Goal: Task Accomplishment & Management: Use online tool/utility

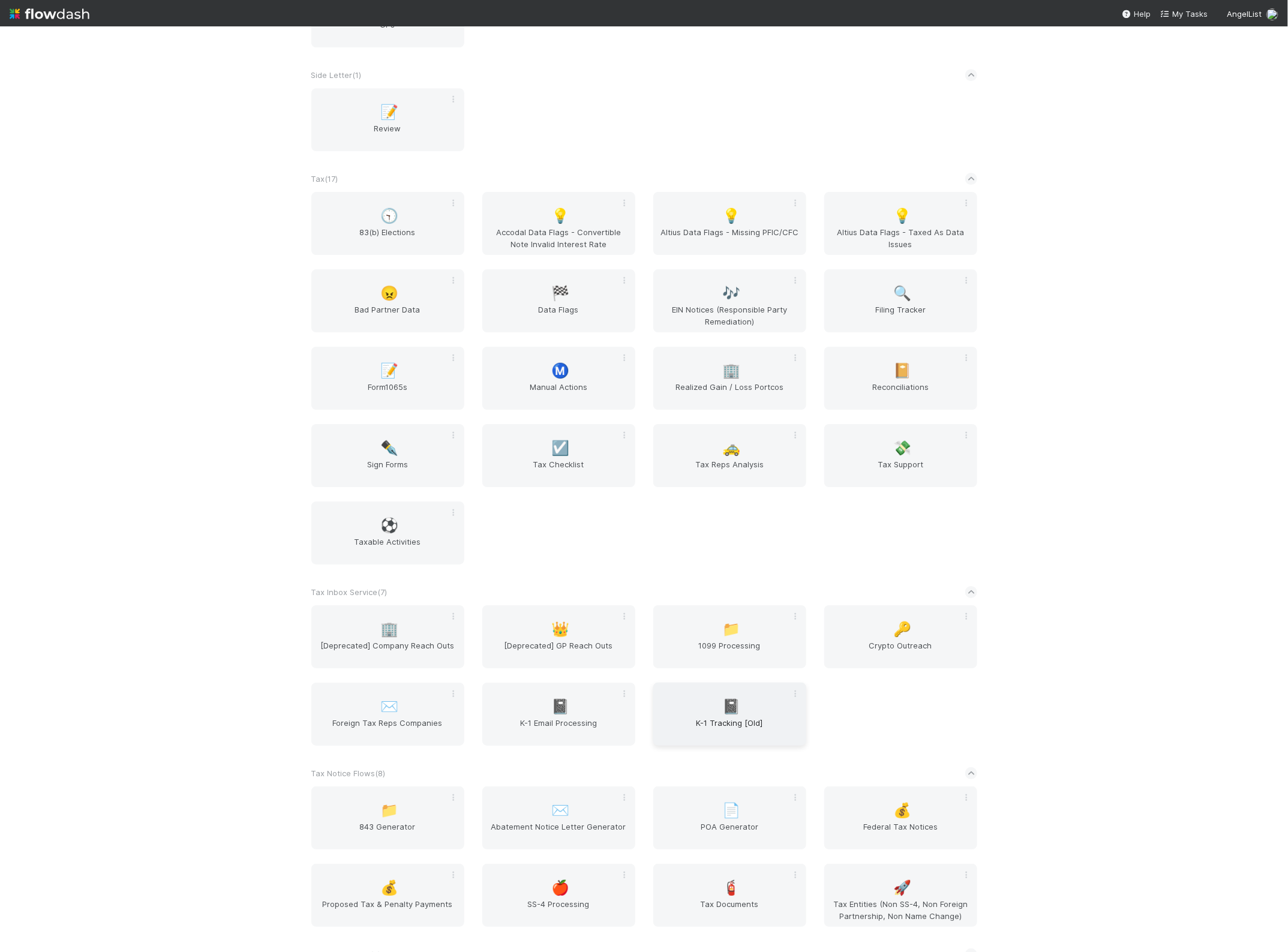
scroll to position [2526, 0]
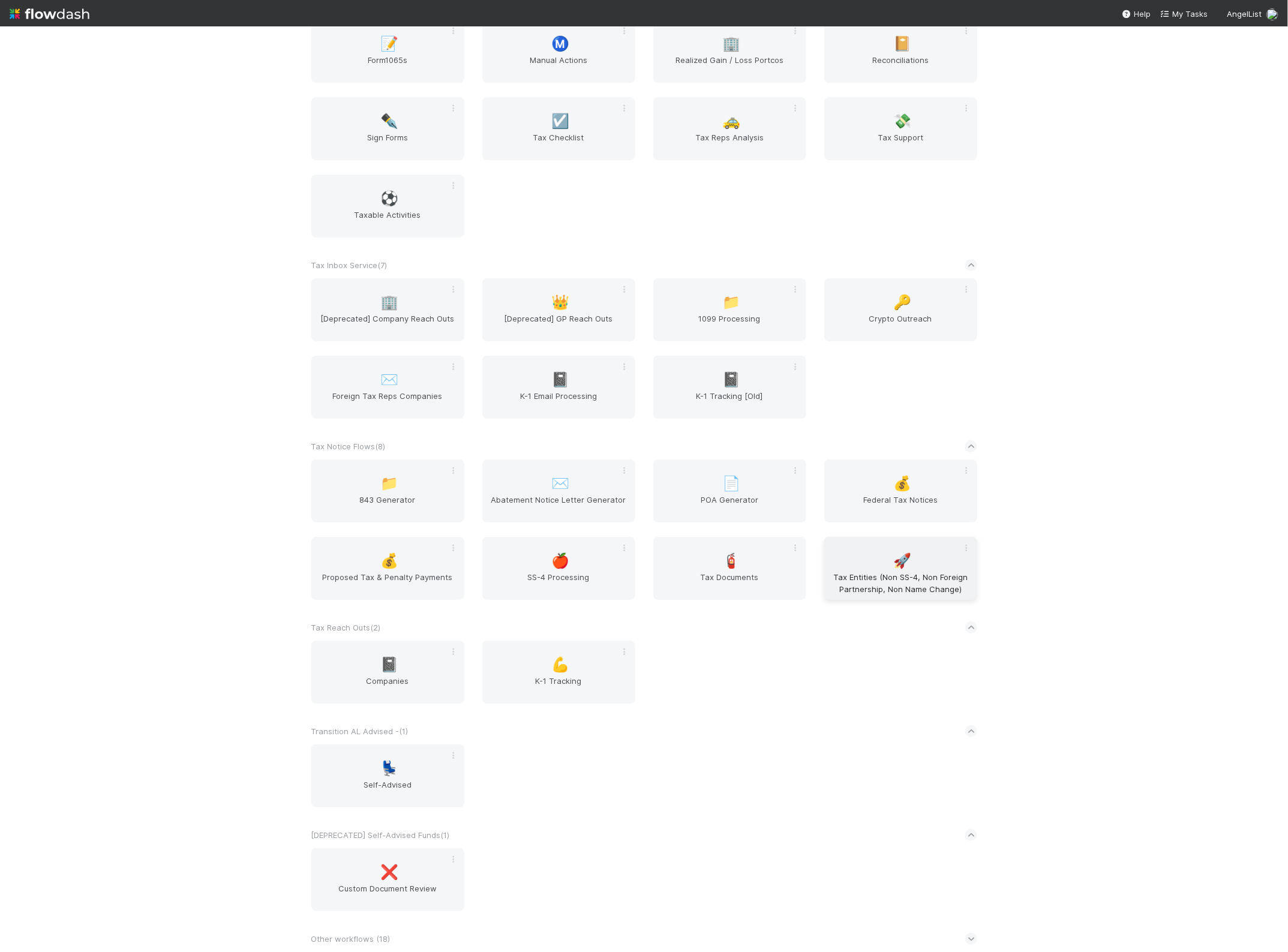
click at [932, 571] on span "Tax Entities (Non SS-4, Non Foreign Partnership, Non Name Change)" at bounding box center [900, 582] width 143 height 24
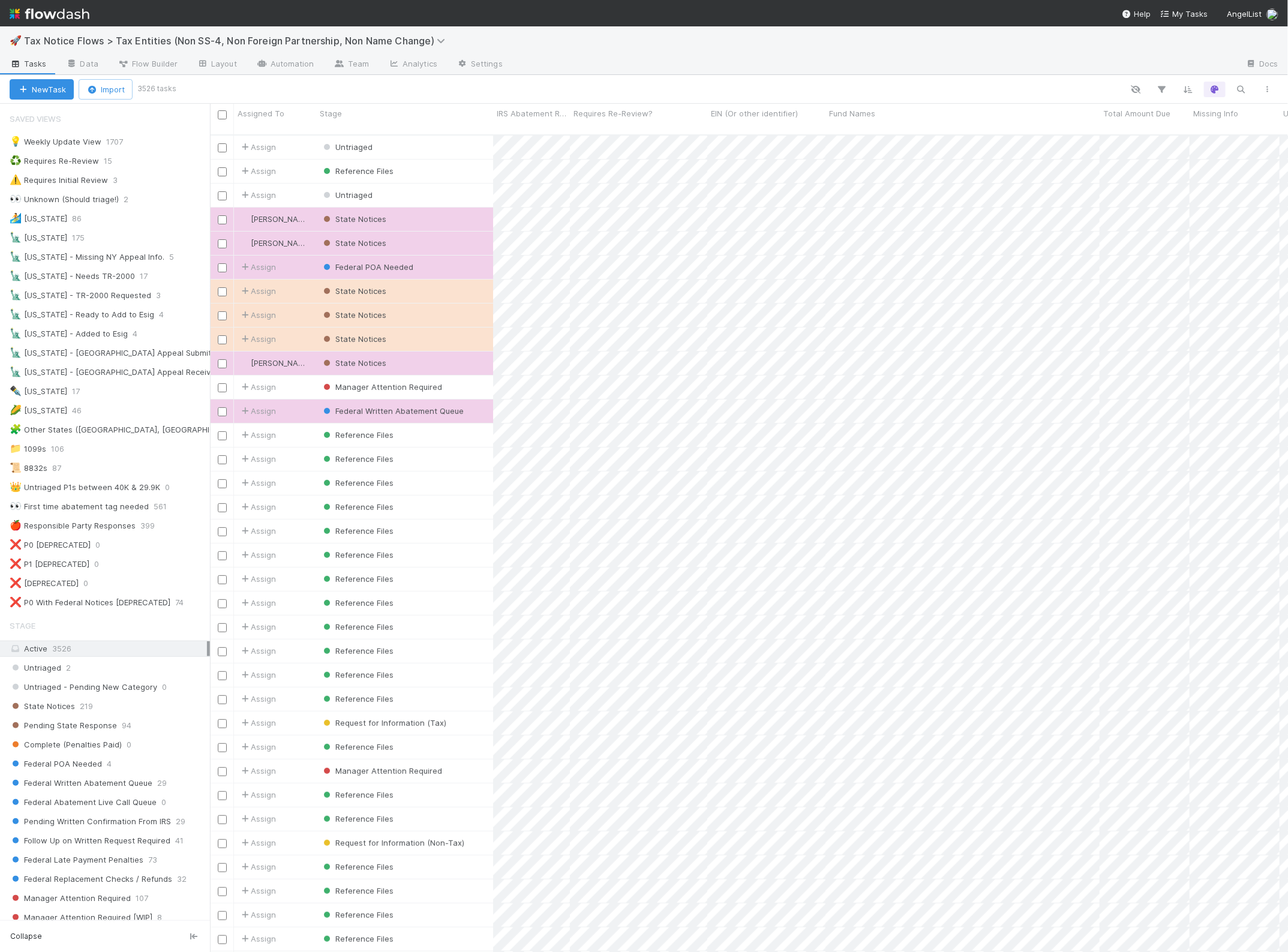
scroll to position [816, 1067]
click at [81, 136] on div "💡 Weekly Update View" at bounding box center [55, 142] width 92 height 15
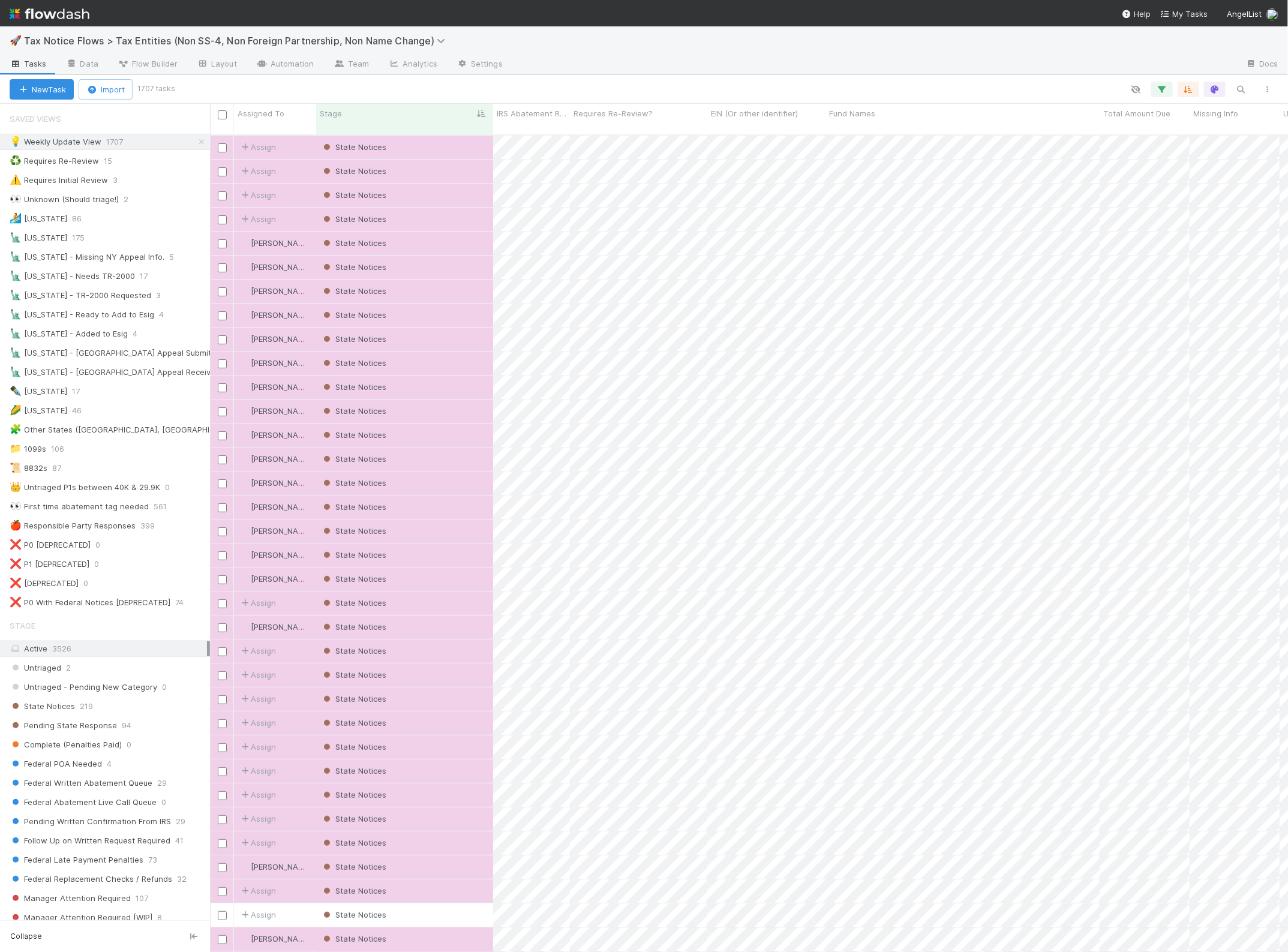
scroll to position [816, 1067]
click at [1268, 89] on icon "button" at bounding box center [1268, 89] width 12 height 7
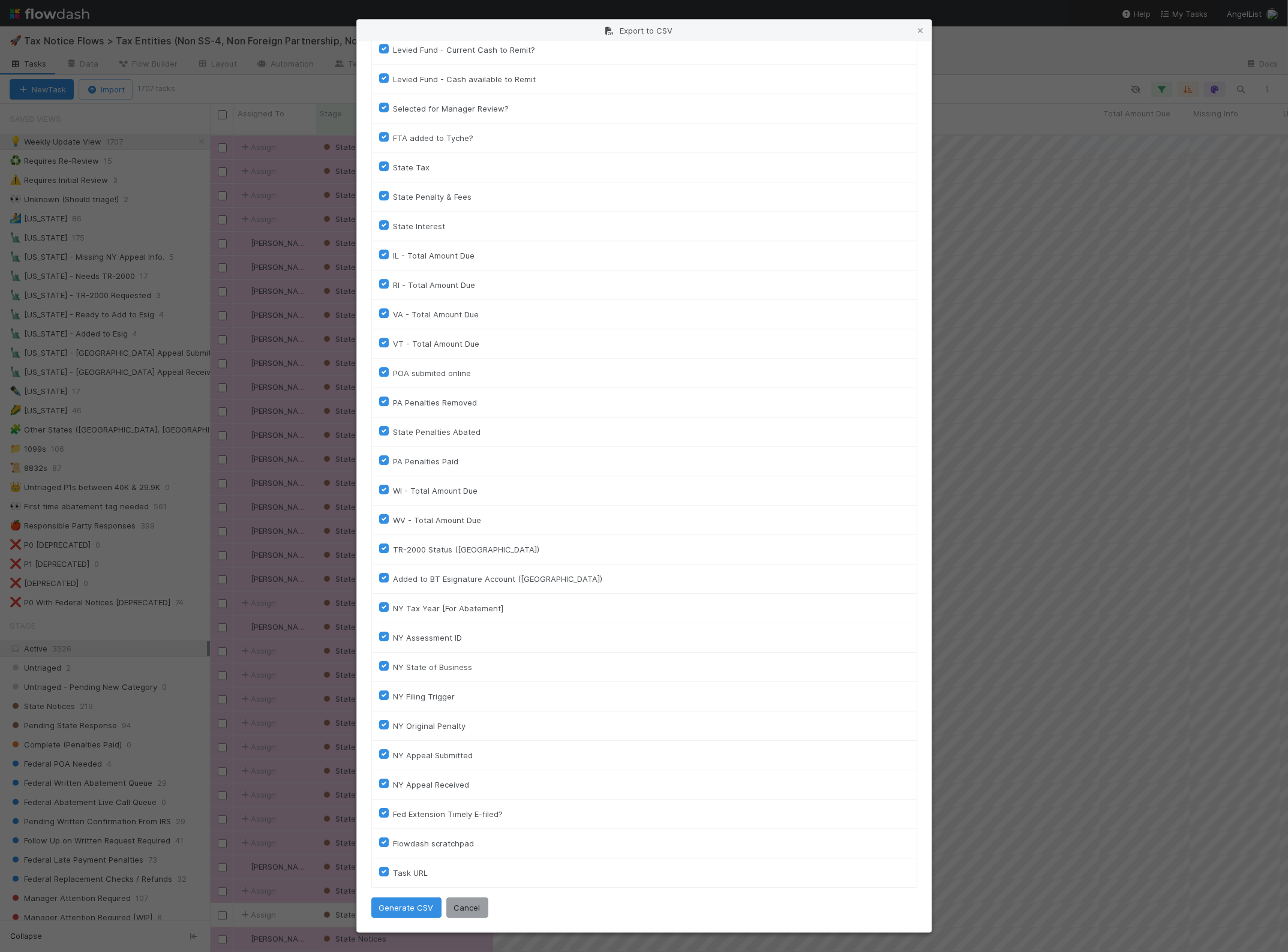
scroll to position [1846, 0]
click at [406, 903] on button "Generate CSV" at bounding box center [406, 907] width 70 height 20
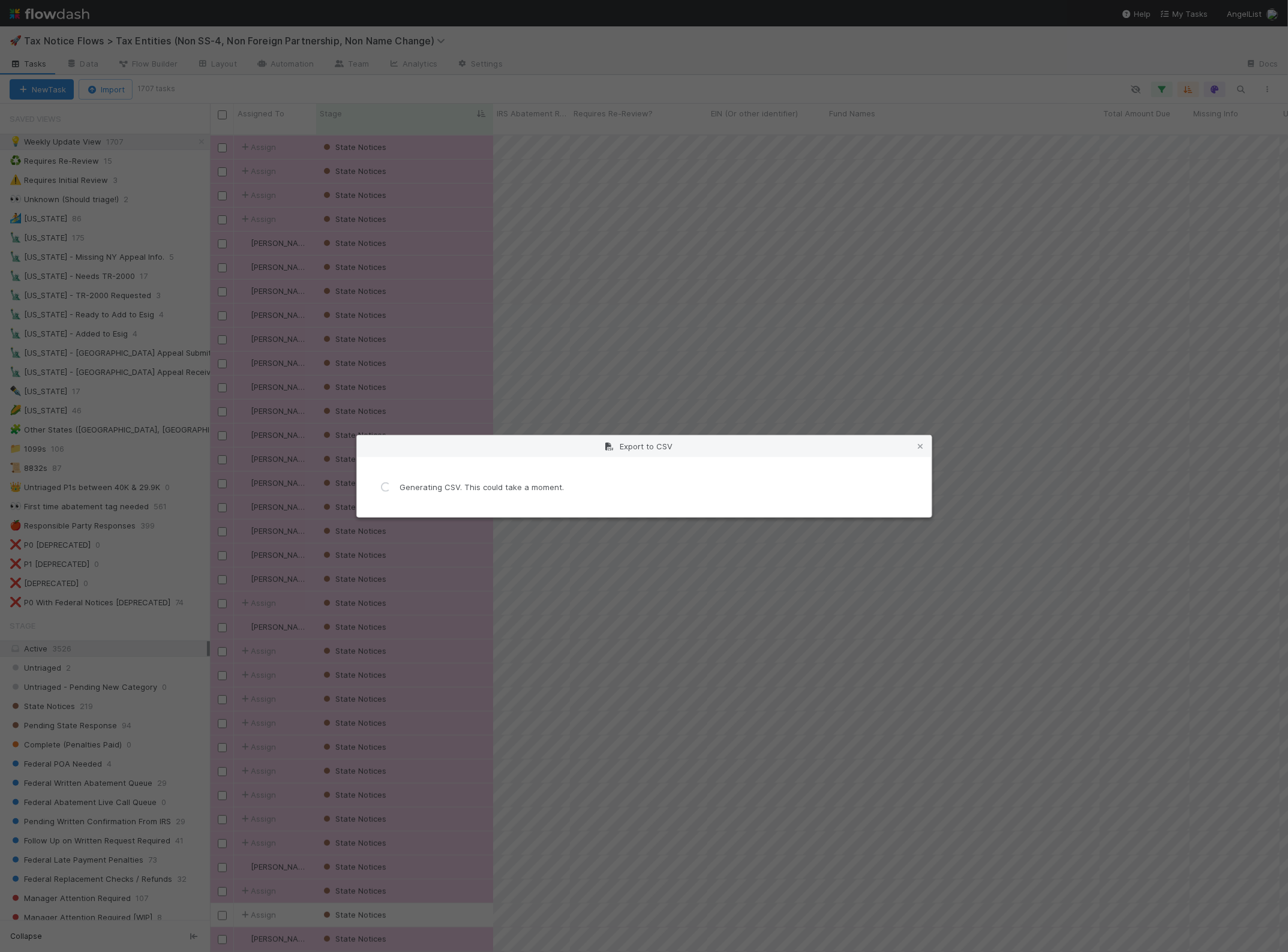
scroll to position [0, 0]
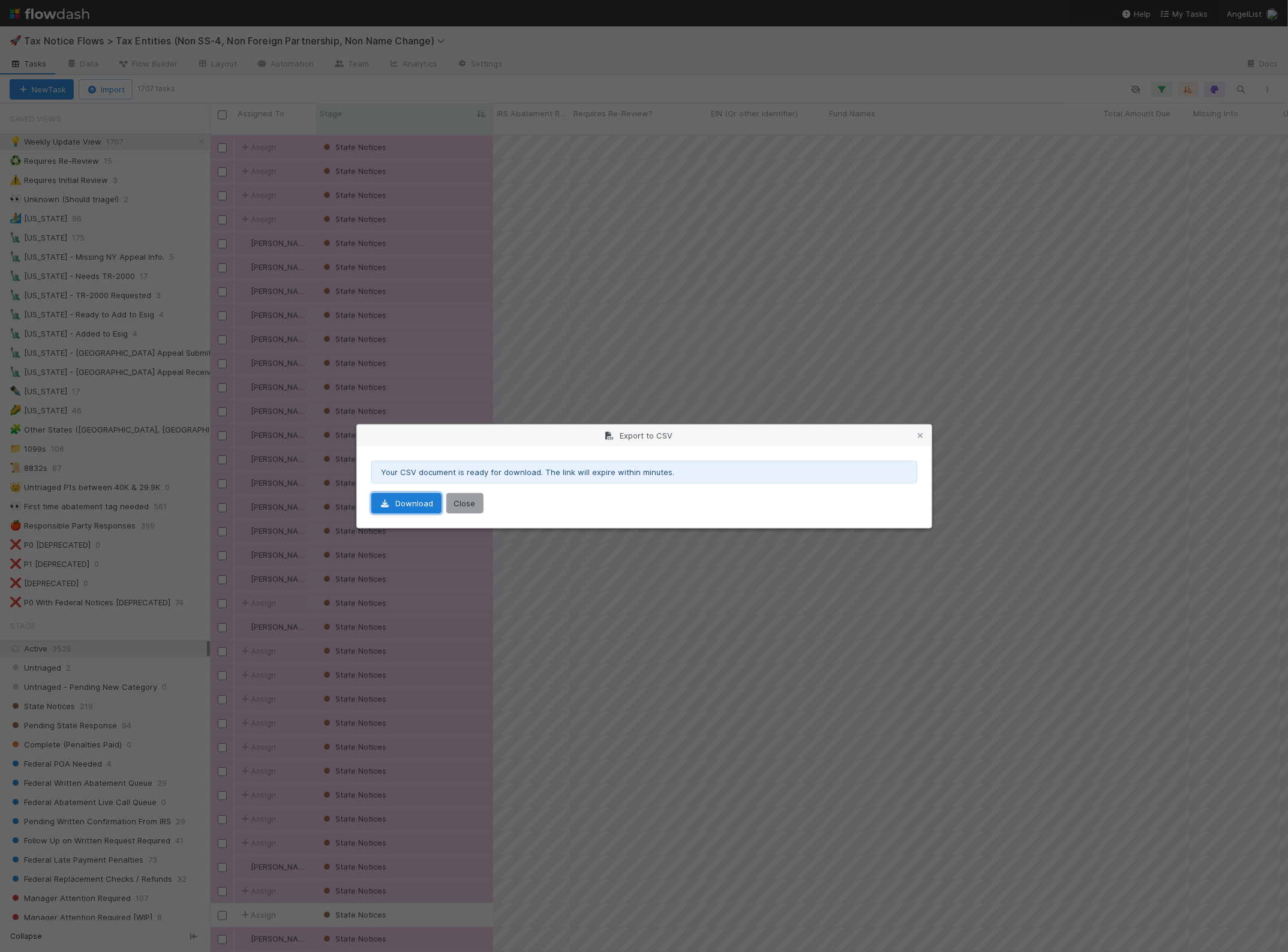
click at [418, 502] on link "Download" at bounding box center [406, 503] width 70 height 20
click at [461, 499] on button "Close" at bounding box center [465, 503] width 37 height 20
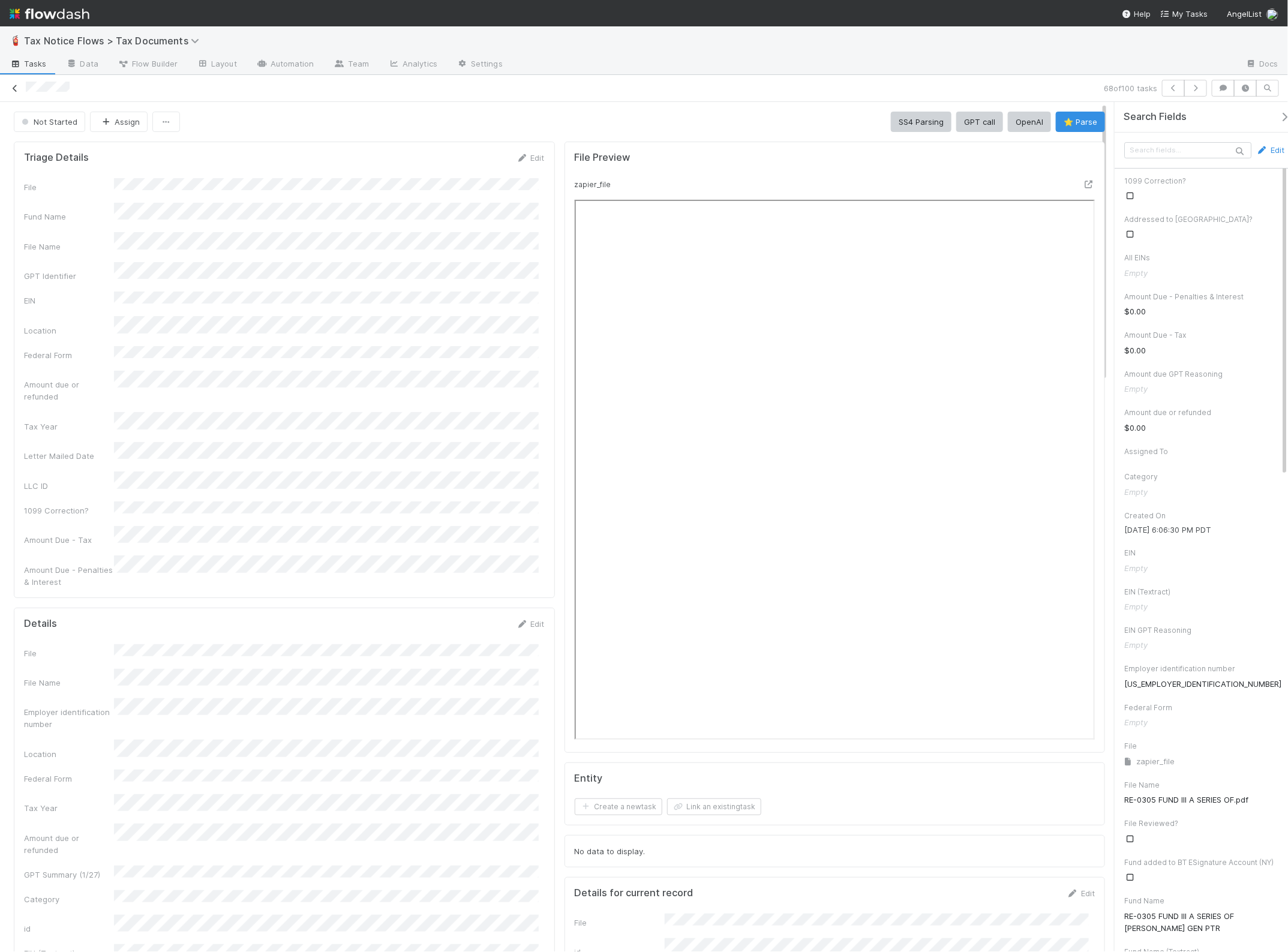
click at [13, 85] on icon at bounding box center [15, 88] width 12 height 7
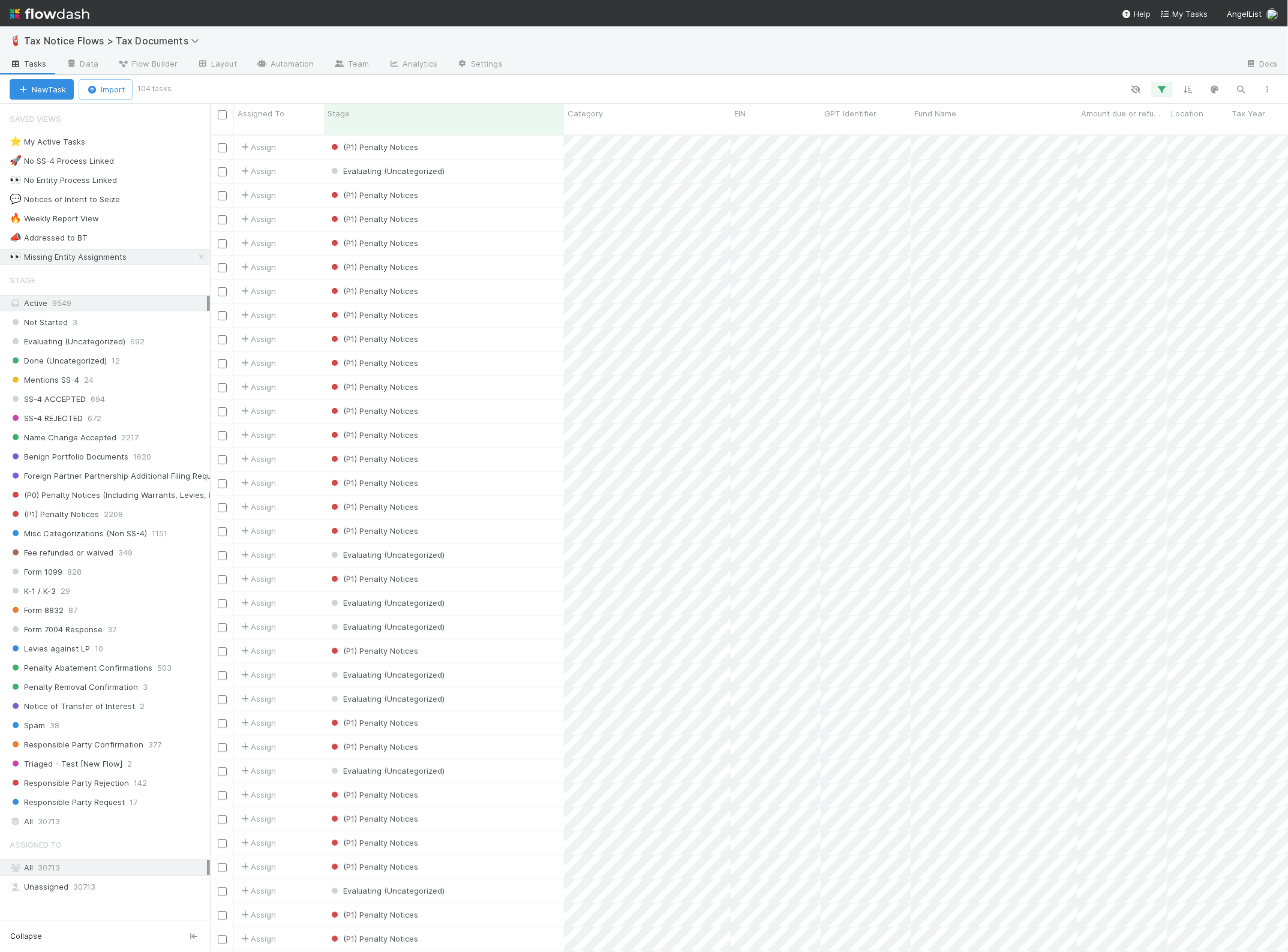
scroll to position [816, 1067]
click at [59, 223] on div "🔥 Weekly Report View" at bounding box center [54, 218] width 90 height 15
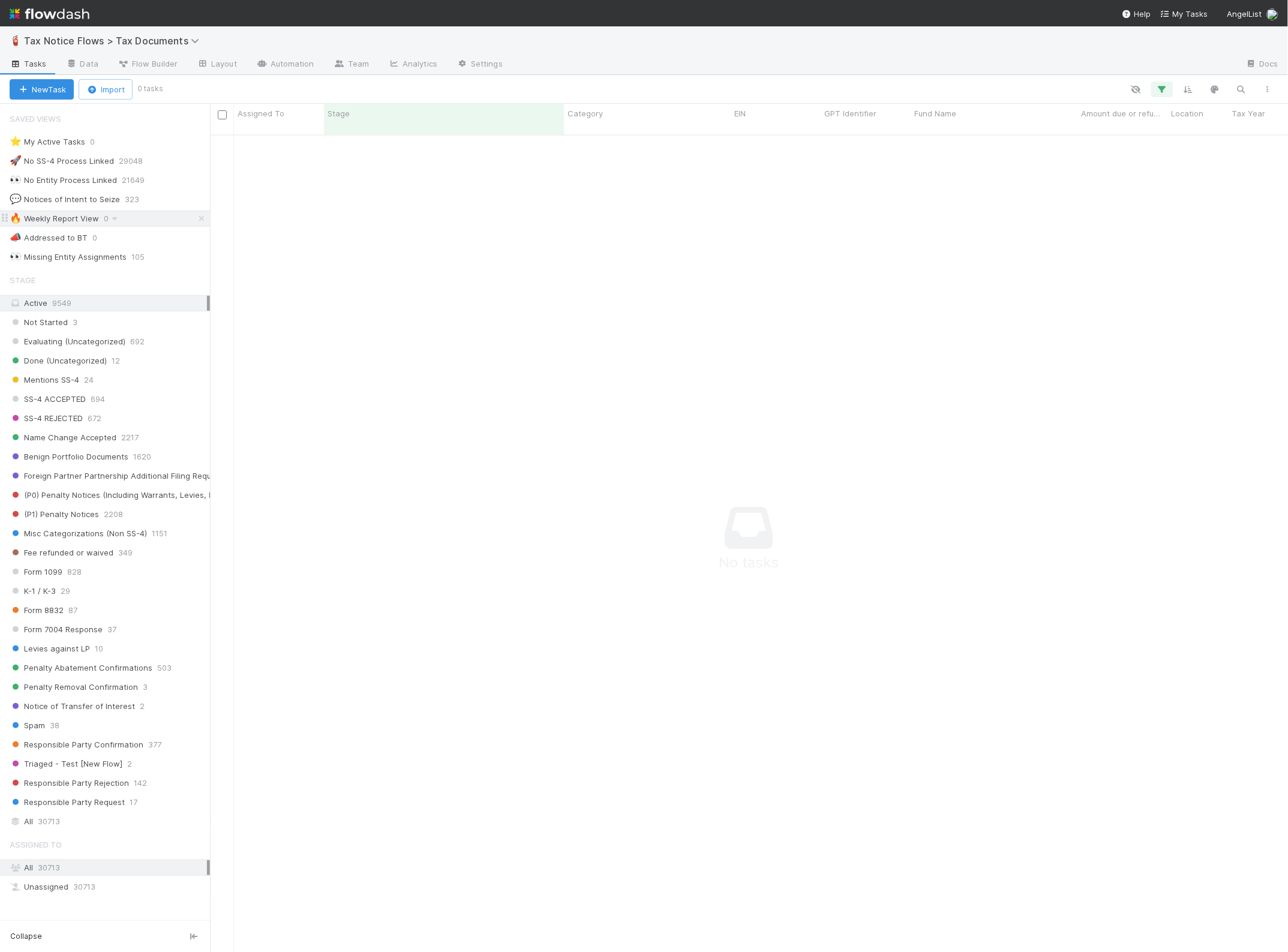
scroll to position [804, 1056]
click at [52, 829] on span "30713" at bounding box center [49, 821] width 22 height 15
click at [155, 221] on div "🔥 Weekly Report View 0" at bounding box center [109, 218] width 200 height 15
click at [1160, 87] on icon "button" at bounding box center [1163, 90] width 12 height 11
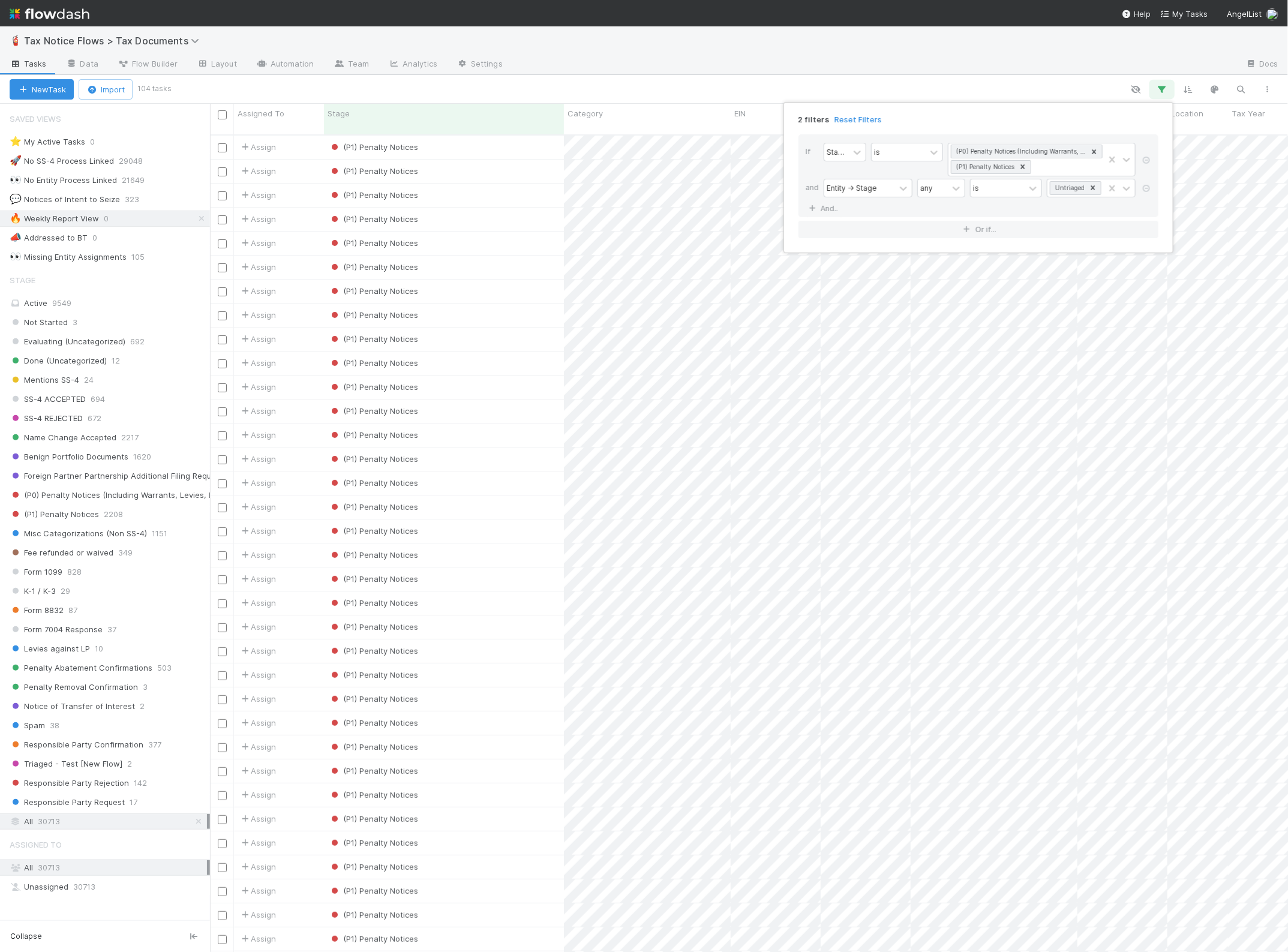
scroll to position [816, 1067]
click at [880, 231] on button "Or if..." at bounding box center [978, 230] width 360 height 18
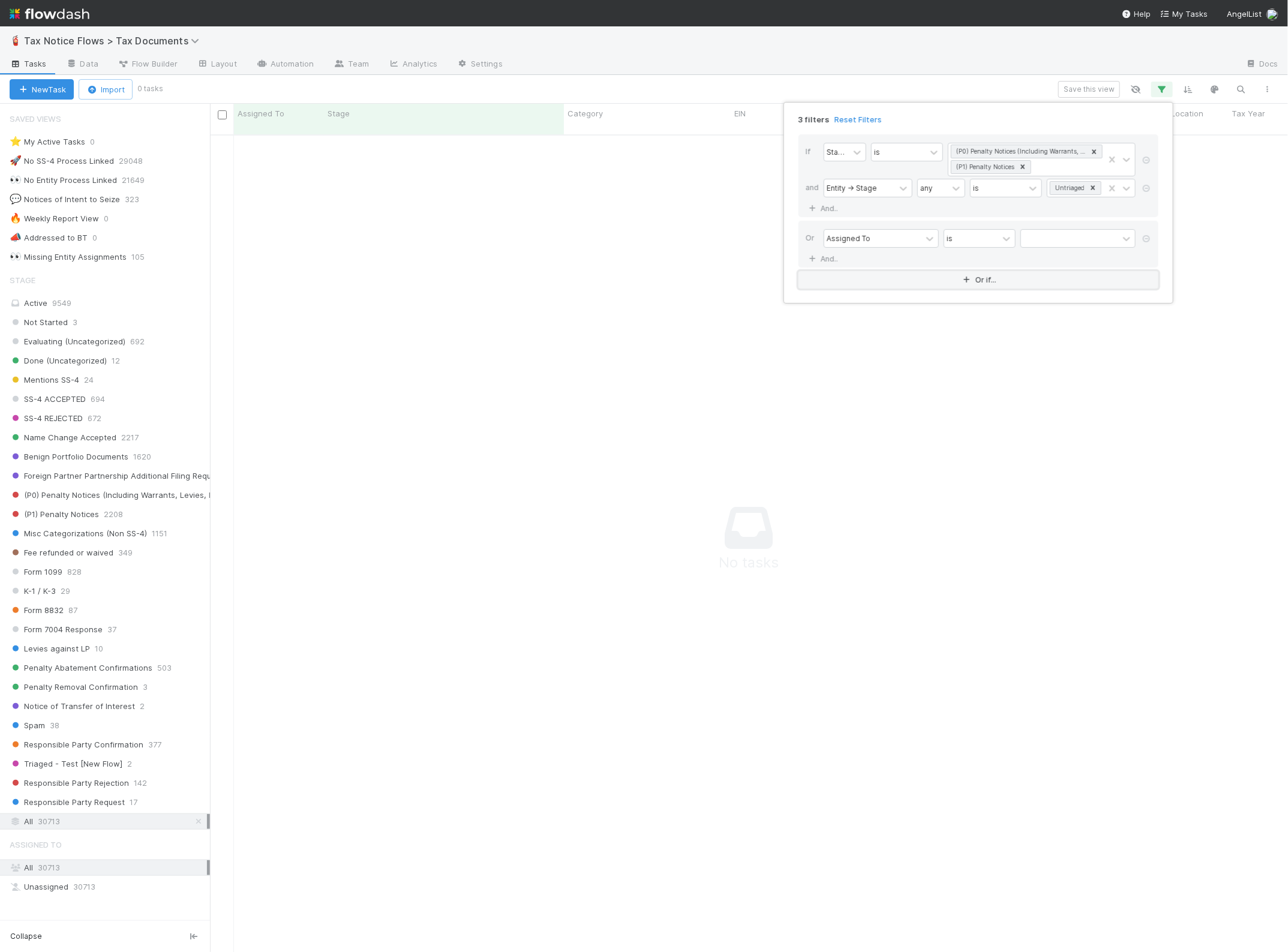
scroll to position [804, 1056]
click at [859, 238] on div "Assigned To" at bounding box center [848, 238] width 44 height 11
type input "Stage"
click at [859, 269] on div "Stage" at bounding box center [882, 267] width 115 height 20
click at [900, 236] on div "Stage" at bounding box center [872, 239] width 97 height 18
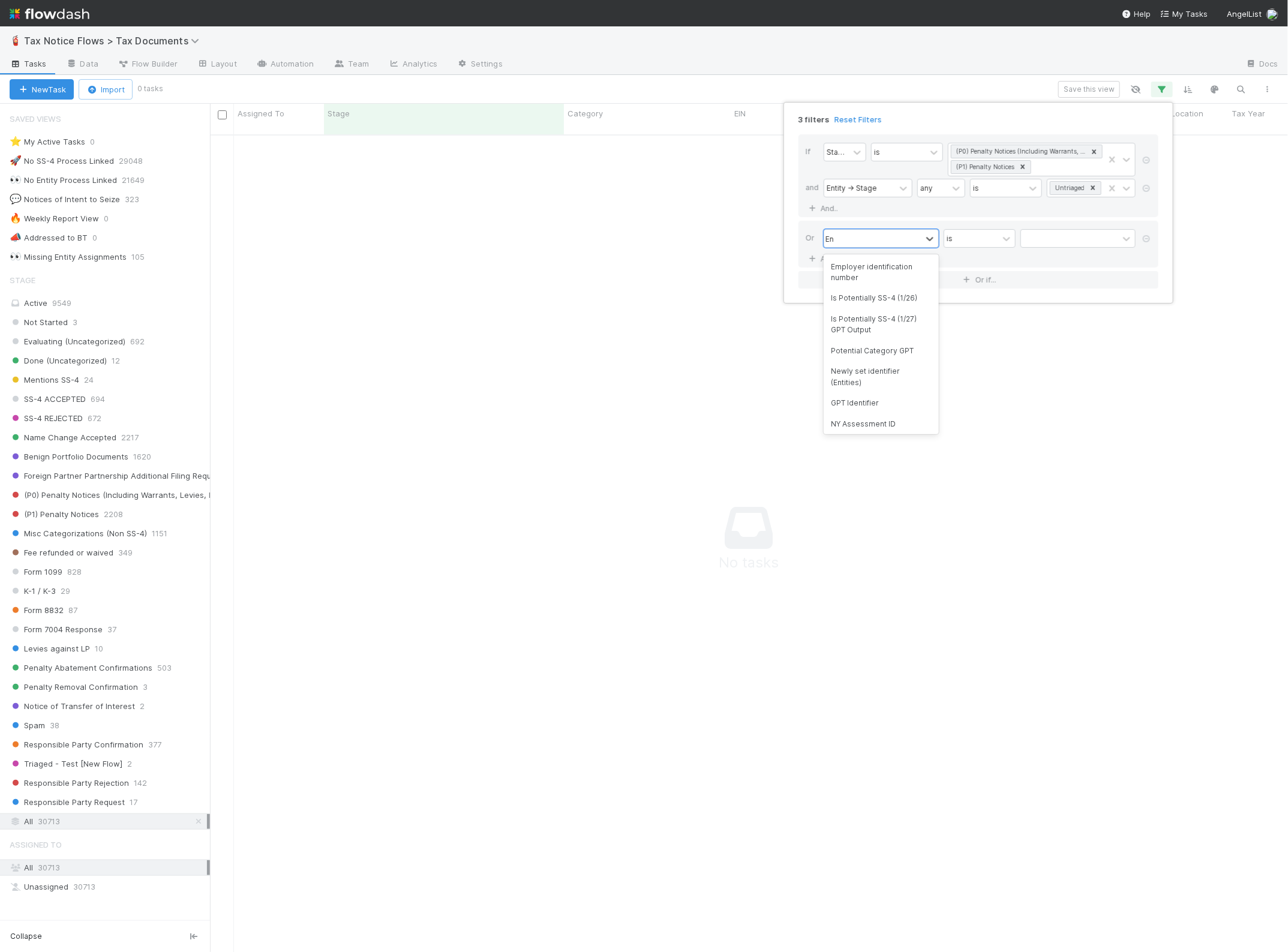
type input "E"
type input "stage"
click at [871, 350] on div "Entity -> Stage" at bounding box center [882, 359] width 115 height 20
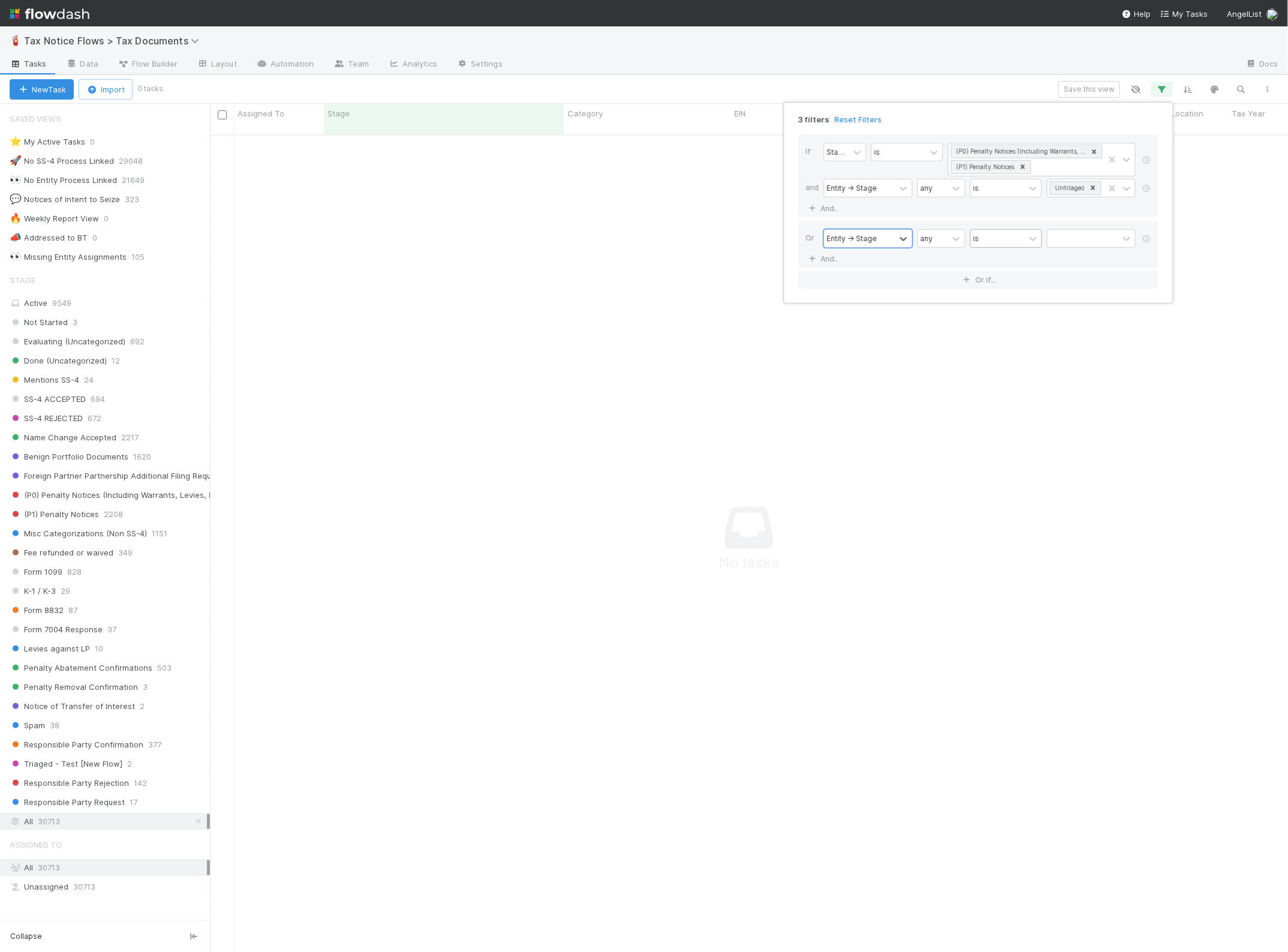
click at [988, 239] on div "is" at bounding box center [998, 239] width 54 height 18
click at [938, 238] on div "any" at bounding box center [933, 239] width 30 height 18
click at [937, 312] on div "none" at bounding box center [941, 308] width 48 height 20
click at [942, 240] on div "none" at bounding box center [933, 239] width 30 height 18
click at [937, 268] on div "all" at bounding box center [941, 267] width 48 height 20
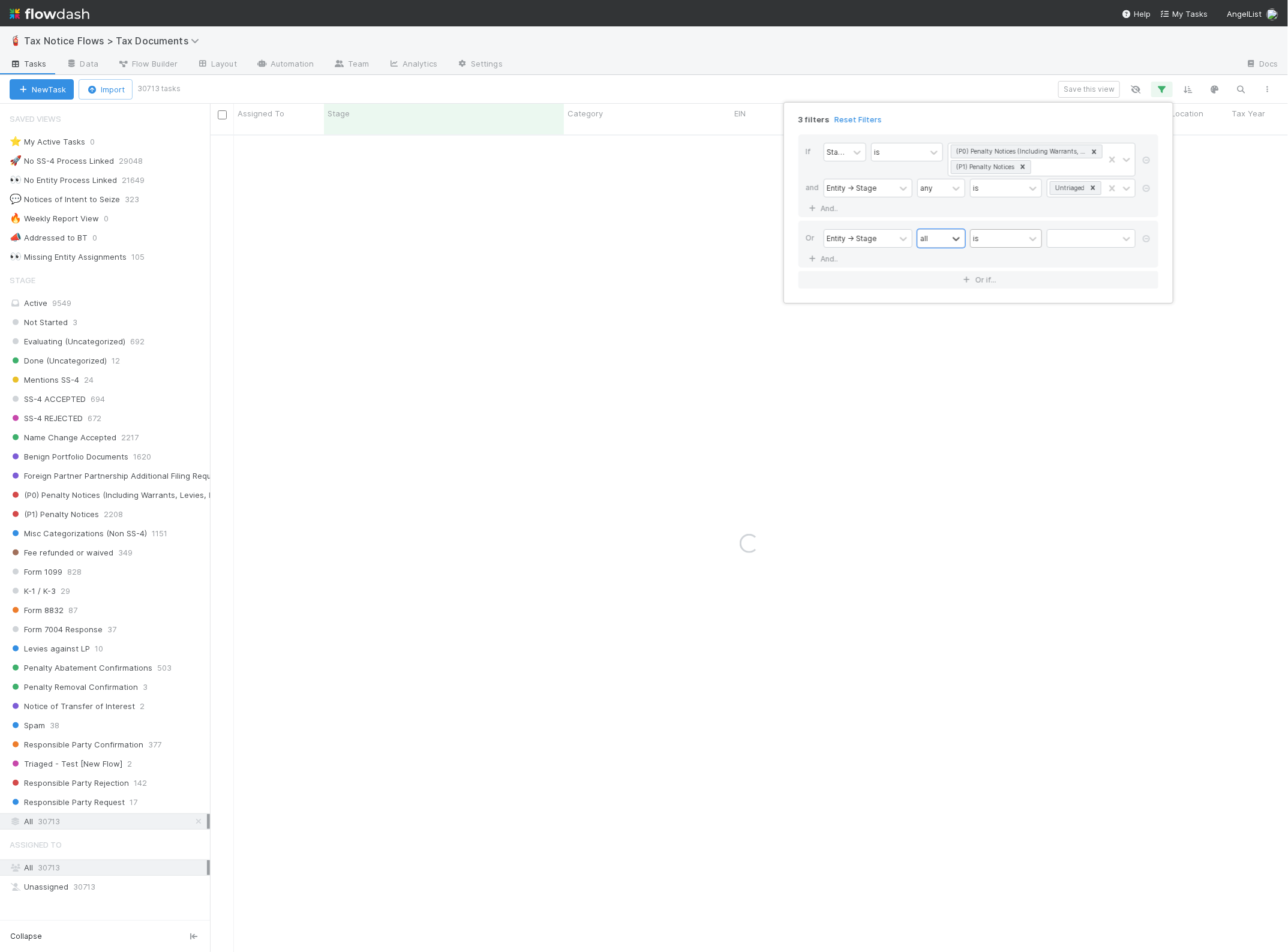
click at [992, 241] on div "is" at bounding box center [998, 239] width 54 height 18
click at [1003, 328] on div "is inactive" at bounding box center [1006, 329] width 72 height 20
click at [1086, 247] on div "is inactive" at bounding box center [1091, 239] width 54 height 18
click at [1084, 295] on div "is not" at bounding box center [1099, 287] width 72 height 20
click at [1072, 235] on div at bounding box center [1082, 239] width 71 height 18
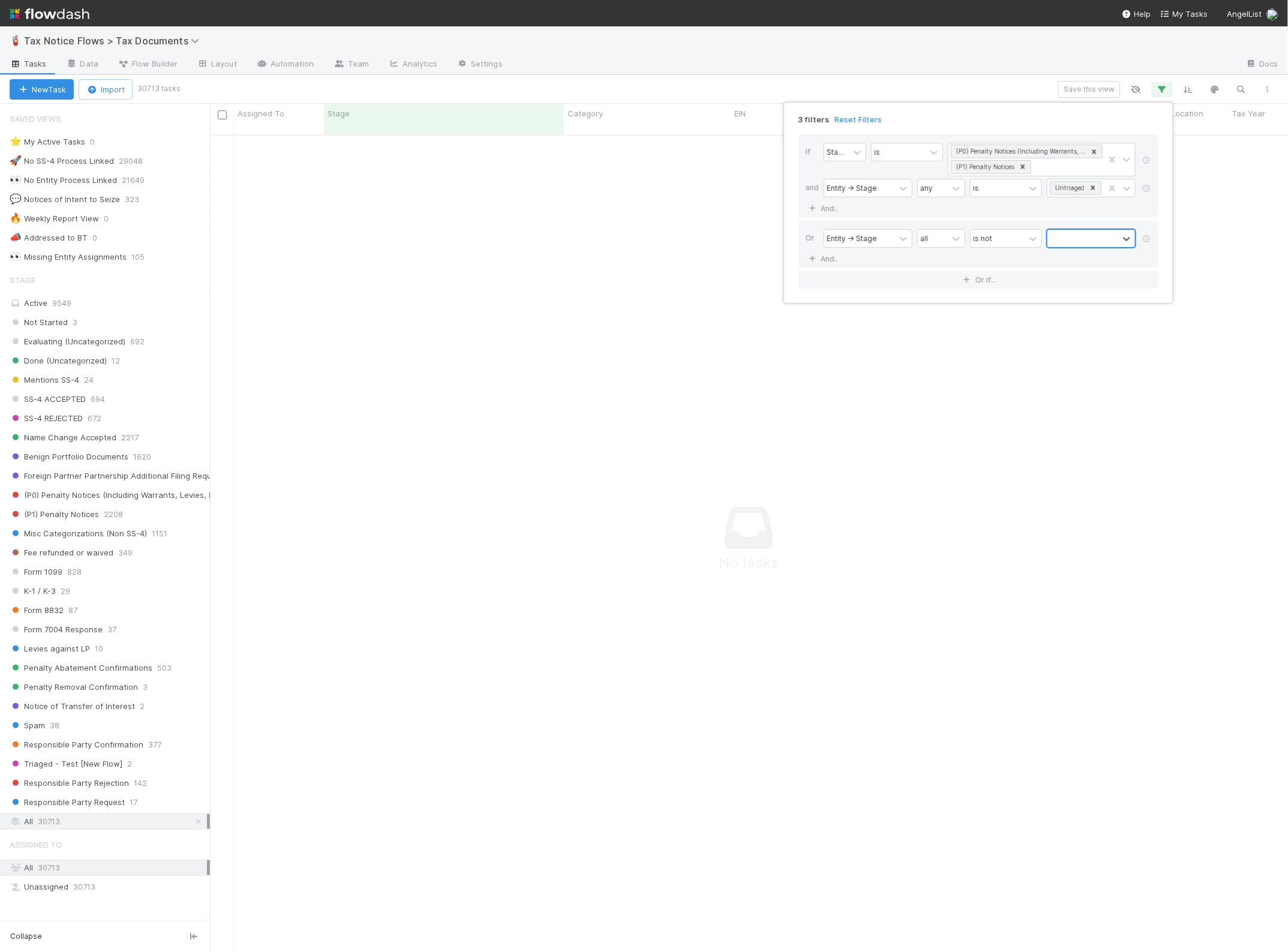
click at [1072, 235] on div at bounding box center [1082, 239] width 71 height 18
click at [980, 262] on div "Or Entity -> Stage all is not 0 results available. Select is focused ,type to r…" at bounding box center [978, 244] width 360 height 47
click at [867, 243] on div "Entity -> Stage" at bounding box center [852, 238] width 50 height 11
type input "entity"
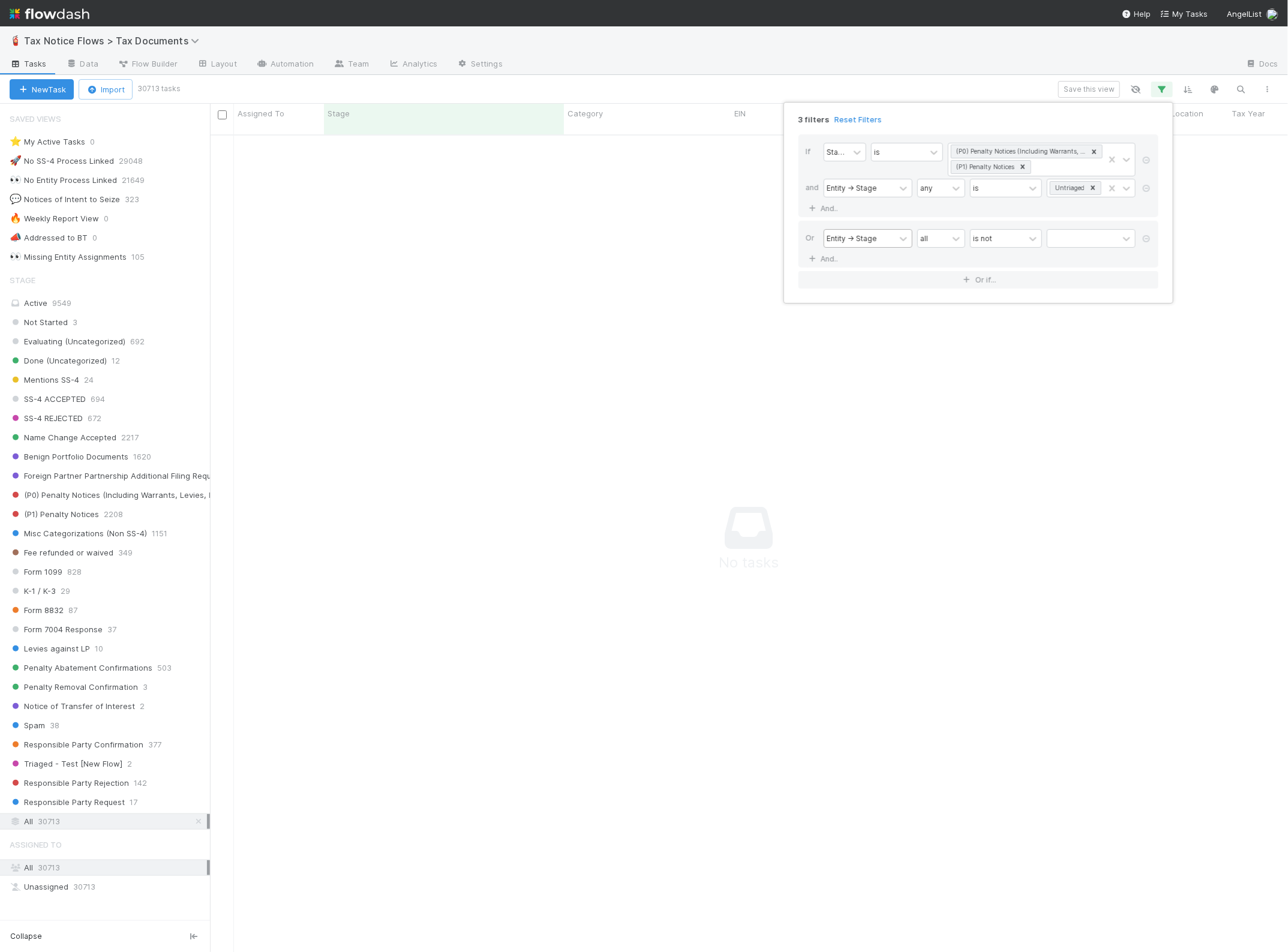
click at [1011, 358] on div "3 filters Reset Filters If Stage is (P0) Penalty Notices (Including Warrants, L…" at bounding box center [644, 476] width 1288 height 952
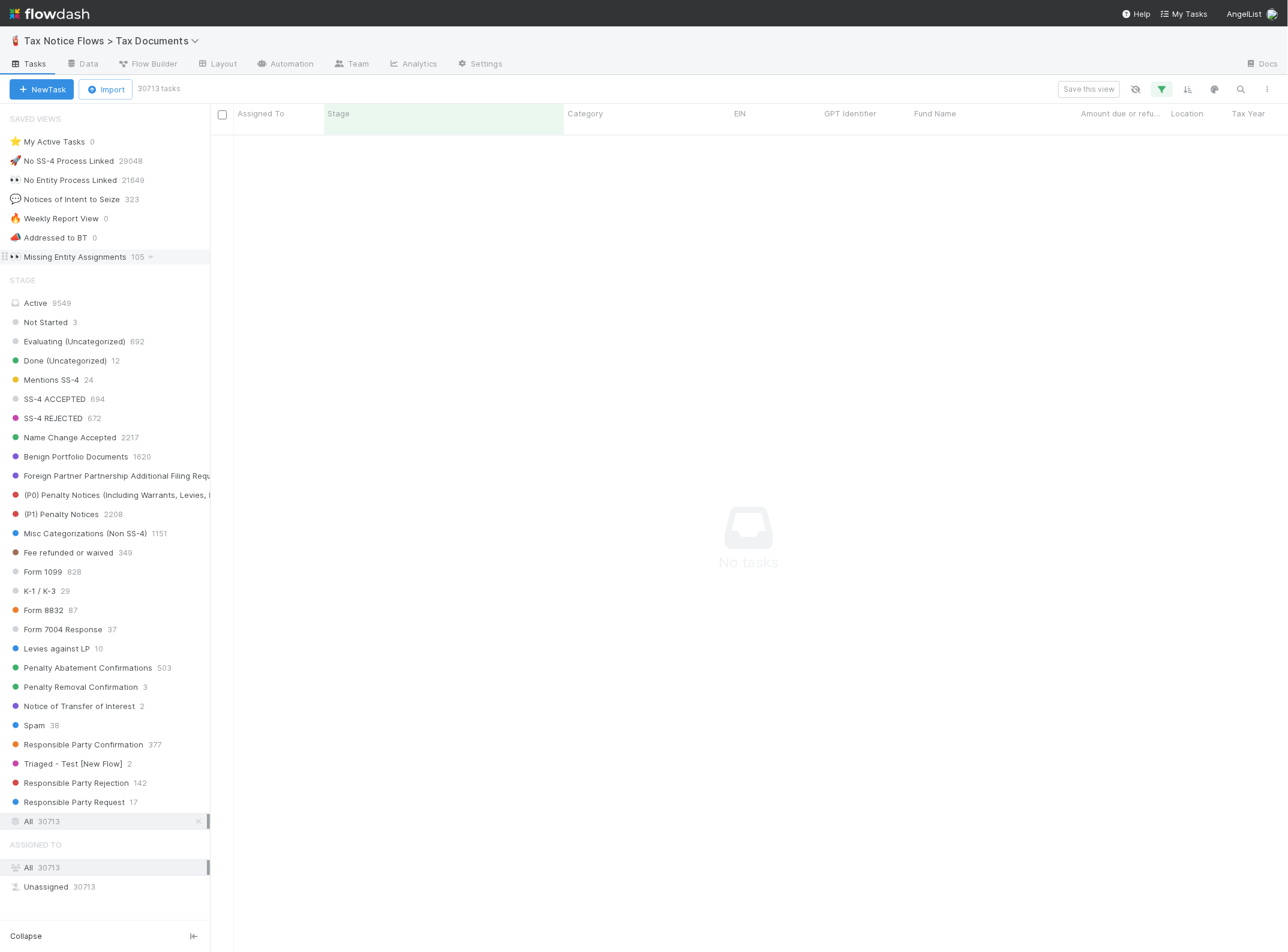
click at [79, 258] on div "👀 Missing Entity Assignments" at bounding box center [68, 257] width 117 height 15
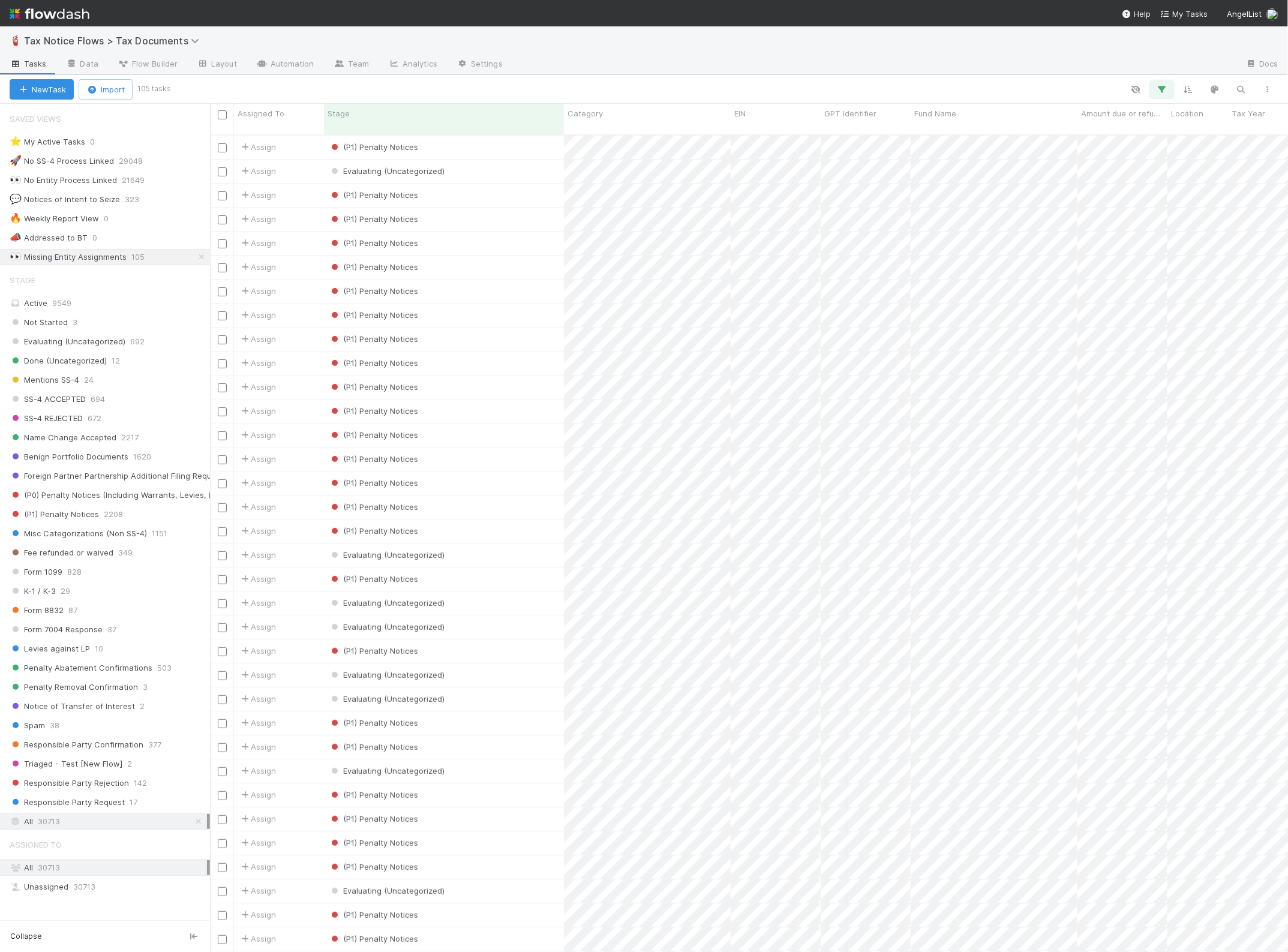
click at [1168, 89] on icon "button" at bounding box center [1163, 90] width 12 height 11
click at [1165, 89] on div "2 filters Reset Filters If Entity -> Created On none is not empty and Stage is …" at bounding box center [644, 476] width 1288 height 952
click at [1165, 89] on icon "button" at bounding box center [1163, 90] width 12 height 11
click at [60, 224] on div "2 filters Reset Filters If Entity -> Created On none is not empty and Stage is …" at bounding box center [644, 476] width 1288 height 952
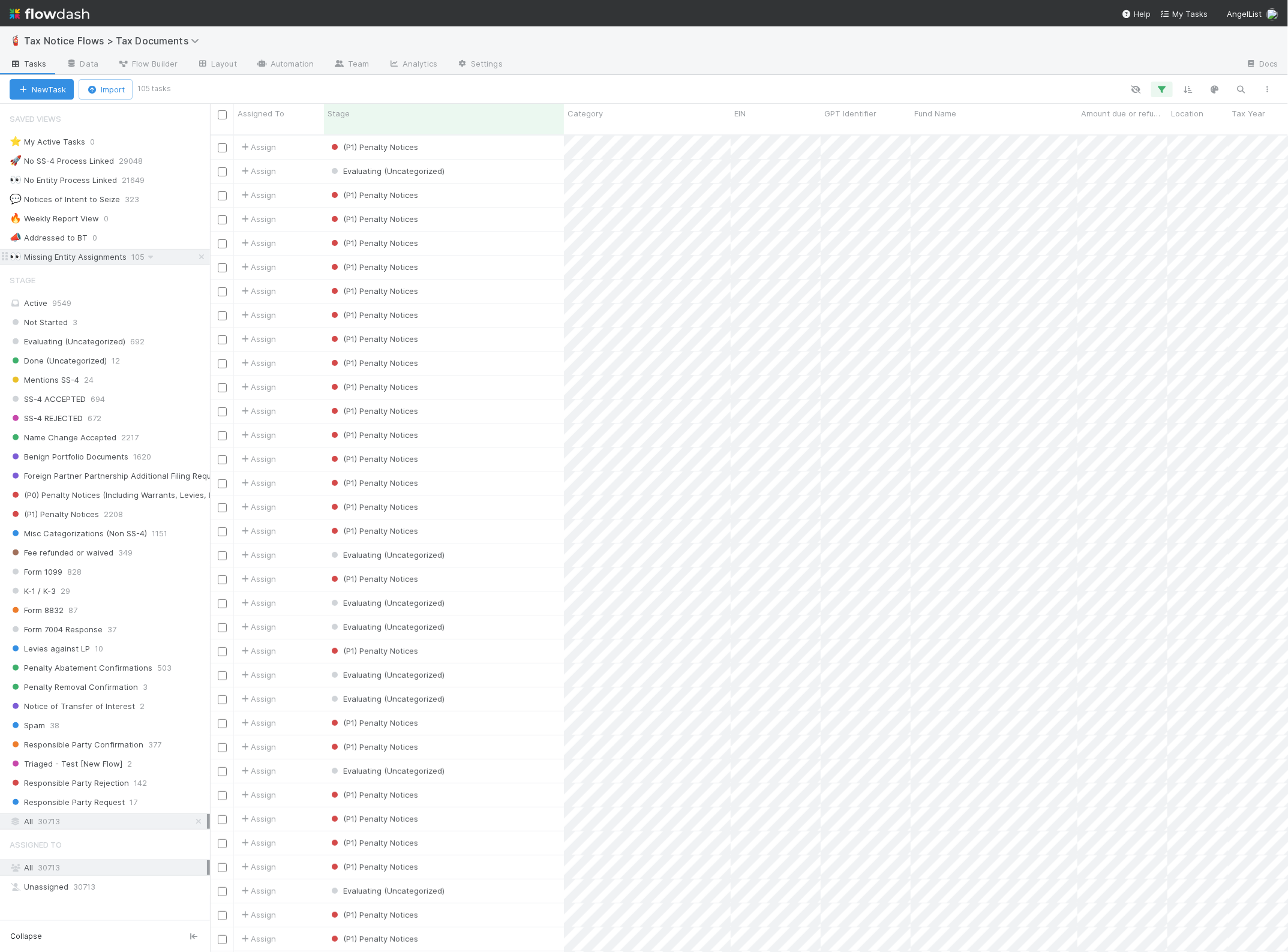
click at [110, 261] on div "👀 Missing Entity Assignments" at bounding box center [68, 257] width 117 height 15
click at [111, 258] on div "👀 Missing Entity Assignments" at bounding box center [68, 257] width 117 height 15
click at [1165, 91] on icon "button" at bounding box center [1163, 90] width 12 height 11
click at [1050, 148] on icon at bounding box center [1050, 153] width 12 height 12
click at [1038, 201] on div "any" at bounding box center [1035, 200] width 48 height 20
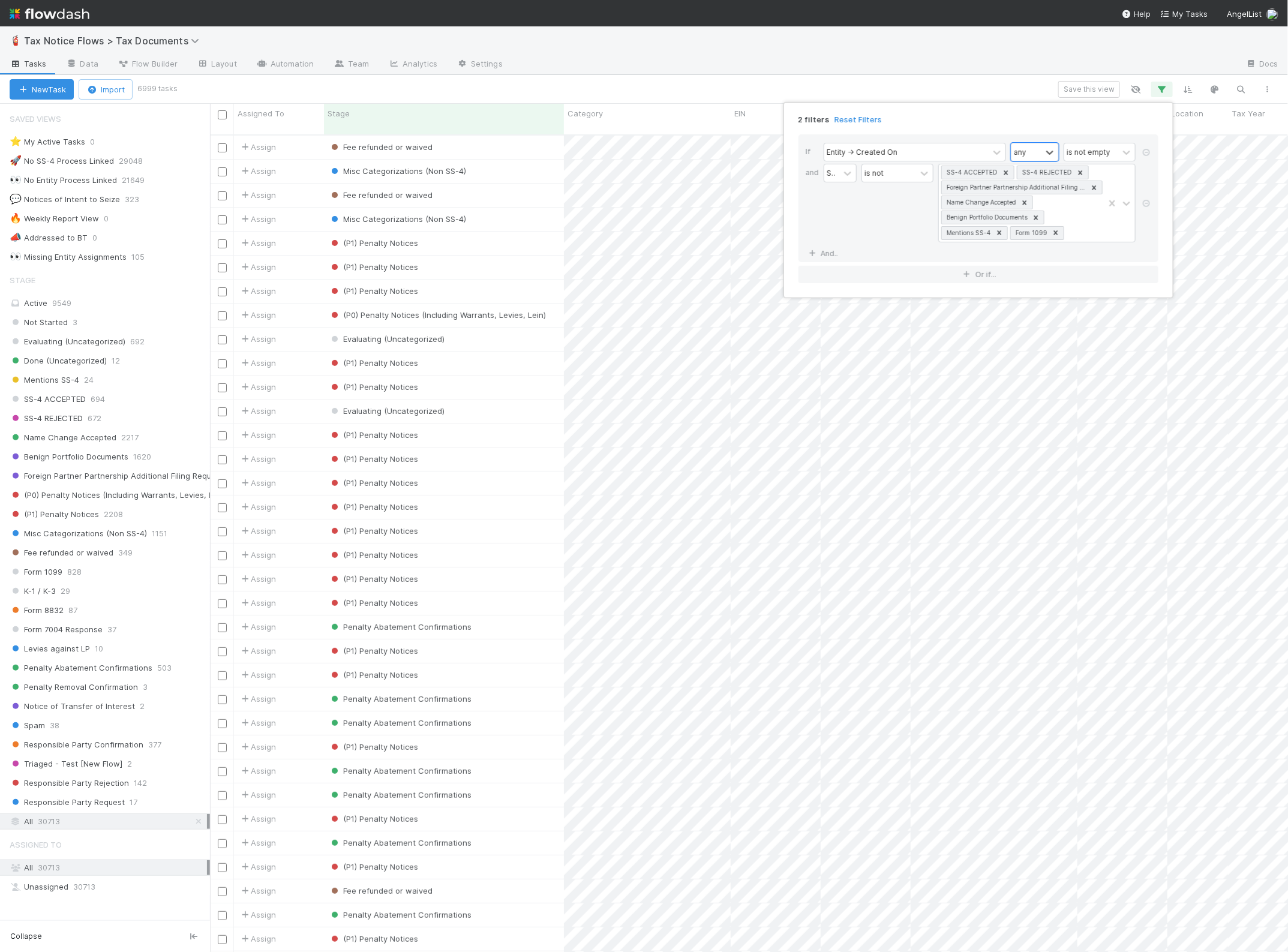
scroll to position [816, 1067]
click at [1042, 153] on div at bounding box center [1049, 153] width 14 height 12
click at [1034, 222] on div "none" at bounding box center [1035, 220] width 48 height 20
click at [994, 93] on div "2 filters Reset Filters If Entity -> Created On option none, selected. 0 result…" at bounding box center [644, 476] width 1288 height 952
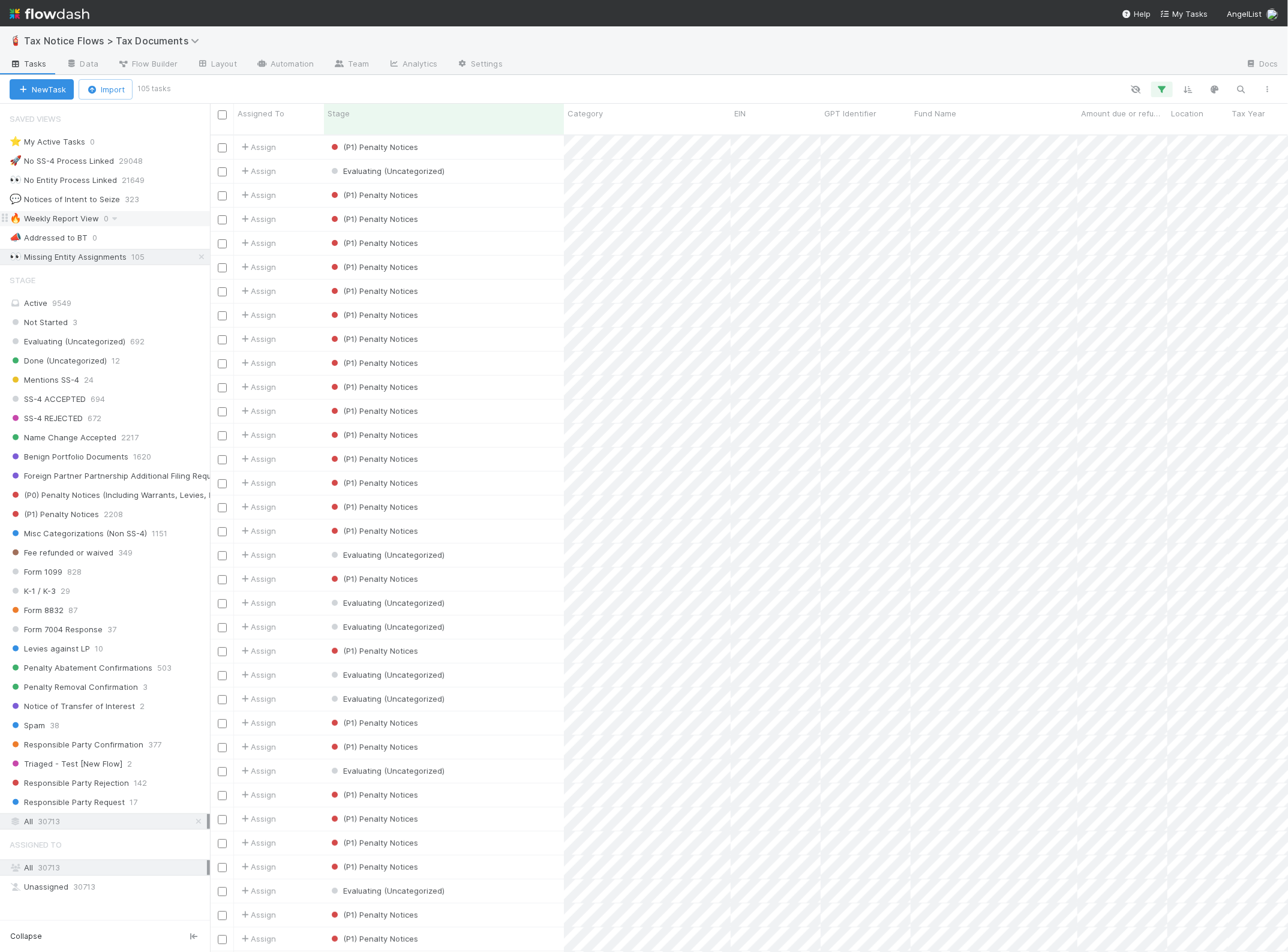
click at [80, 222] on div "🔥 Weekly Report View" at bounding box center [54, 218] width 90 height 15
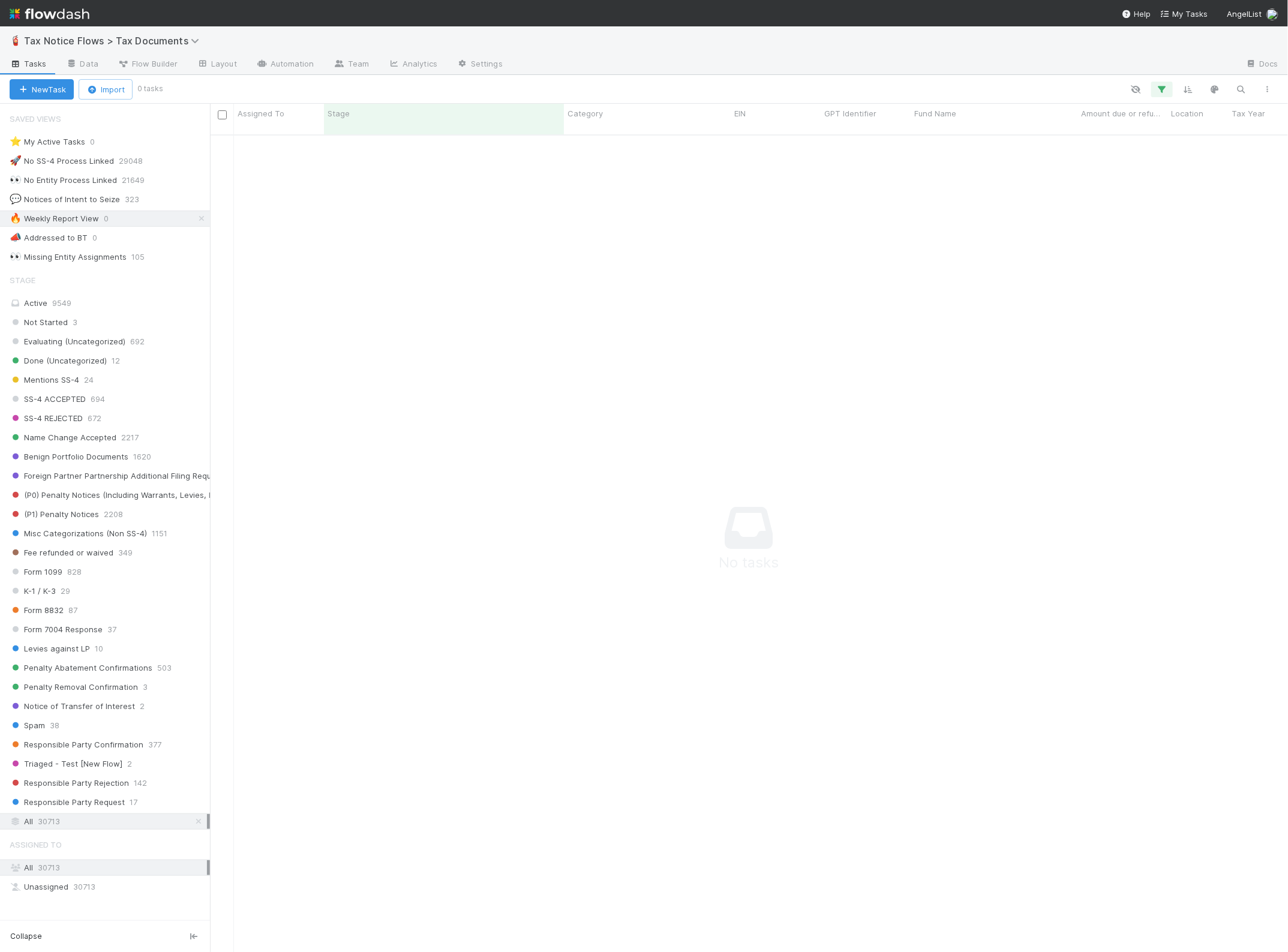
scroll to position [804, 1056]
click at [1160, 92] on icon "button" at bounding box center [1163, 90] width 12 height 11
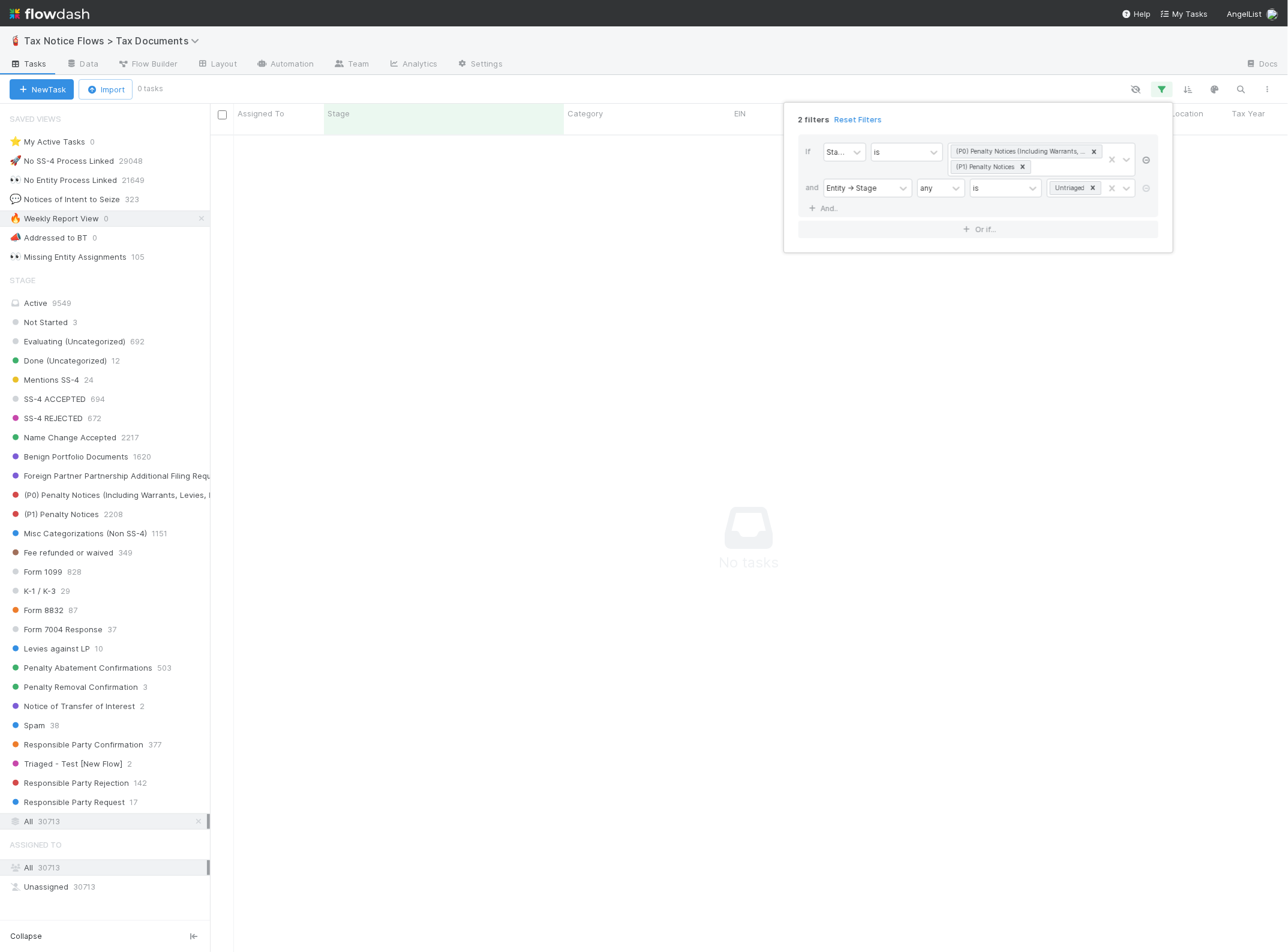
click at [1146, 161] on icon at bounding box center [1147, 160] width 12 height 7
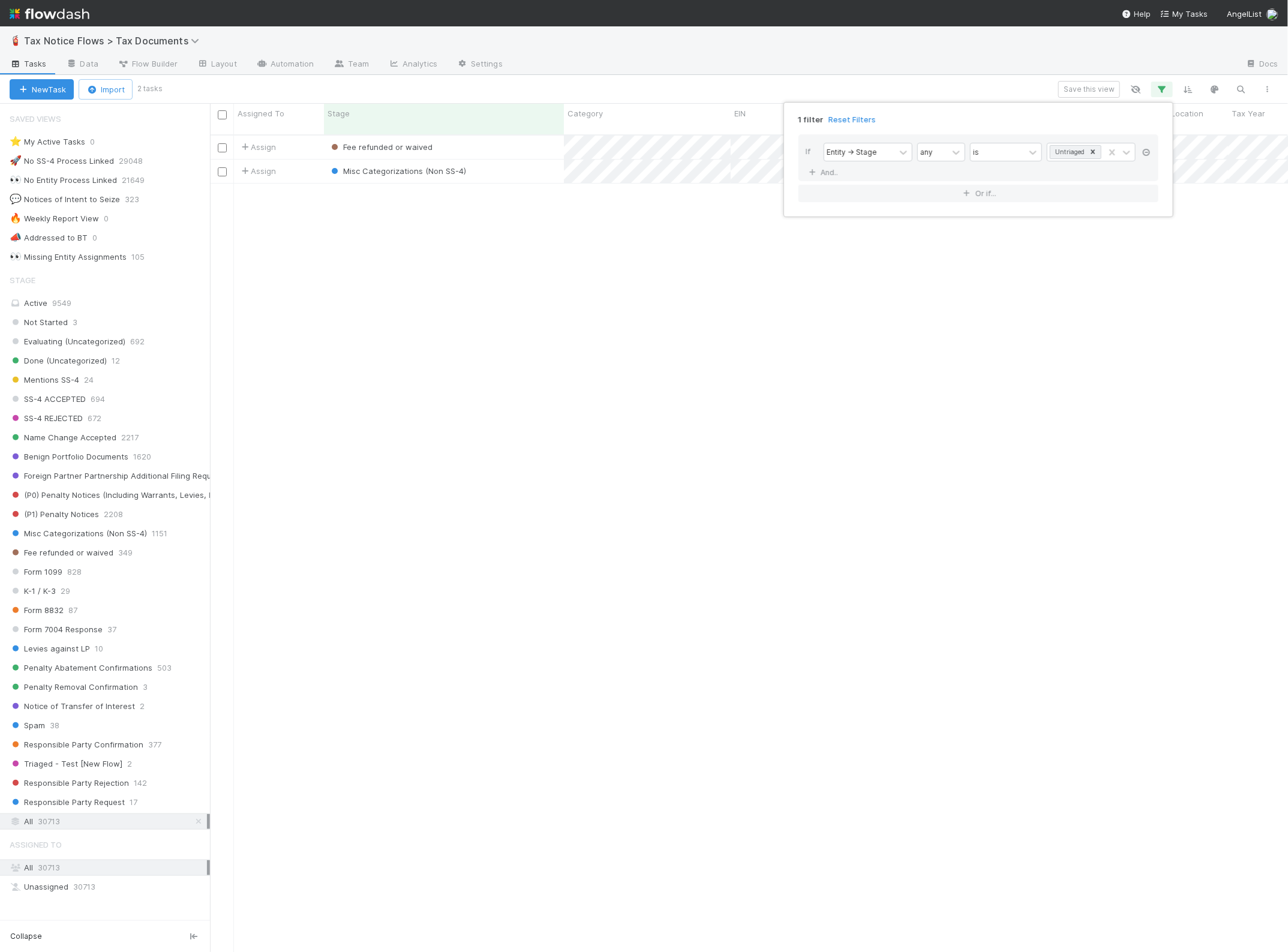
scroll to position [816, 1067]
click at [839, 170] on link "And.." at bounding box center [825, 172] width 38 height 18
click at [1146, 177] on icon at bounding box center [1147, 173] width 12 height 7
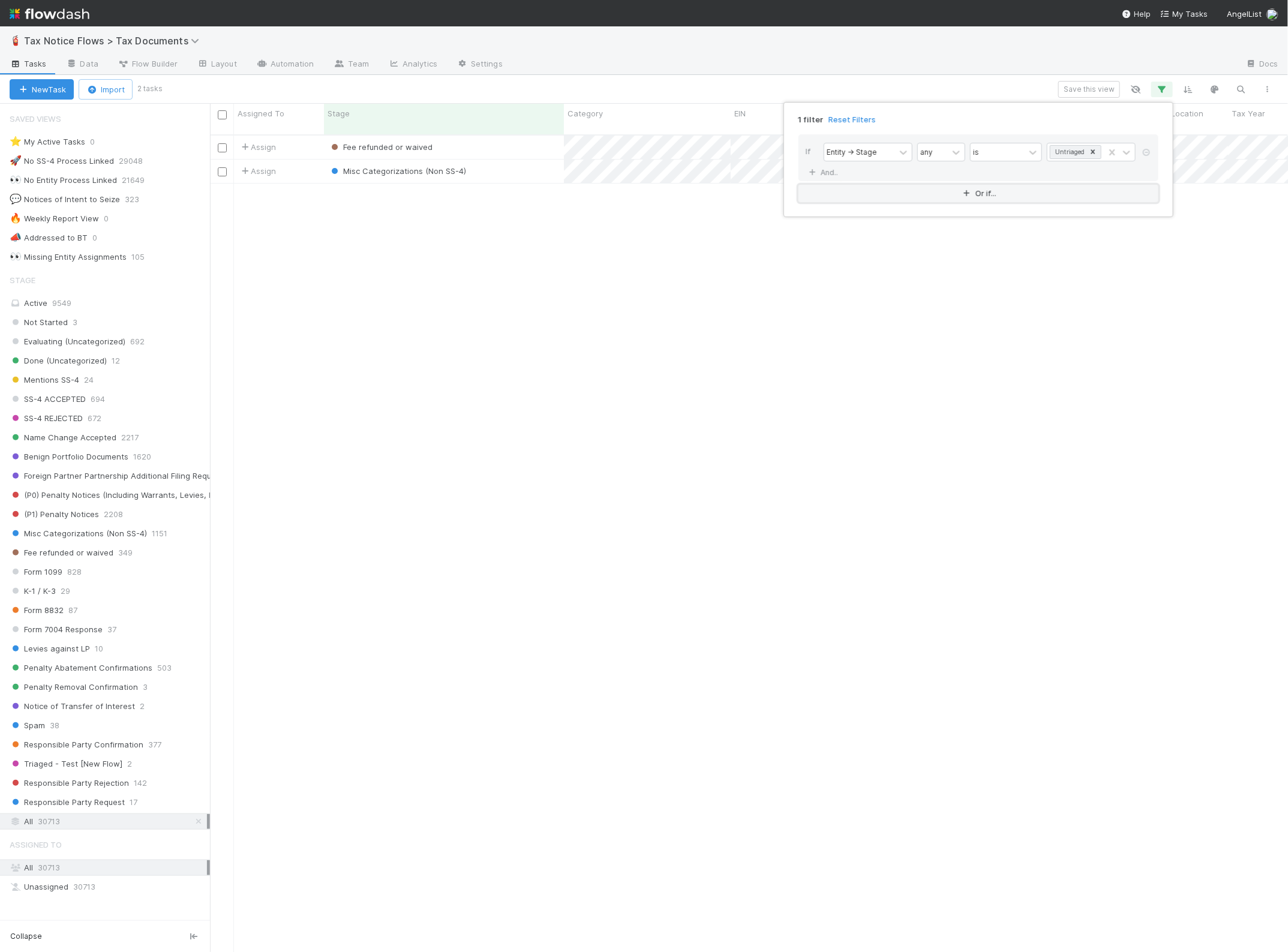
click at [969, 190] on icon "button" at bounding box center [967, 193] width 12 height 7
click at [848, 203] on div "Assigned To" at bounding box center [848, 202] width 44 height 11
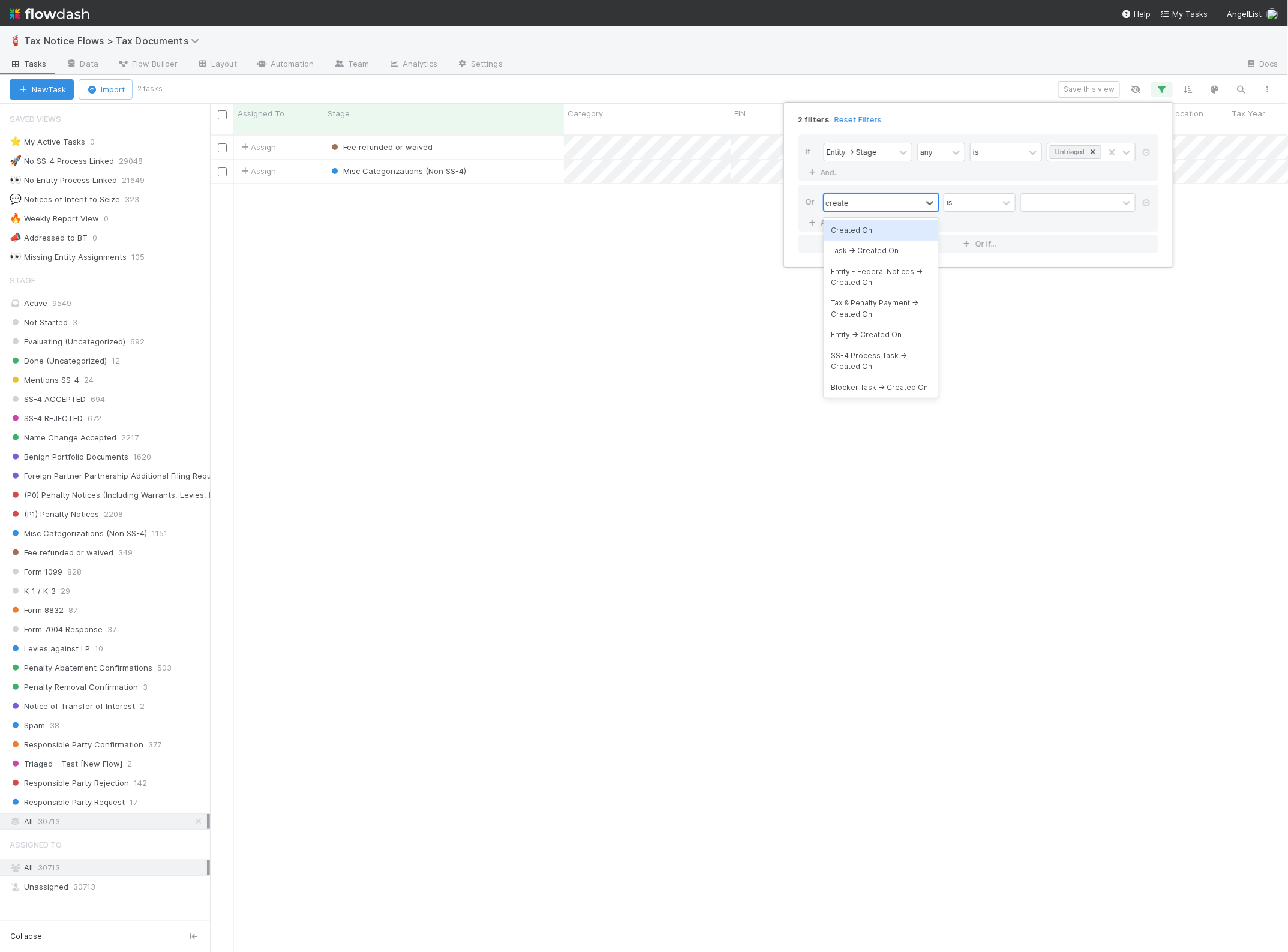
type input "created"
click at [873, 292] on div "Entity -> Created On" at bounding box center [882, 300] width 115 height 20
click at [945, 201] on div "any" at bounding box center [933, 203] width 30 height 18
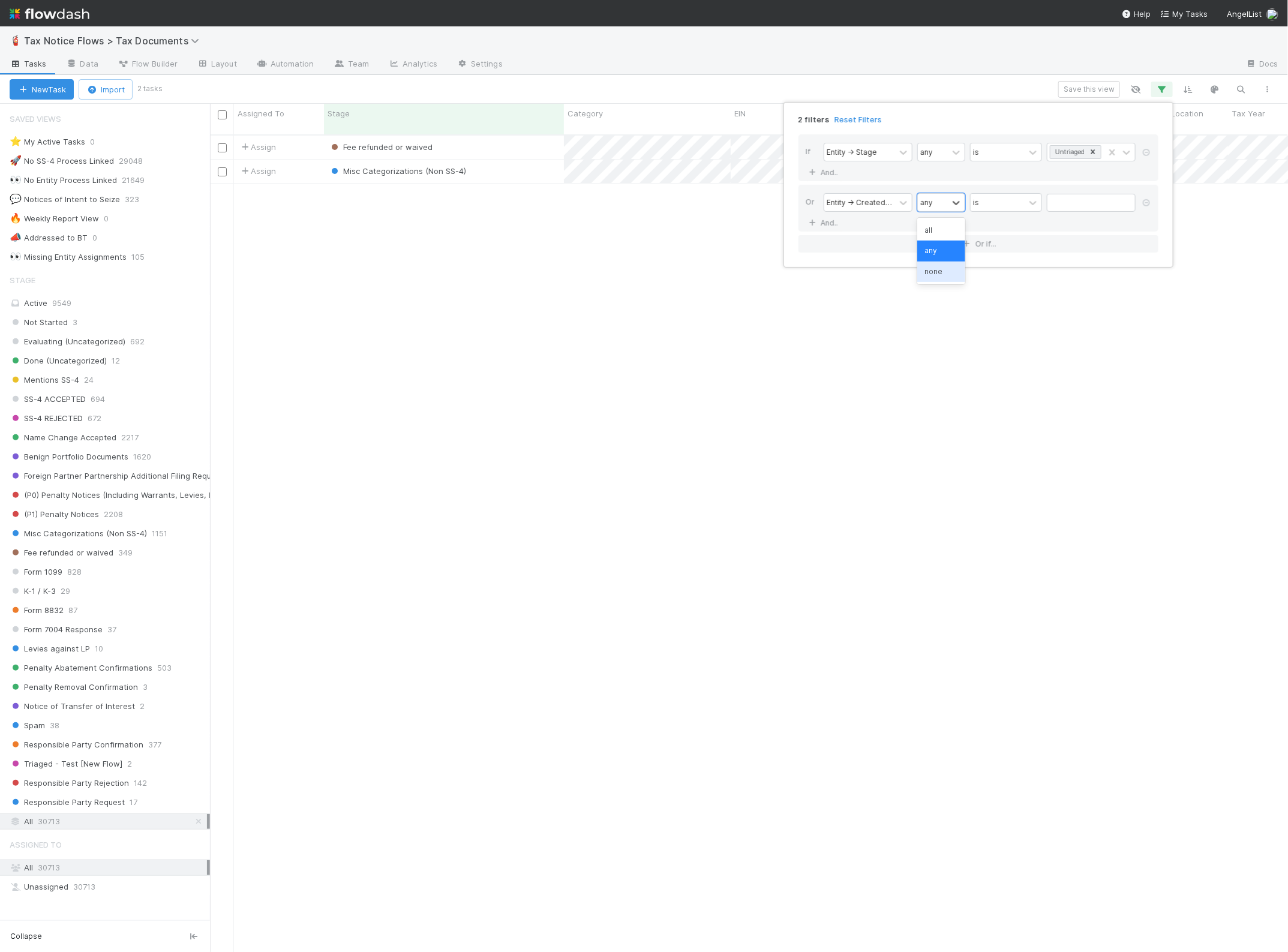
click at [945, 271] on div "none" at bounding box center [941, 272] width 48 height 20
click at [1017, 204] on div "is" at bounding box center [998, 203] width 54 height 18
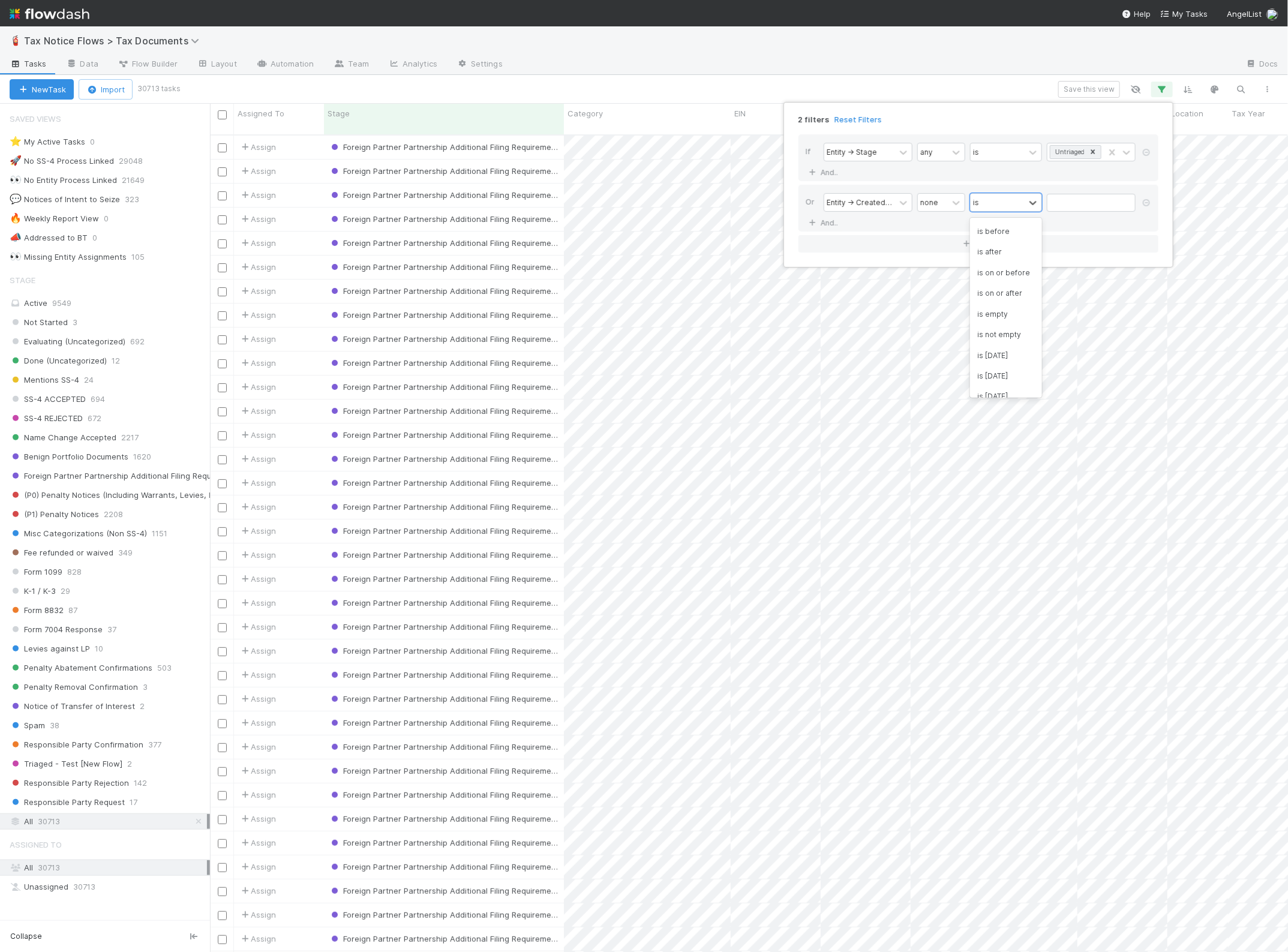
scroll to position [147, 0]
click at [1006, 319] on div "is not empty" at bounding box center [1006, 323] width 72 height 20
click at [828, 174] on link "And.." at bounding box center [825, 172] width 38 height 18
click at [851, 174] on div "Assigned To" at bounding box center [848, 173] width 44 height 11
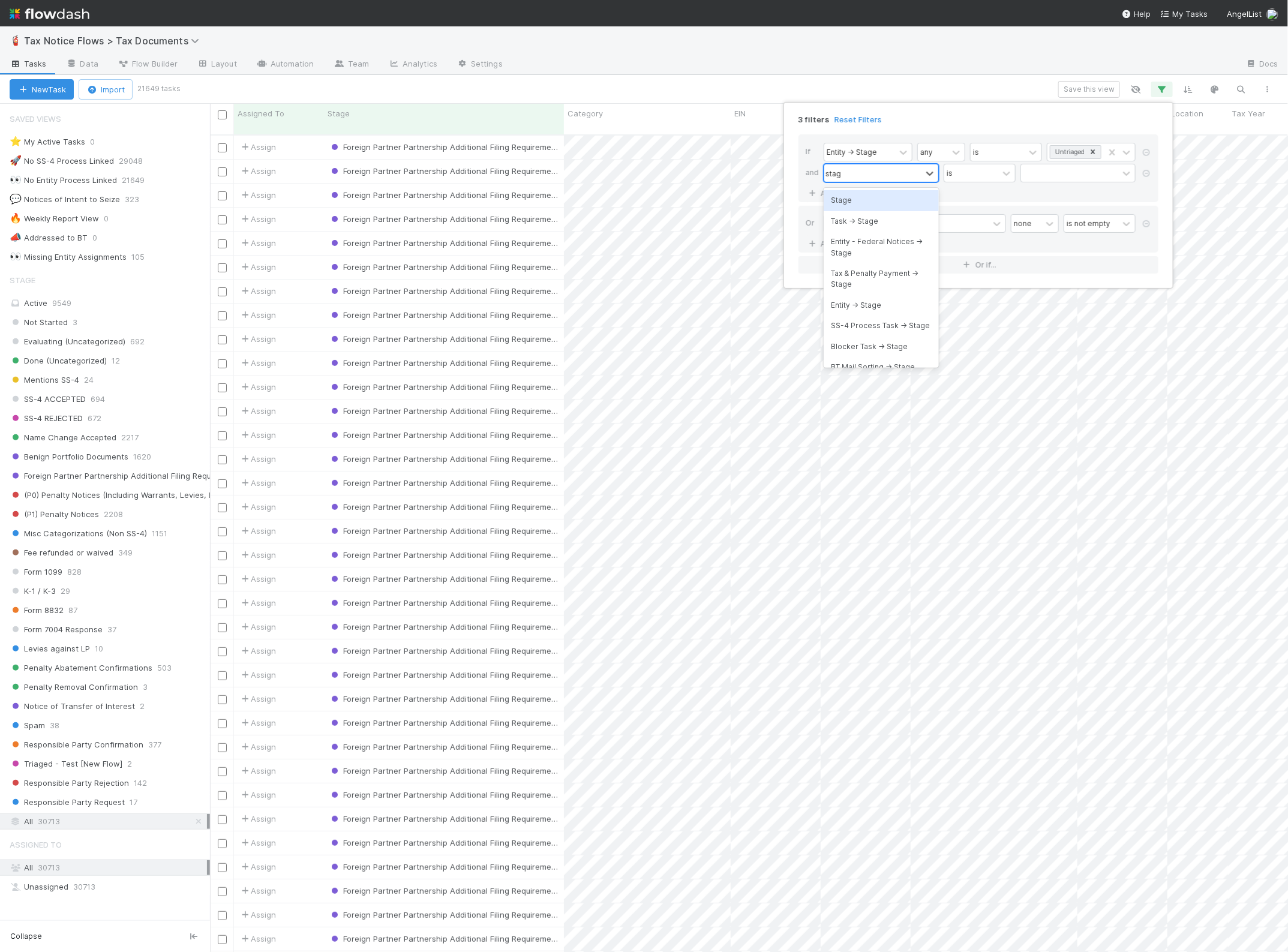
type input "stage"
click at [855, 198] on div "Stage" at bounding box center [882, 200] width 115 height 20
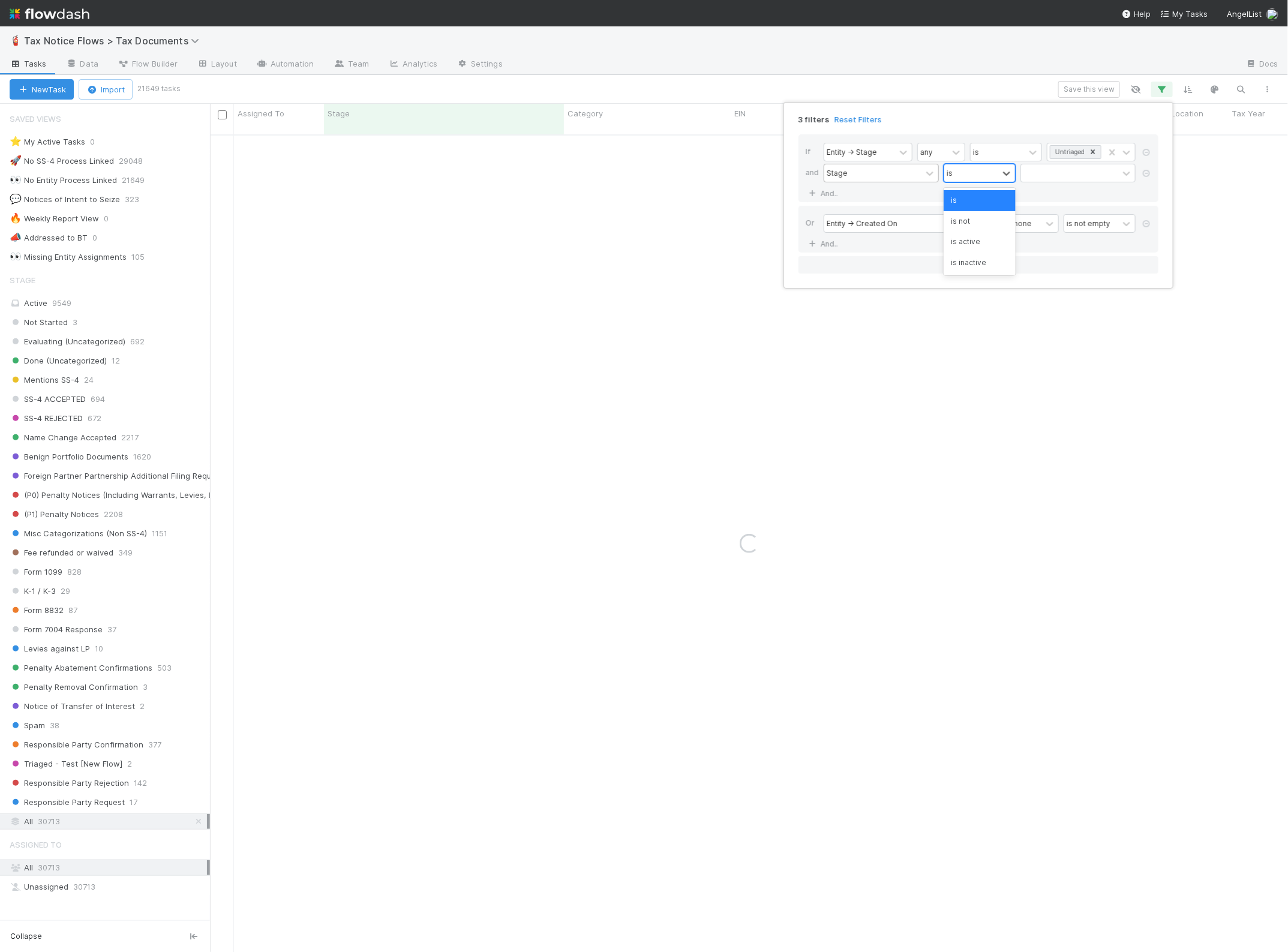
click at [981, 180] on div "is" at bounding box center [971, 173] width 54 height 18
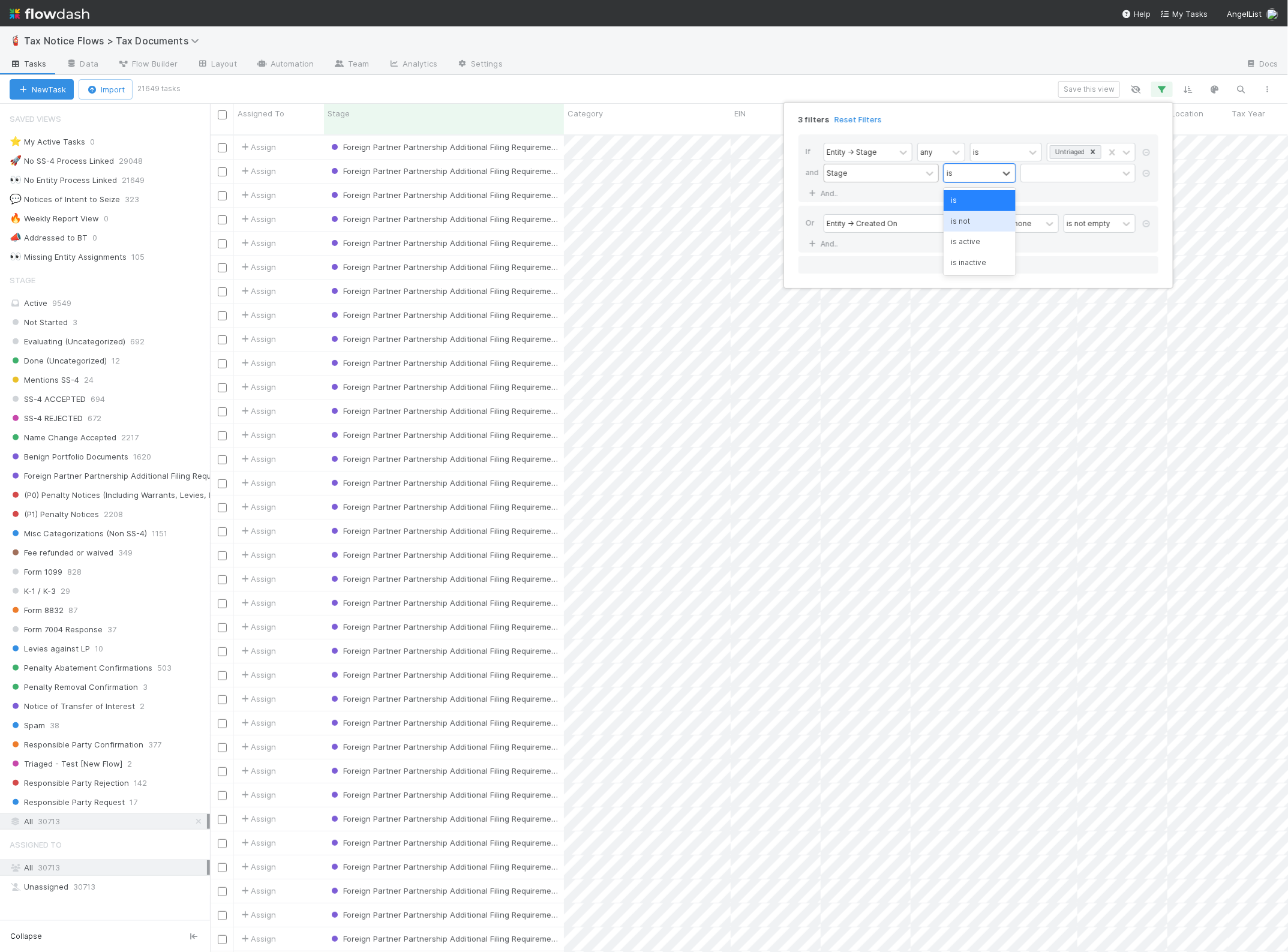
click at [981, 223] on div "is not" at bounding box center [979, 221] width 72 height 20
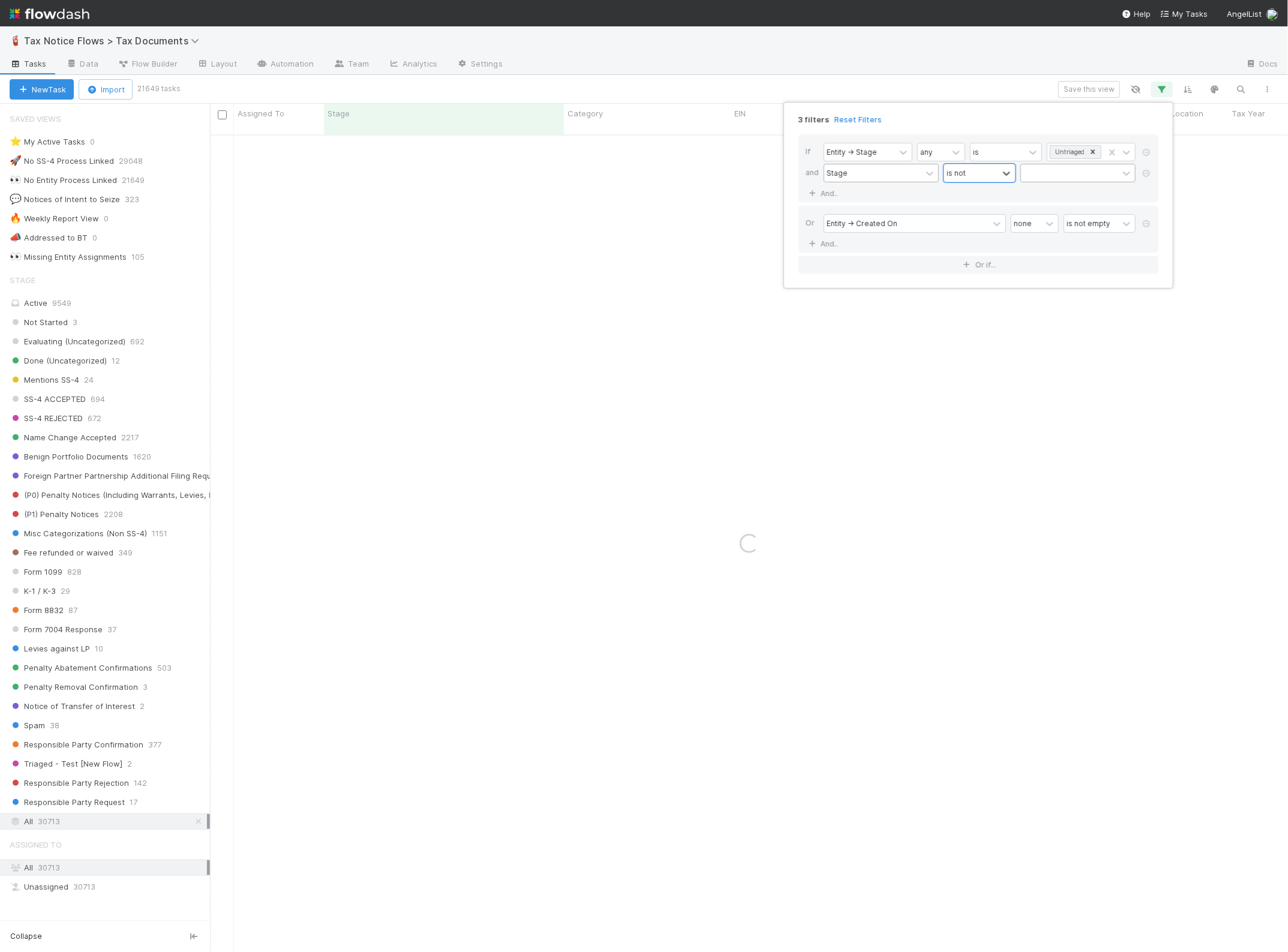
click at [1053, 176] on div at bounding box center [1070, 173] width 97 height 18
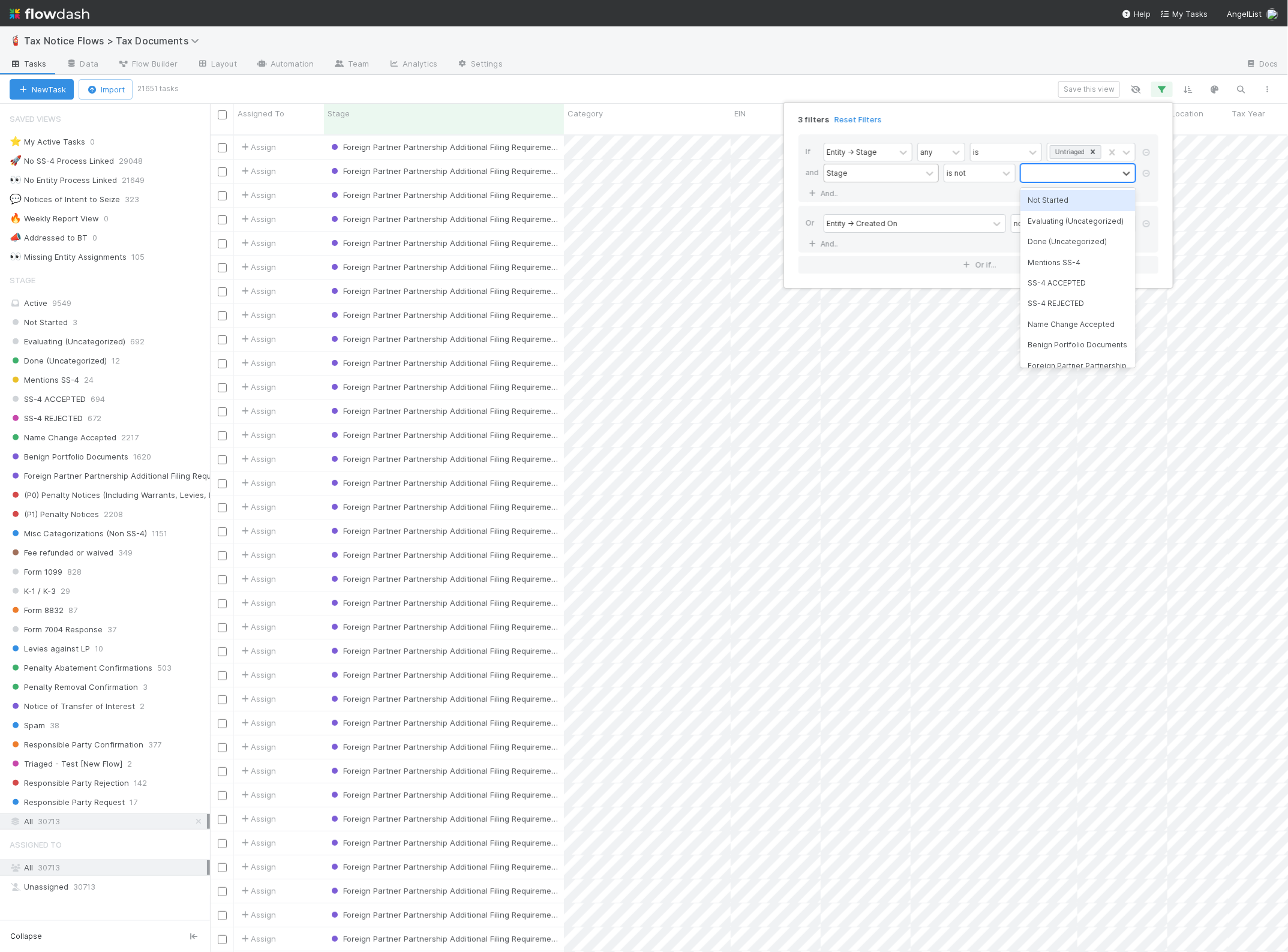
scroll to position [816, 1067]
type input "foreign"
click at [1049, 204] on div "Foreign Partner Partnership Additional Filing Requirement" at bounding box center [1078, 211] width 115 height 43
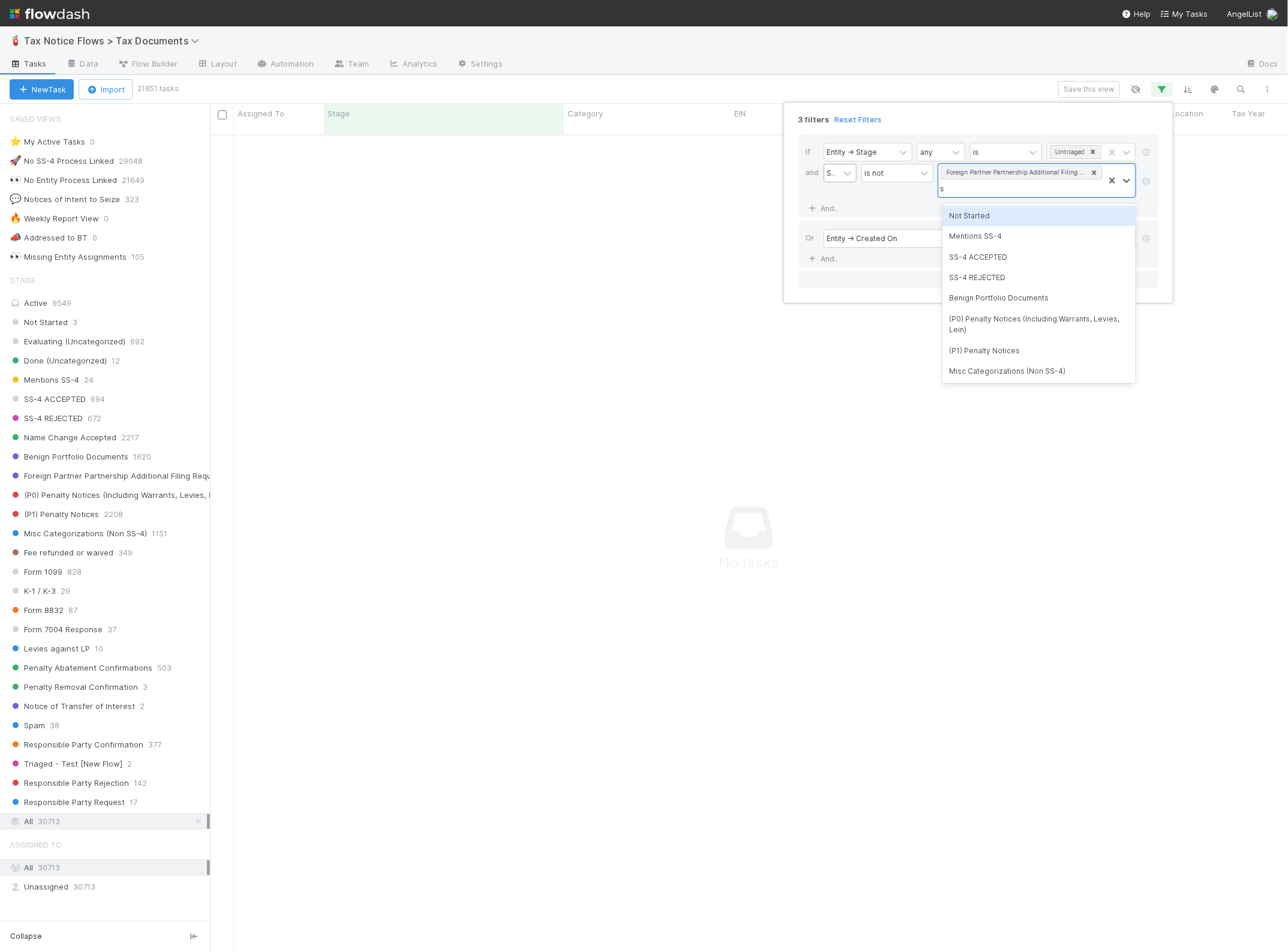
scroll to position [804, 1056]
type input "spam"
click at [1028, 210] on div "Spam" at bounding box center [1039, 216] width 193 height 20
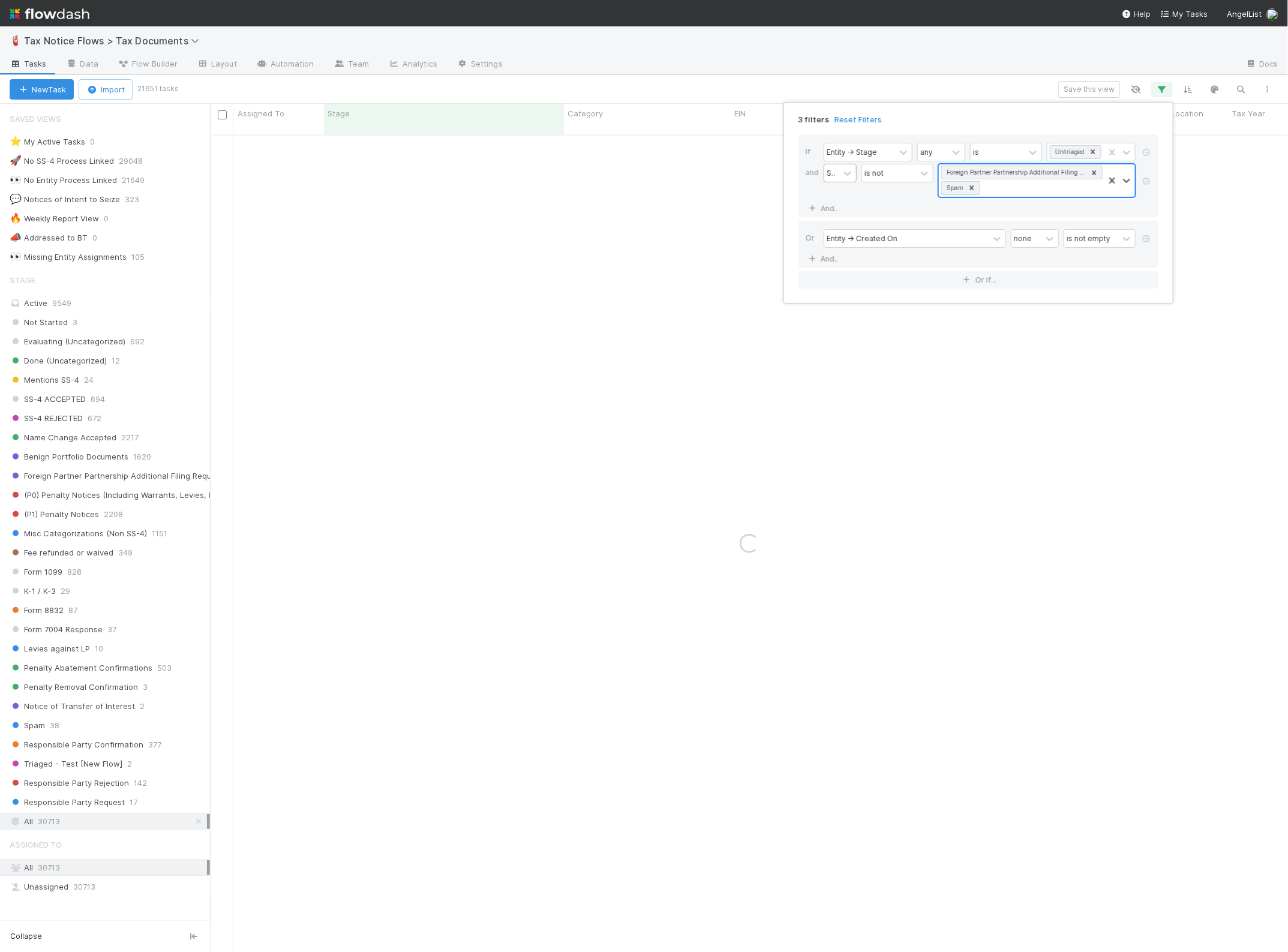
click at [1009, 187] on div "Foreign Partner Partnership Additional Filing Requirement Spam" at bounding box center [1021, 180] width 165 height 33
click at [900, 199] on div "Stage is not option Spam, selected. option Not Started focused, 1 of 26. 24 res…" at bounding box center [982, 181] width 317 height 36
click at [898, 397] on div "3 filters Reset Filters If Entity -> Stage any is Untriaged and Stage is not Fo…" at bounding box center [644, 476] width 1288 height 952
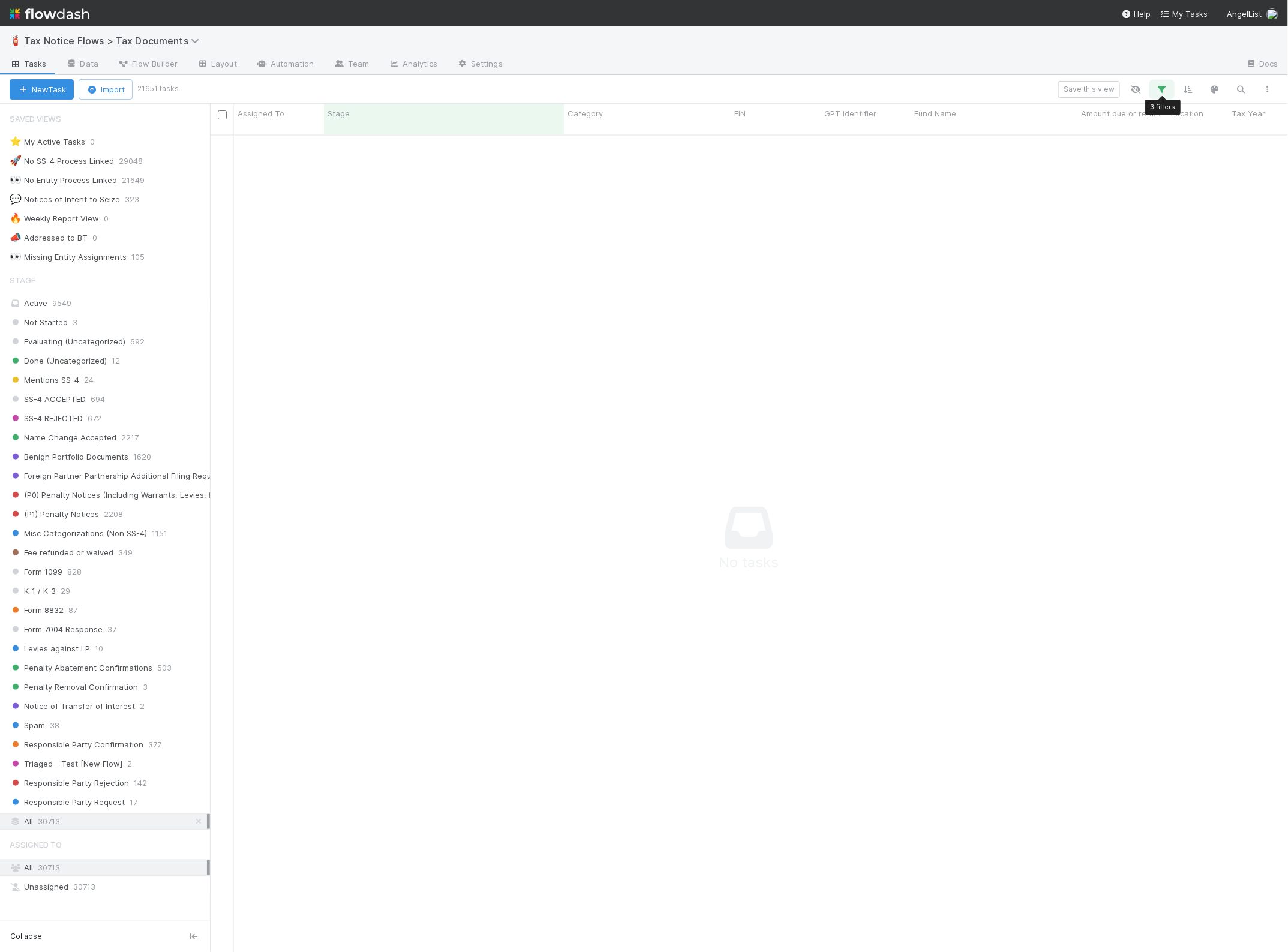
click at [1161, 87] on icon "button" at bounding box center [1163, 90] width 12 height 11
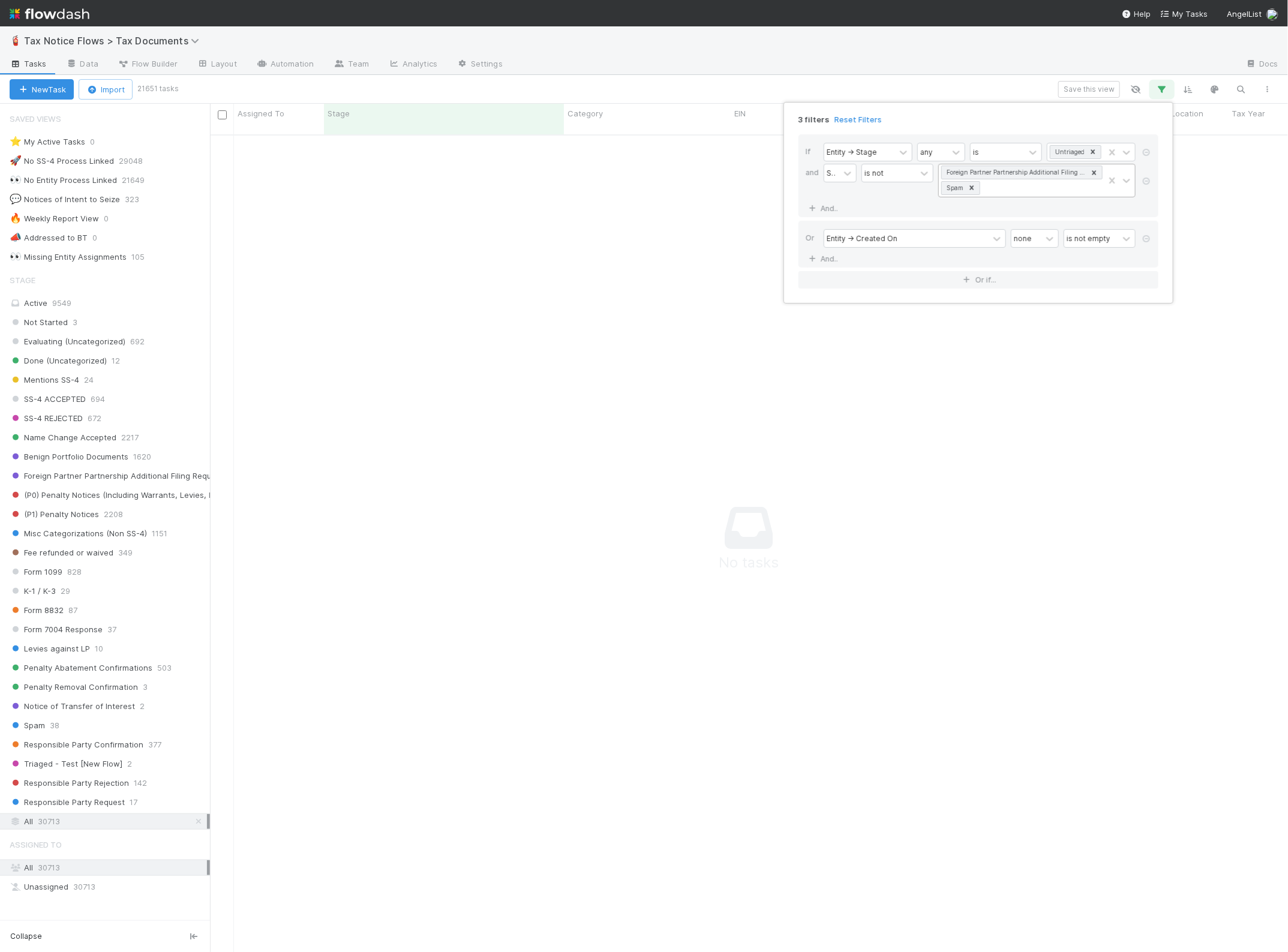
click at [1096, 172] on icon at bounding box center [1094, 173] width 8 height 8
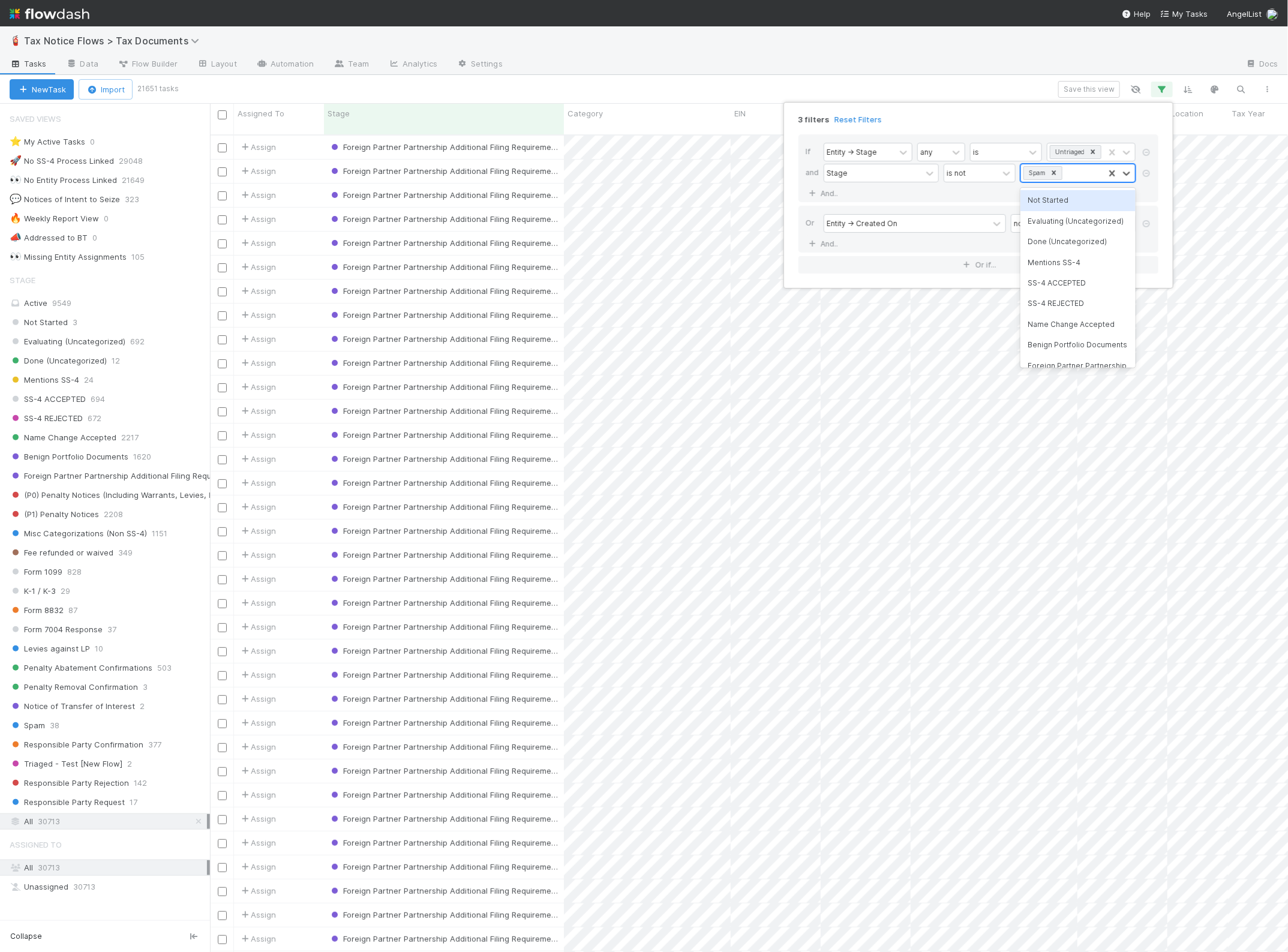
scroll to position [816, 1067]
click at [1065, 289] on div "SS-4 ACCEPTED" at bounding box center [1078, 283] width 115 height 20
click at [1102, 193] on div "Spam SS-4 ACCEPTED" at bounding box center [1063, 180] width 83 height 33
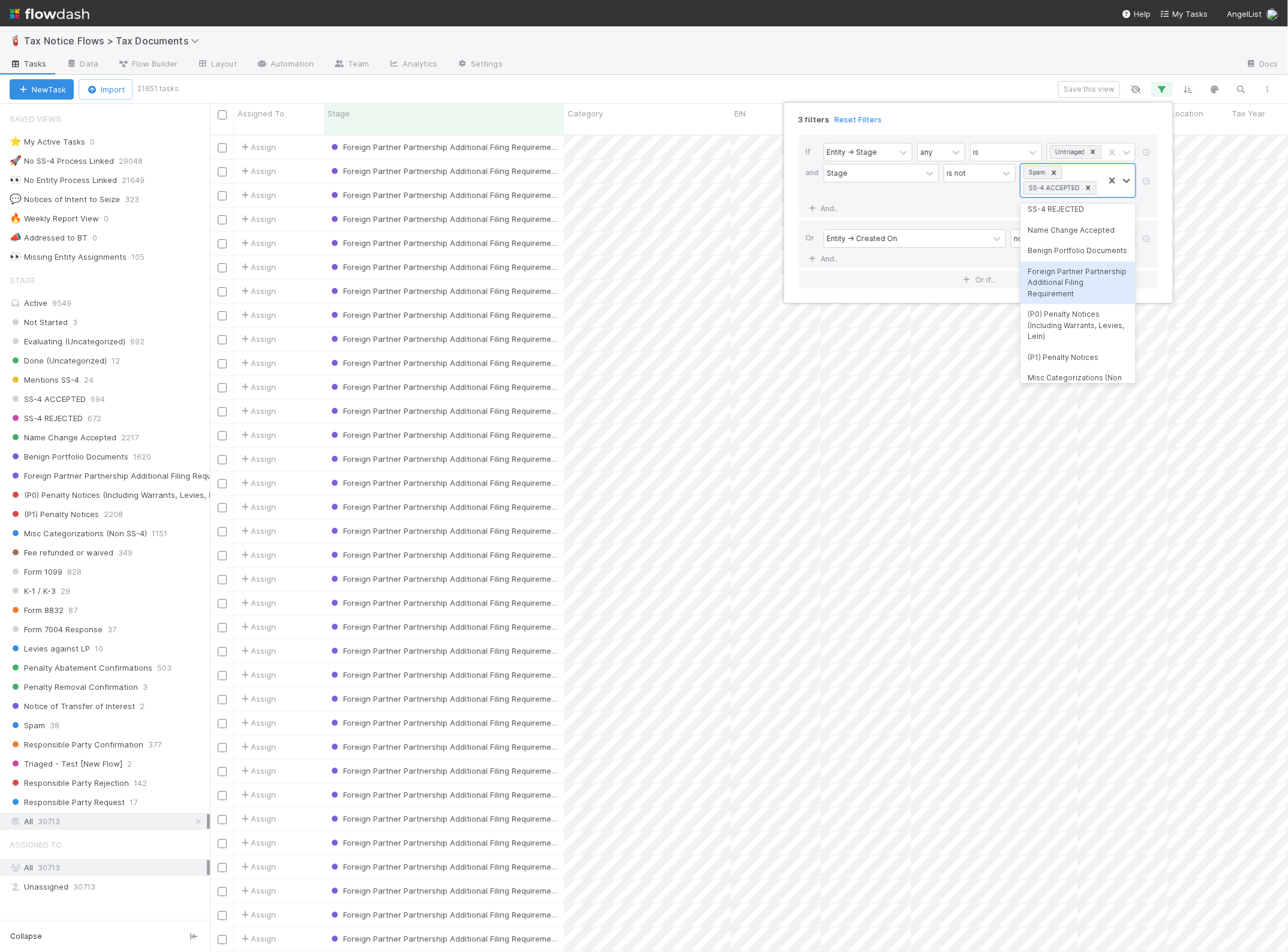
click at [1073, 304] on div "Foreign Partner Partnership Additional Filing Requirement" at bounding box center [1078, 283] width 115 height 43
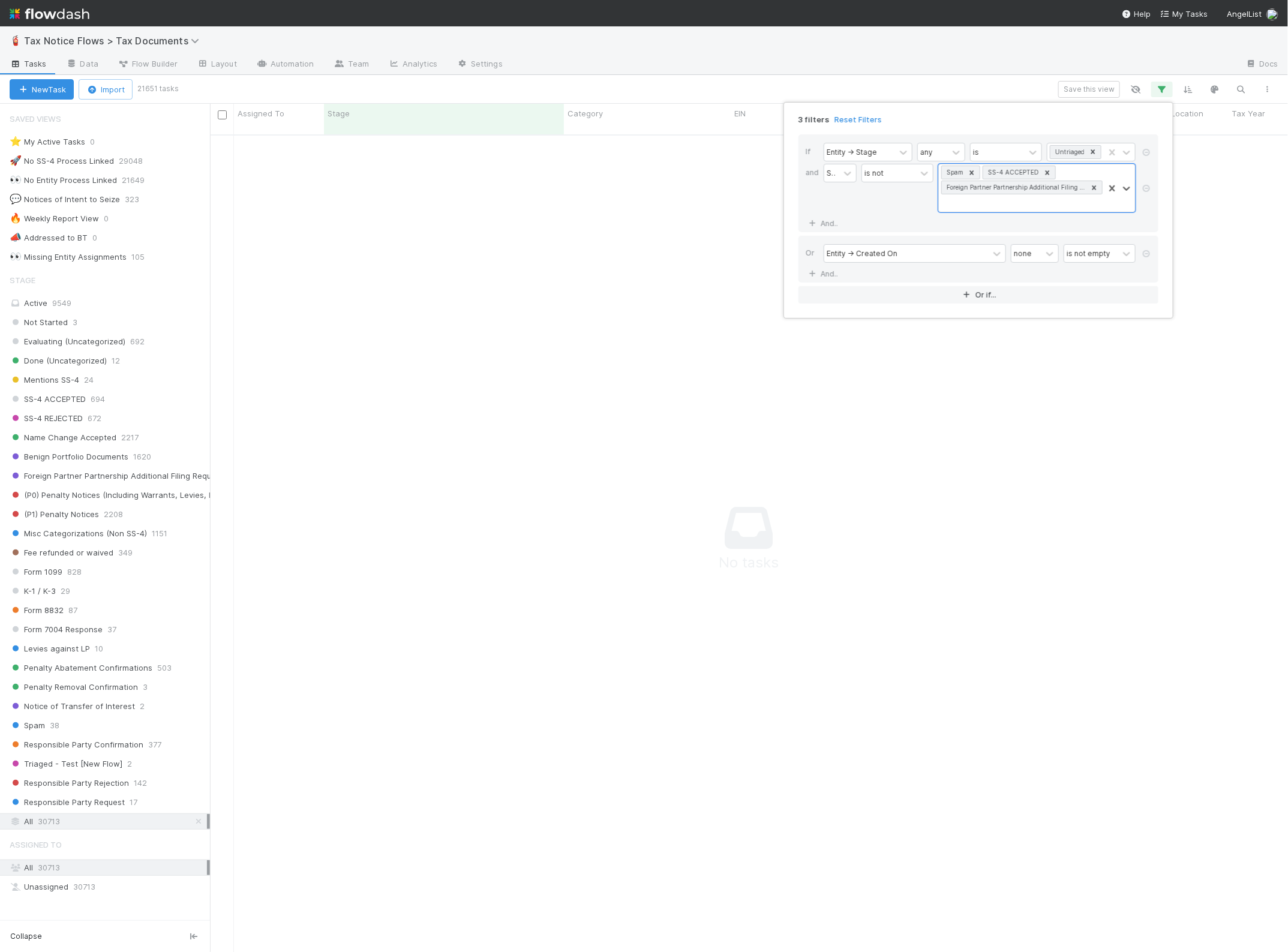
scroll to position [804, 1056]
click at [1150, 153] on icon at bounding box center [1147, 152] width 12 height 7
click at [1146, 163] on icon at bounding box center [1147, 167] width 12 height 7
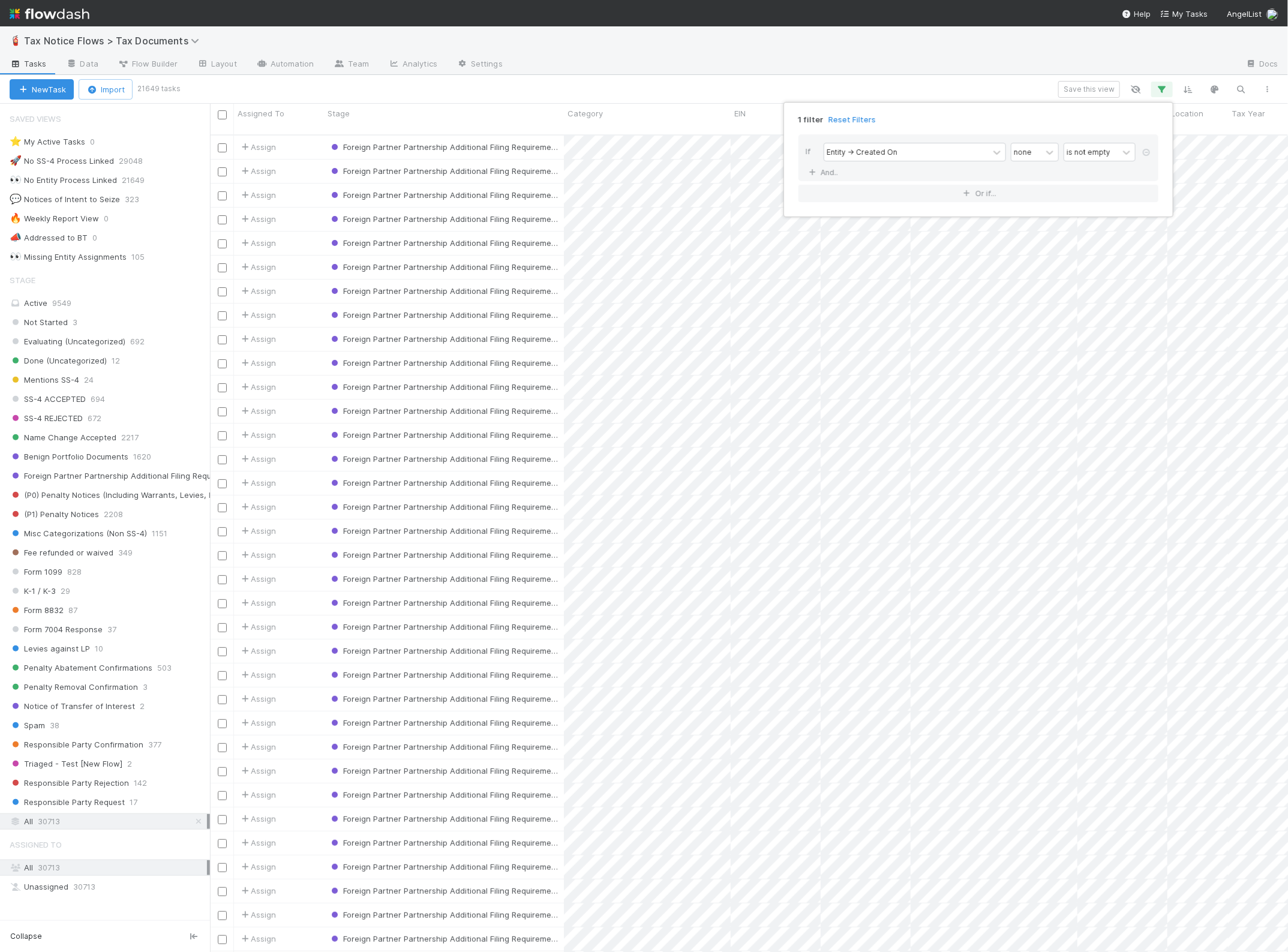
scroll to position [816, 1067]
click at [829, 175] on link "And.." at bounding box center [825, 172] width 38 height 18
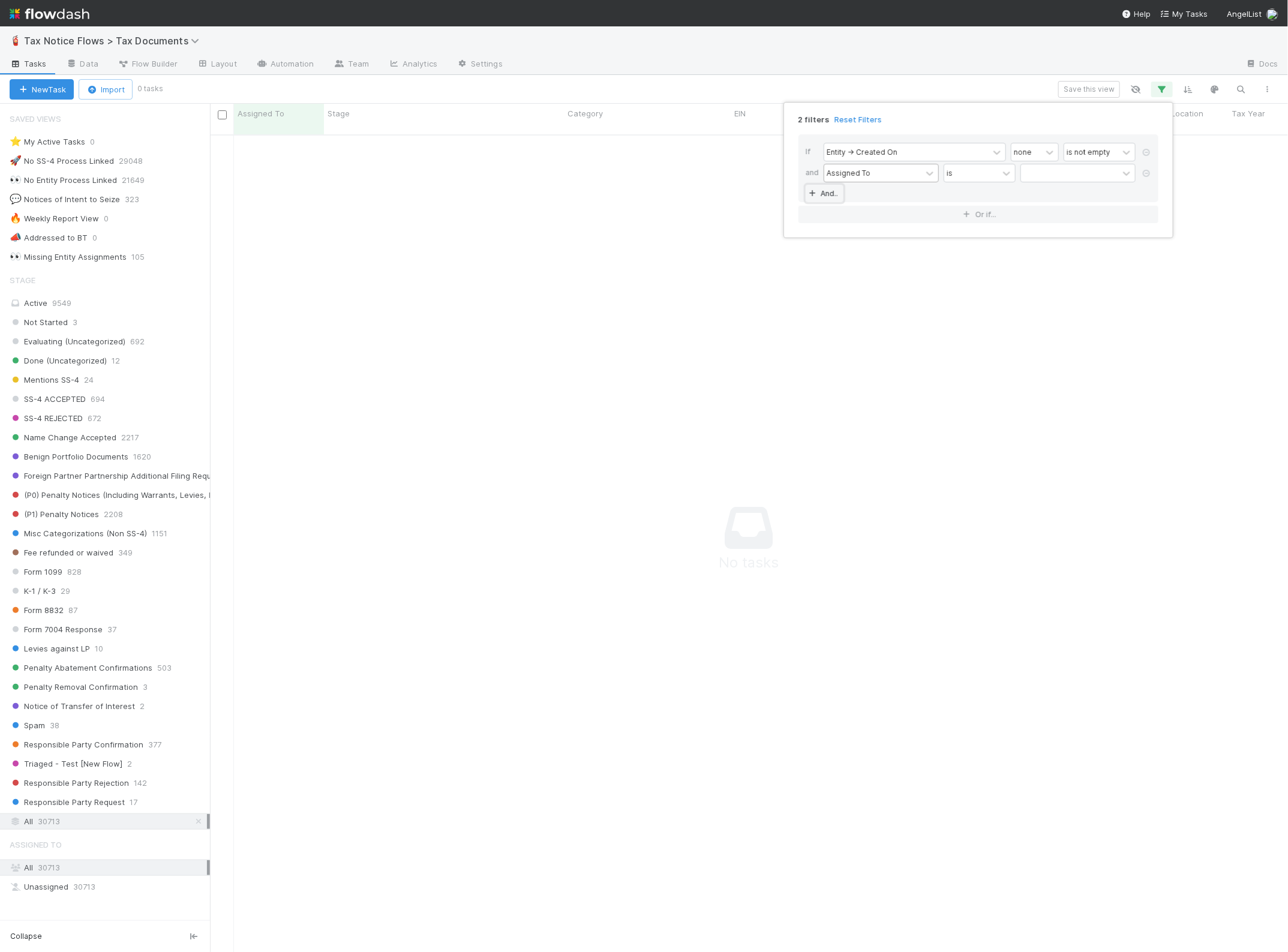
scroll to position [804, 1056]
click at [844, 178] on div "Assigned To" at bounding box center [848, 173] width 44 height 11
type input "Stage"
click at [859, 198] on div "Stage" at bounding box center [882, 200] width 115 height 20
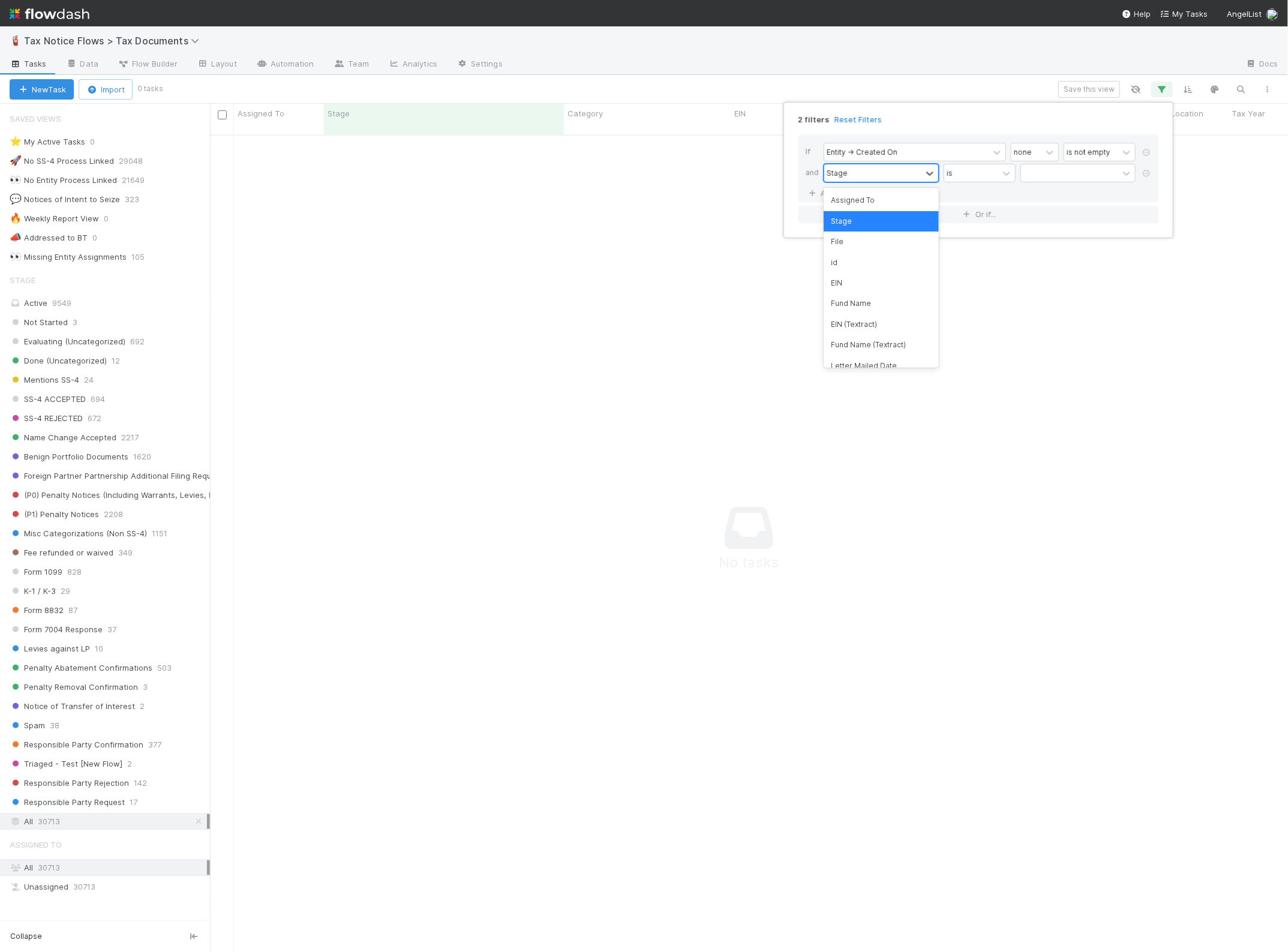
click at [858, 174] on div "Stage" at bounding box center [872, 173] width 97 height 18
click at [958, 176] on div "is" at bounding box center [971, 173] width 54 height 18
click at [980, 222] on div "is not" at bounding box center [979, 221] width 72 height 20
click at [1066, 176] on div at bounding box center [1070, 173] width 97 height 18
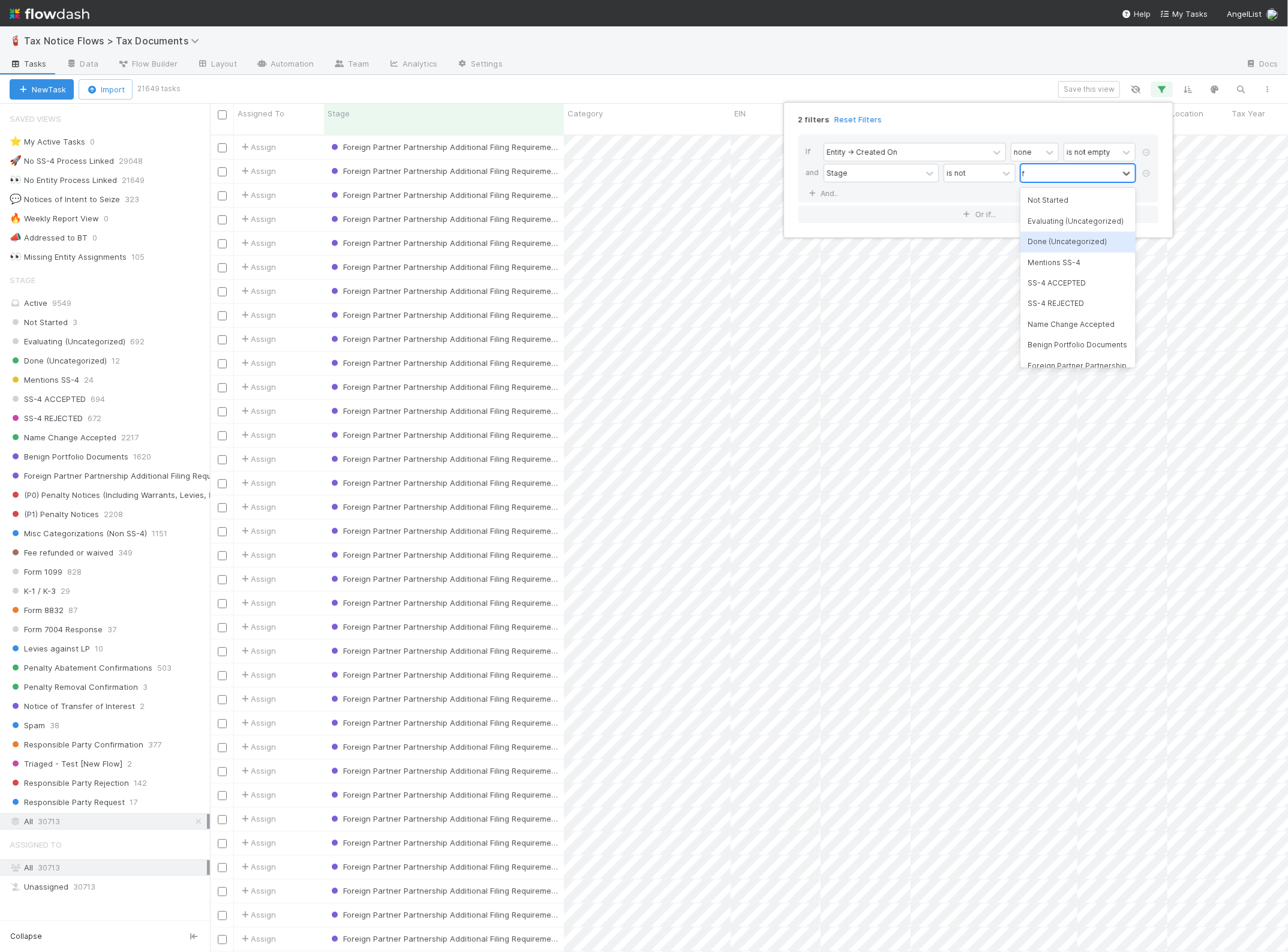
scroll to position [816, 1067]
type input "foreign"
click at [1074, 203] on div "Foreign Partner Partnership Additional Filing Requirement" at bounding box center [1078, 211] width 115 height 43
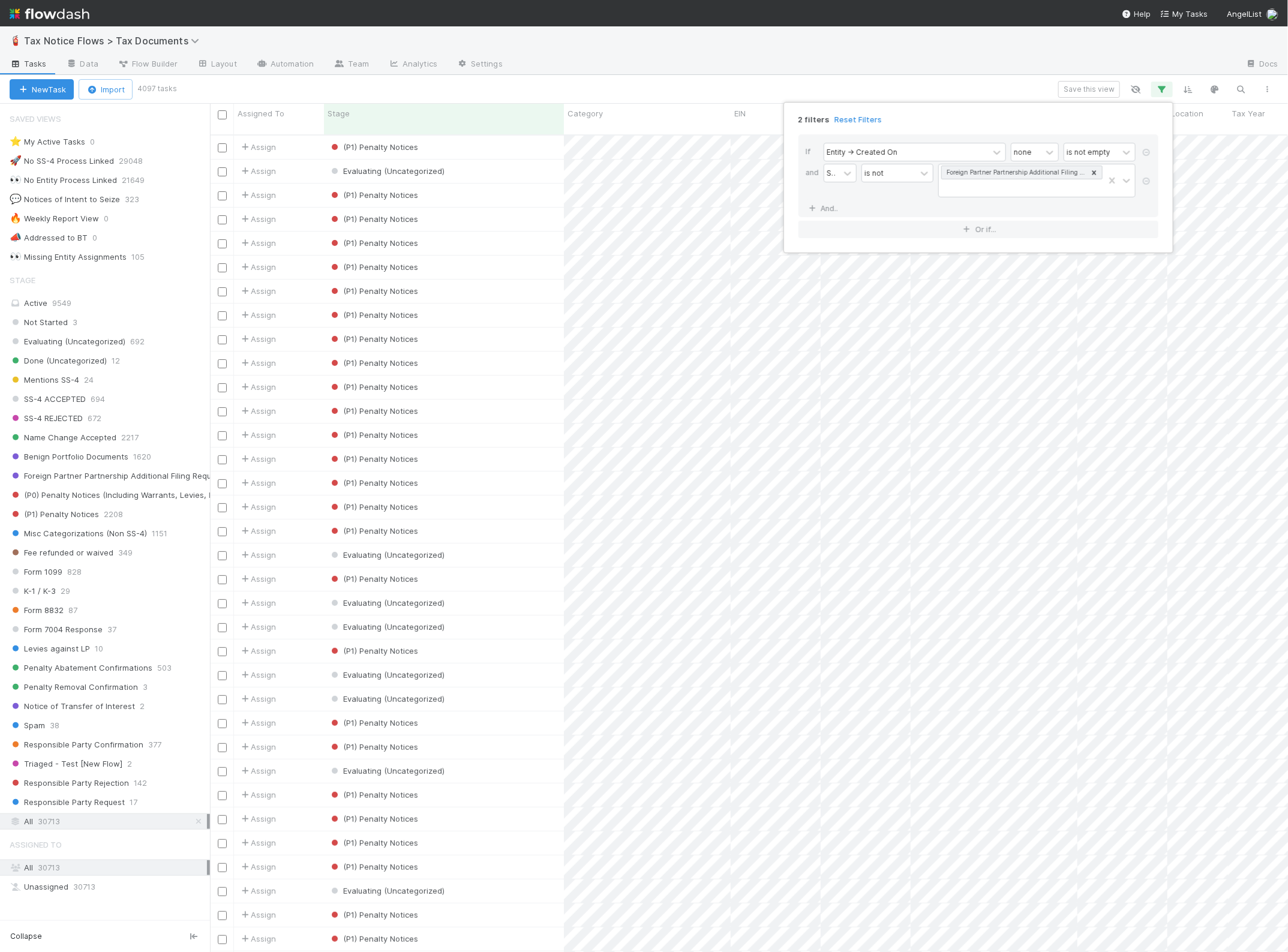
click at [645, 85] on div "2 filters Reset Filters If Entity -> Created On none is not empty and Stage is …" at bounding box center [644, 476] width 1288 height 952
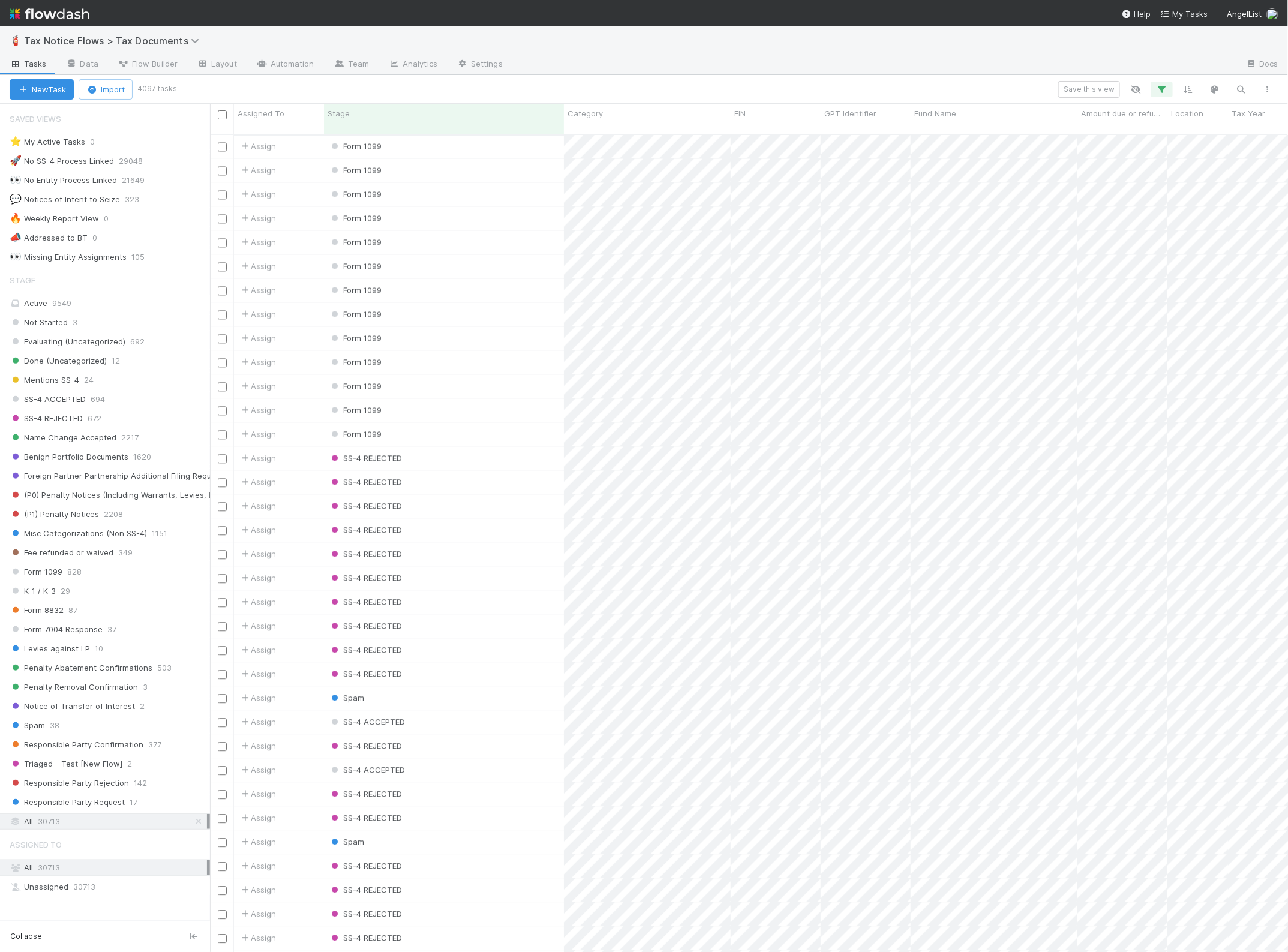
scroll to position [0, 0]
click at [1164, 87] on icon "button" at bounding box center [1163, 90] width 12 height 11
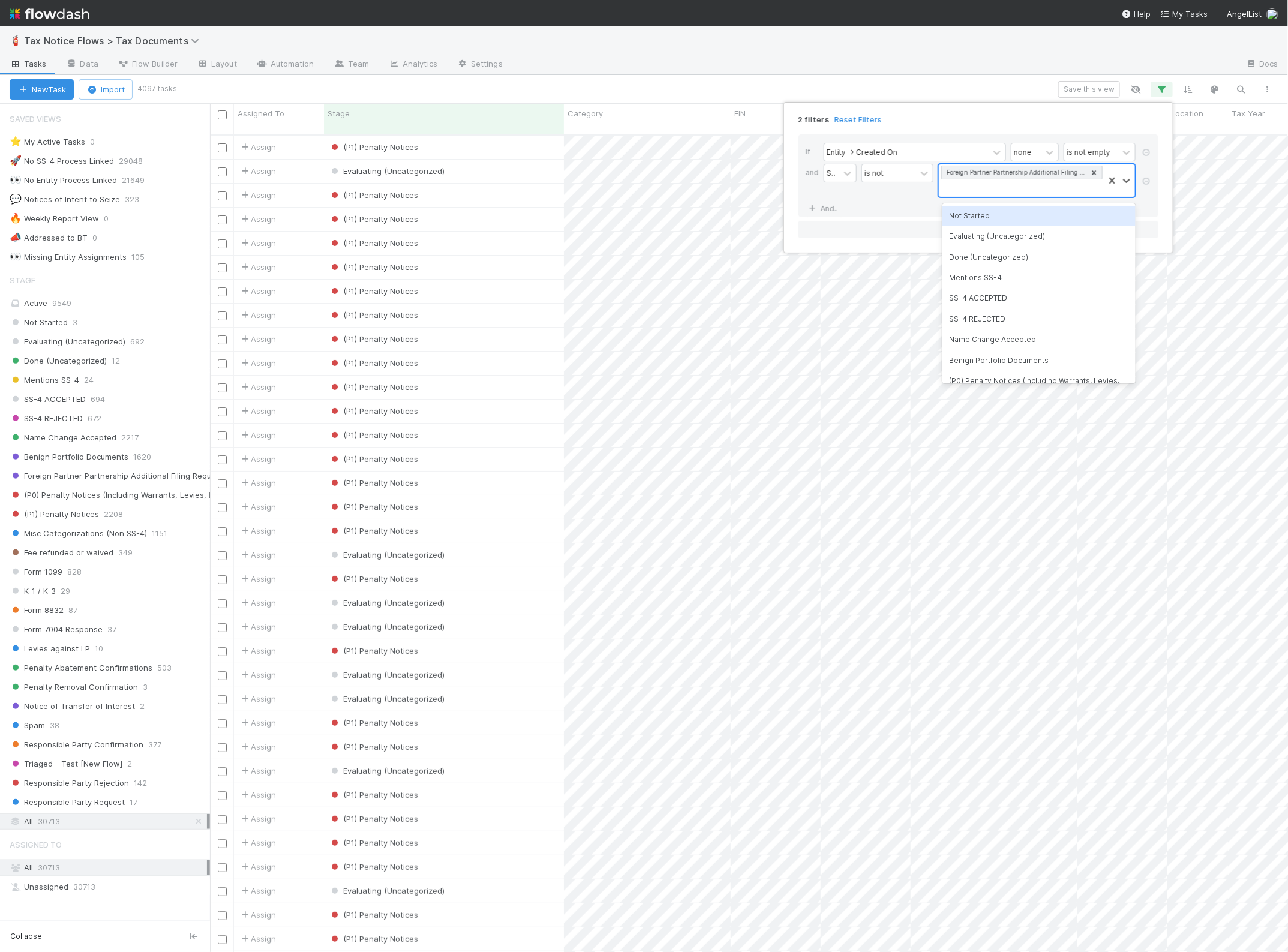
click at [992, 191] on div "Foreign Partner Partnership Additional Filing Requirement" at bounding box center [1021, 180] width 165 height 33
type input "Form 1099"
click at [1005, 222] on div "Form 1099" at bounding box center [1039, 216] width 193 height 20
type input "Spam"
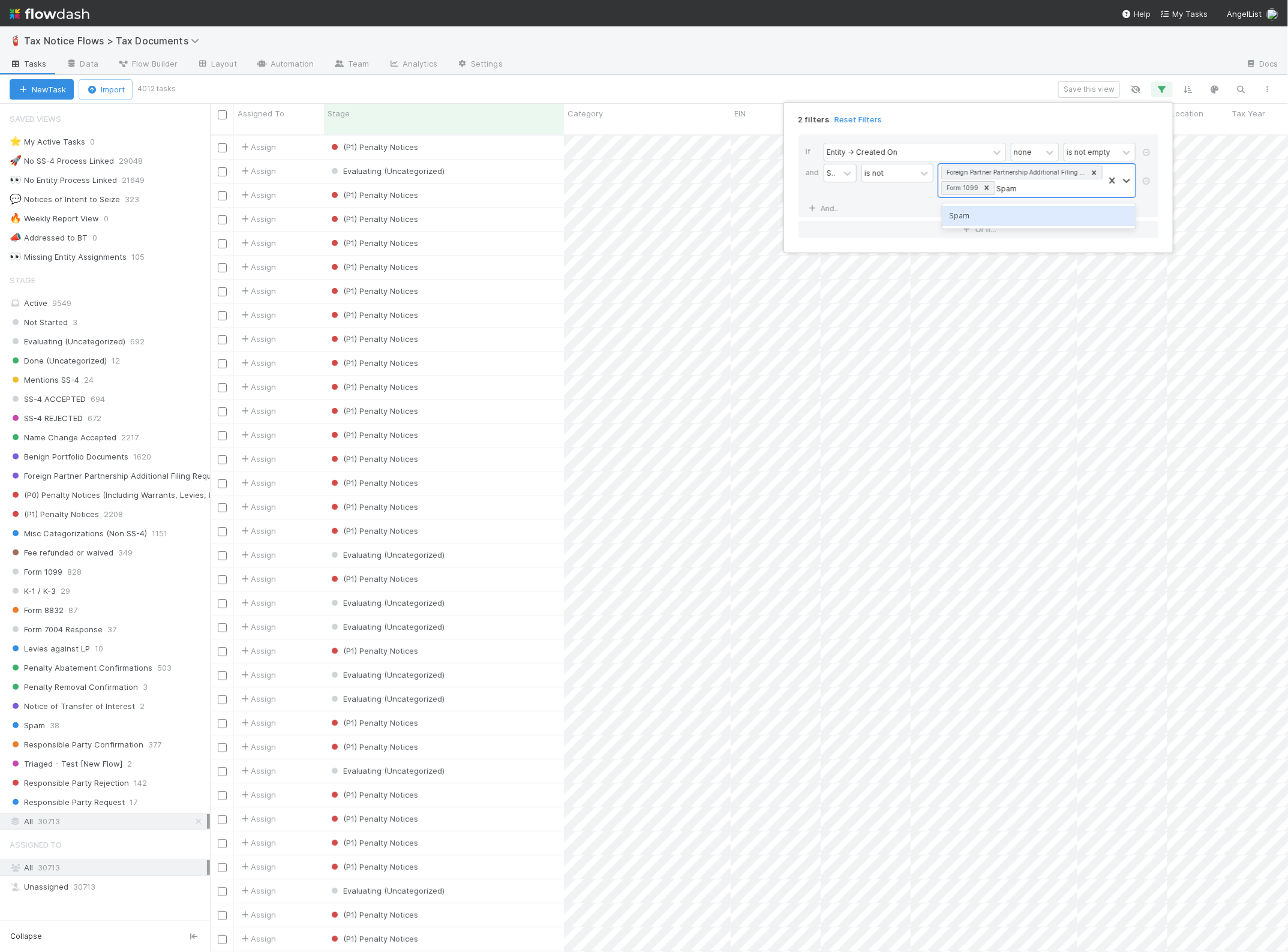
click at [1009, 215] on div "Spam" at bounding box center [1039, 216] width 193 height 20
type input "SS"
click at [1035, 226] on div "SS-4 ACCEPTED" at bounding box center [1039, 236] width 193 height 20
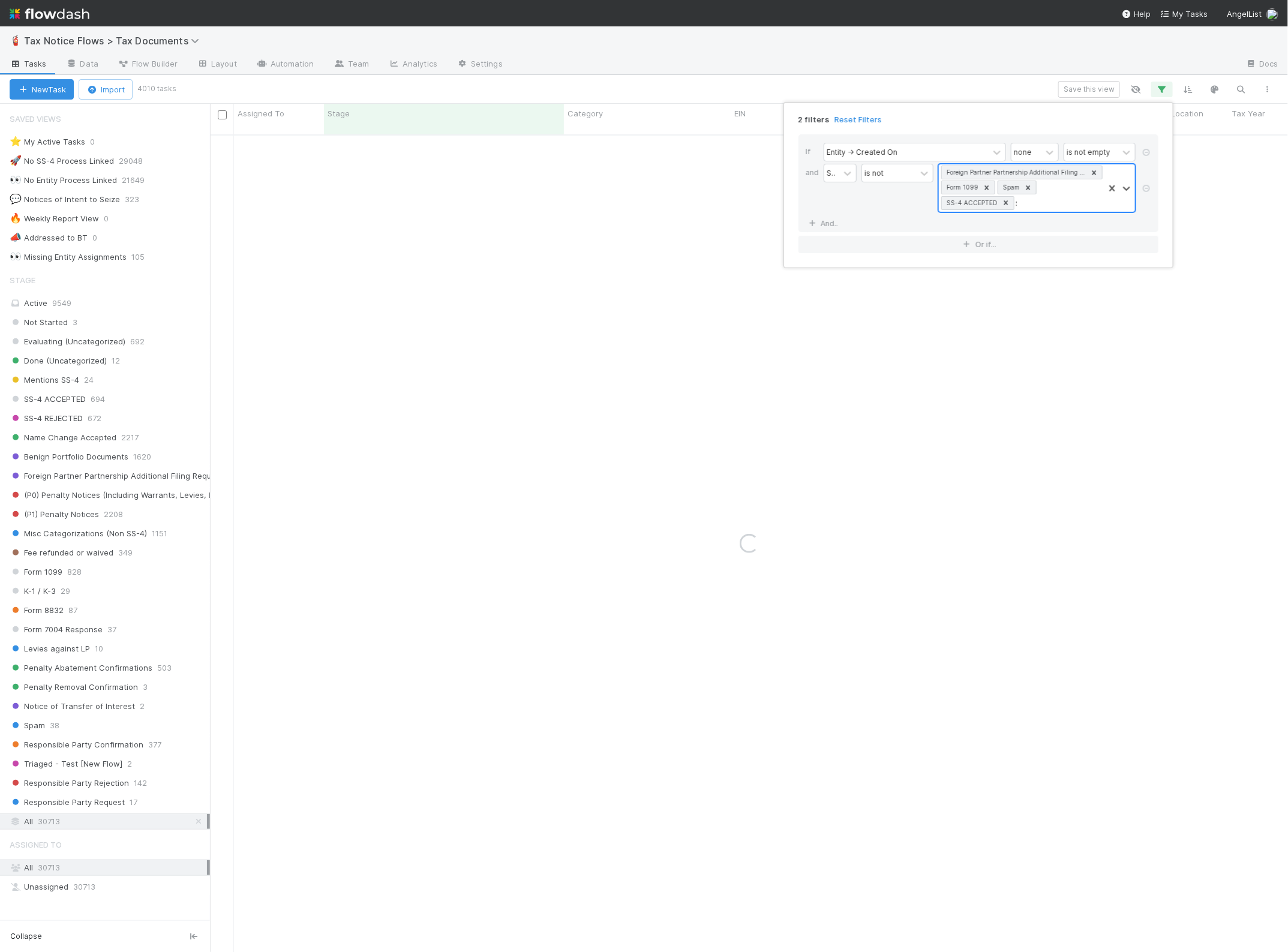
type input "SS"
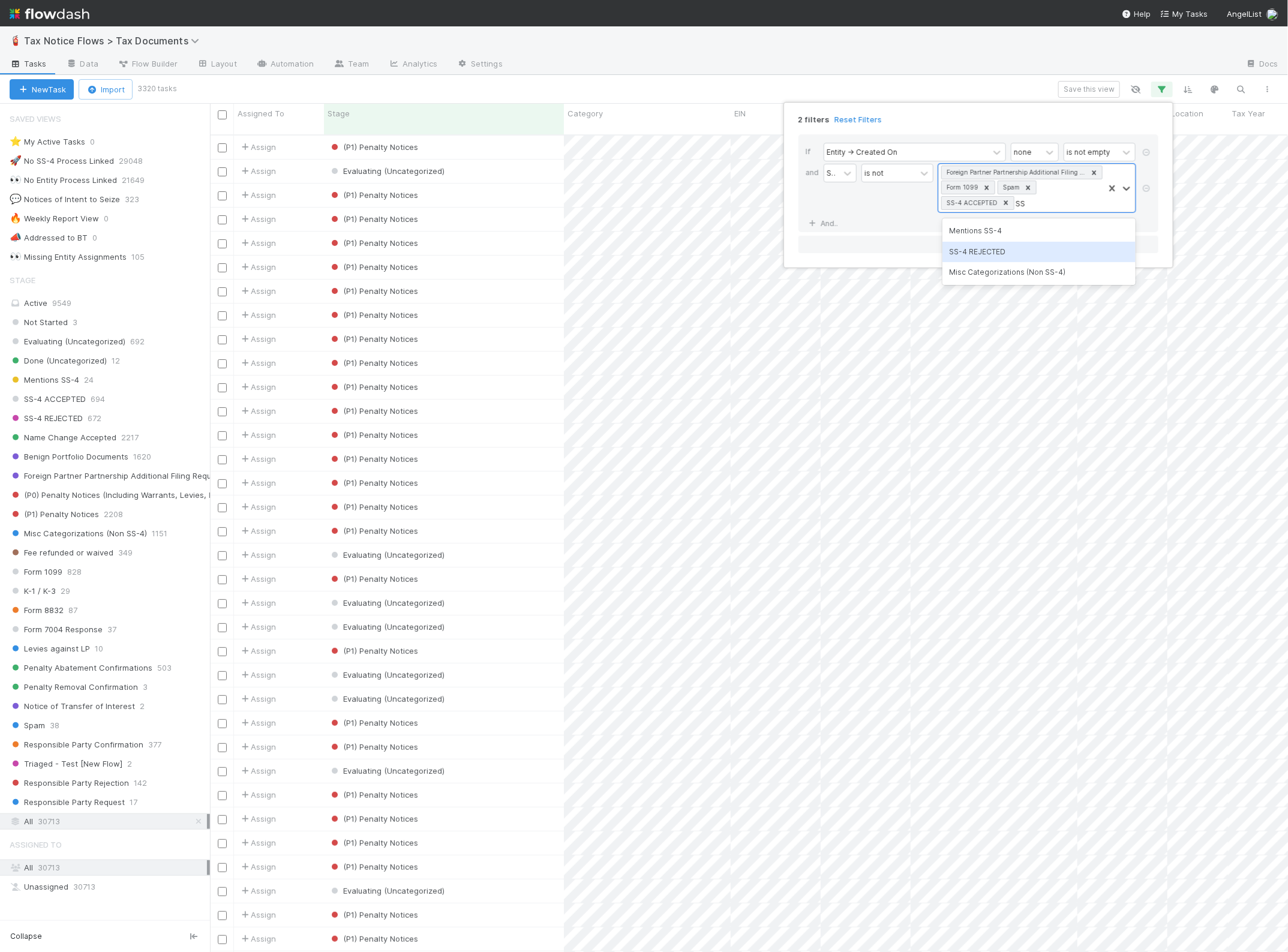
click at [1041, 250] on div "SS-4 REJECTED" at bounding box center [1039, 252] width 193 height 20
click at [716, 114] on div "2 filters Reset Filters If Entity -> Created On none is not empty and Stage is …" at bounding box center [644, 476] width 1288 height 952
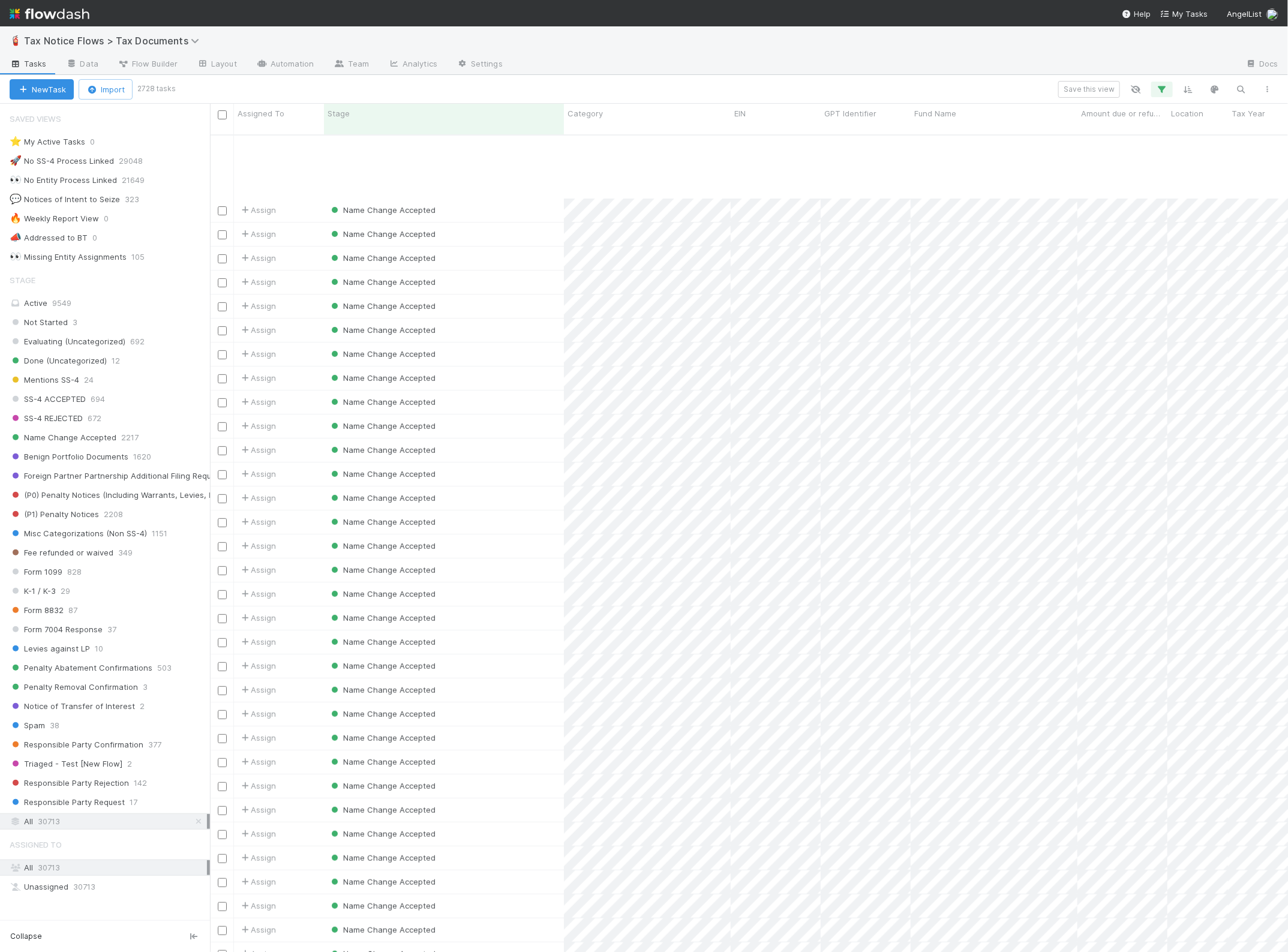
scroll to position [2783, 0]
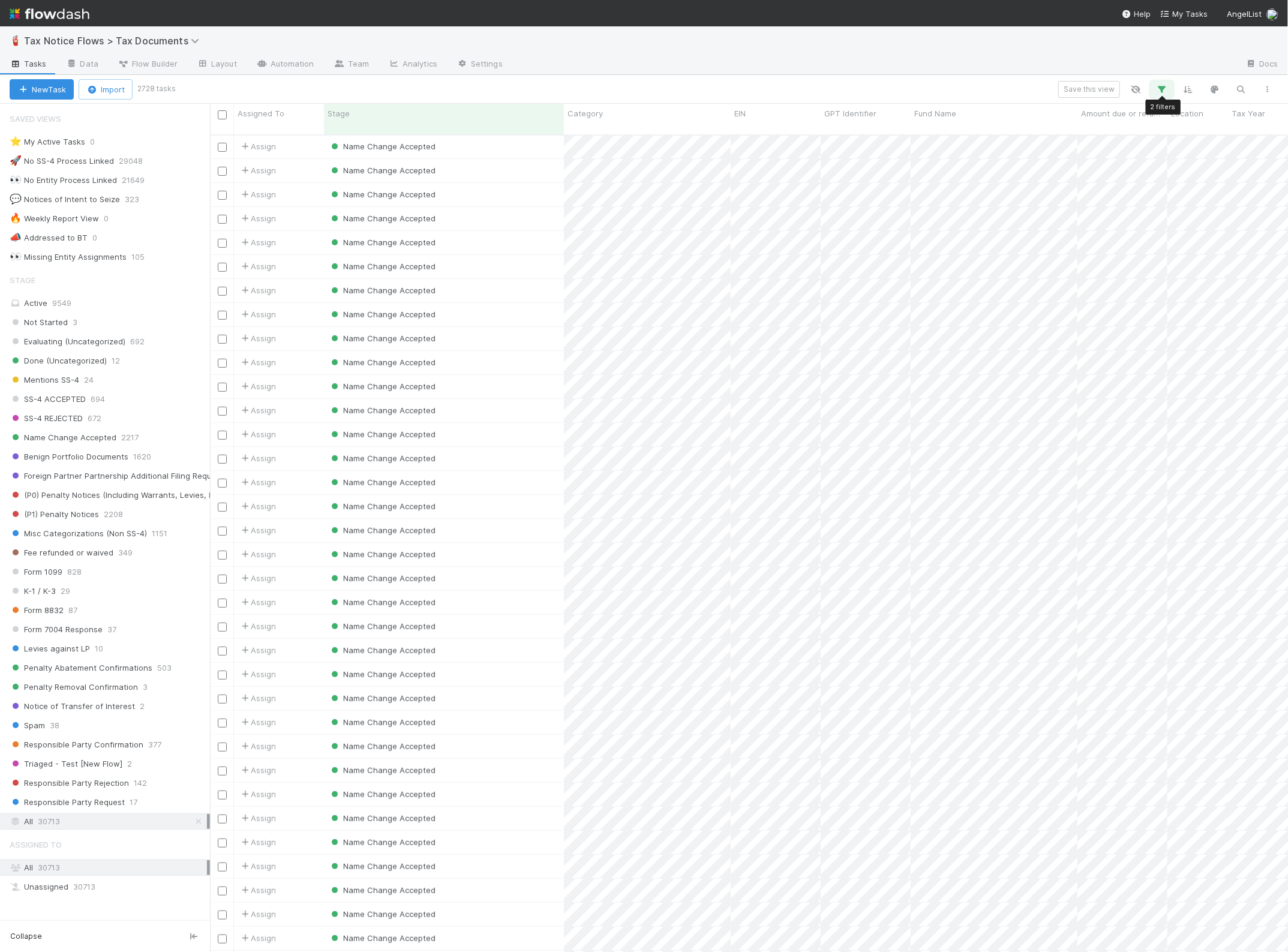
click at [1160, 87] on icon "button" at bounding box center [1163, 90] width 12 height 11
click at [1098, 204] on div "Foreign Partner Partnership Additional Filing Requirement Form 1099 Spam SS-4 A…" at bounding box center [1021, 188] width 165 height 47
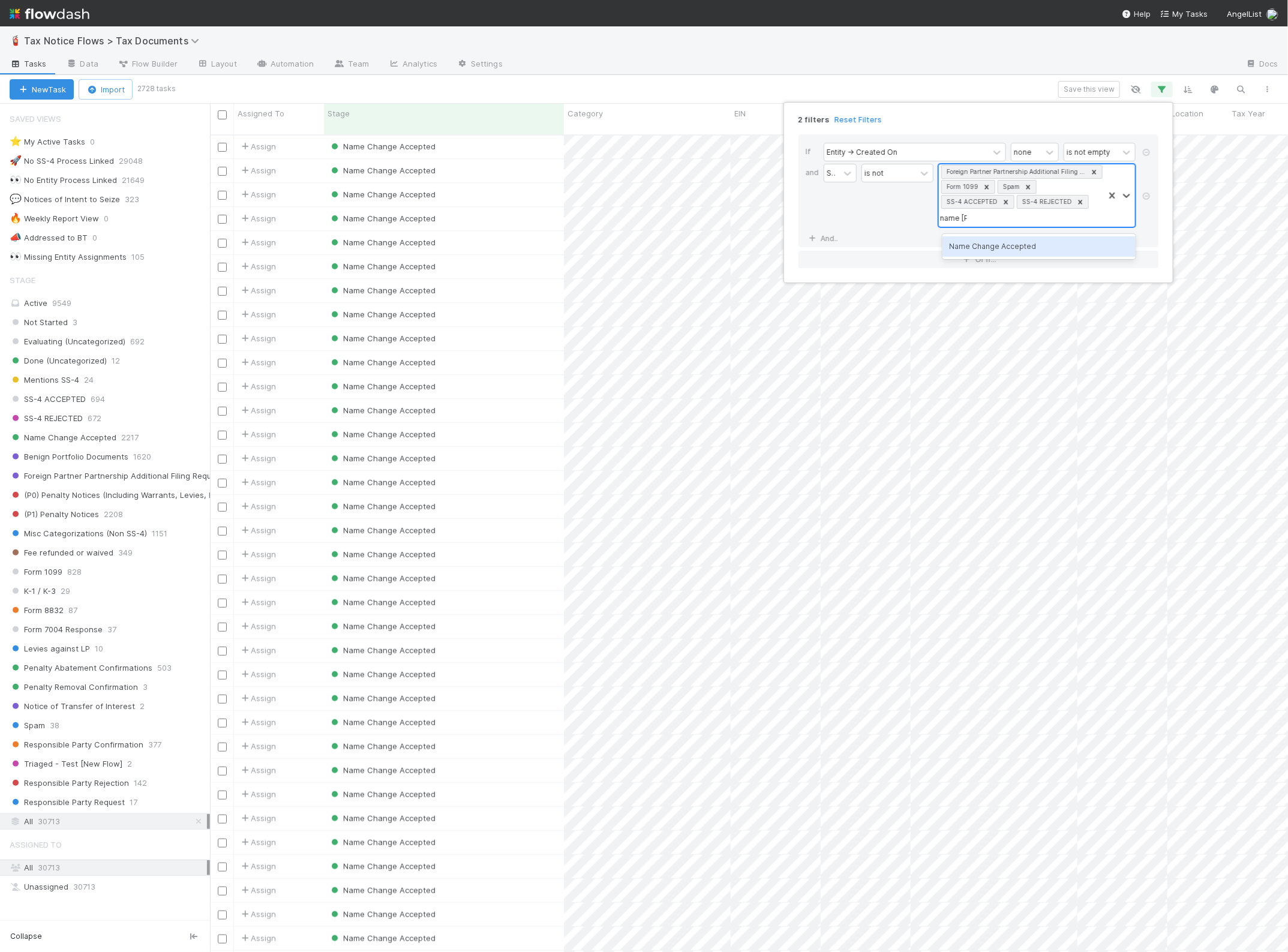
type input "name Cha"
click at [1063, 247] on div "Name Change Accepted" at bounding box center [1039, 247] width 193 height 20
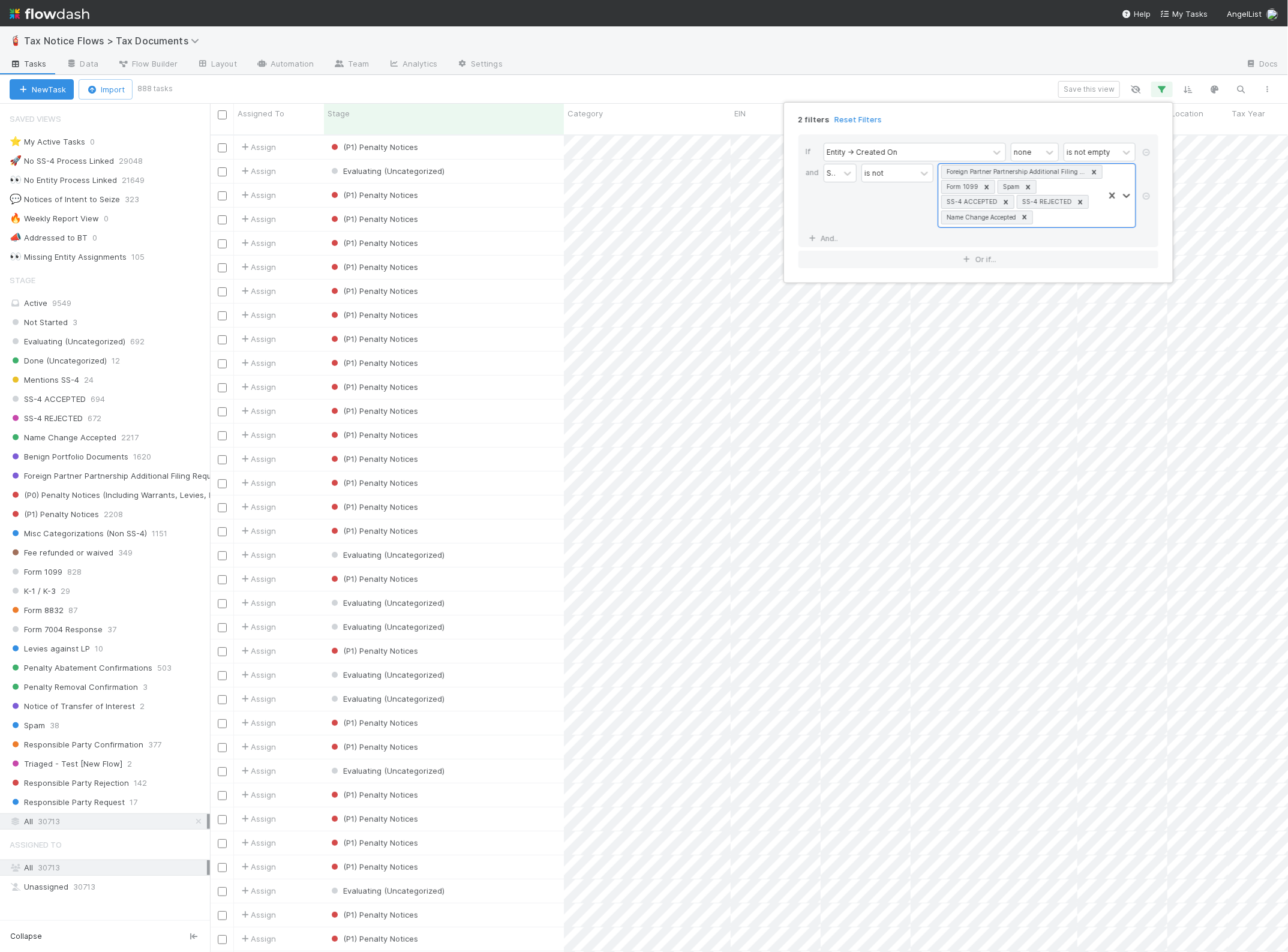
scroll to position [816, 1067]
click at [1072, 218] on div "Foreign Partner Partnership Additional Filing Requirement Form 1099 Spam SS-4 A…" at bounding box center [1021, 195] width 165 height 62
type input "po"
click at [1061, 246] on div "Benign Portfolio Documents" at bounding box center [1039, 247] width 193 height 20
click at [682, 85] on div "2 filters Reset Filters If Entity -> Created On none is not empty and Stage is …" at bounding box center [644, 476] width 1288 height 952
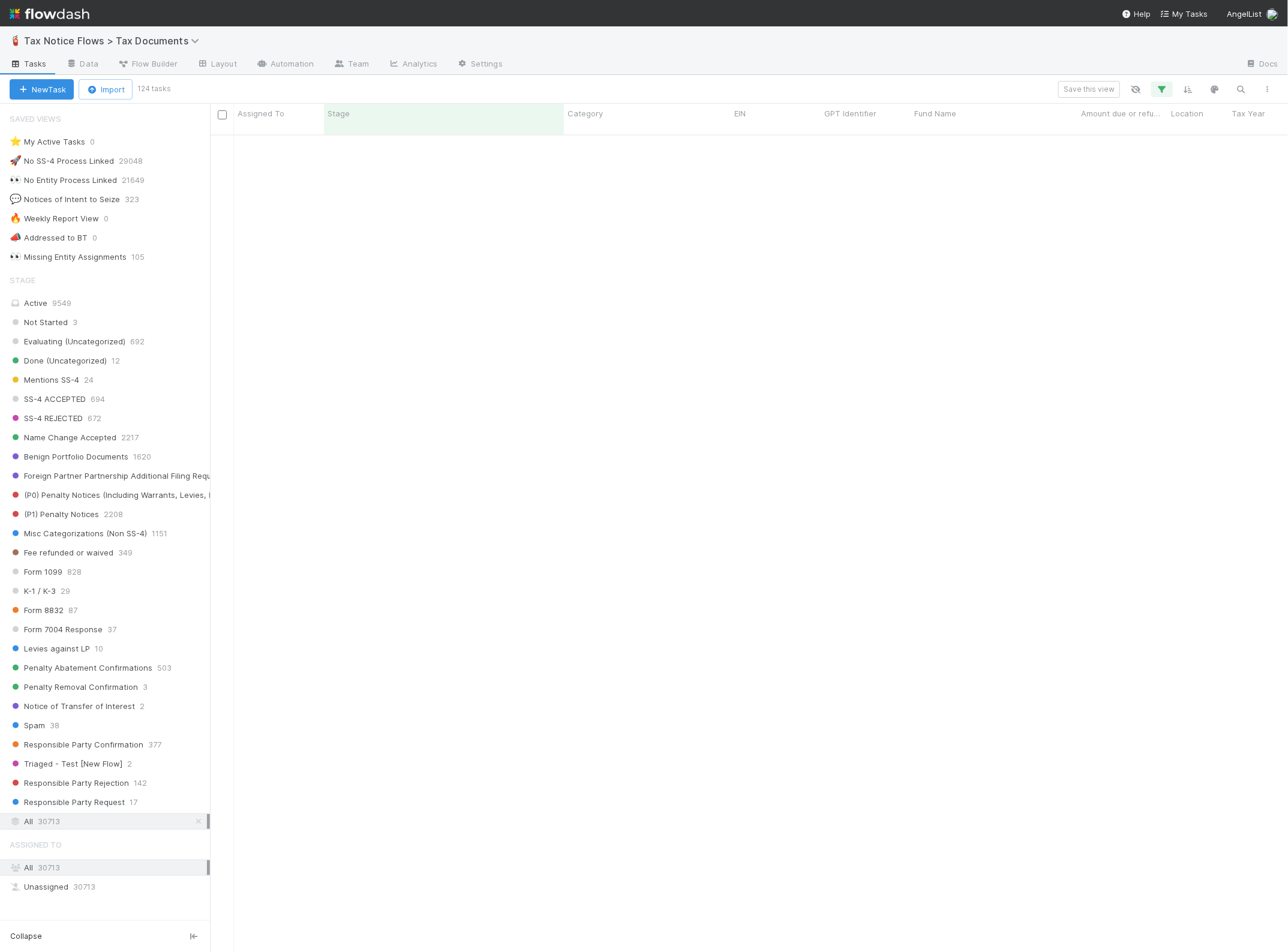
scroll to position [60, 0]
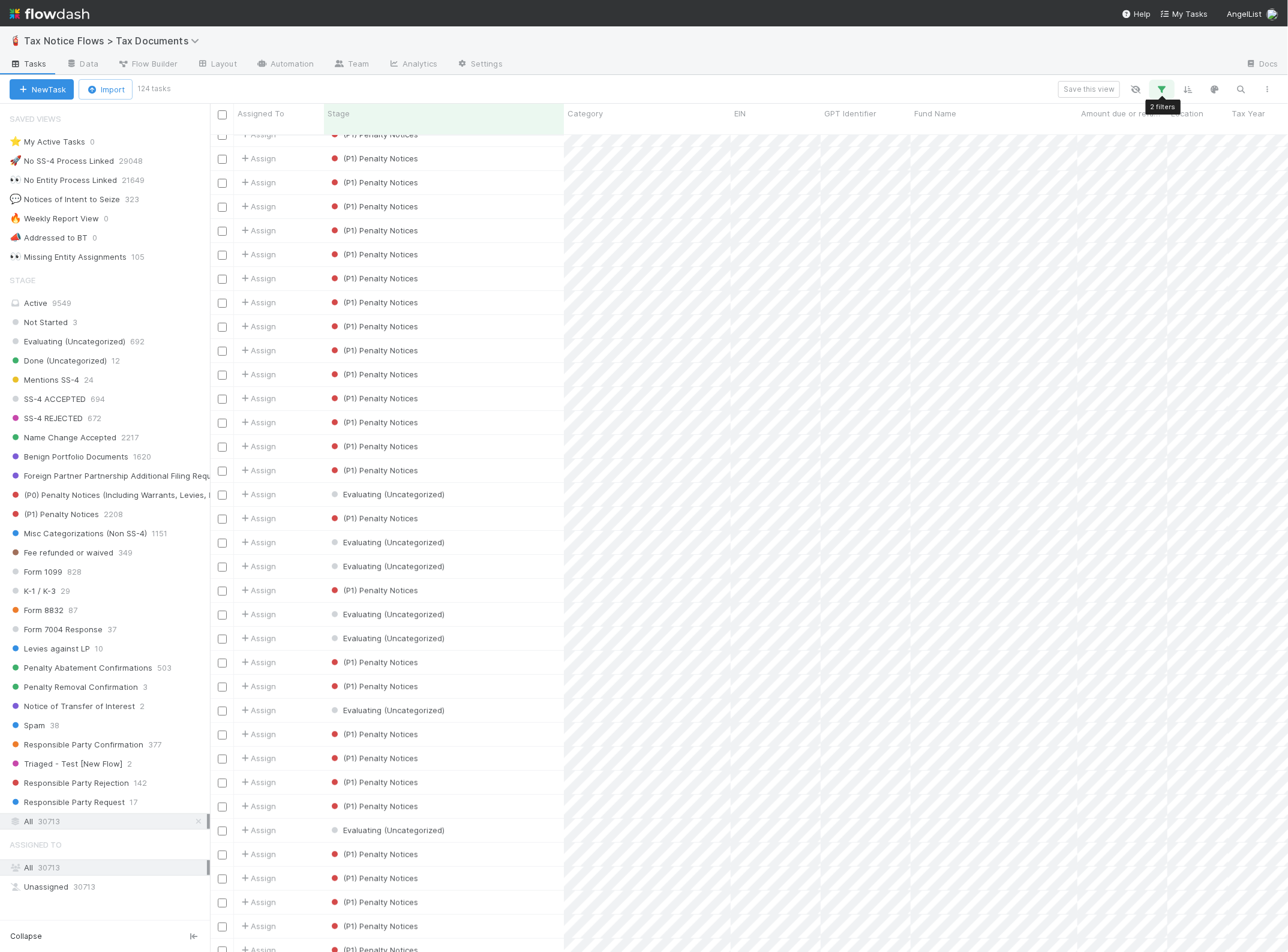
click at [1158, 82] on button "button" at bounding box center [1163, 89] width 22 height 16
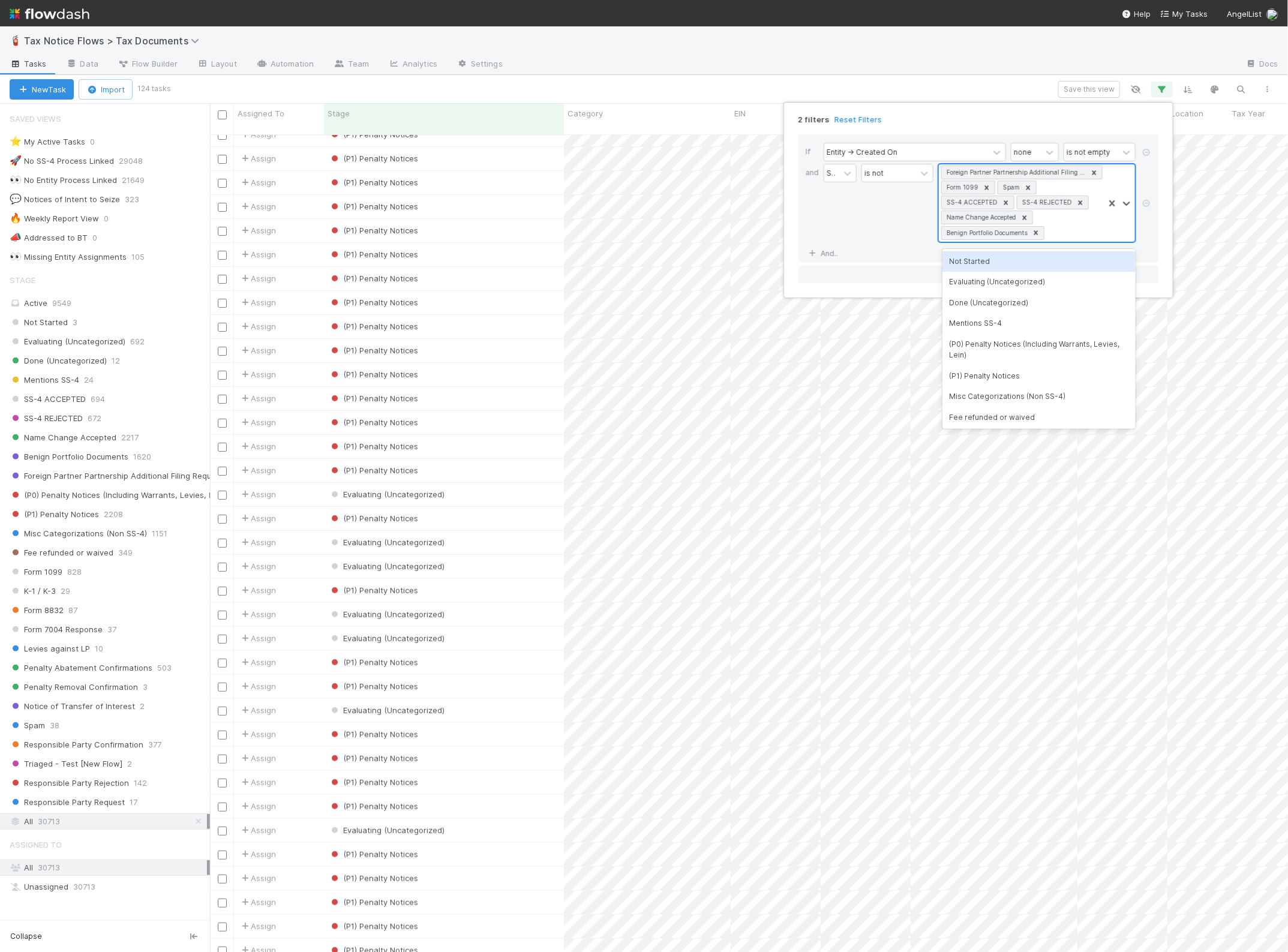
scroll to position [1, 0]
click at [1070, 237] on div "Foreign Partner Partnership Additional Filing Requirement Form 1099 Spam SS-4 A…" at bounding box center [1021, 203] width 165 height 77
type input "mention"
click at [1029, 259] on div "Mentions SS-4" at bounding box center [1039, 262] width 193 height 20
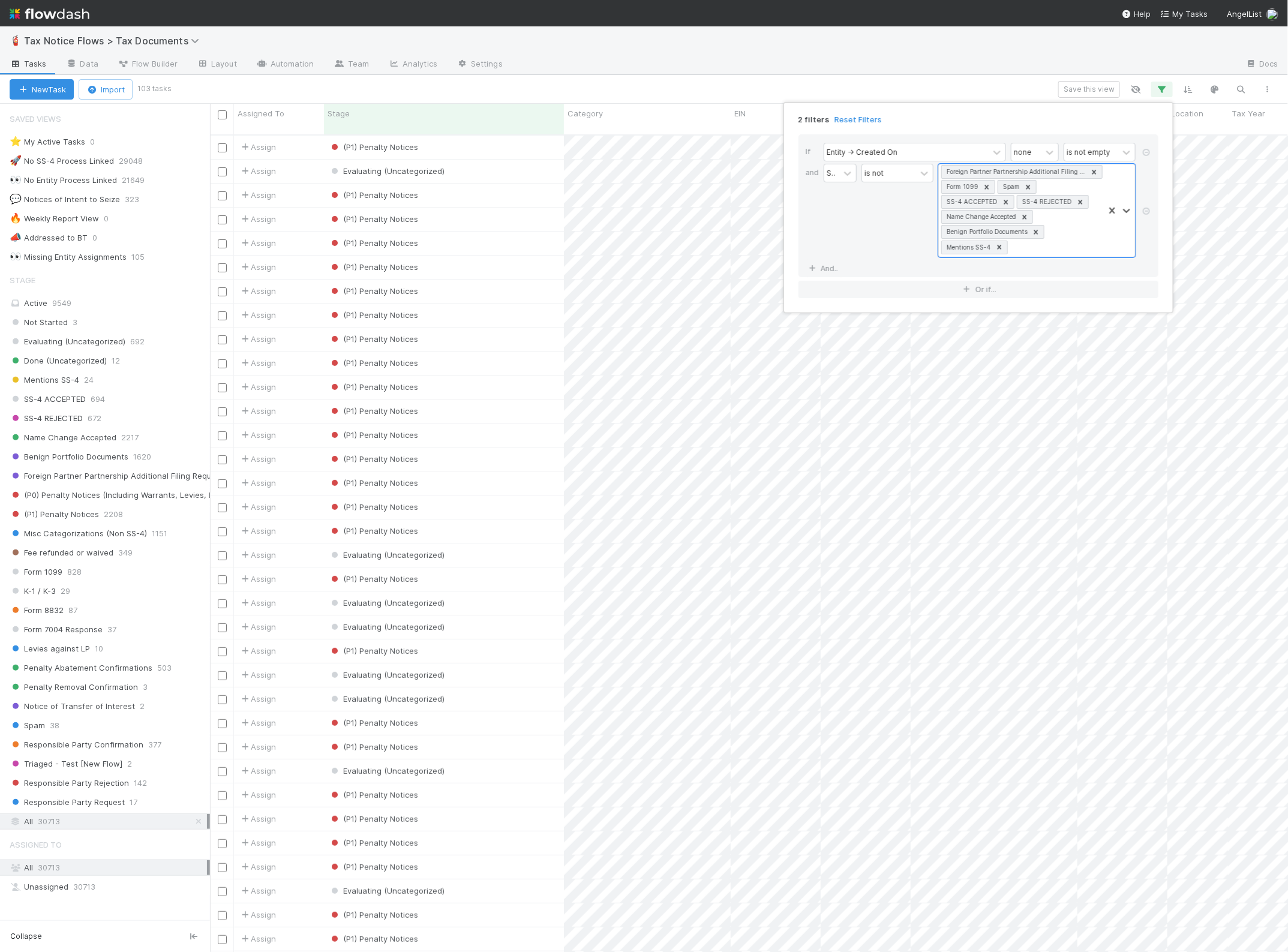
scroll to position [816, 1067]
click at [871, 289] on button "Or if..." at bounding box center [978, 290] width 360 height 18
drag, startPoint x: 1060, startPoint y: 252, endPoint x: 935, endPoint y: 201, distance: 135.0
click at [935, 201] on div "Stage is not option Mentions SS-4, selected. option Not Started focused, 1 of 2…" at bounding box center [982, 212] width 317 height 96
click at [857, 212] on div "Stage" at bounding box center [840, 210] width 33 height 94
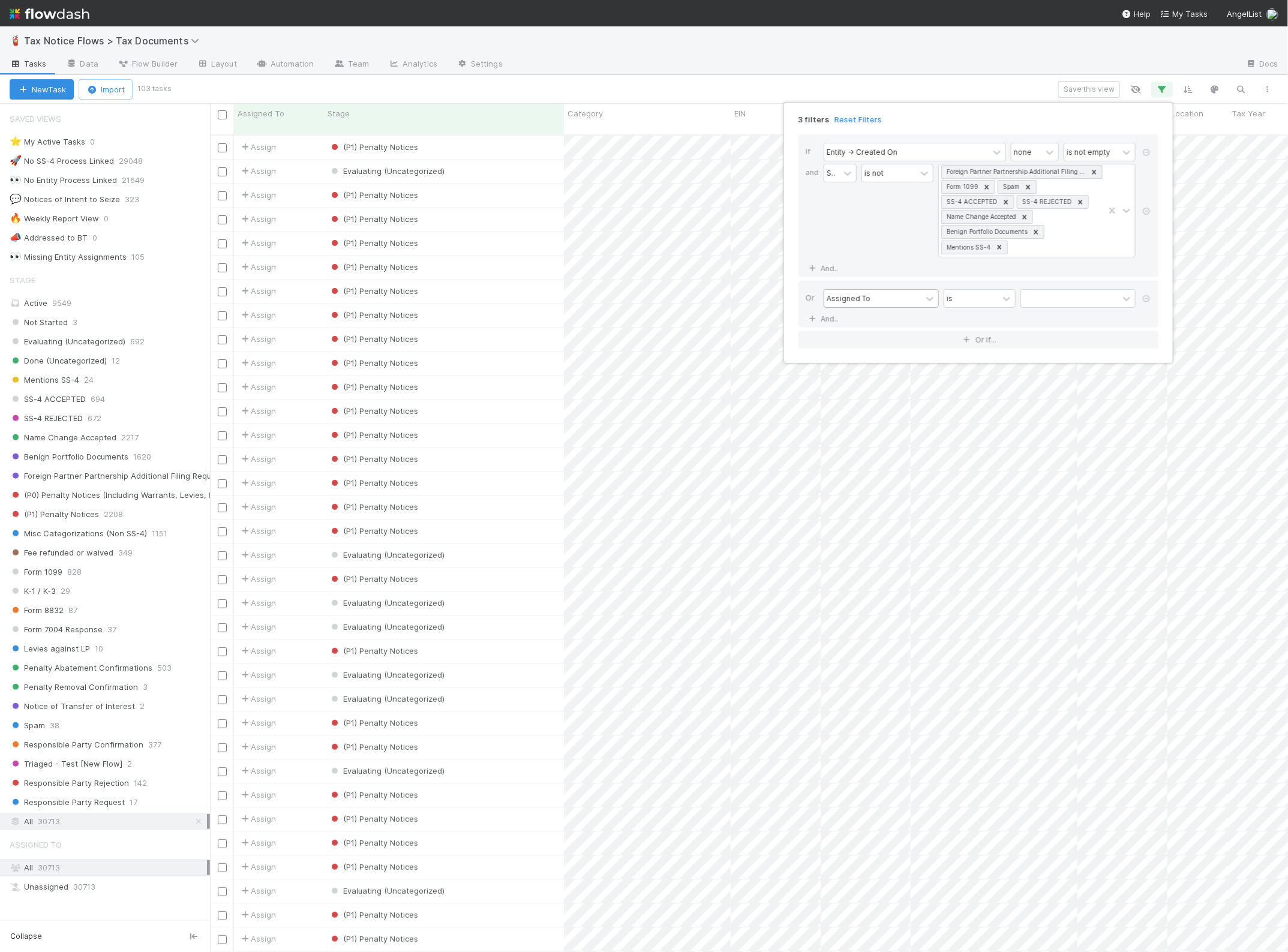
click at [867, 303] on div "Assigned To" at bounding box center [848, 298] width 44 height 11
type input "E"
type input "Stage"
click at [874, 433] on div "Entity -> Stage" at bounding box center [882, 433] width 115 height 20
click at [1087, 304] on div at bounding box center [1082, 298] width 71 height 18
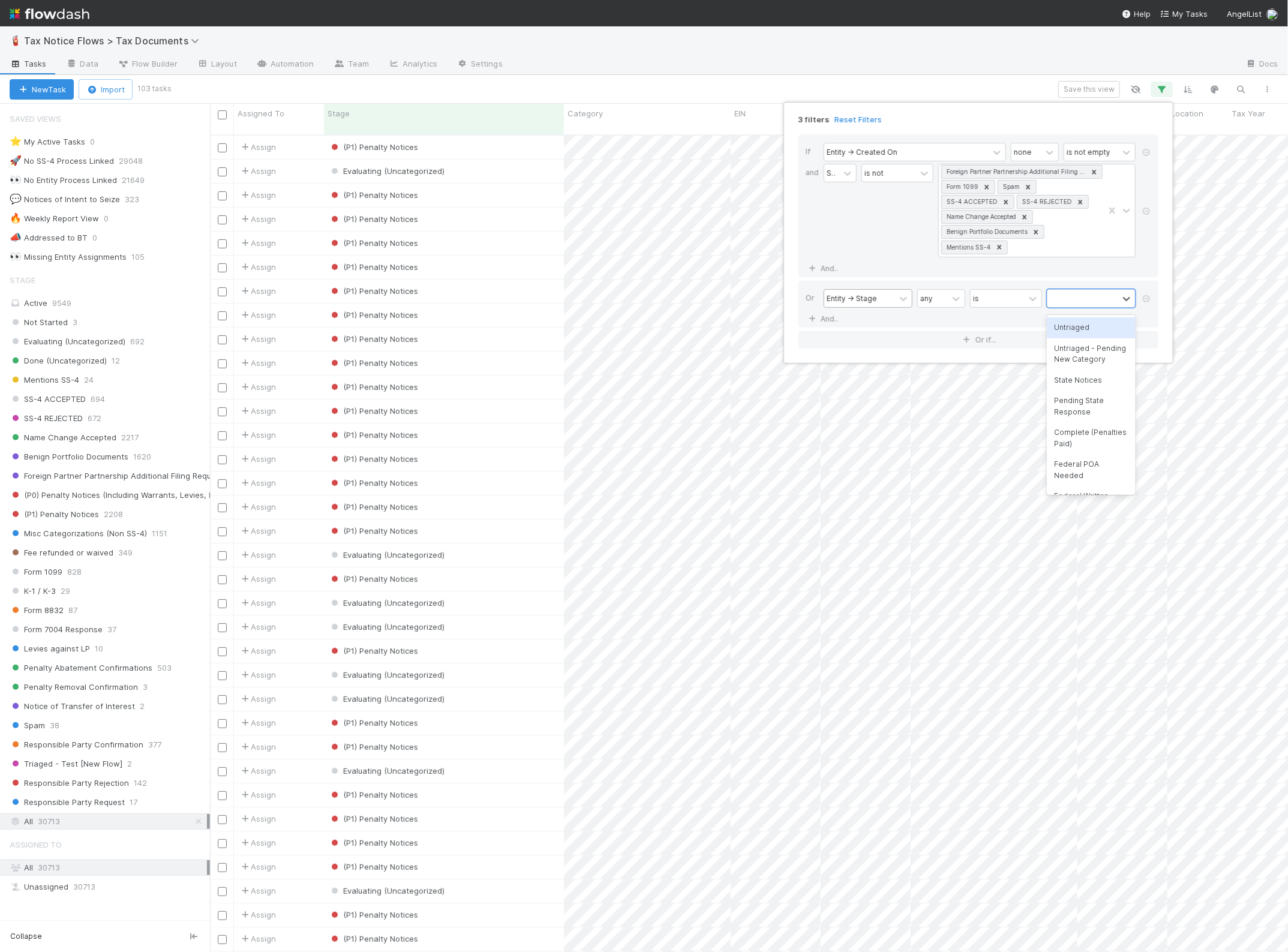
click at [1085, 328] on div "Untriaged" at bounding box center [1091, 328] width 89 height 20
click at [830, 321] on link "And.." at bounding box center [825, 319] width 38 height 18
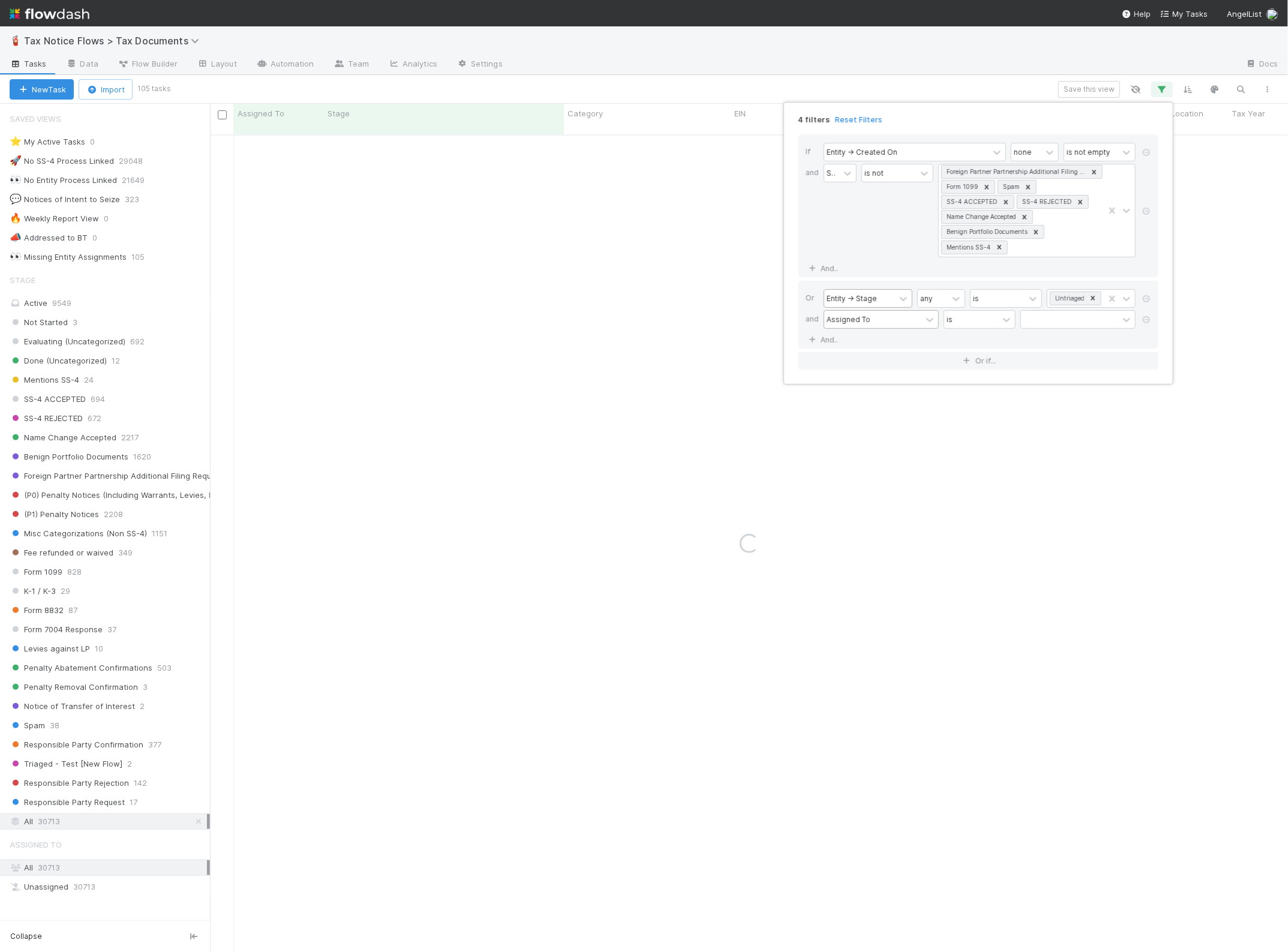
click at [857, 323] on div "Assigned To" at bounding box center [848, 319] width 44 height 11
type input "Stage"
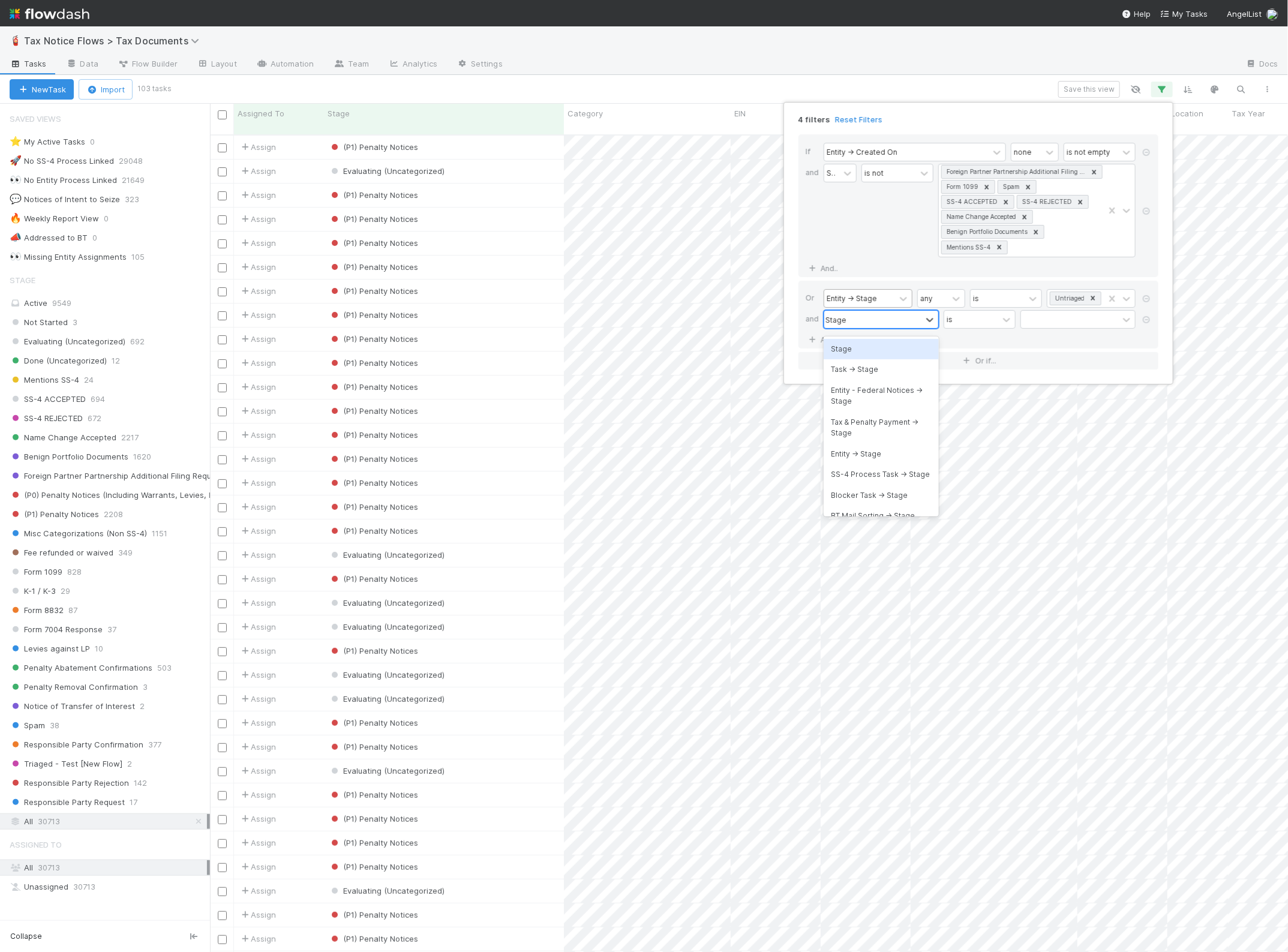
click at [870, 350] on div "Stage" at bounding box center [882, 349] width 115 height 20
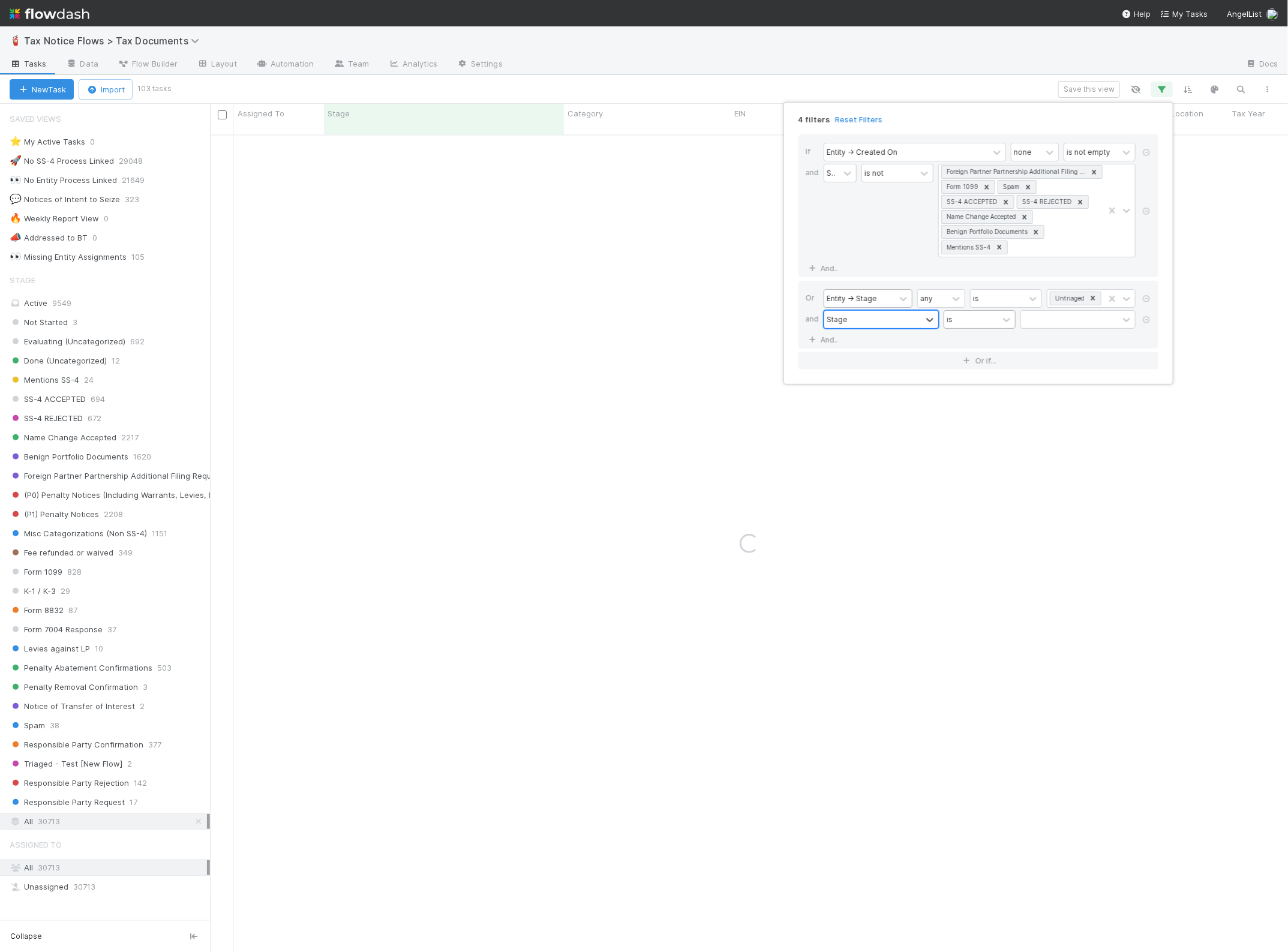
click at [976, 321] on div "is" at bounding box center [971, 319] width 54 height 18
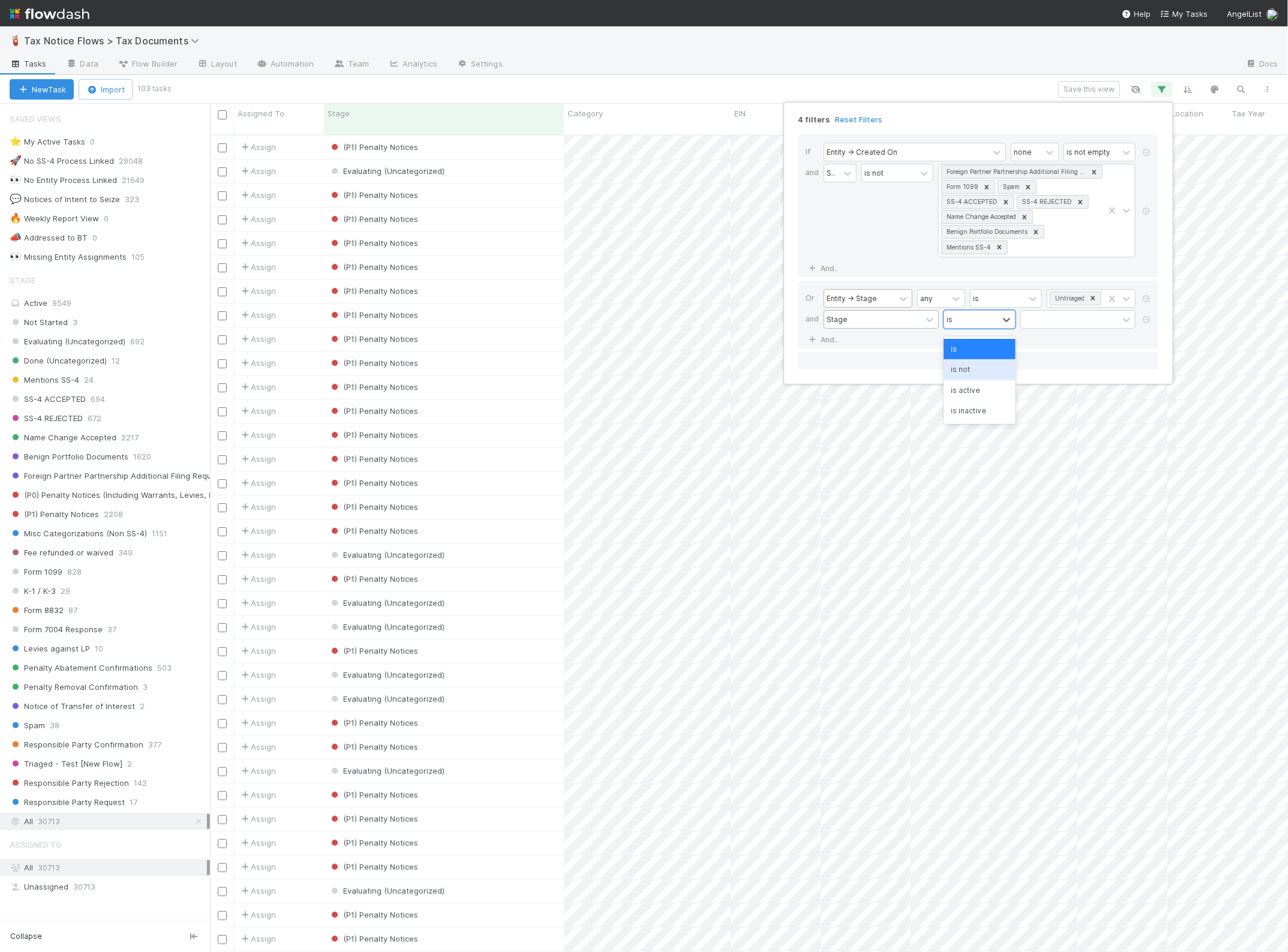
click at [981, 367] on div "is not" at bounding box center [979, 370] width 72 height 20
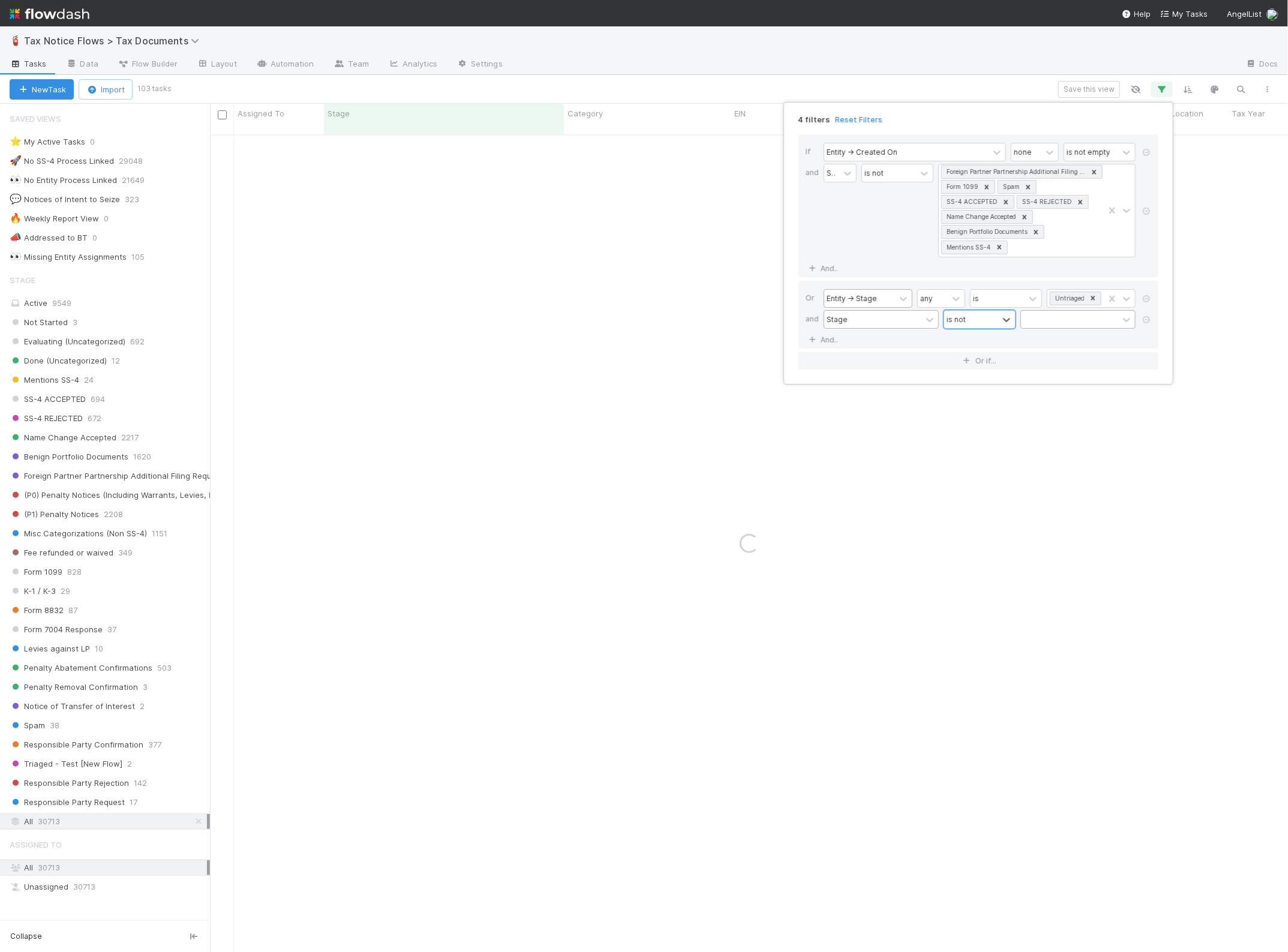
click at [1058, 319] on div at bounding box center [1070, 319] width 97 height 18
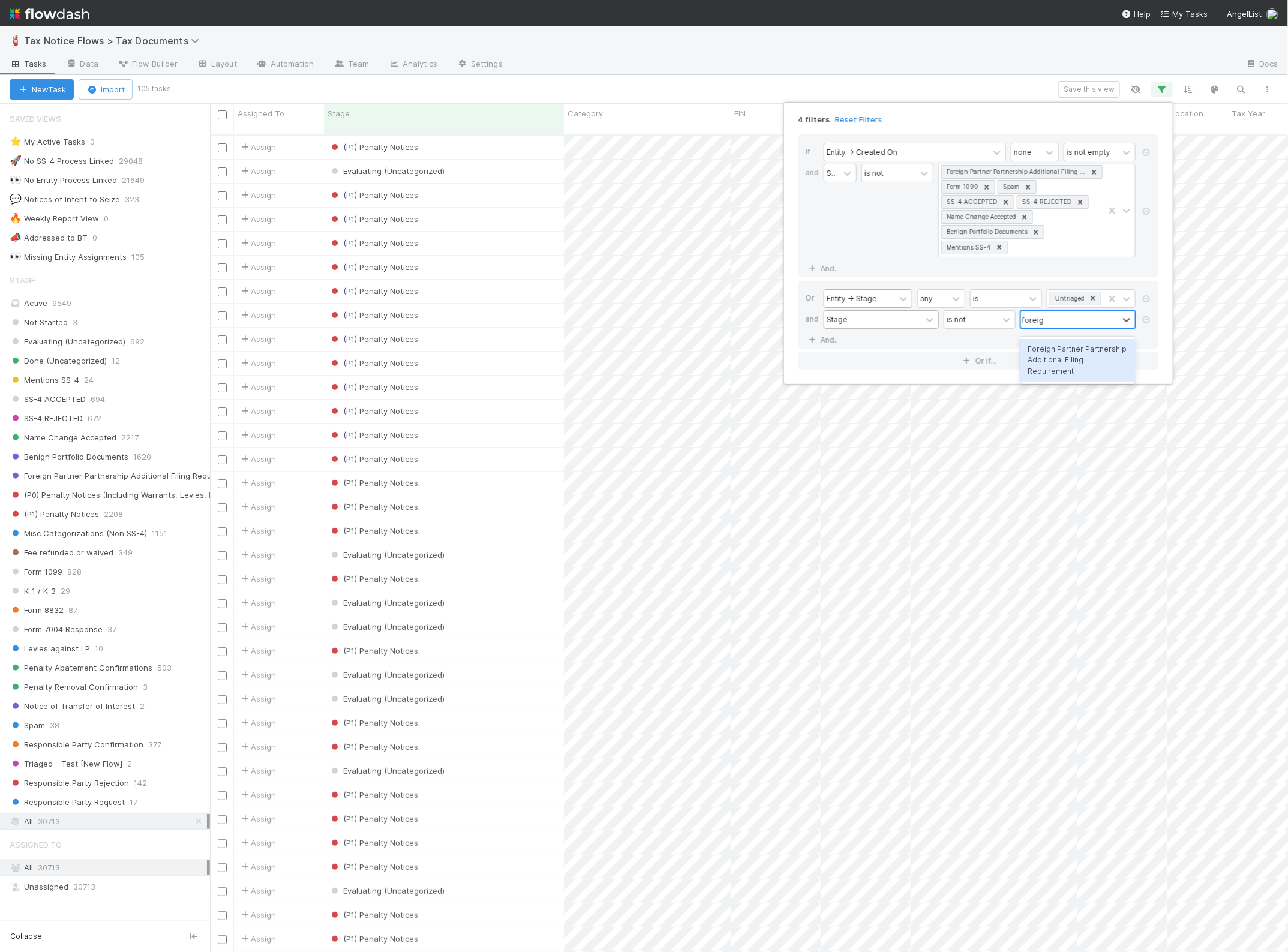
type input "foreign"
click at [1071, 366] on div "Foreign Partner Partnership Additional Filing Requirement" at bounding box center [1078, 360] width 115 height 43
click at [1016, 340] on div "Foreign Partner Partnership Additional Filing Requirement" at bounding box center [1021, 327] width 165 height 33
type input "Form 1099"
click at [1004, 365] on div "Form 1099" at bounding box center [1039, 364] width 193 height 20
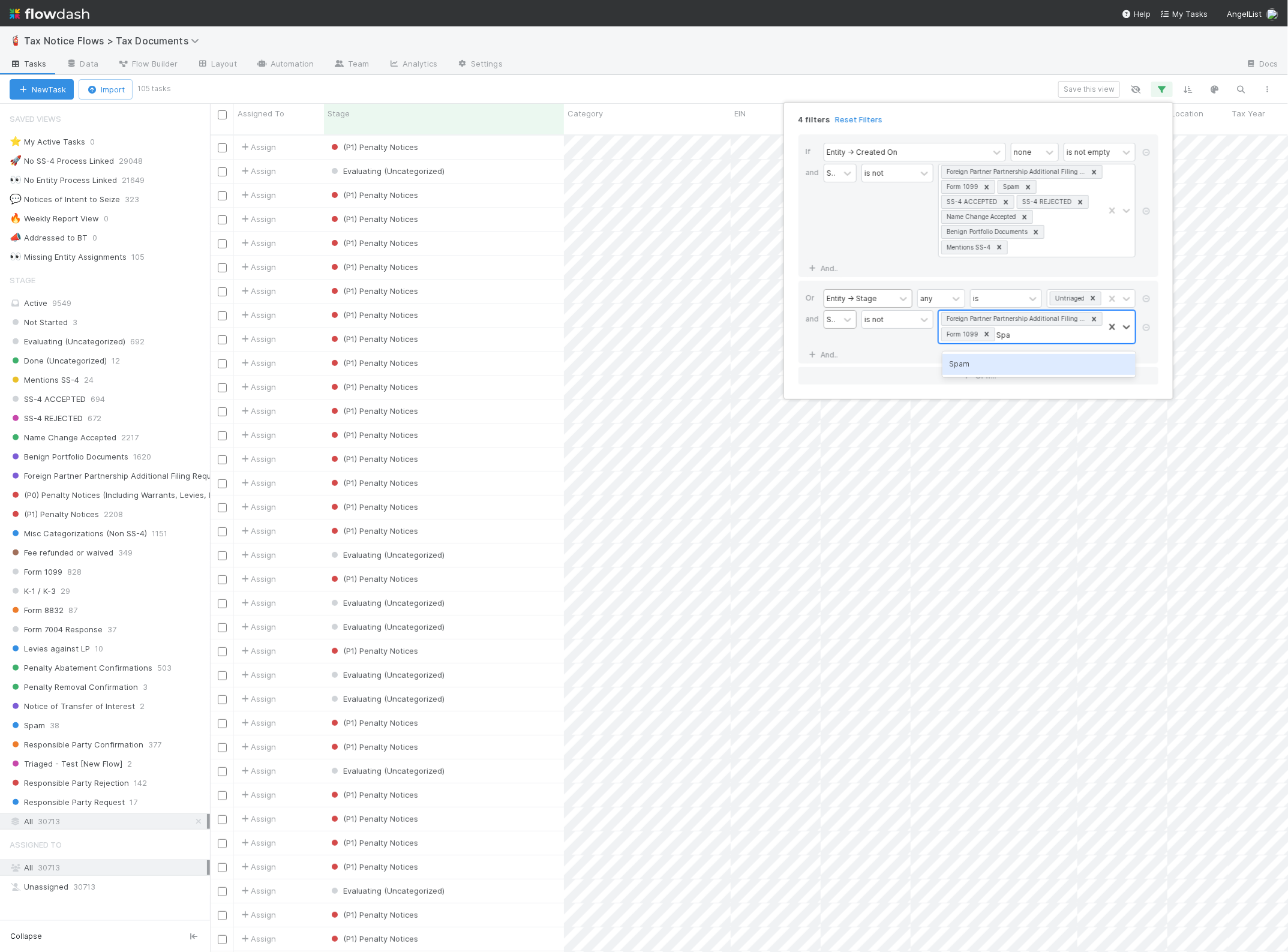
type input "Spam"
click at [1015, 370] on div "Spam" at bounding box center [1039, 364] width 193 height 20
type input "SS-4"
click at [1014, 382] on div "SS-4 ACCEPTED" at bounding box center [1039, 385] width 193 height 20
type input "SS-4"
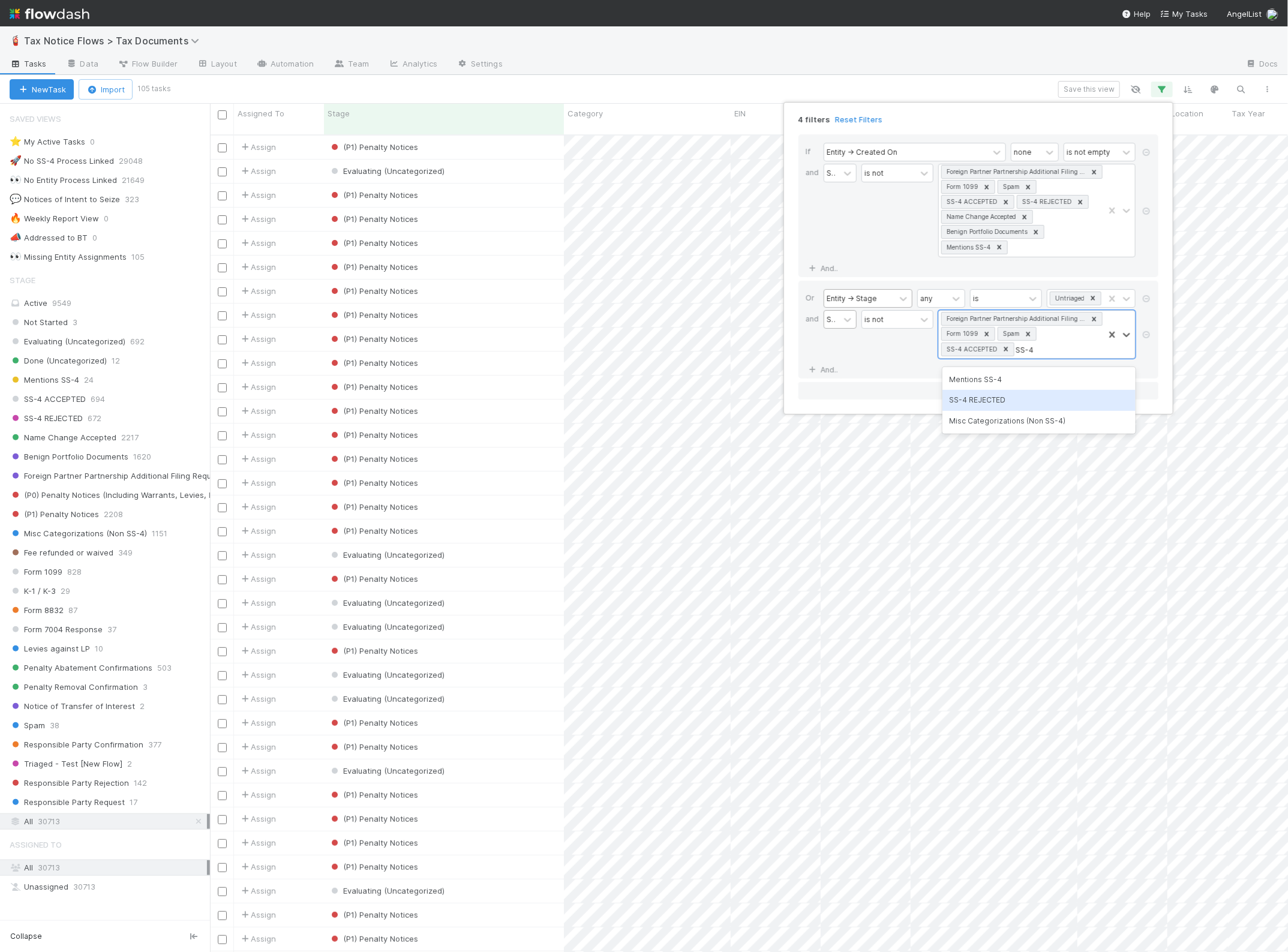
click at [1018, 403] on div "SS-4 REJECTED" at bounding box center [1039, 400] width 193 height 20
click at [1096, 352] on div "Foreign Partner Partnership Additional Filing Requirement Form 1099 Spam SS-4 A…" at bounding box center [1021, 334] width 165 height 47
type input "name"
click at [1052, 397] on div "Name Change Accepted" at bounding box center [1039, 395] width 193 height 20
type input "Benign"
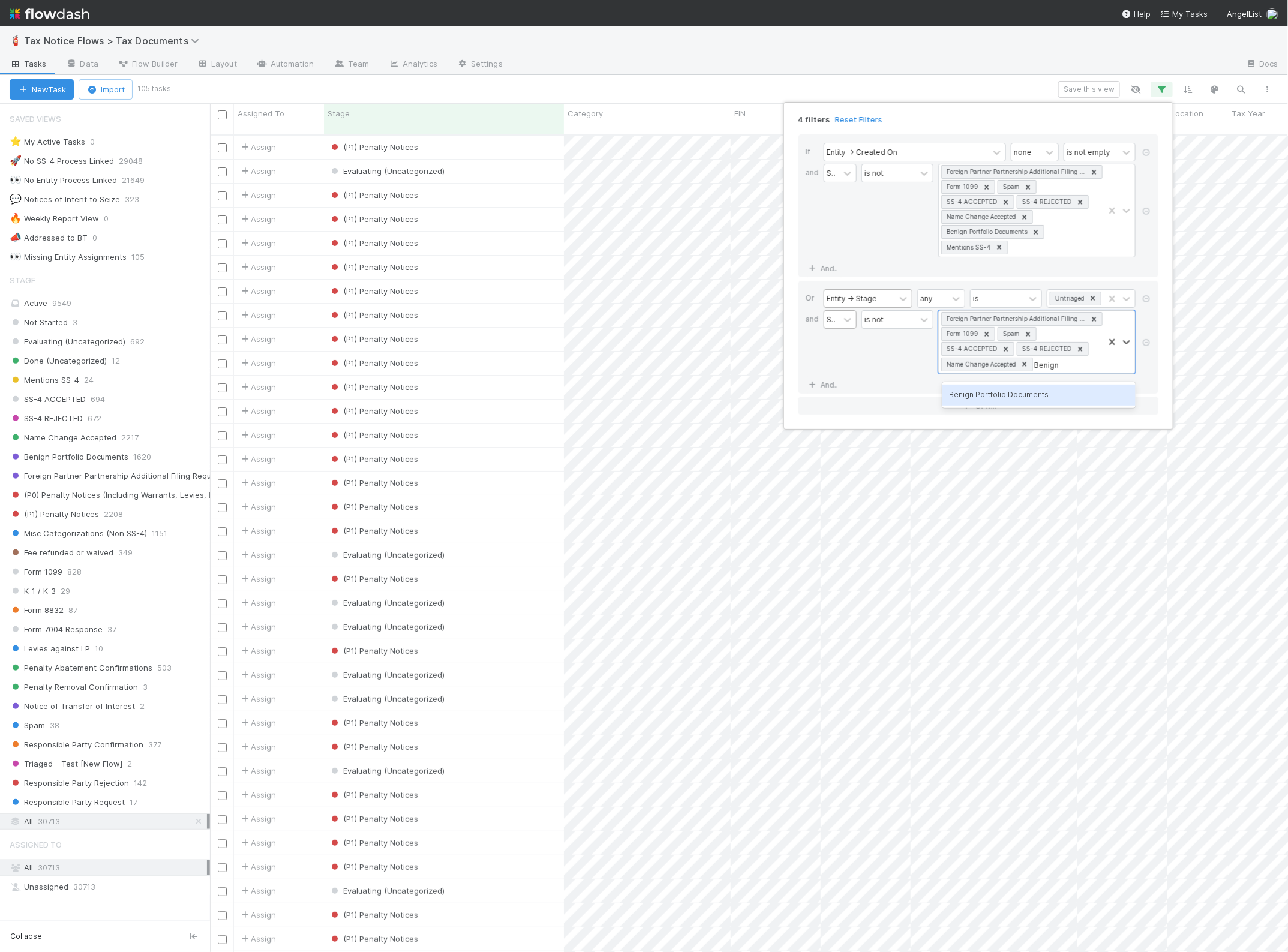
click at [1059, 397] on div "Benign Portfolio Documents" at bounding box center [1039, 395] width 193 height 20
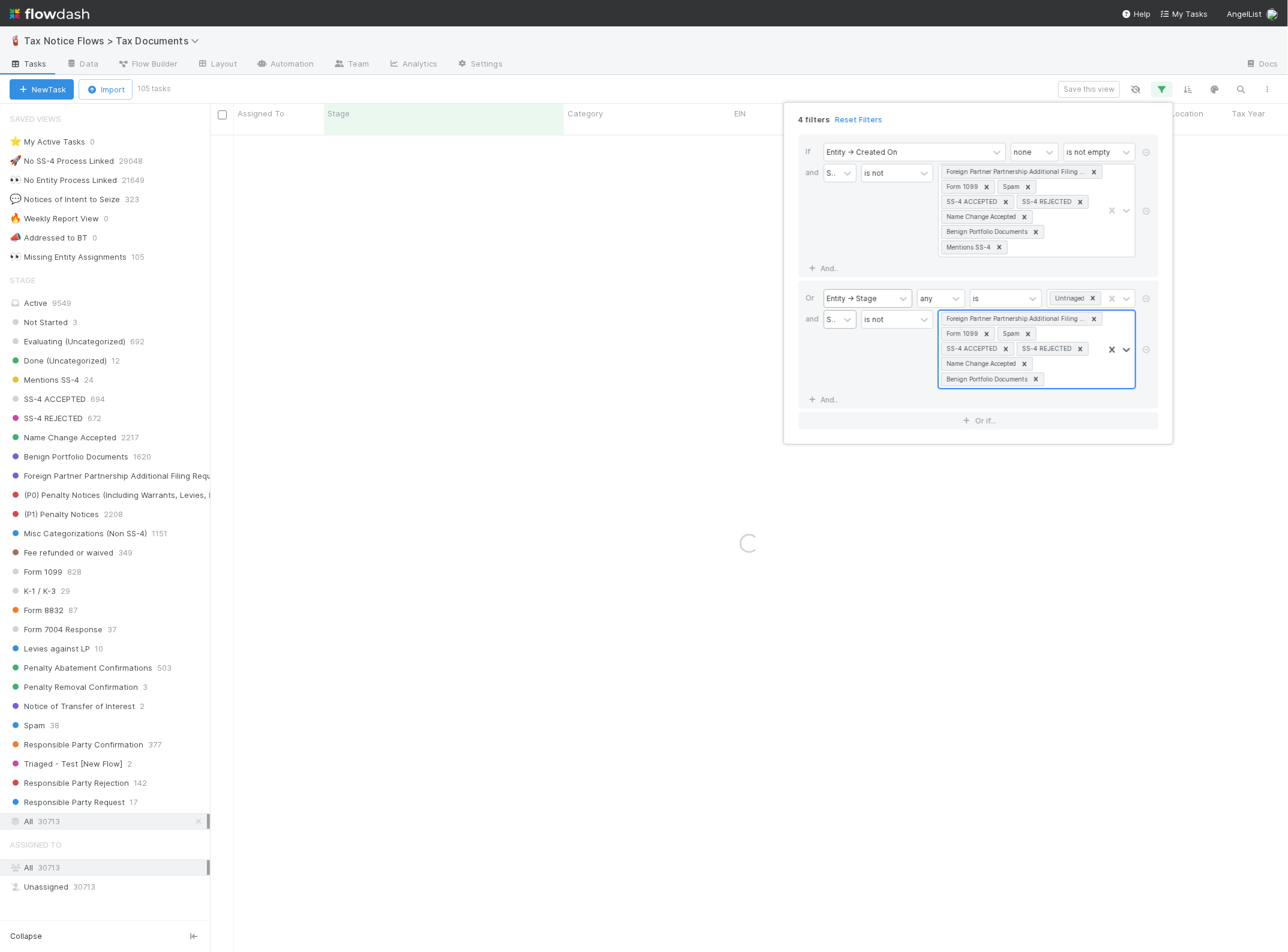
click at [1088, 372] on div "Foreign Partner Partnership Additional Filing Requirement Form 1099 Spam SS-4 A…" at bounding box center [1021, 349] width 165 height 77
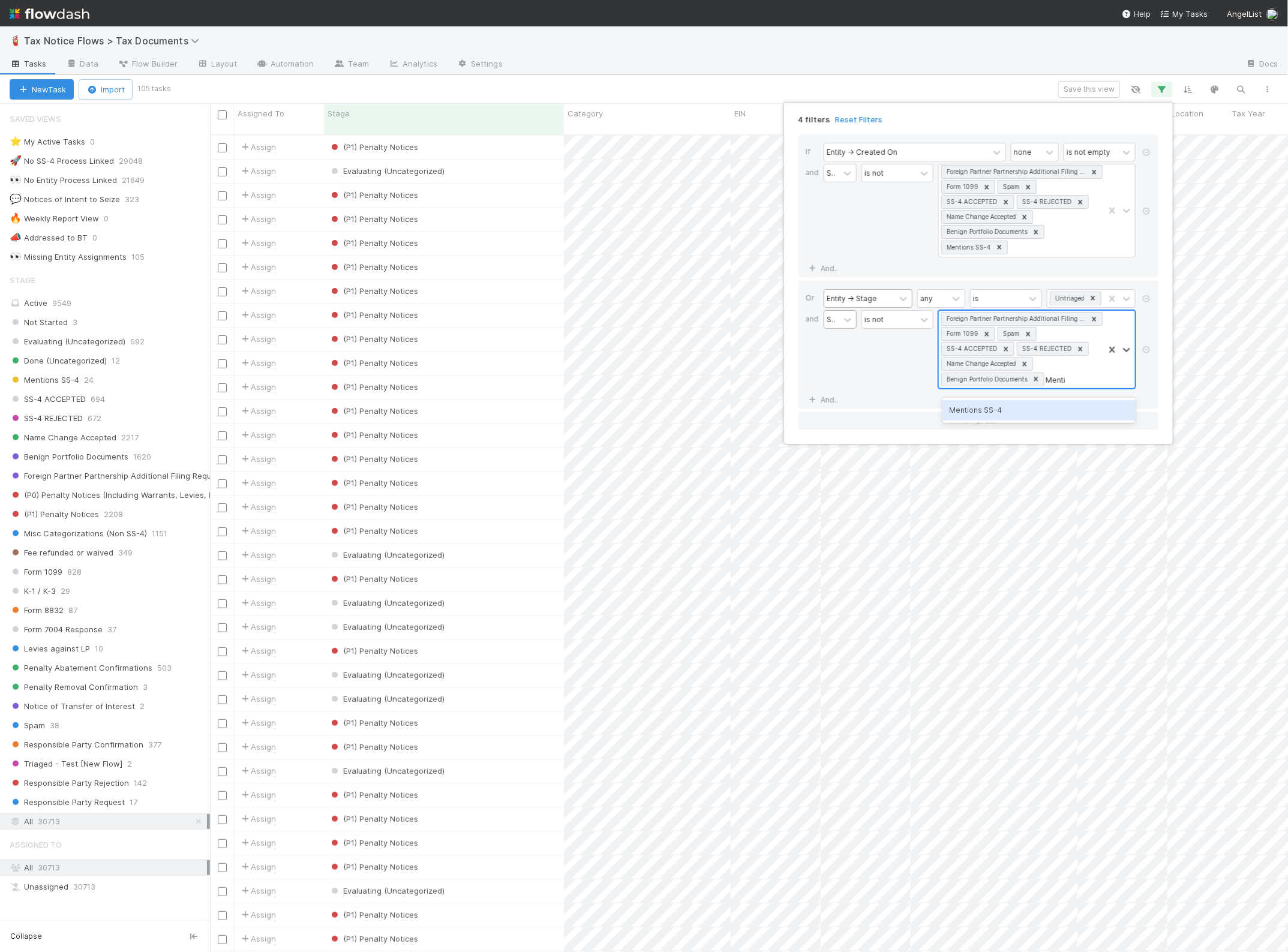
type input "Mention"
click at [1049, 403] on div "Mentions SS-4" at bounding box center [1039, 410] width 193 height 20
click at [1075, 88] on div "4 filters Reset Filters If Entity -> Created On none is not empty and Stage is …" at bounding box center [644, 476] width 1288 height 952
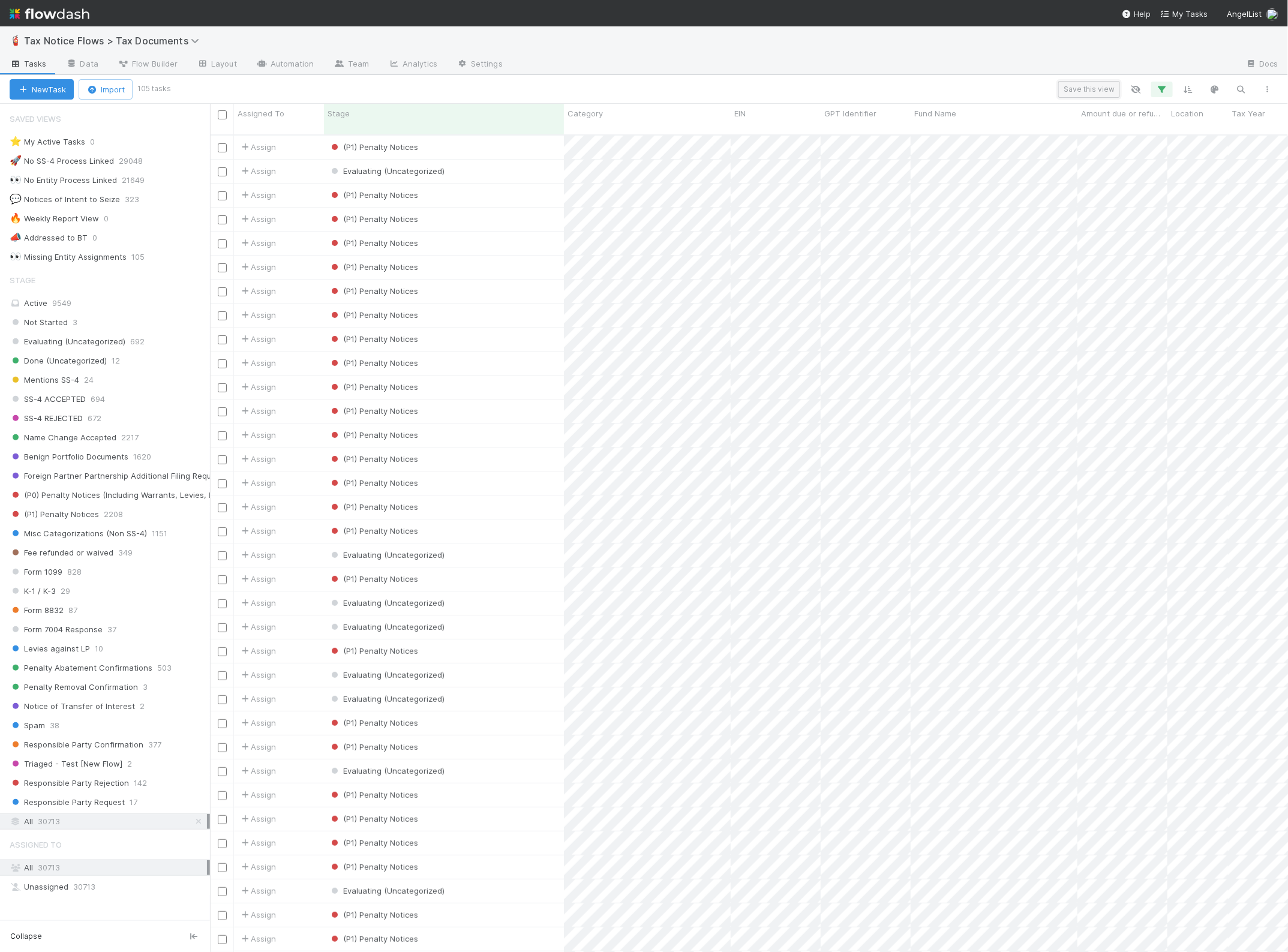
click at [1080, 88] on button "Save this view" at bounding box center [1089, 89] width 62 height 17
click at [853, 189] on input "text" at bounding box center [952, 186] width 309 height 24
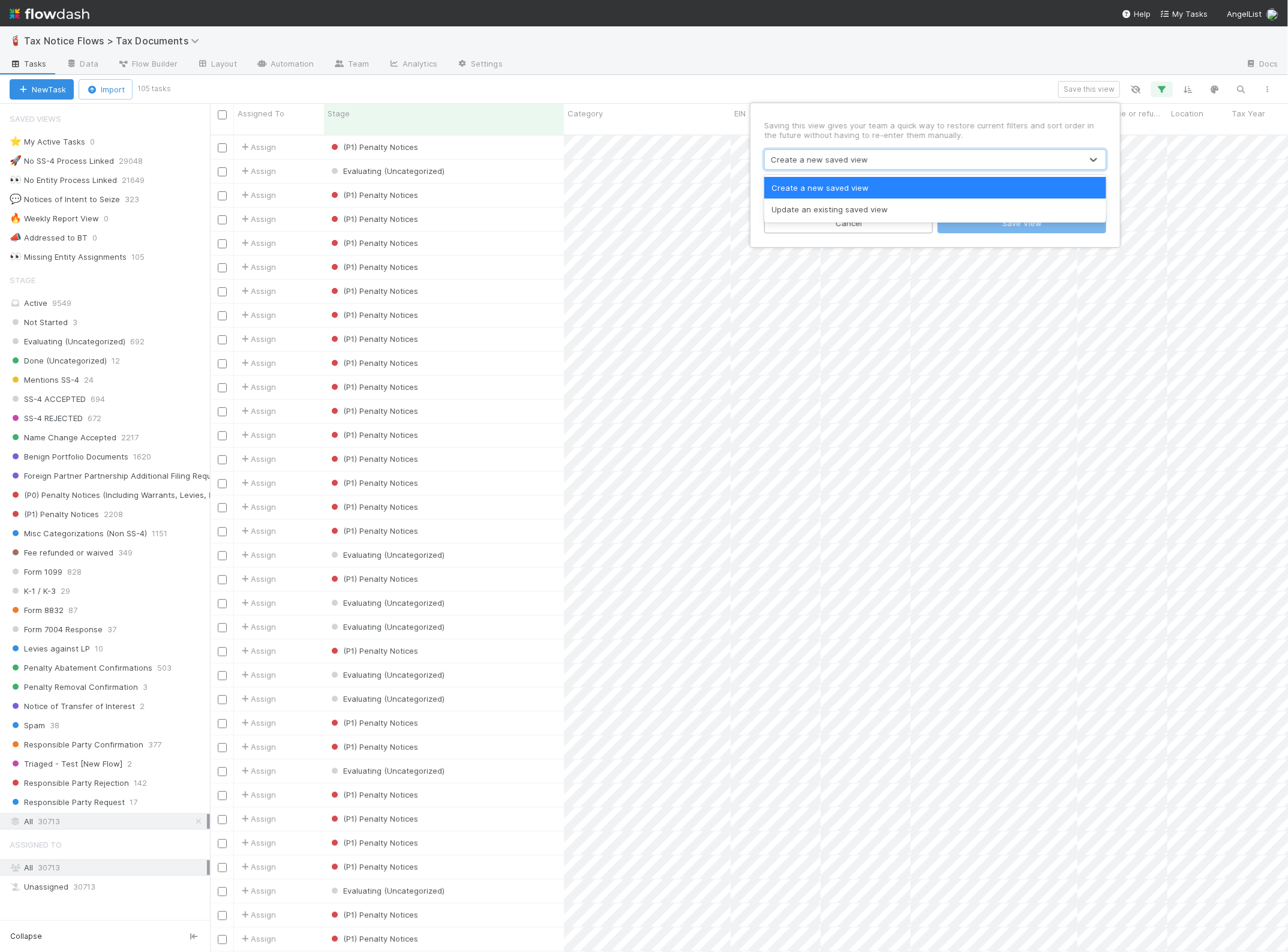
click at [810, 162] on div "Create a new saved view" at bounding box center [819, 159] width 97 height 12
click at [817, 213] on div "Update an existing saved view" at bounding box center [935, 210] width 342 height 22
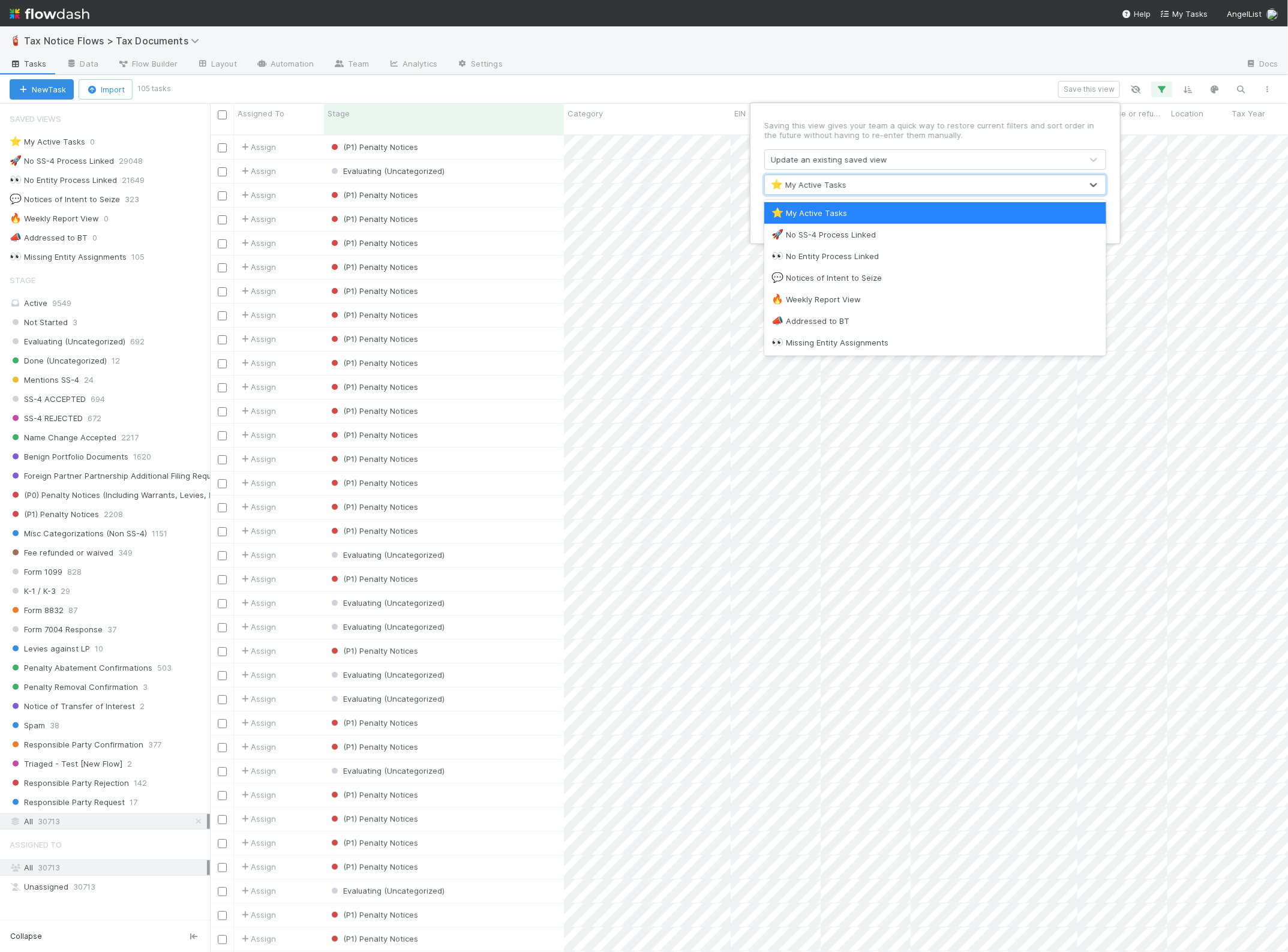
click at [781, 182] on span "⭐" at bounding box center [777, 184] width 12 height 10
click at [801, 295] on div "🔥 Weekly Report View" at bounding box center [935, 300] width 328 height 12
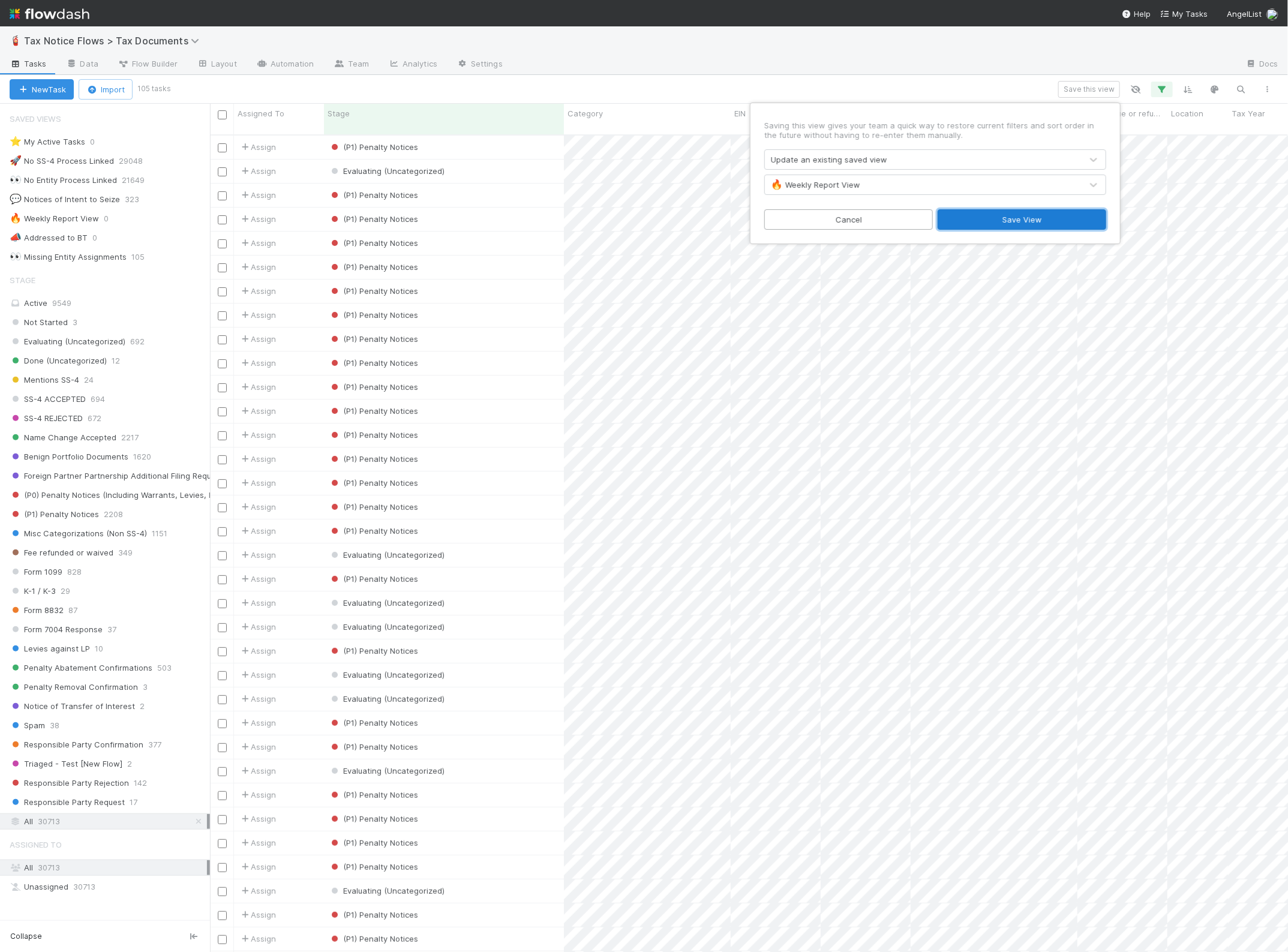
click at [992, 219] on button "Save View" at bounding box center [1022, 220] width 169 height 20
click at [1163, 84] on icon "button" at bounding box center [1163, 90] width 12 height 11
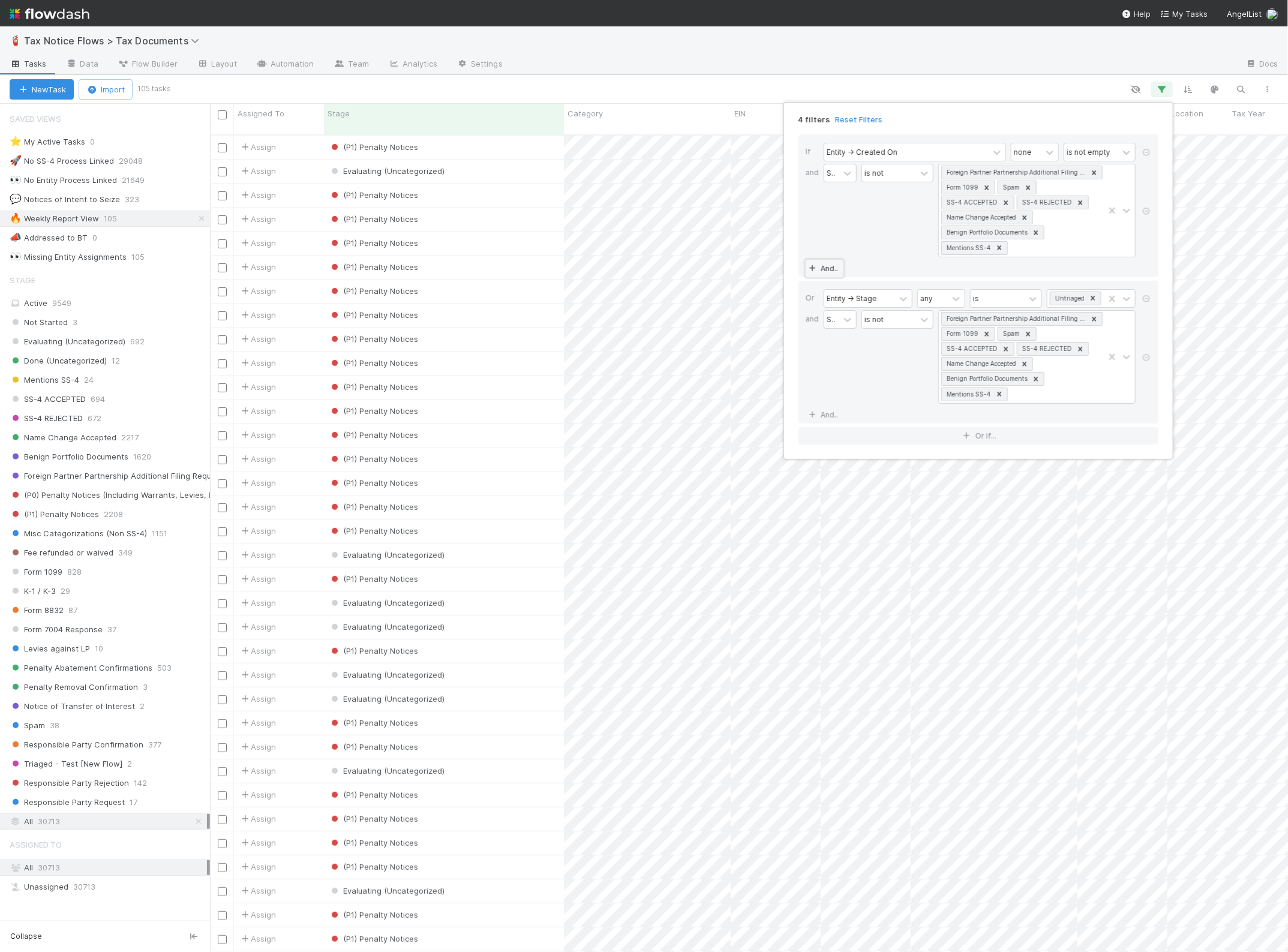
click at [836, 270] on link "And.." at bounding box center [825, 269] width 38 height 18
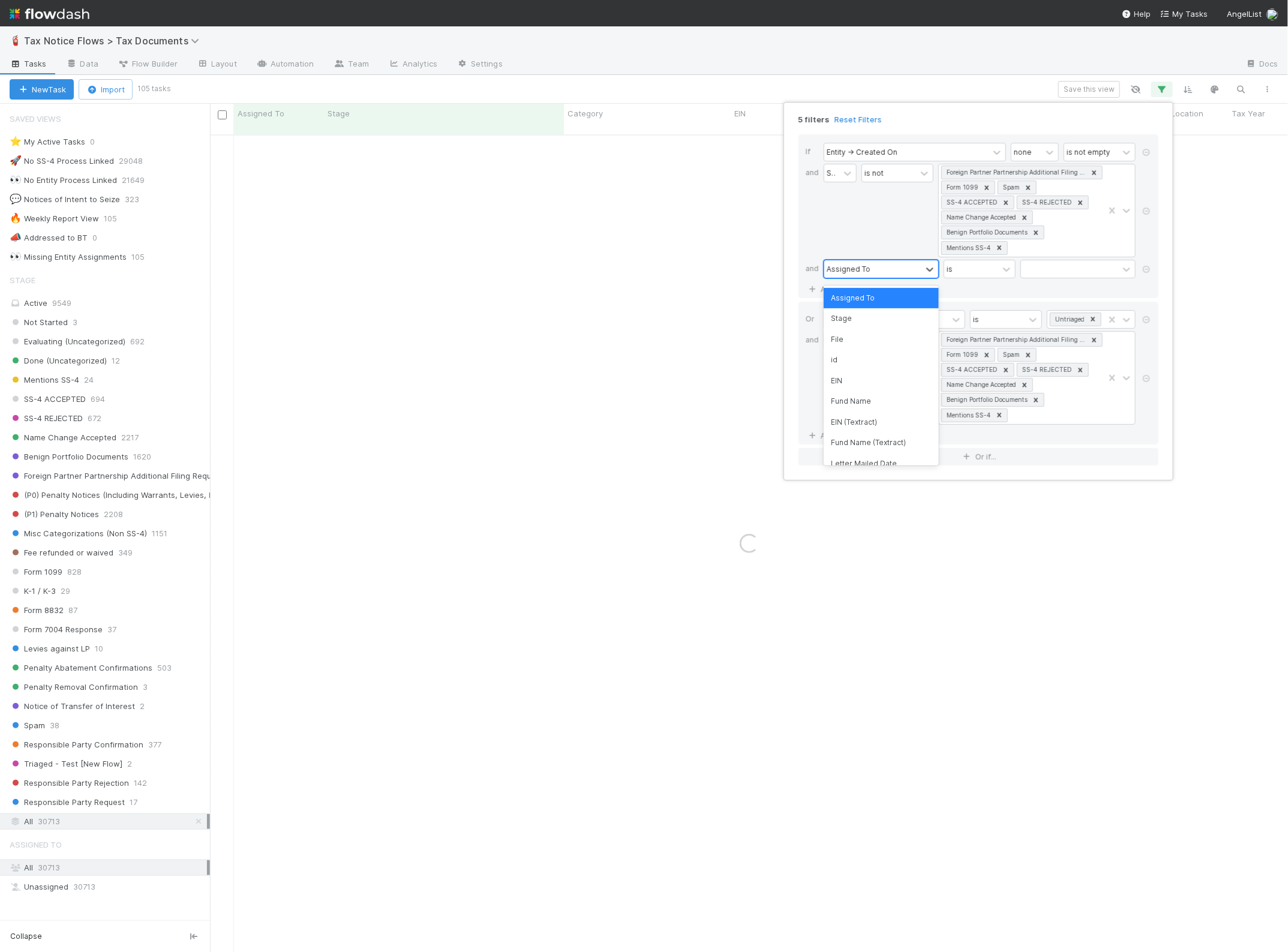
click at [841, 267] on div "Assigned To" at bounding box center [848, 269] width 44 height 11
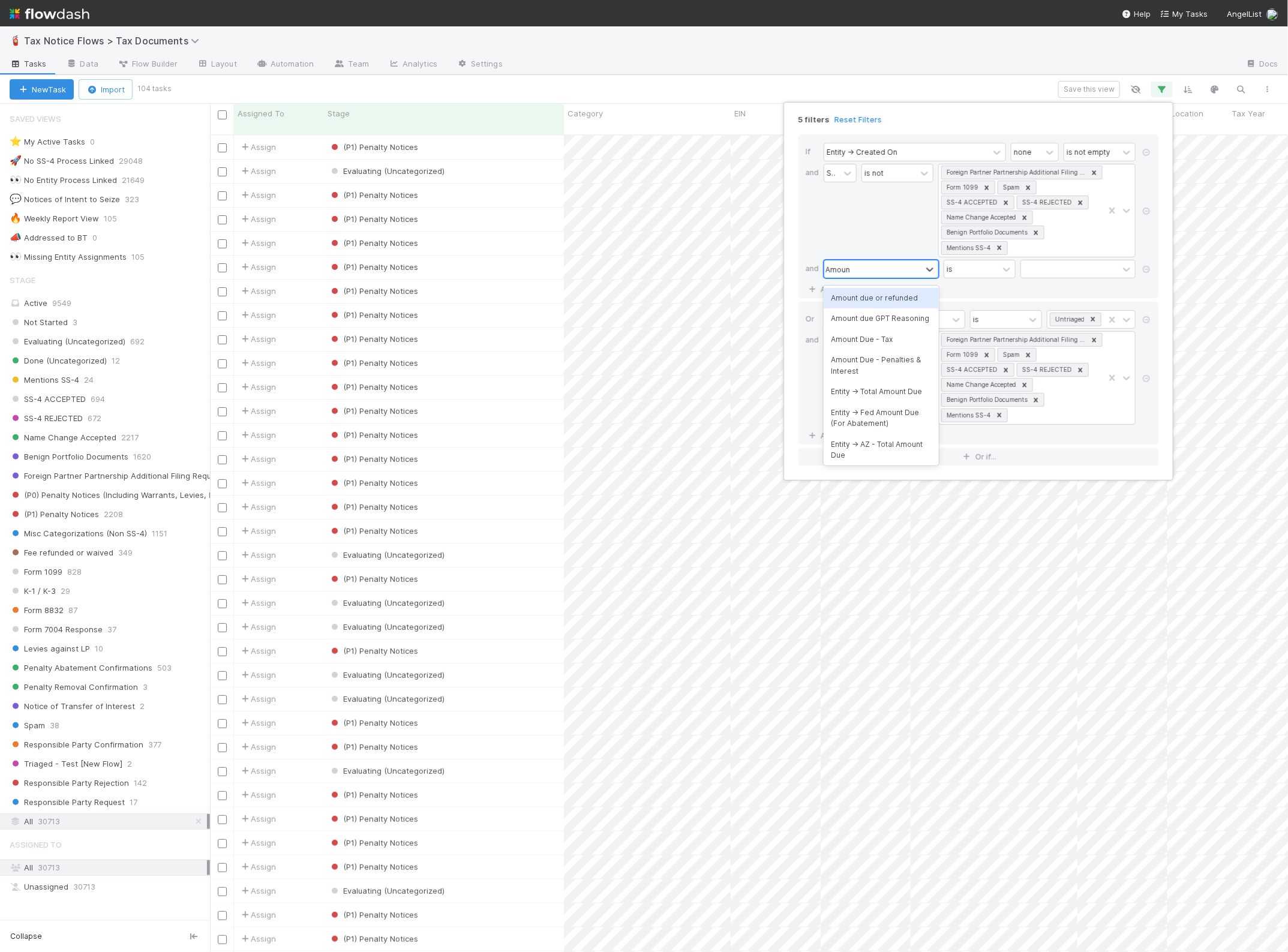
type input "Amount"
click at [872, 300] on div "Amount due or refunded" at bounding box center [882, 298] width 115 height 20
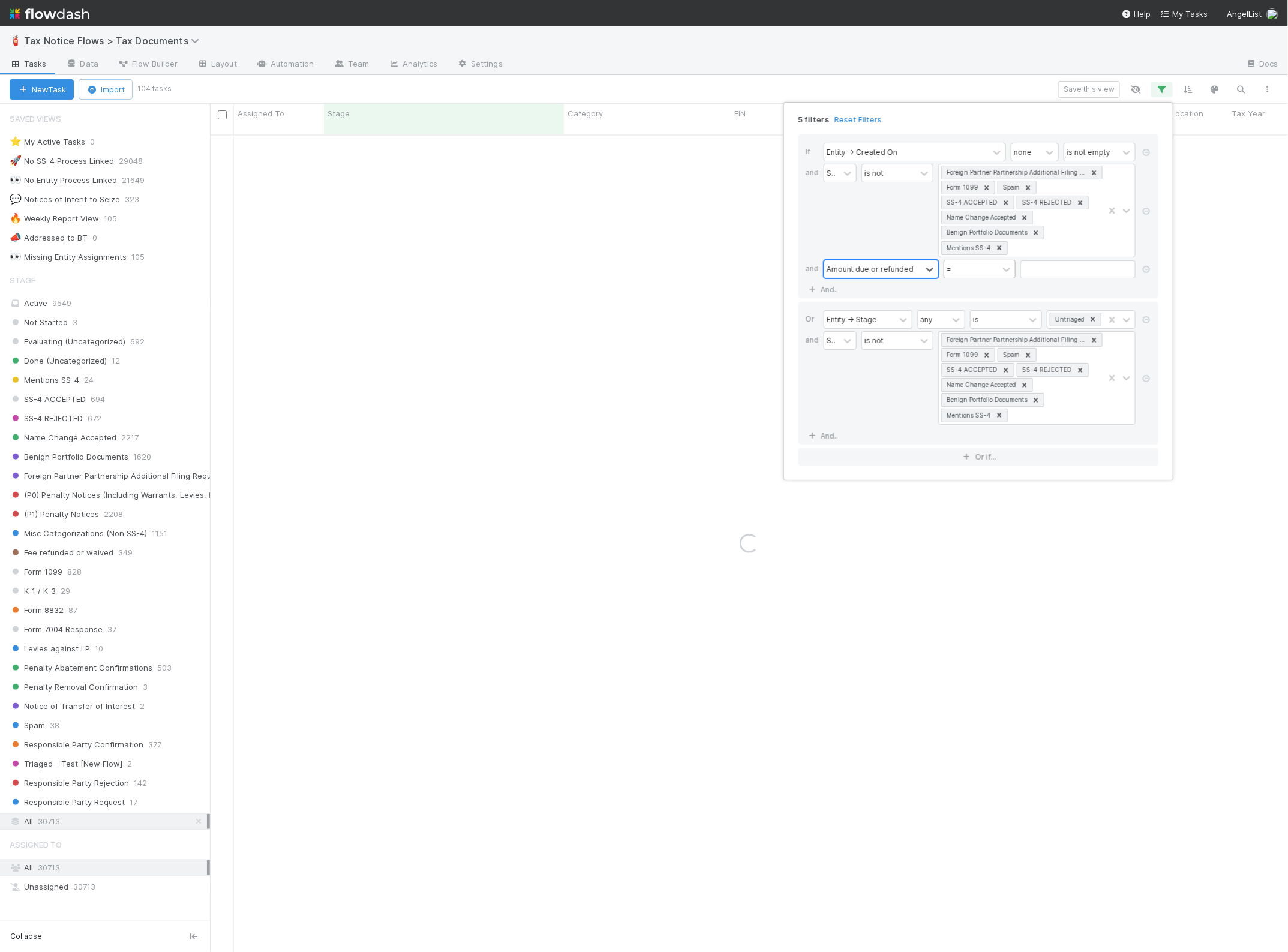
click at [975, 274] on div "=" at bounding box center [971, 269] width 54 height 18
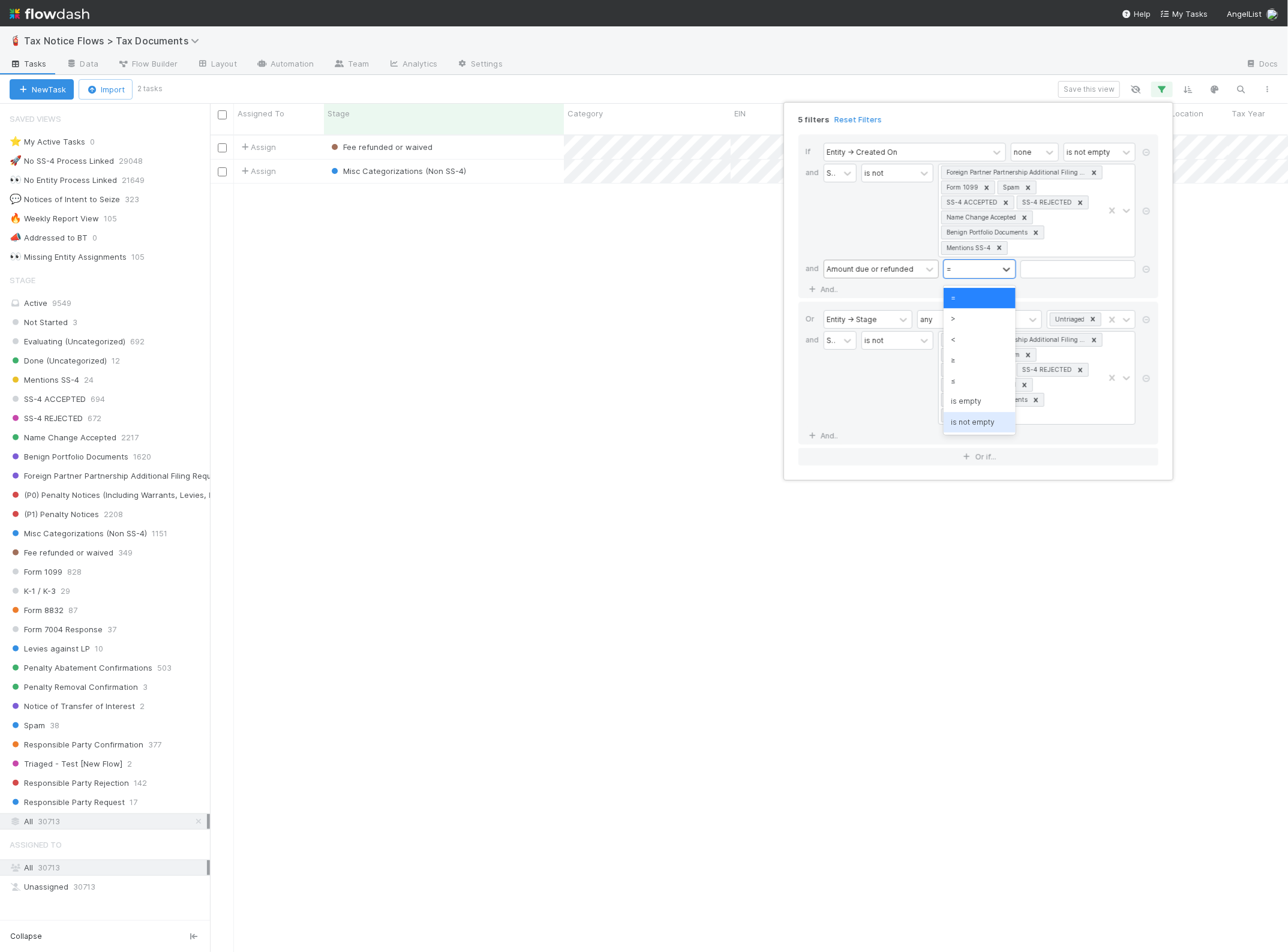
click at [982, 420] on div "is not empty" at bounding box center [979, 422] width 72 height 20
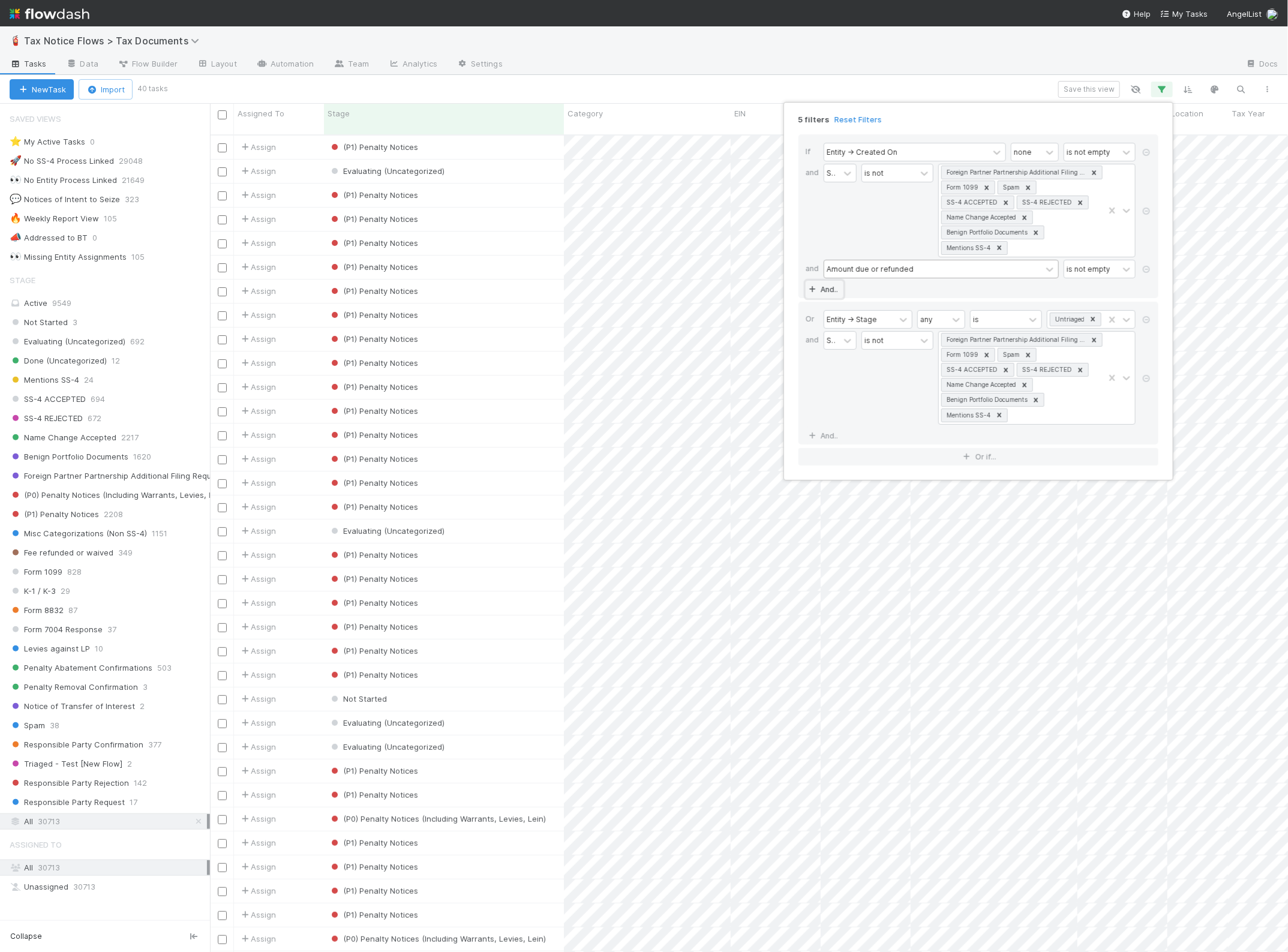
click at [831, 292] on link "And.." at bounding box center [825, 290] width 38 height 18
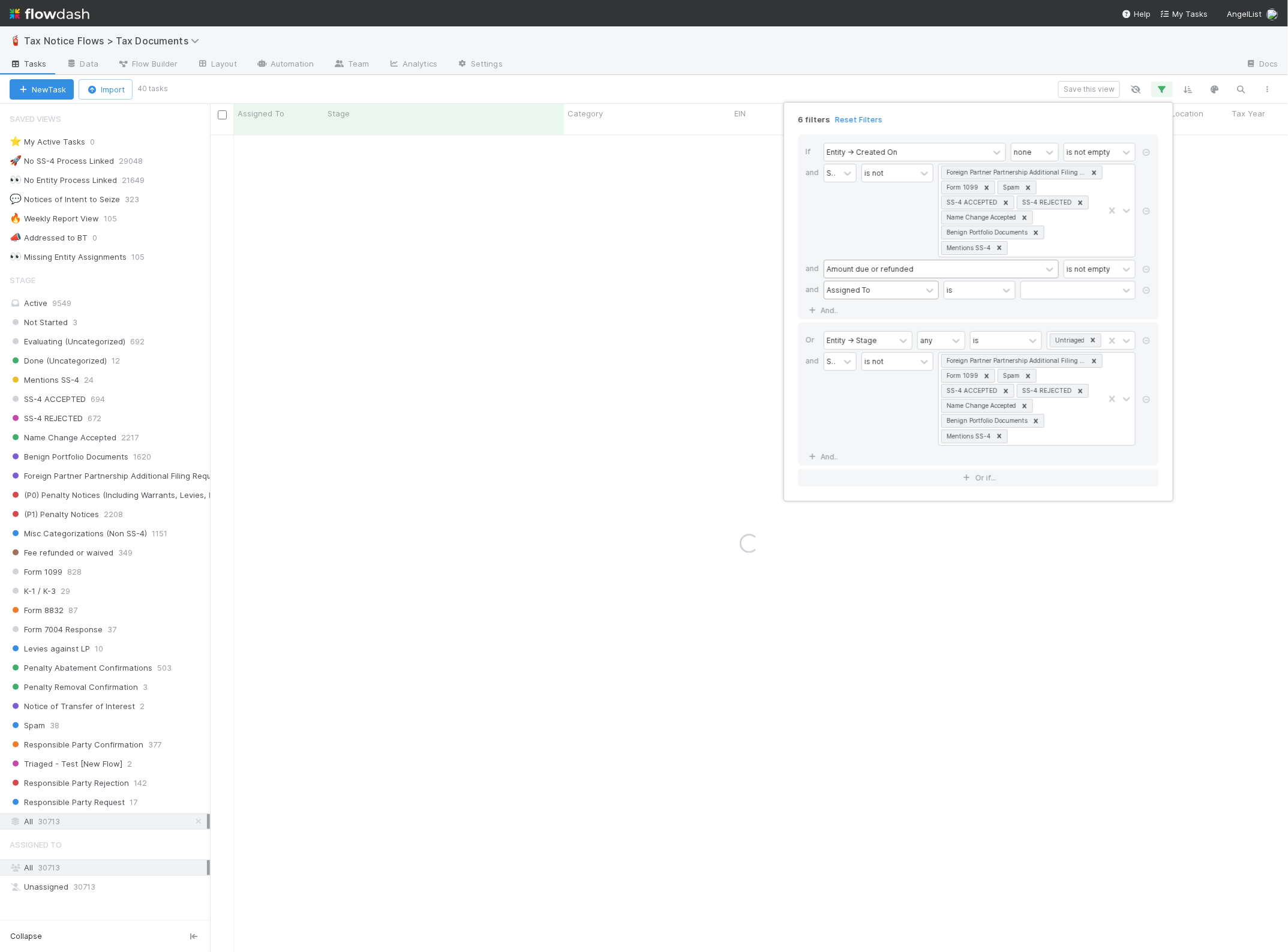
click at [862, 290] on div "Assigned To" at bounding box center [848, 290] width 44 height 11
type input "Amount Du"
click at [902, 324] on div "Amount due or refunded" at bounding box center [882, 319] width 115 height 20
click at [994, 293] on div "=" at bounding box center [971, 290] width 54 height 18
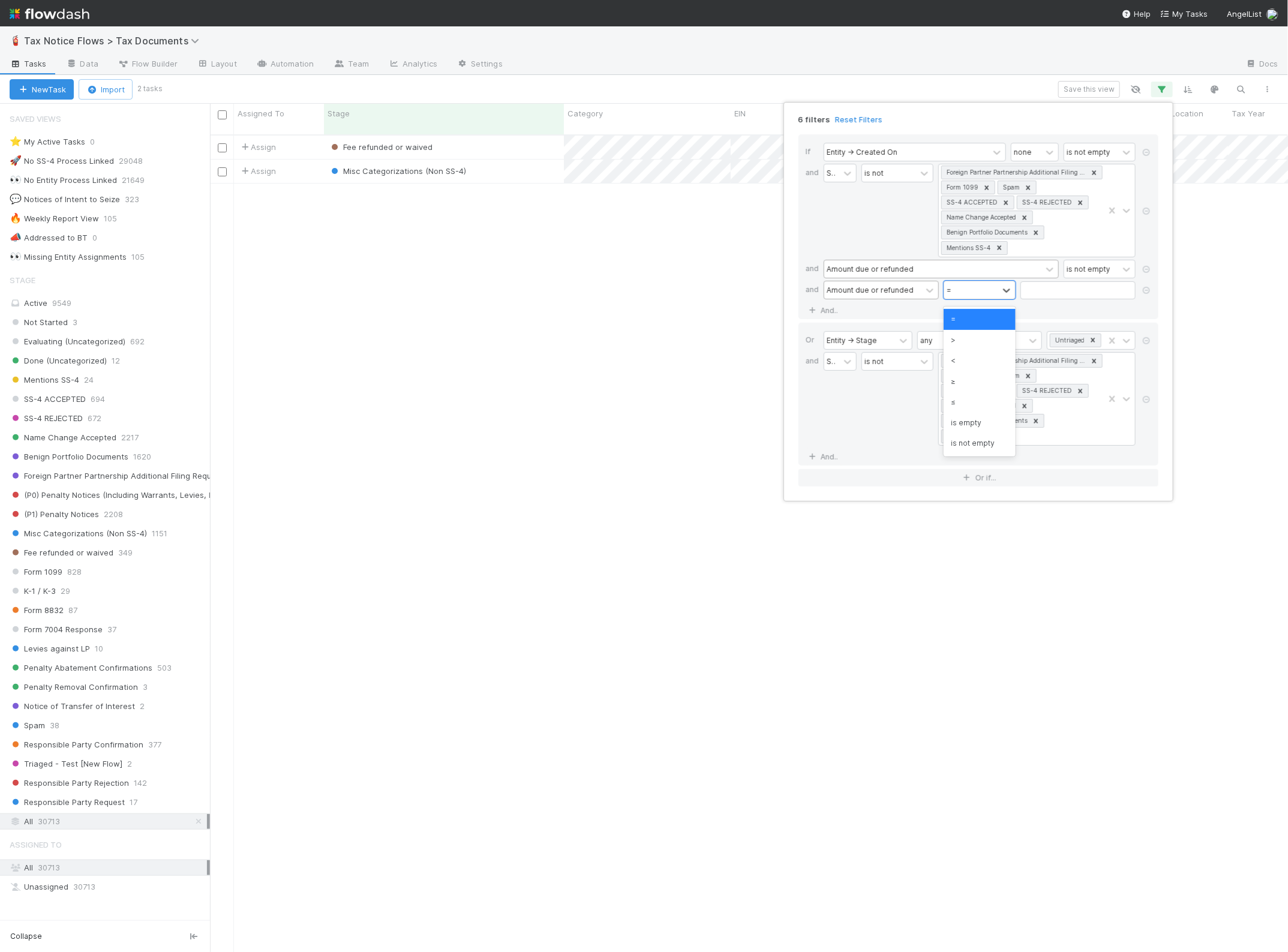
click at [878, 315] on div "If Entity -> Created On none is not empty and Stage is not Foreign Partner Part…" at bounding box center [978, 226] width 360 height 184
click at [1150, 294] on icon at bounding box center [1147, 290] width 12 height 7
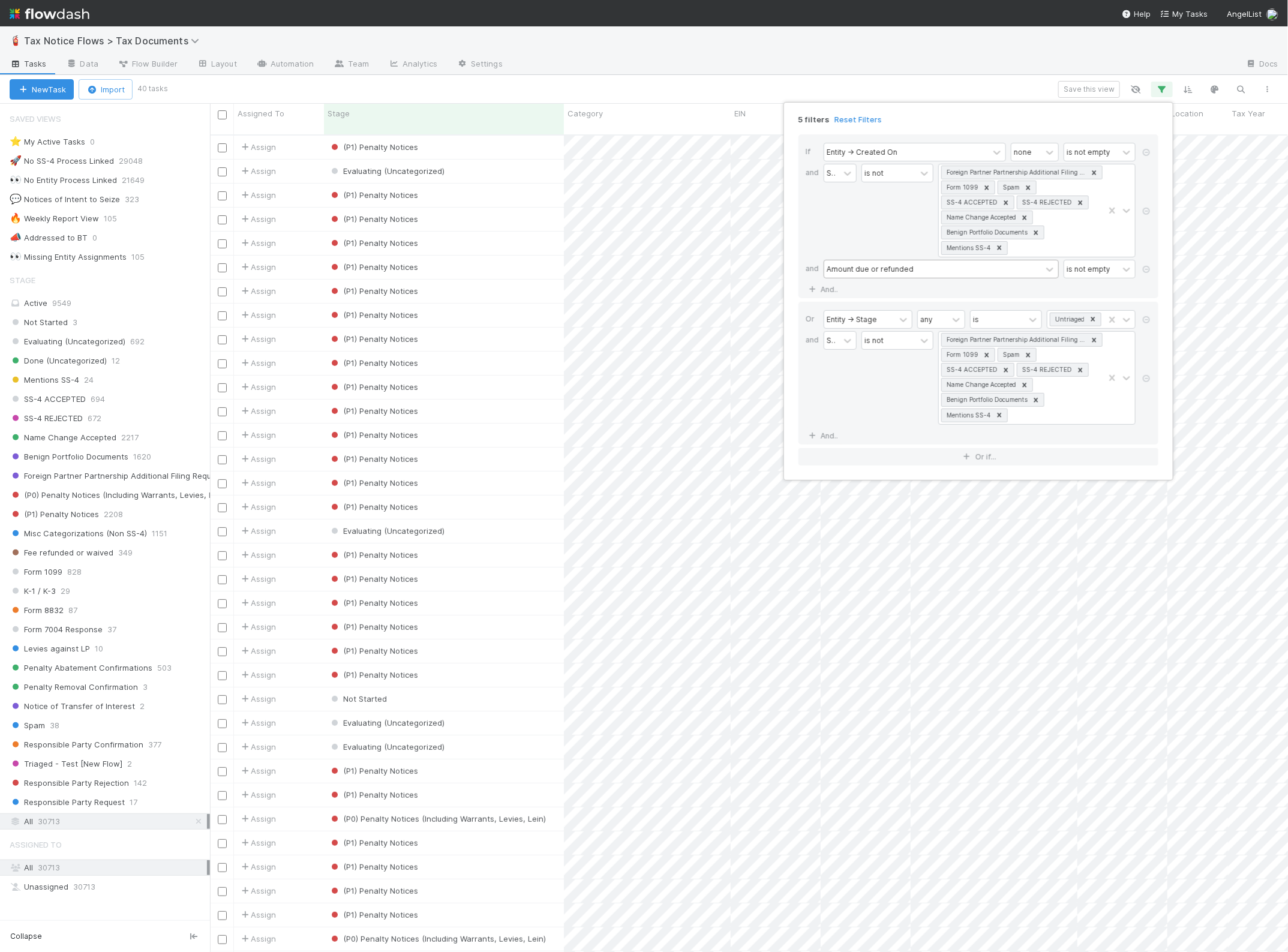
click at [990, 82] on div "5 filters Reset Filters If Entity -> Created On none is not empty and Stage is …" at bounding box center [644, 476] width 1288 height 952
click at [727, 88] on div "5 filters Reset Filters If Entity -> Created On none is not empty and Stage is …" at bounding box center [644, 476] width 1288 height 952
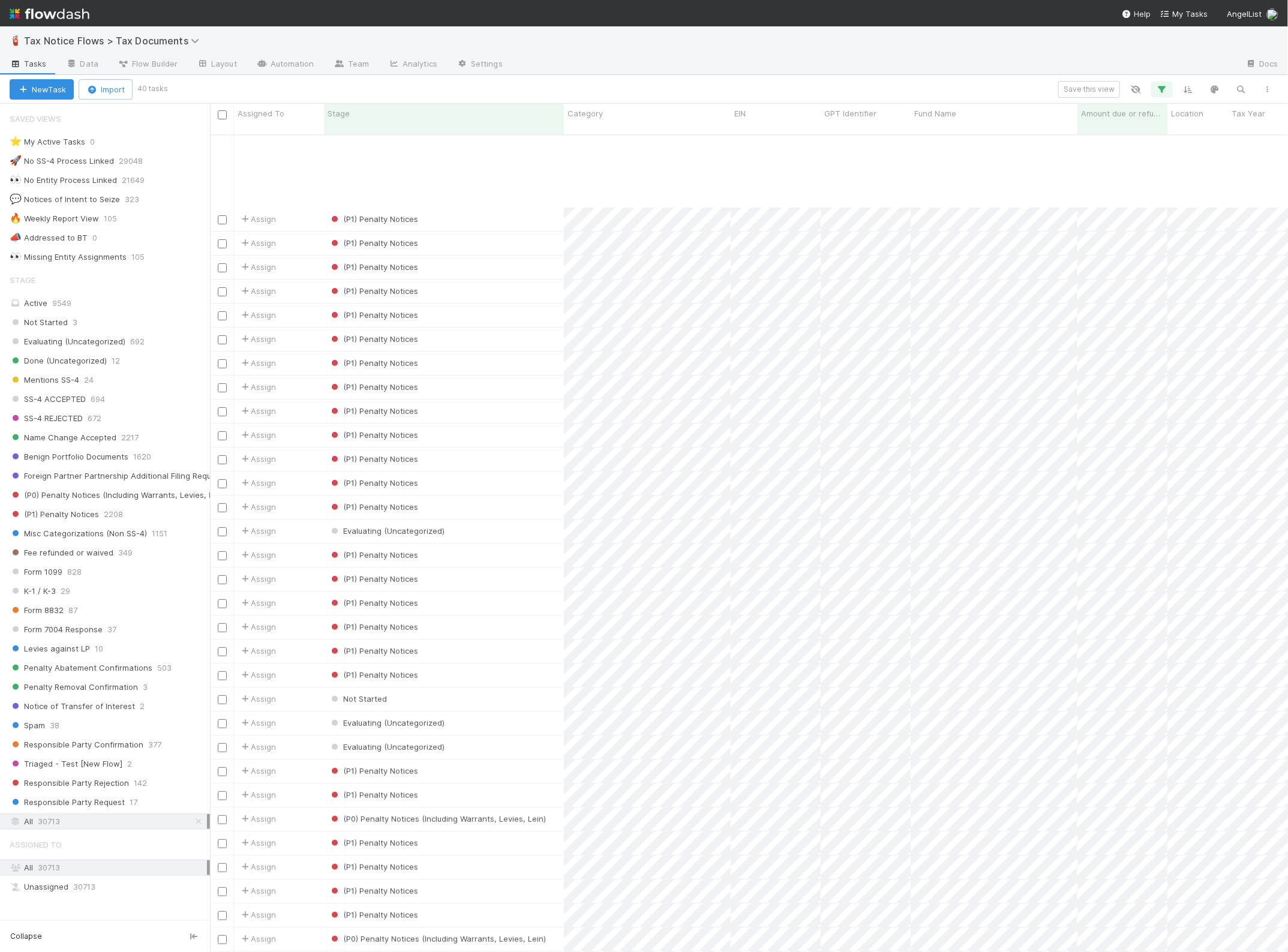
scroll to position [144, 0]
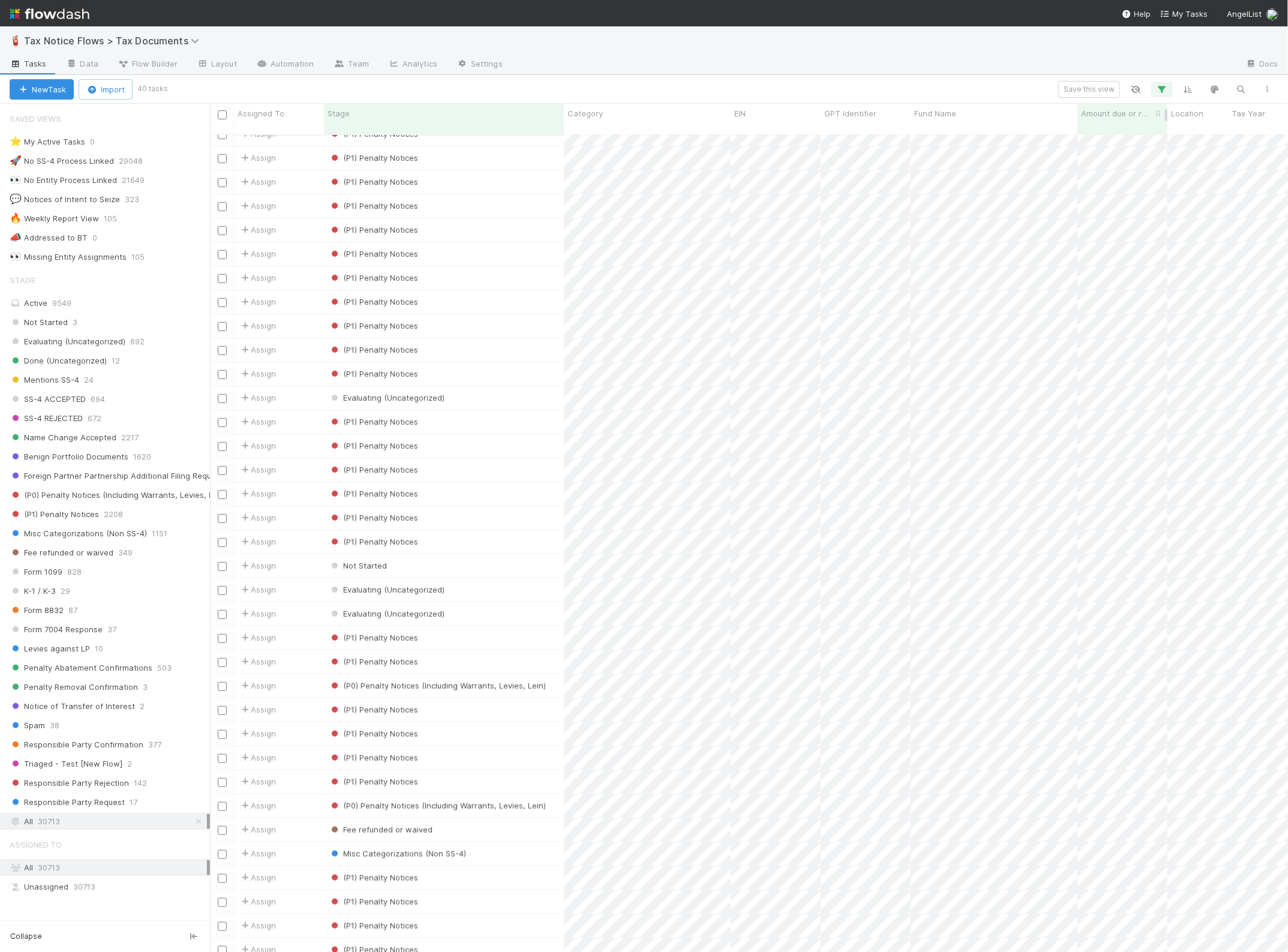
click at [1122, 118] on span "Amount due or refunded" at bounding box center [1116, 113] width 71 height 12
click at [1128, 616] on div "Sort Lower → Higher Sort Higher → Lower Hide Edit field Delete field" at bounding box center [644, 476] width 1288 height 952
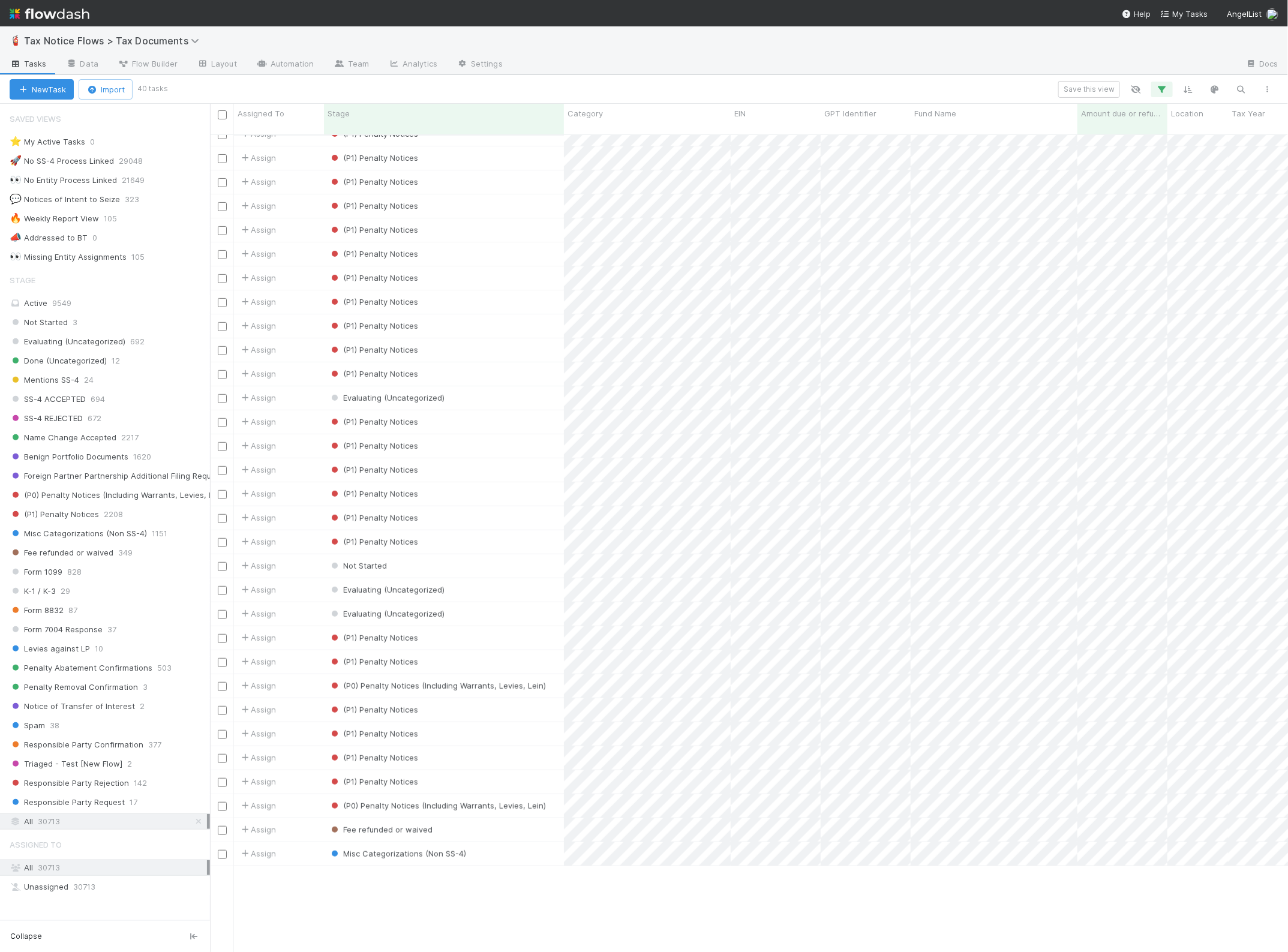
scroll to position [0, 0]
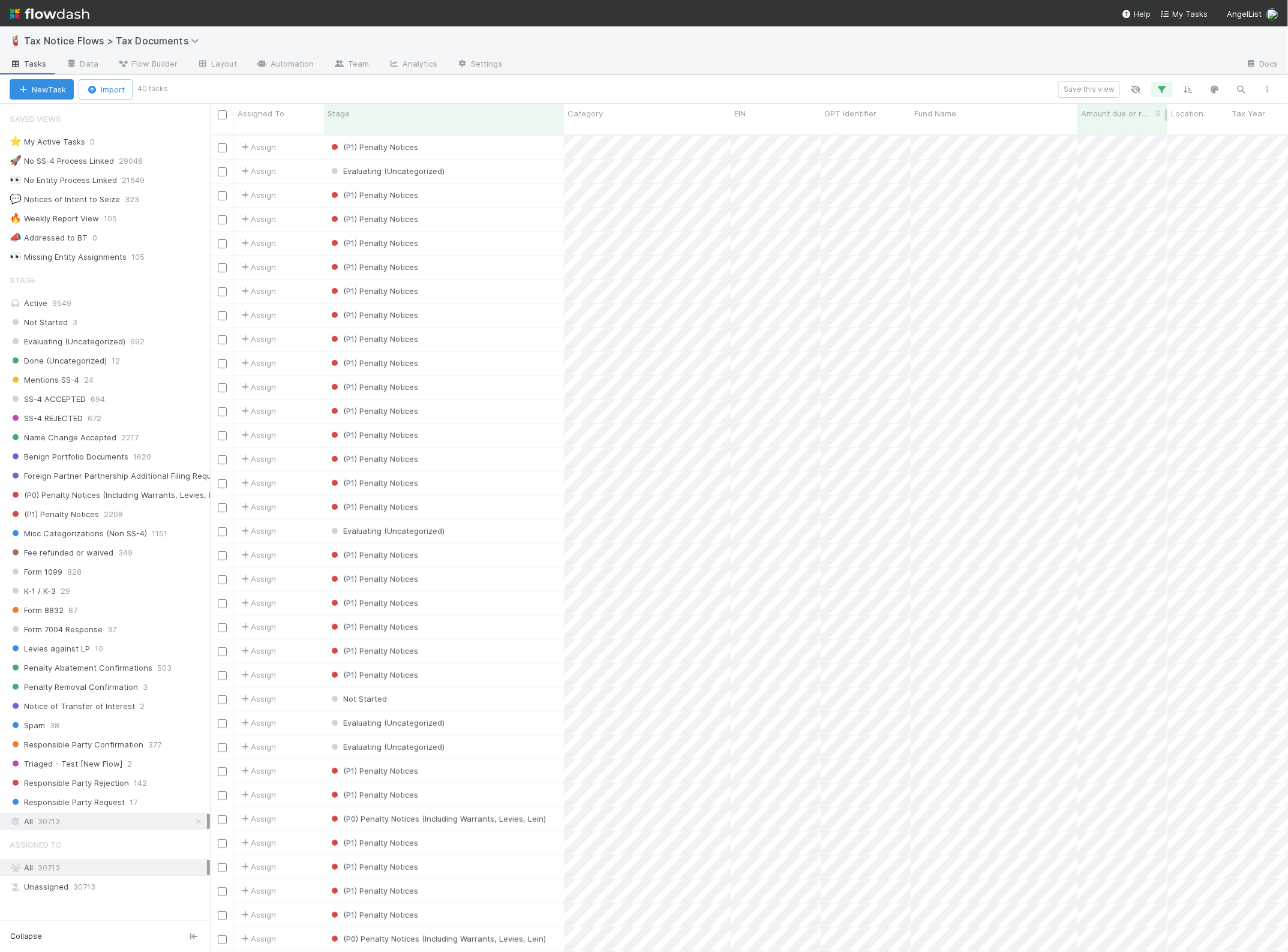
click at [1124, 110] on span "Amount due or refunded" at bounding box center [1116, 113] width 71 height 12
click at [1141, 148] on div "Sort Higher → Lower" at bounding box center [1150, 154] width 137 height 18
click at [222, 143] on input "checkbox" at bounding box center [222, 147] width 9 height 9
click at [223, 479] on input "checkbox" at bounding box center [222, 483] width 9 height 9
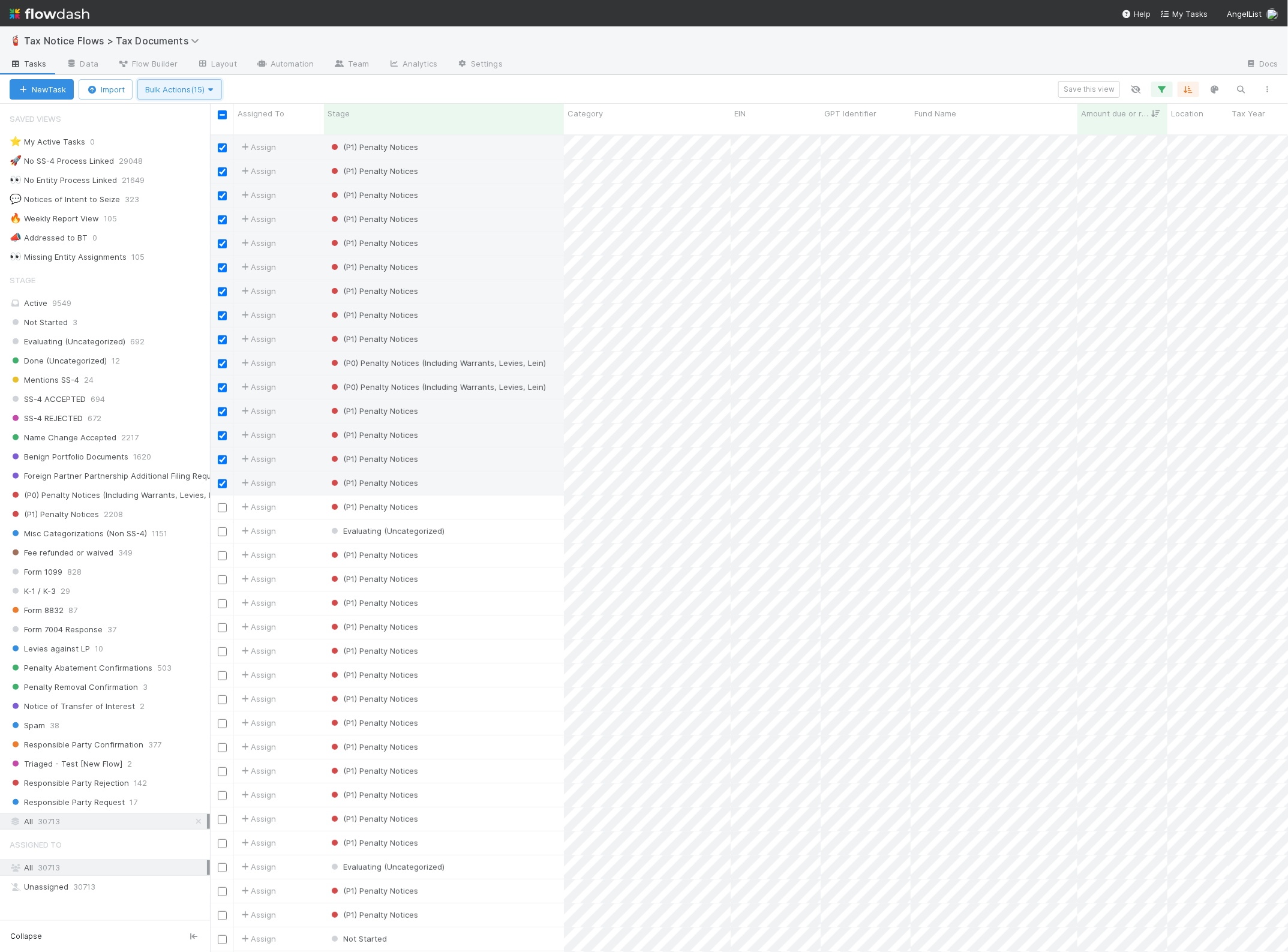
click at [190, 90] on span "Bulk Actions (15)" at bounding box center [180, 90] width 69 height 9
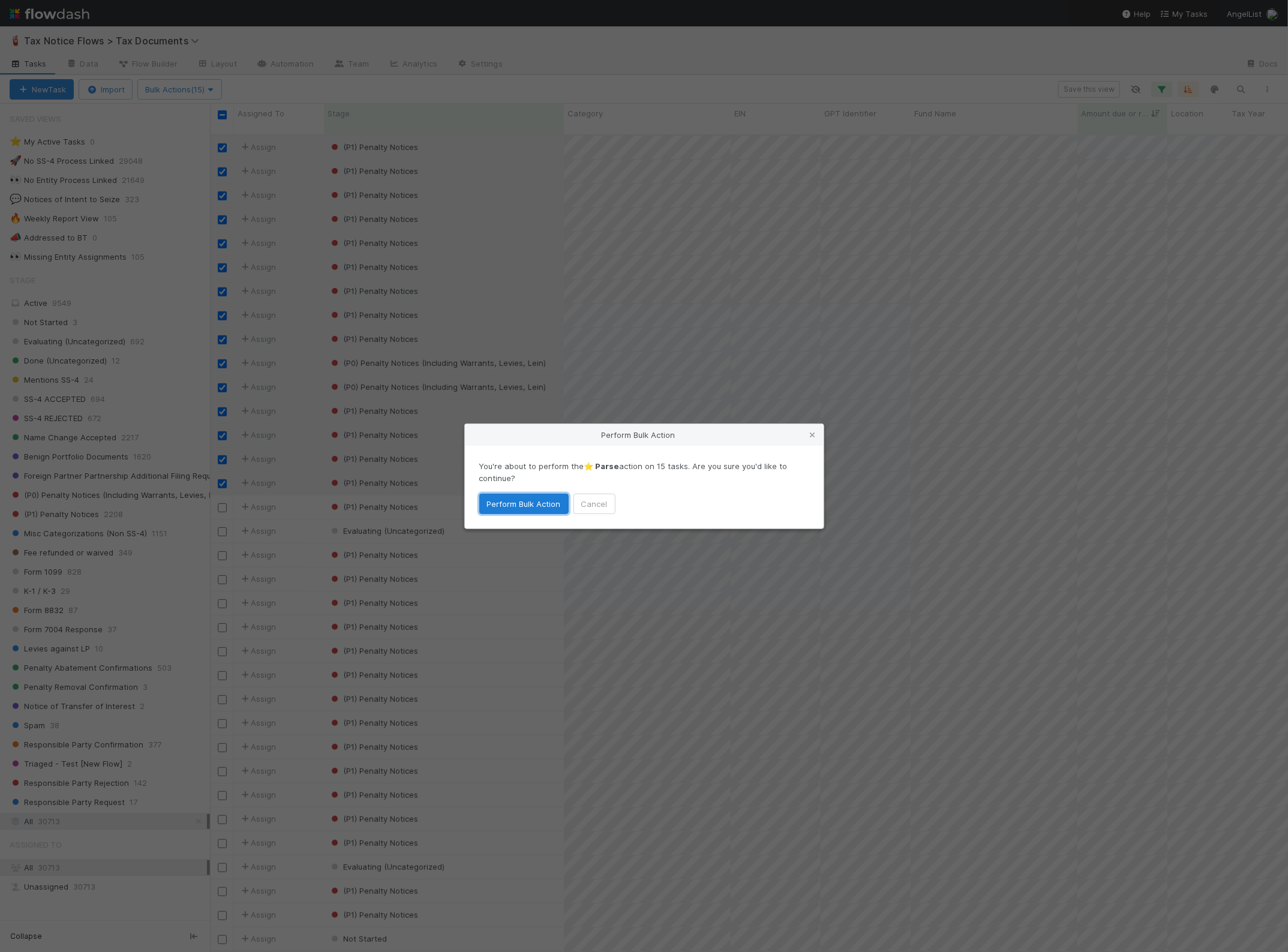
click at [535, 510] on button "Perform Bulk Action" at bounding box center [524, 504] width 90 height 20
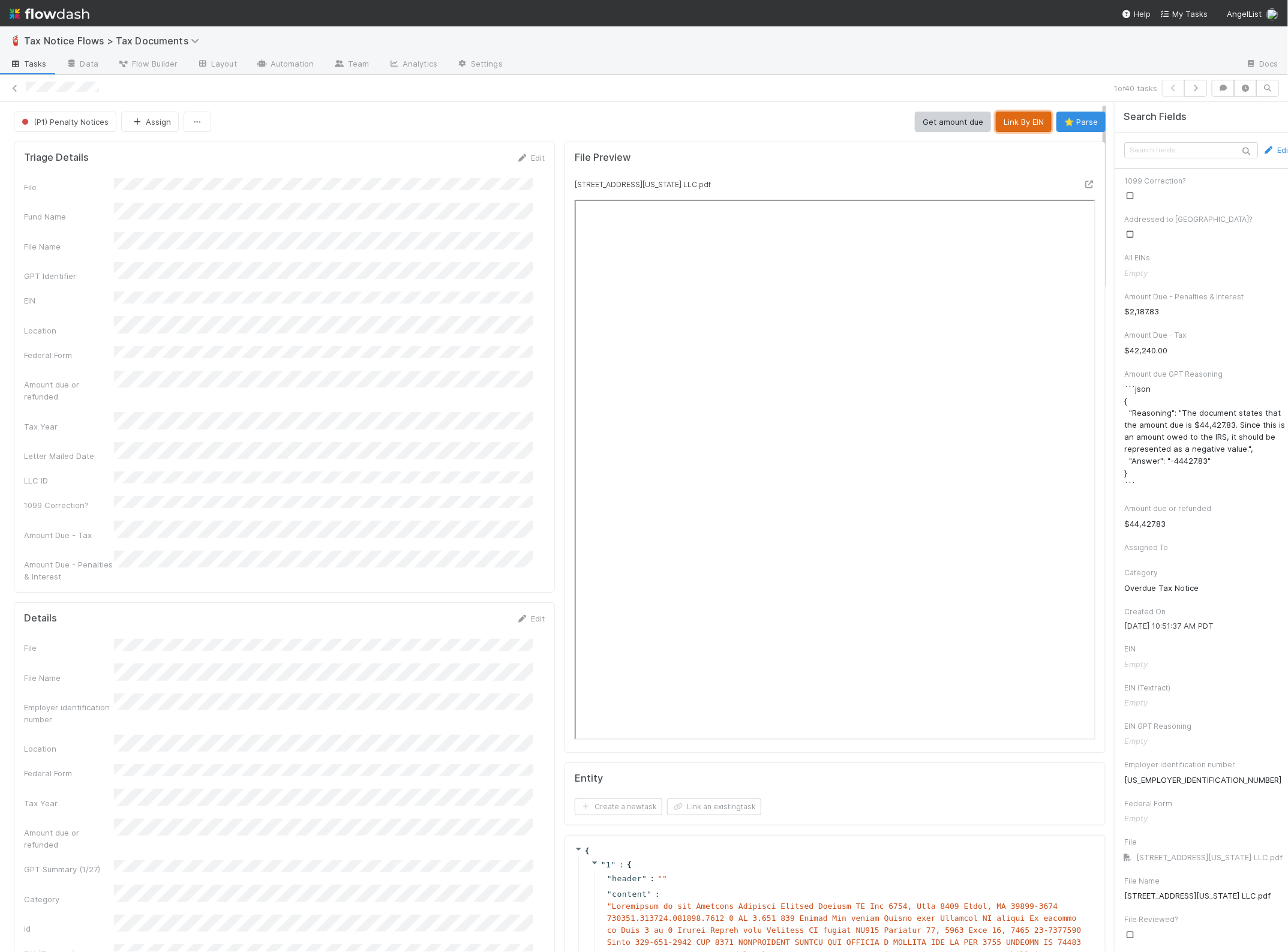
click at [999, 117] on button "Link By EIN" at bounding box center [1023, 122] width 56 height 20
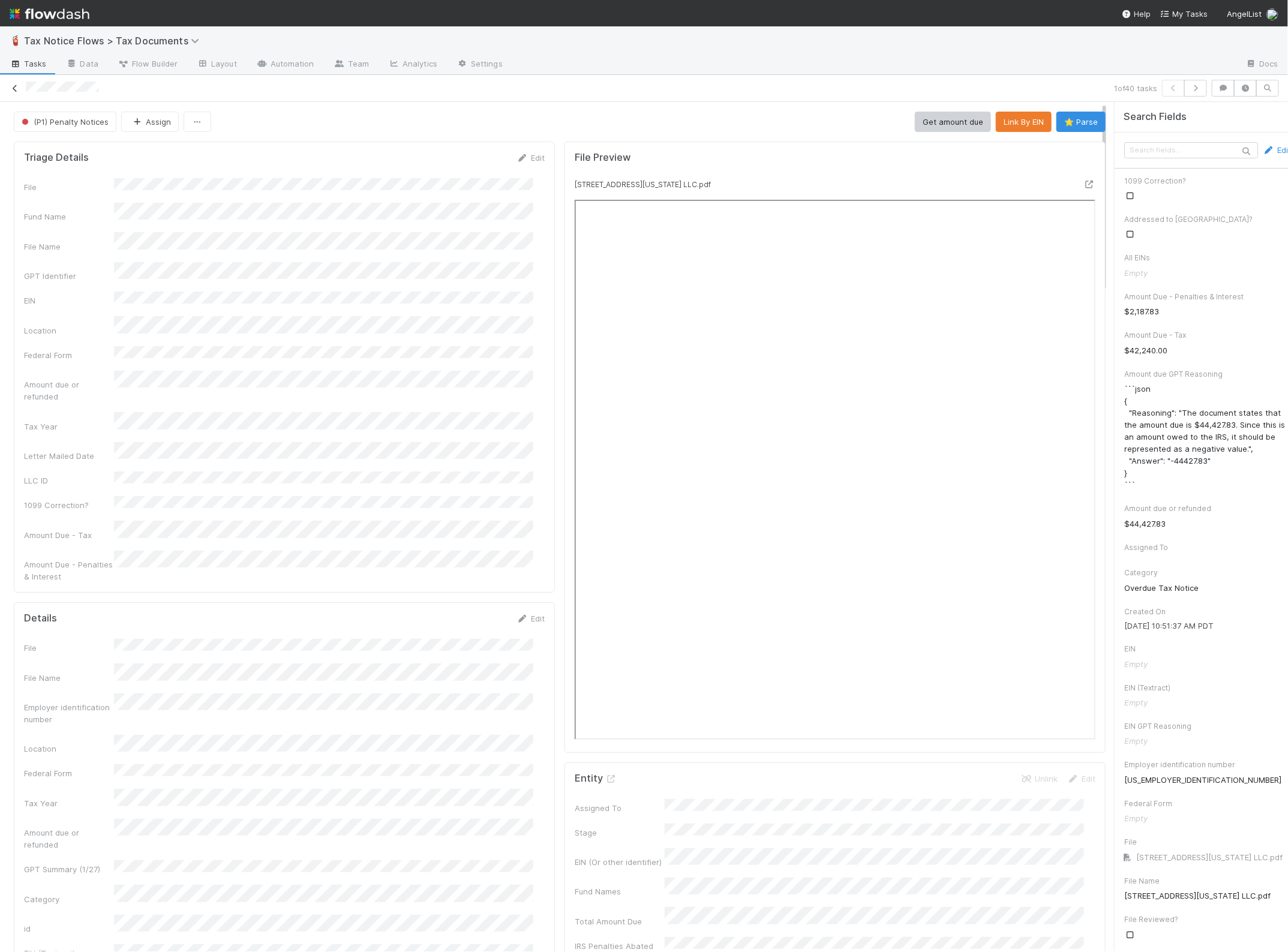
click at [18, 87] on icon at bounding box center [15, 88] width 12 height 7
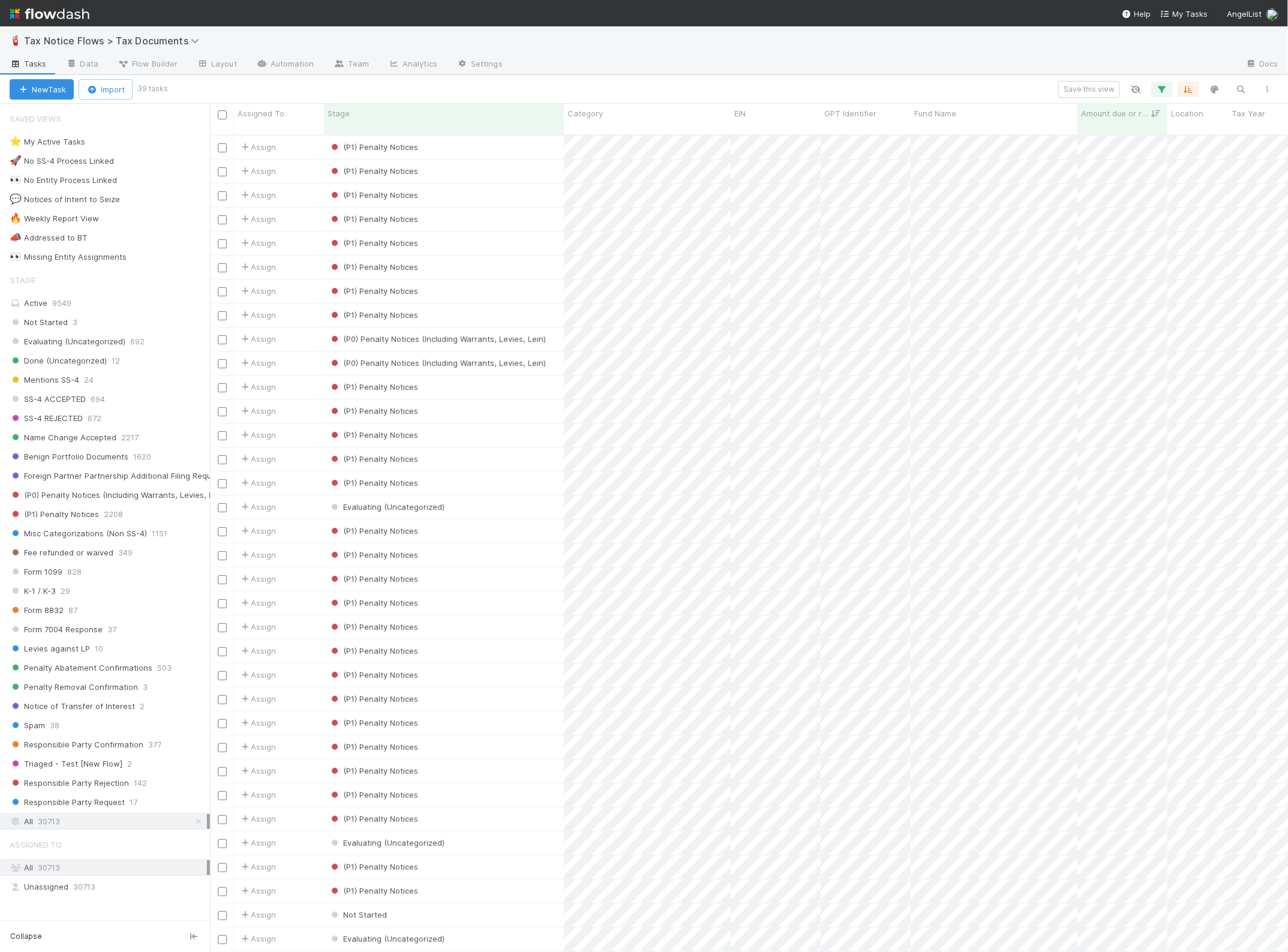
scroll to position [816, 1067]
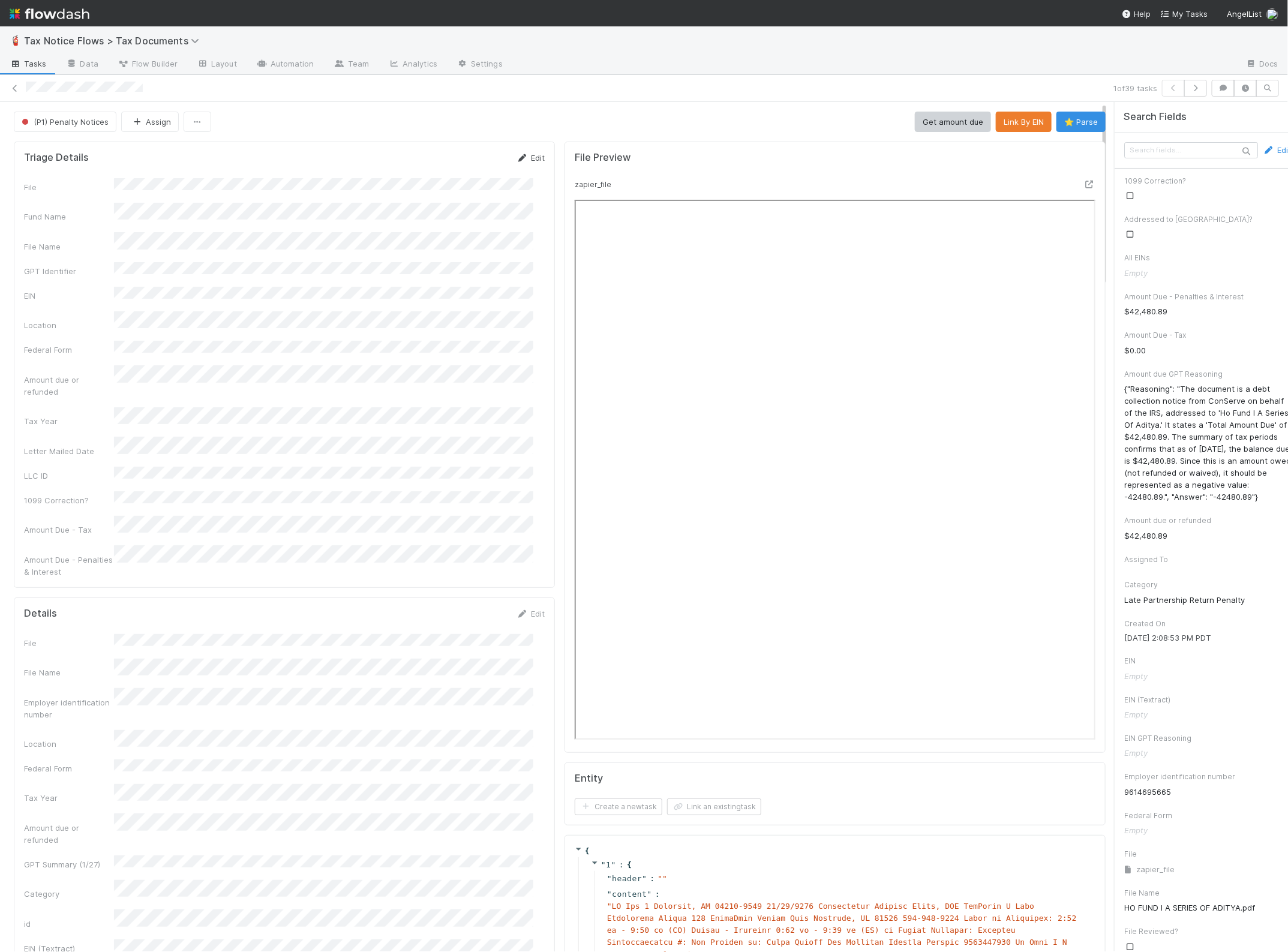
click at [517, 154] on icon at bounding box center [523, 157] width 12 height 7
click at [468, 159] on button "Save" at bounding box center [481, 162] width 34 height 20
click at [1003, 120] on button "Link By EIN" at bounding box center [1023, 122] width 56 height 20
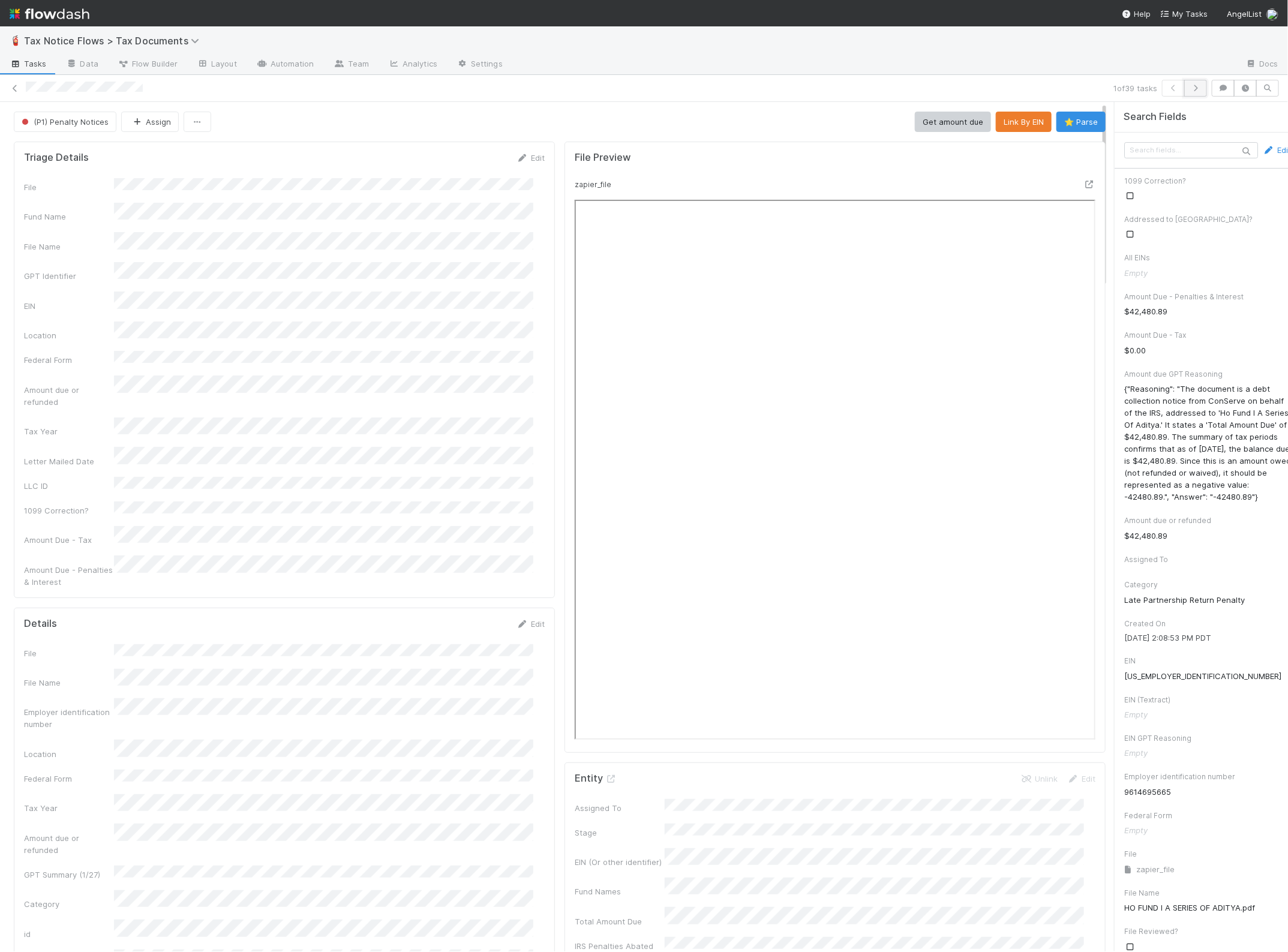
click at [1190, 88] on icon "button" at bounding box center [1196, 88] width 12 height 7
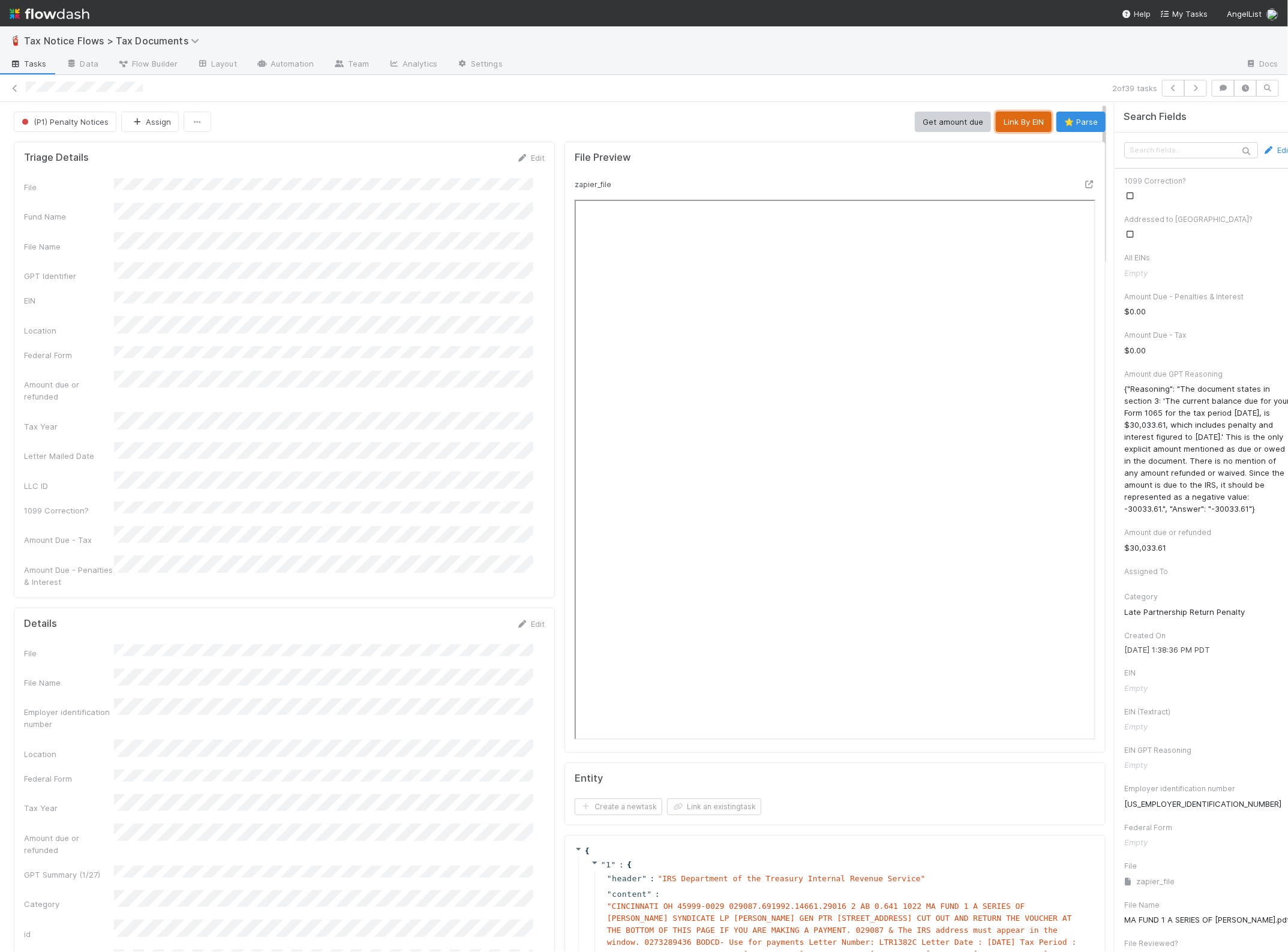
click at [997, 117] on button "Link By EIN" at bounding box center [1023, 122] width 56 height 20
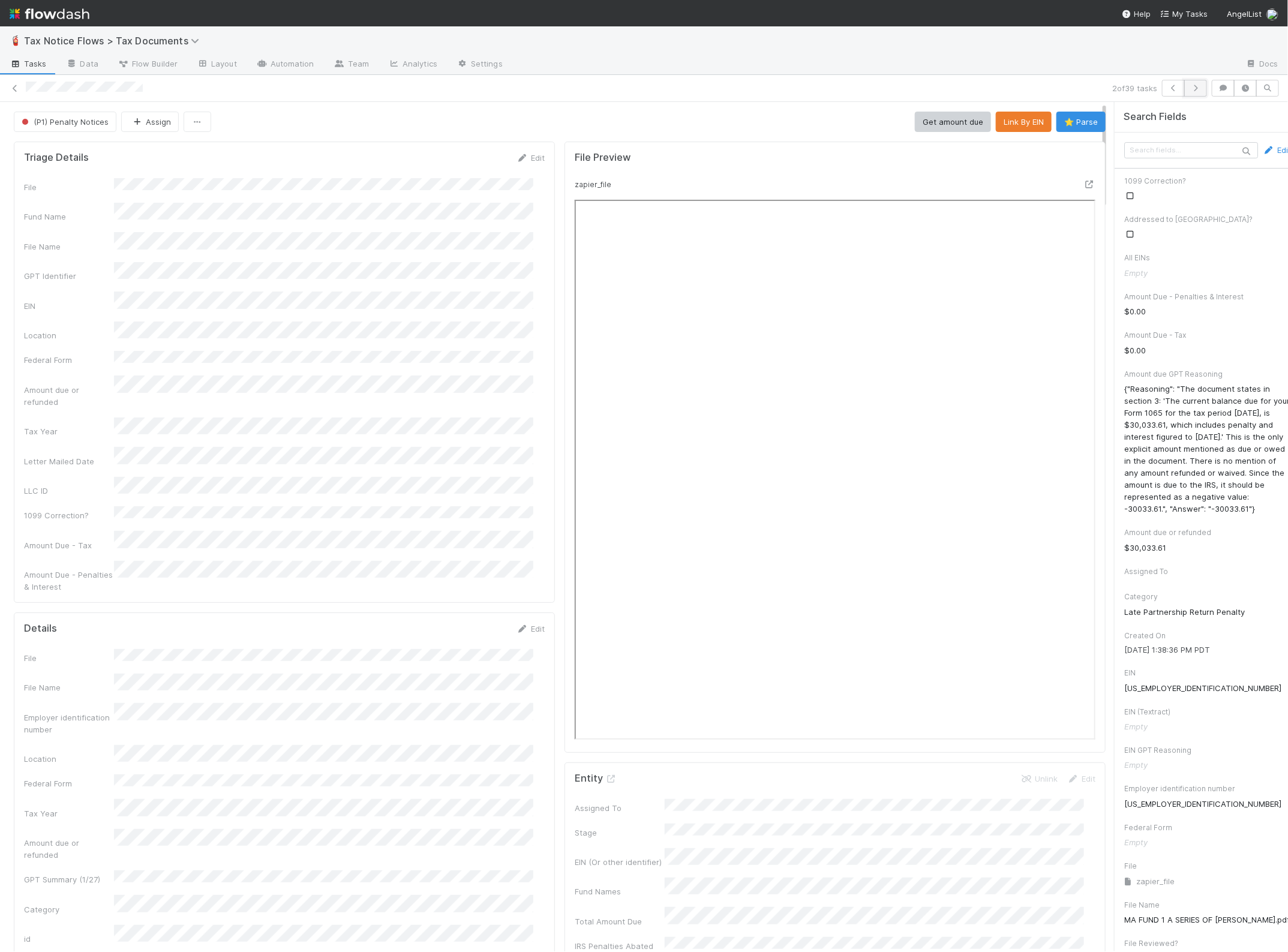
click at [1190, 85] on icon "button" at bounding box center [1196, 88] width 12 height 7
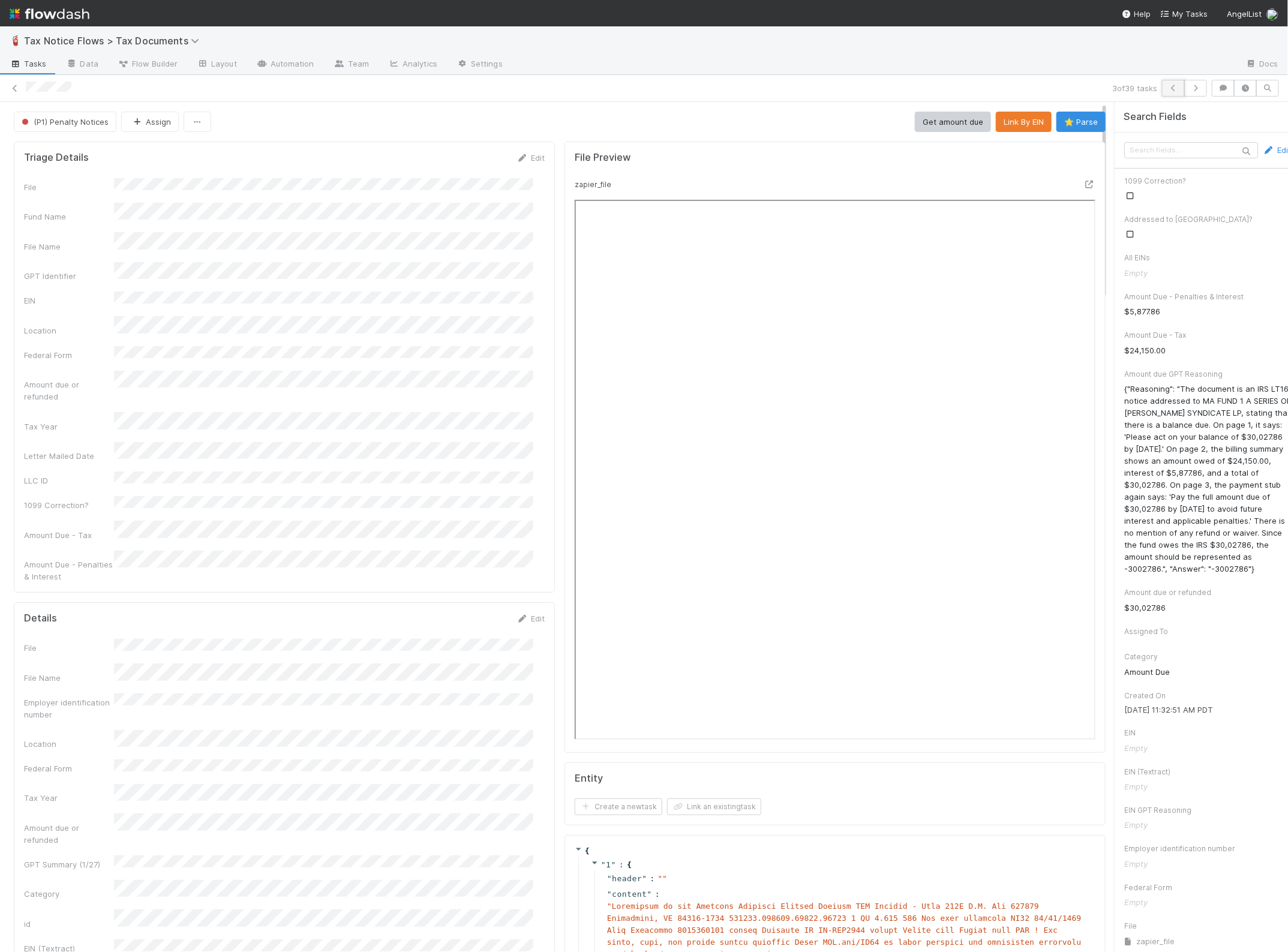
click at [1167, 88] on icon "button" at bounding box center [1173, 88] width 12 height 7
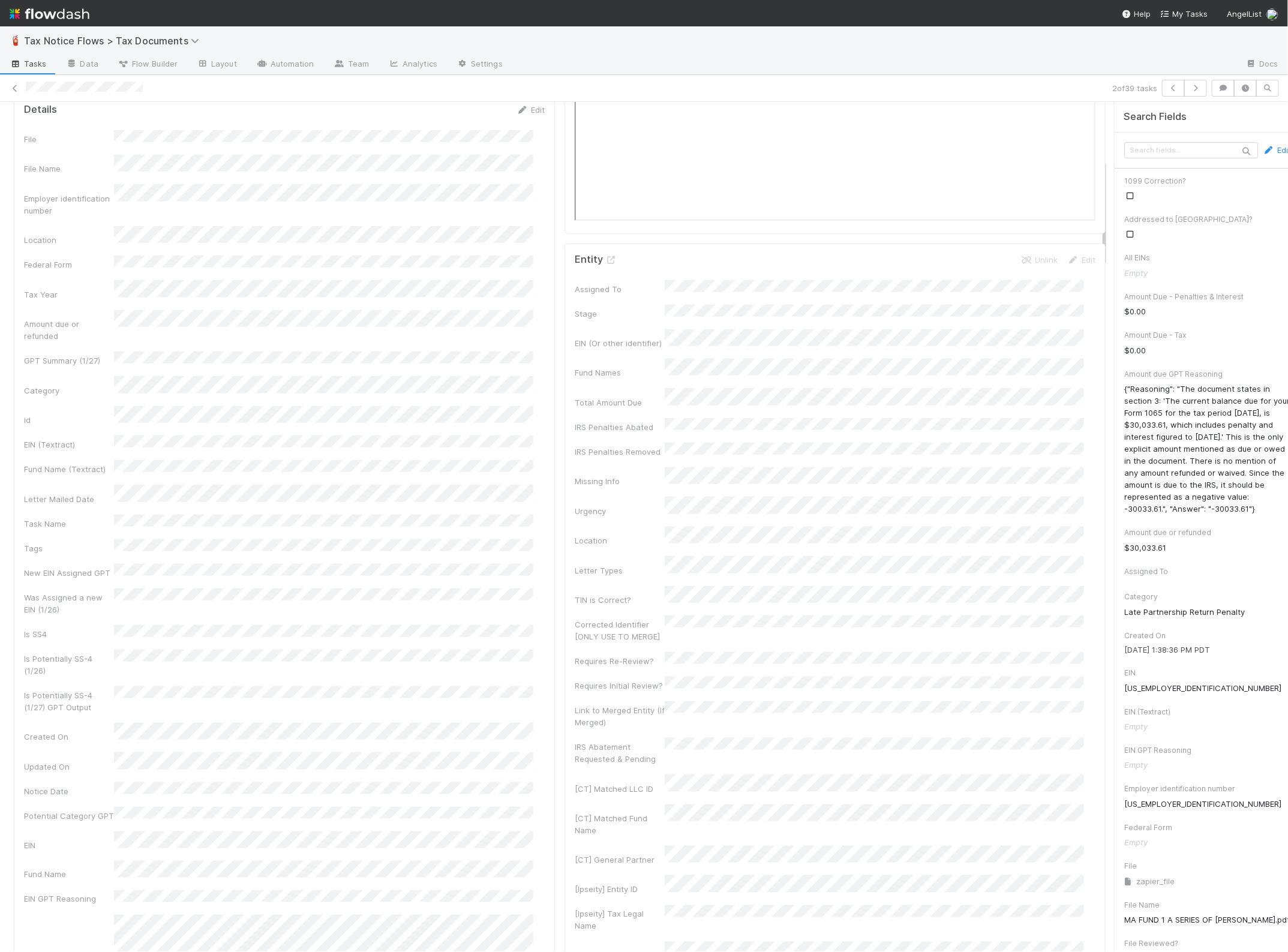
scroll to position [525, 0]
click at [606, 253] on icon at bounding box center [612, 254] width 12 height 7
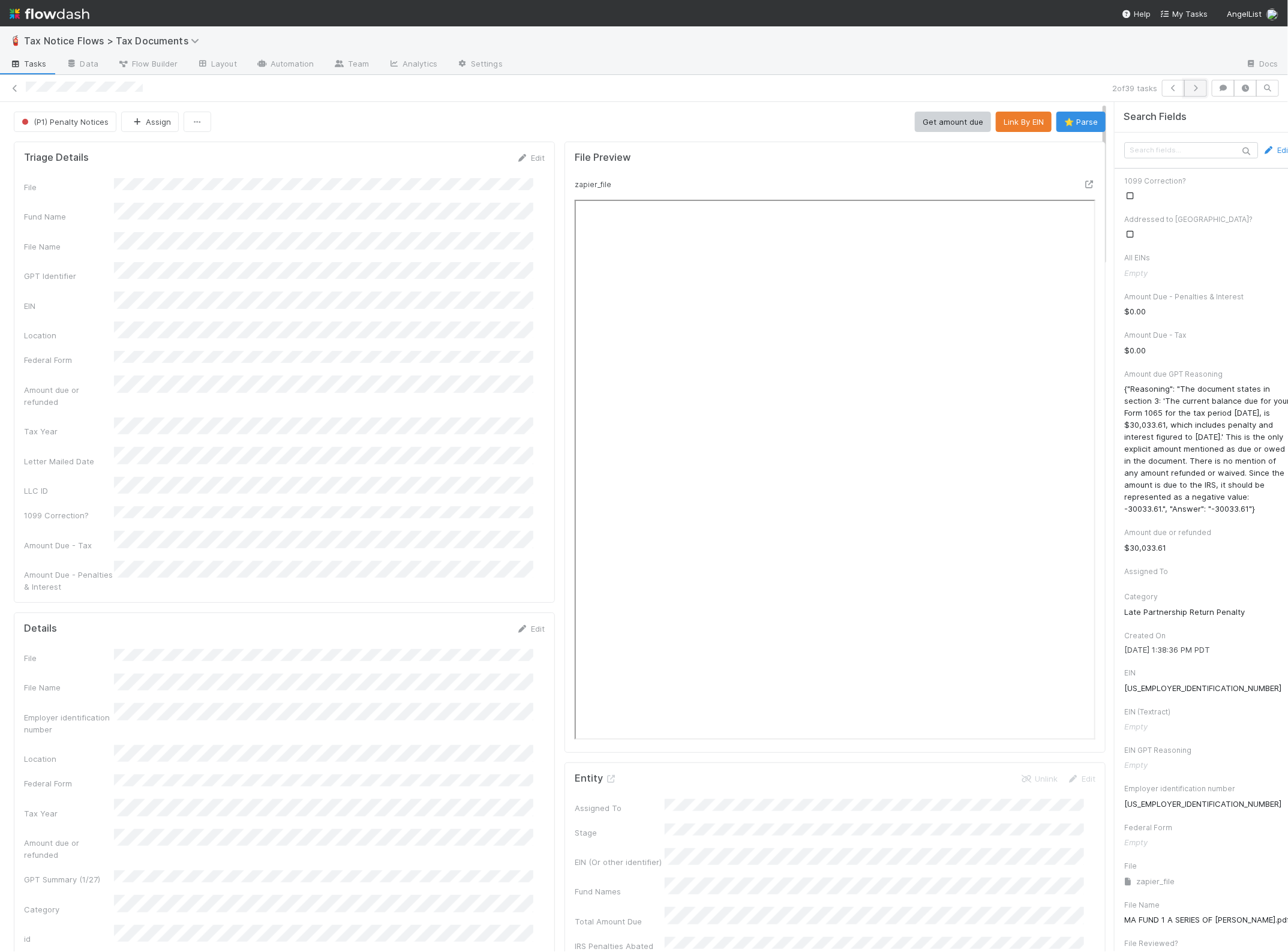
click at [1190, 87] on button "button" at bounding box center [1196, 88] width 23 height 17
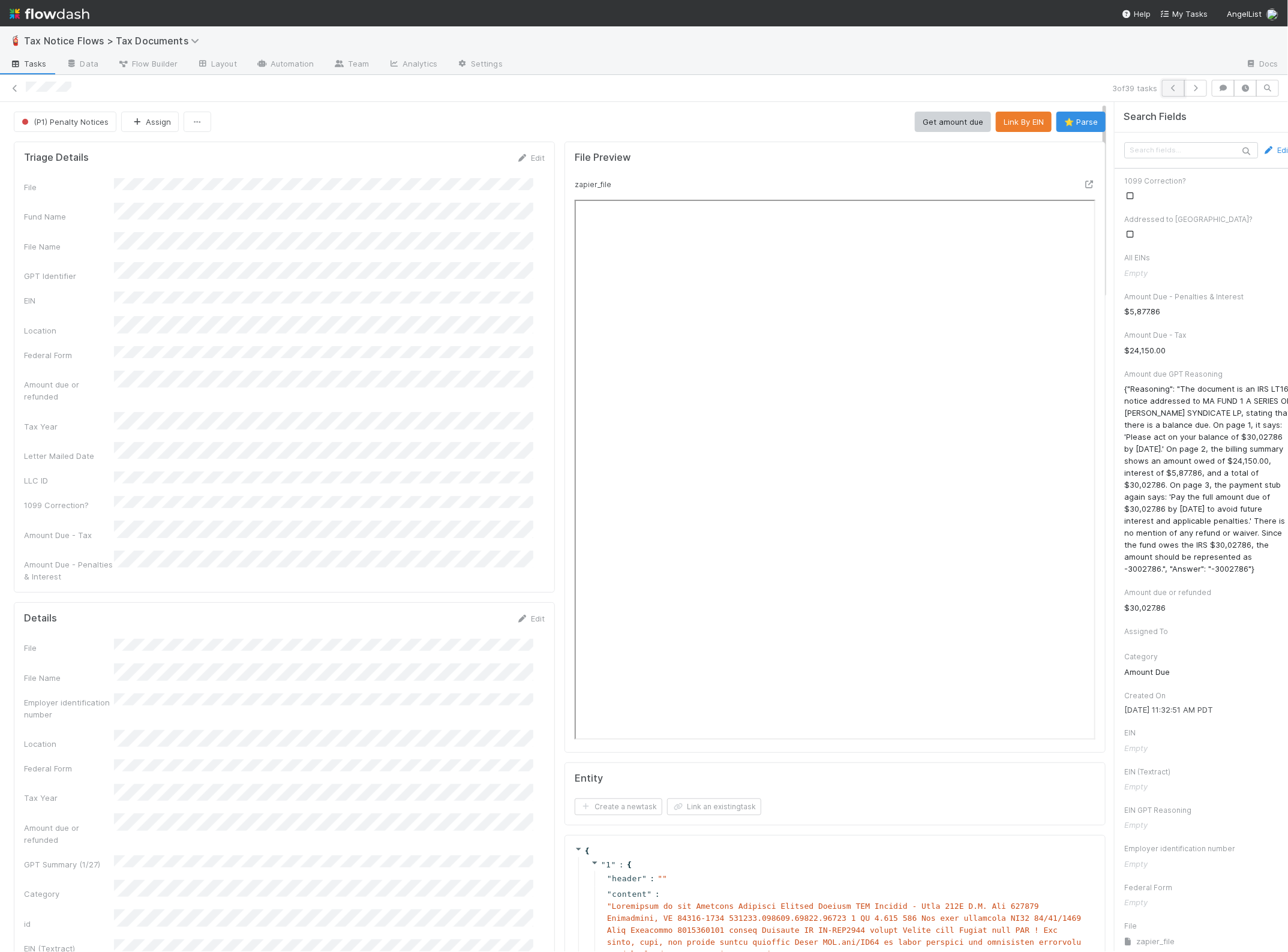
click at [1167, 85] on icon "button" at bounding box center [1173, 88] width 12 height 7
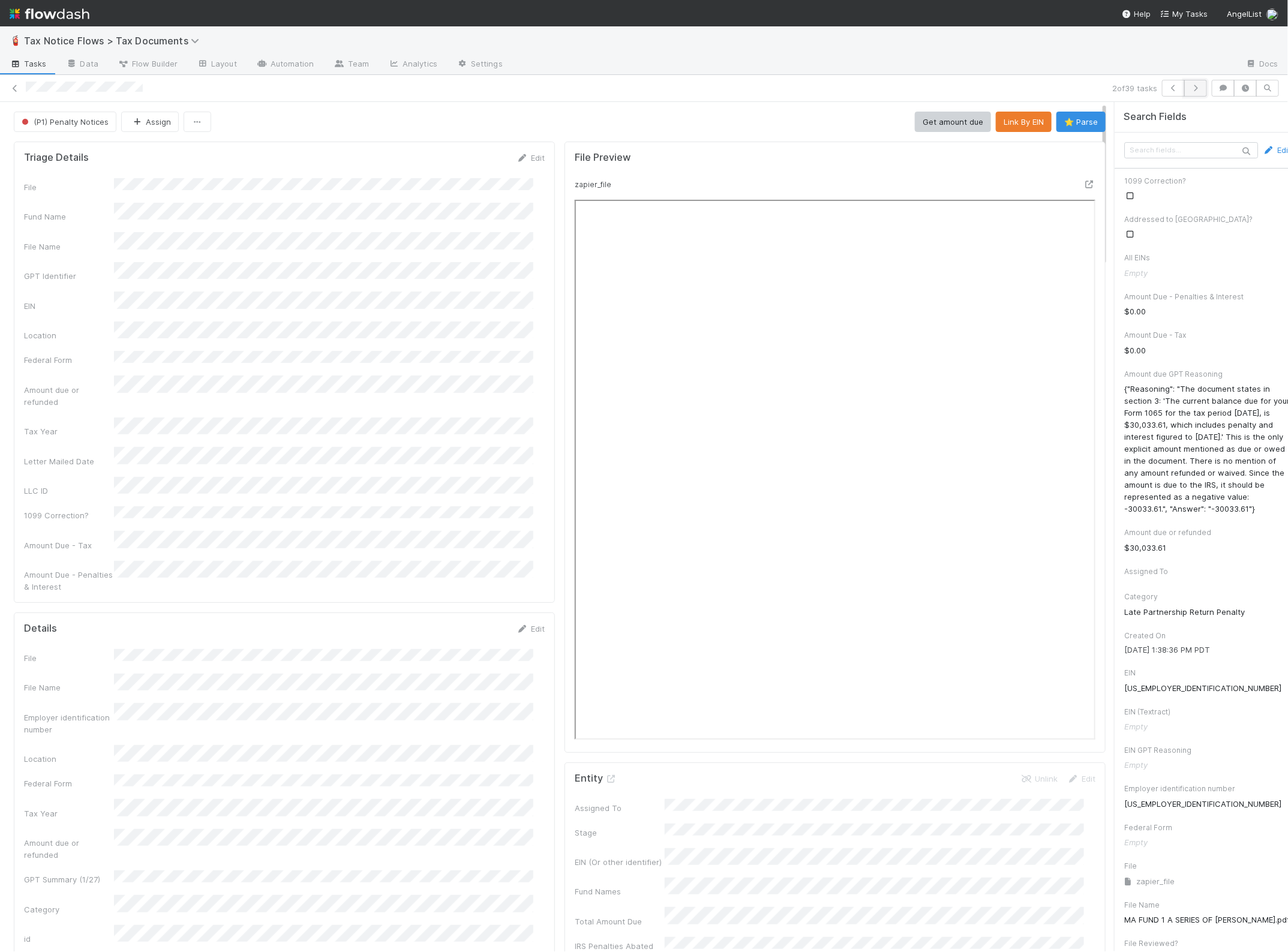
click at [1190, 85] on icon "button" at bounding box center [1196, 88] width 12 height 7
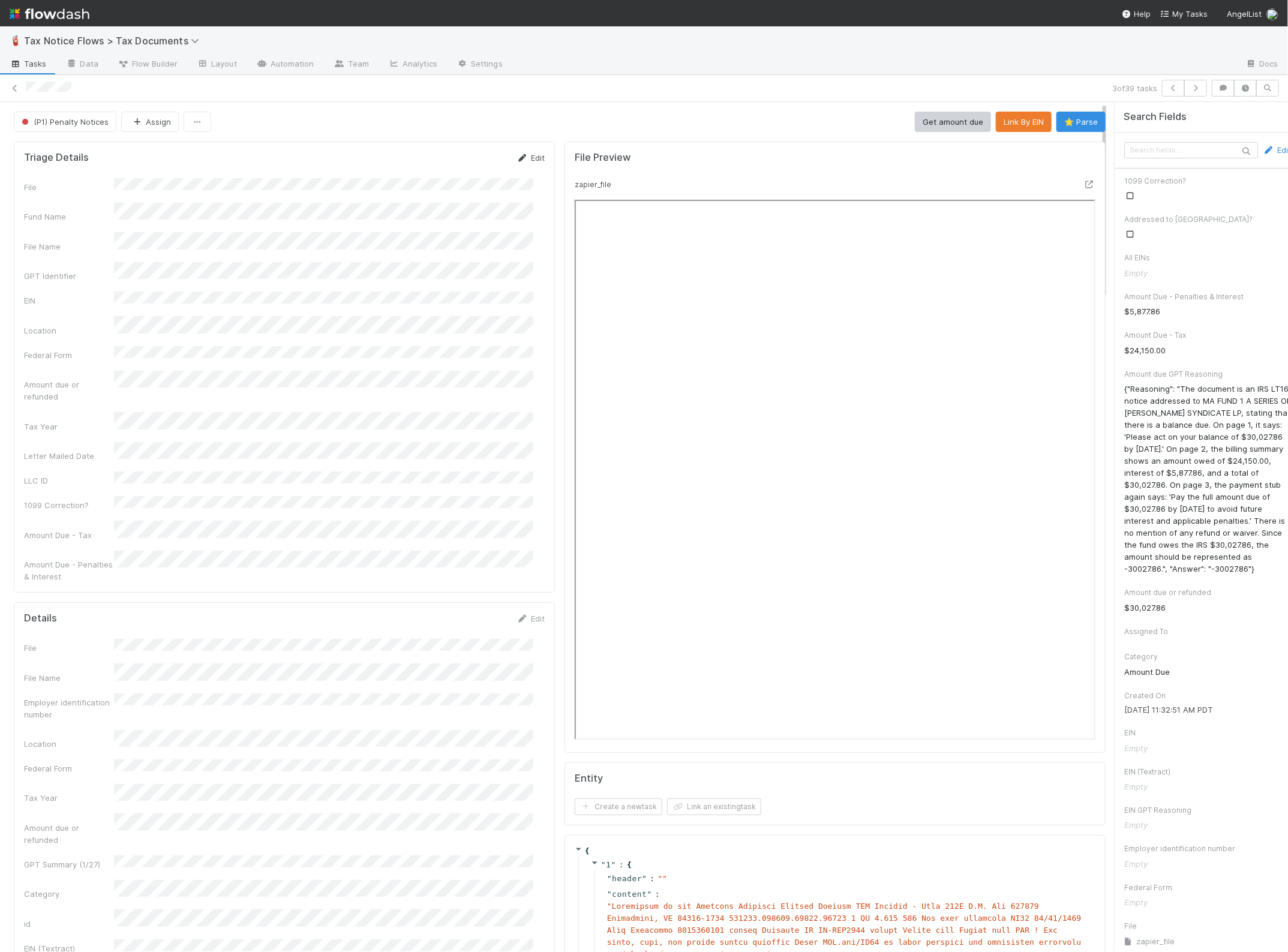
click at [518, 157] on link "Edit" at bounding box center [531, 158] width 28 height 9
click at [108, 292] on div "GPT Identifier" at bounding box center [284, 297] width 521 height 23
click at [469, 155] on button "Save" at bounding box center [481, 162] width 34 height 20
click at [1002, 120] on button "Link By EIN" at bounding box center [1023, 122] width 56 height 20
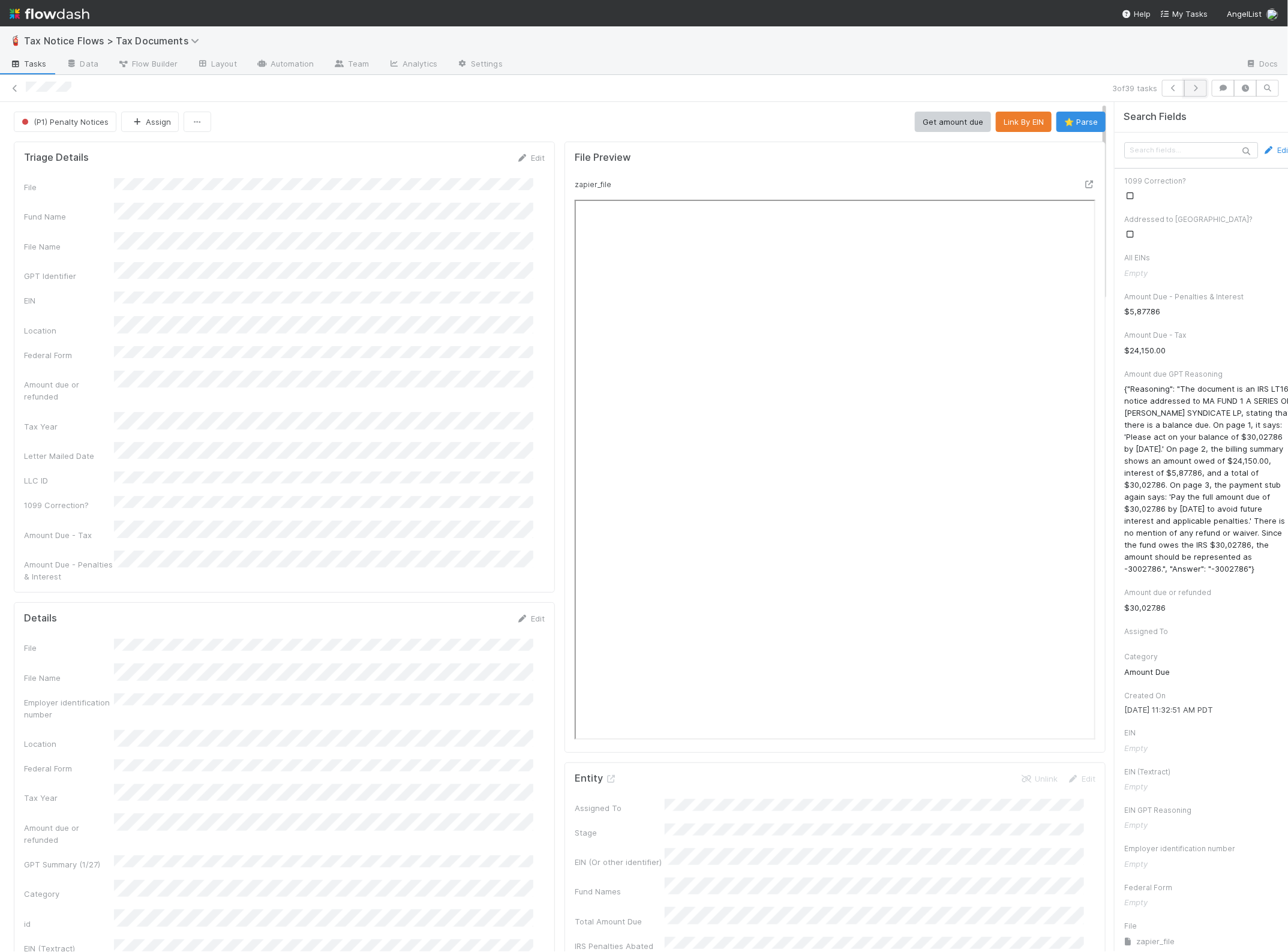
click at [1190, 88] on icon "button" at bounding box center [1196, 88] width 12 height 7
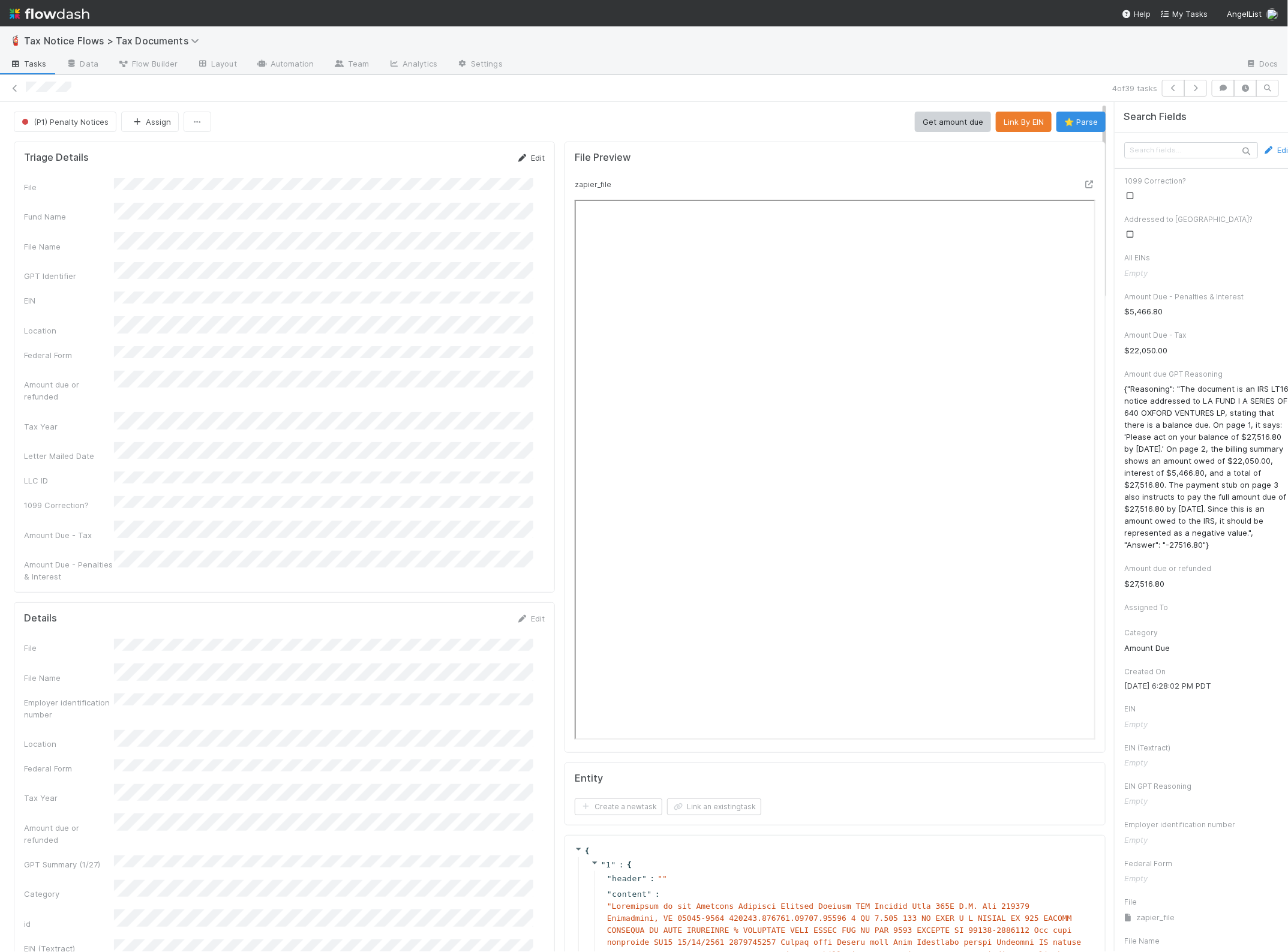
click at [517, 154] on icon at bounding box center [523, 157] width 12 height 7
click at [99, 285] on div "GPT Identifier" at bounding box center [284, 297] width 521 height 23
click at [469, 152] on button "Save" at bounding box center [481, 162] width 34 height 20
click at [996, 124] on button "Link By EIN" at bounding box center [1023, 122] width 56 height 20
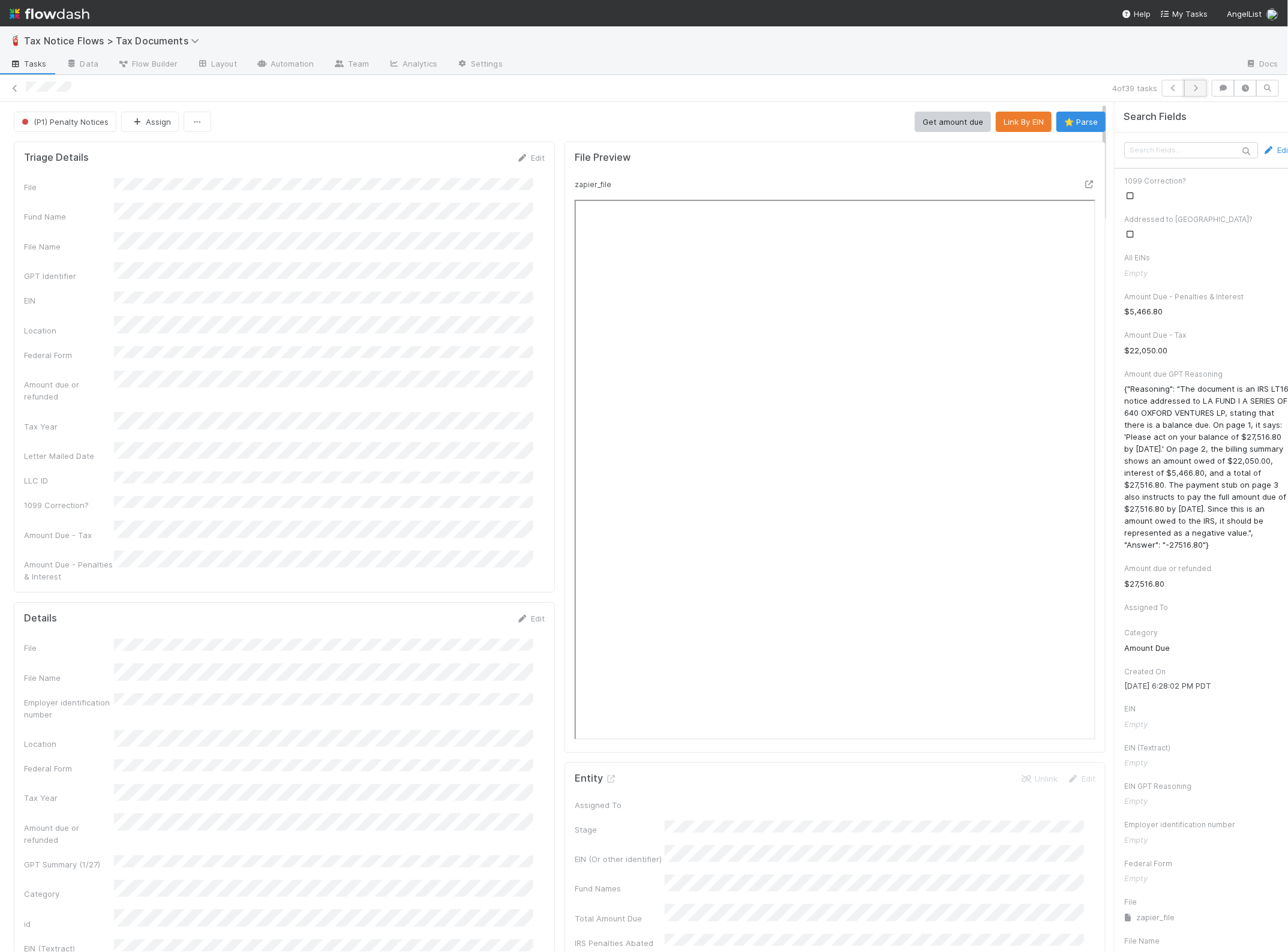
click at [1190, 91] on icon "button" at bounding box center [1196, 88] width 12 height 7
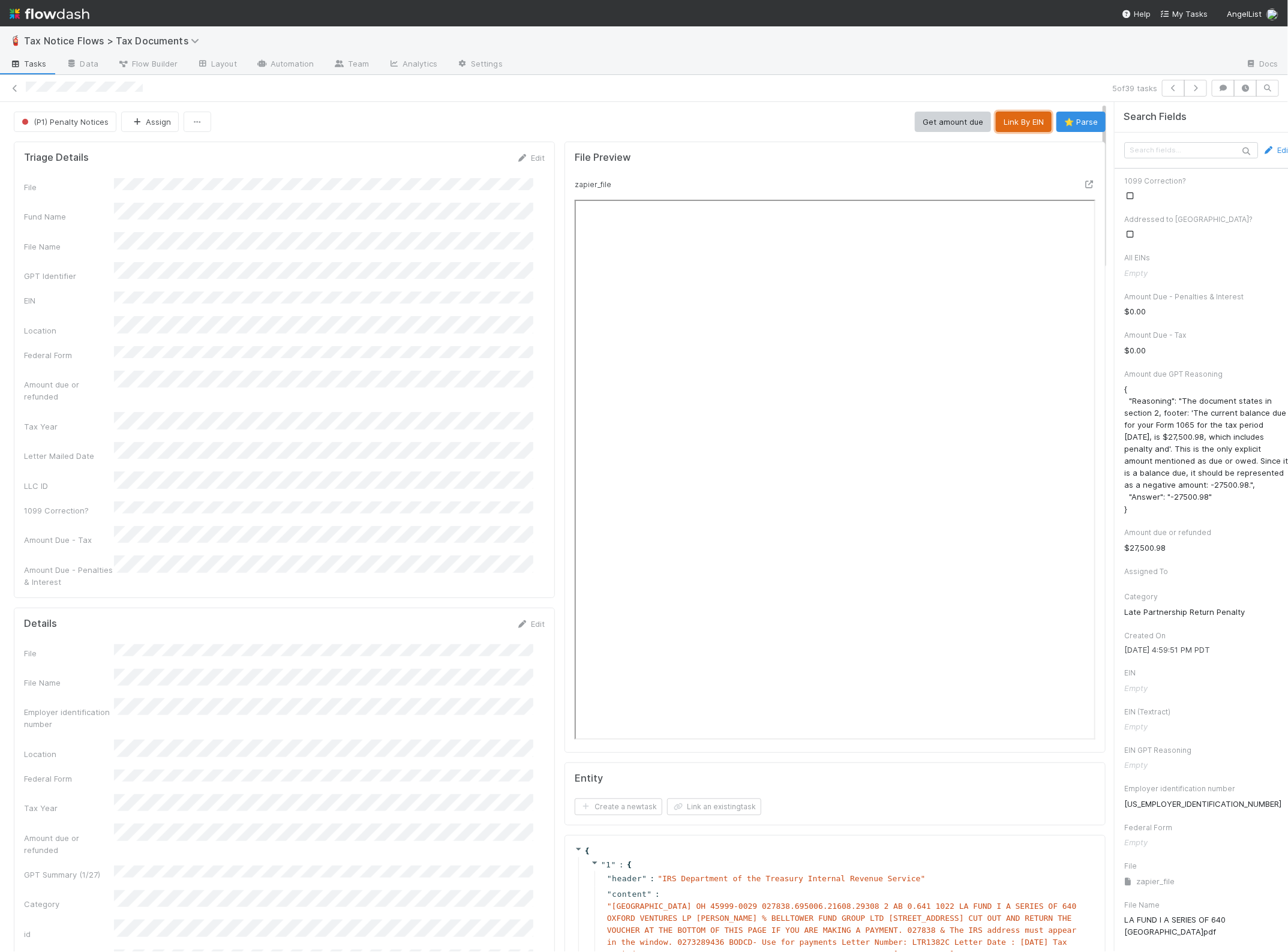
click at [1000, 123] on button "Link By EIN" at bounding box center [1023, 122] width 56 height 20
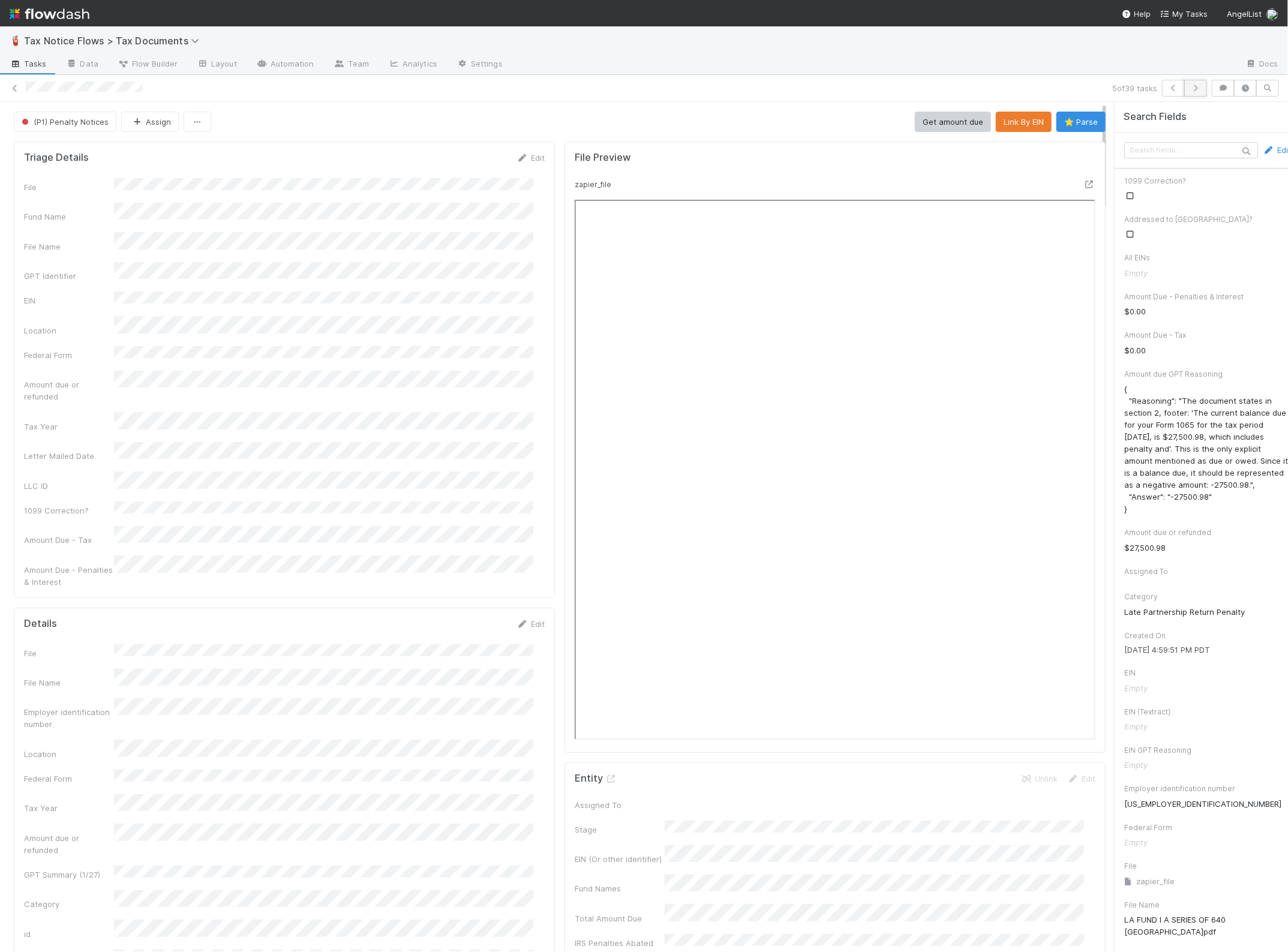
click at [1190, 87] on icon "button" at bounding box center [1196, 88] width 12 height 7
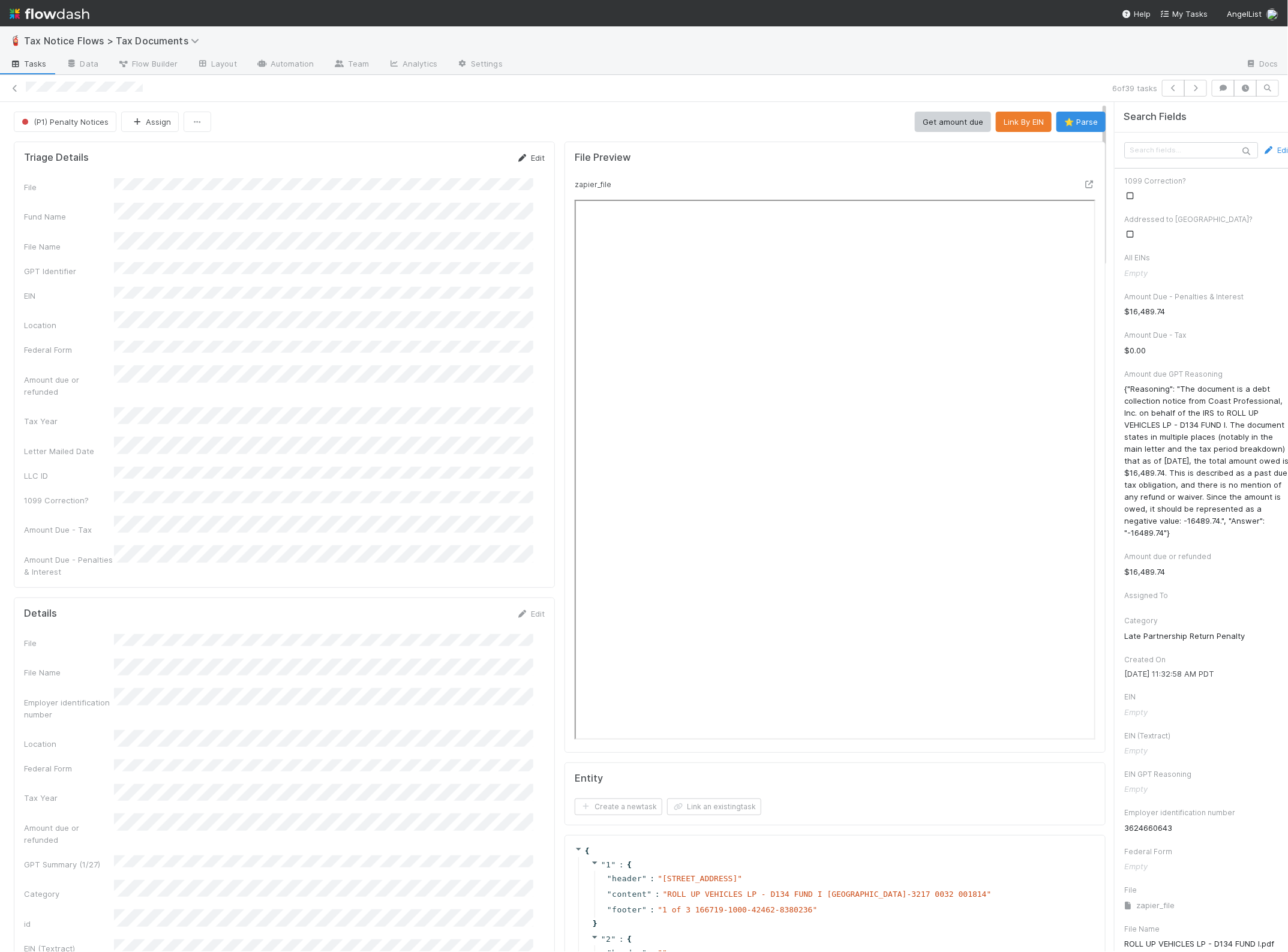
click at [525, 154] on link "Edit" at bounding box center [531, 158] width 28 height 9
click at [464, 163] on button "Save" at bounding box center [481, 162] width 34 height 20
click at [996, 126] on button "Link By EIN" at bounding box center [1023, 122] width 56 height 20
click at [1190, 89] on icon "button" at bounding box center [1196, 88] width 12 height 7
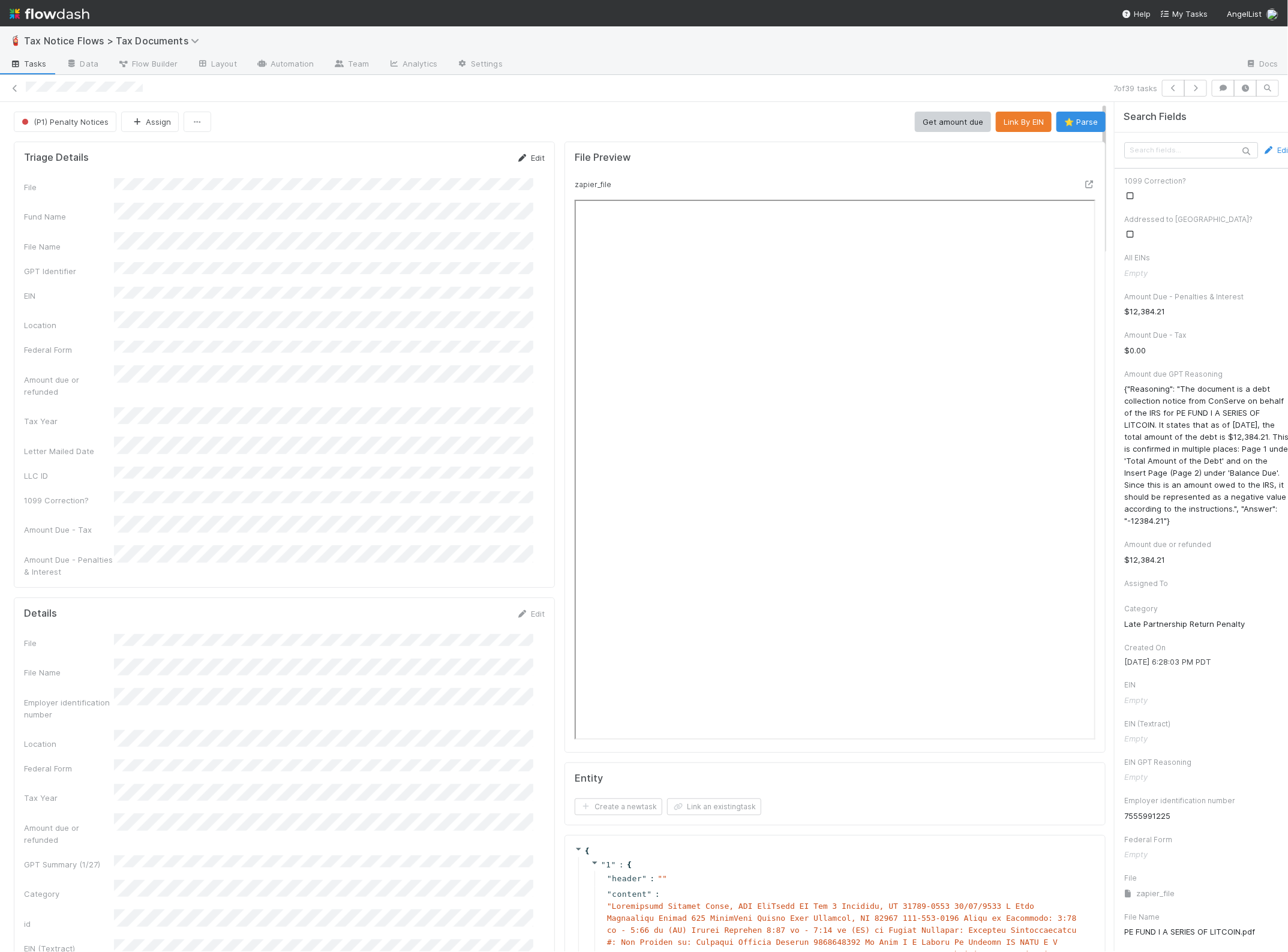
click at [519, 156] on link "Edit" at bounding box center [531, 158] width 28 height 9
click at [464, 157] on button "Save" at bounding box center [481, 162] width 34 height 20
click at [998, 121] on button "Link By EIN" at bounding box center [1023, 122] width 56 height 20
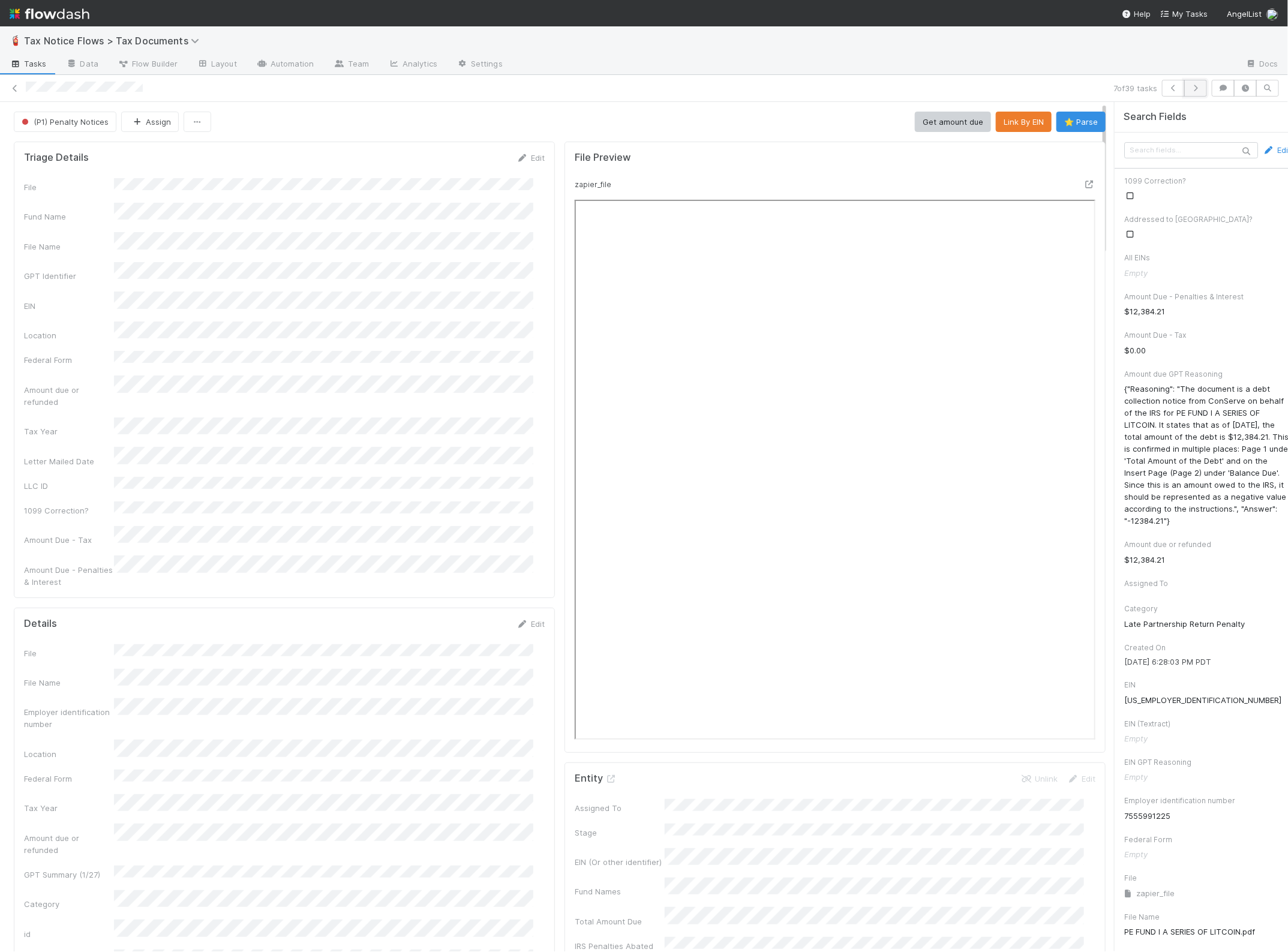
click at [1190, 89] on icon "button" at bounding box center [1196, 88] width 12 height 7
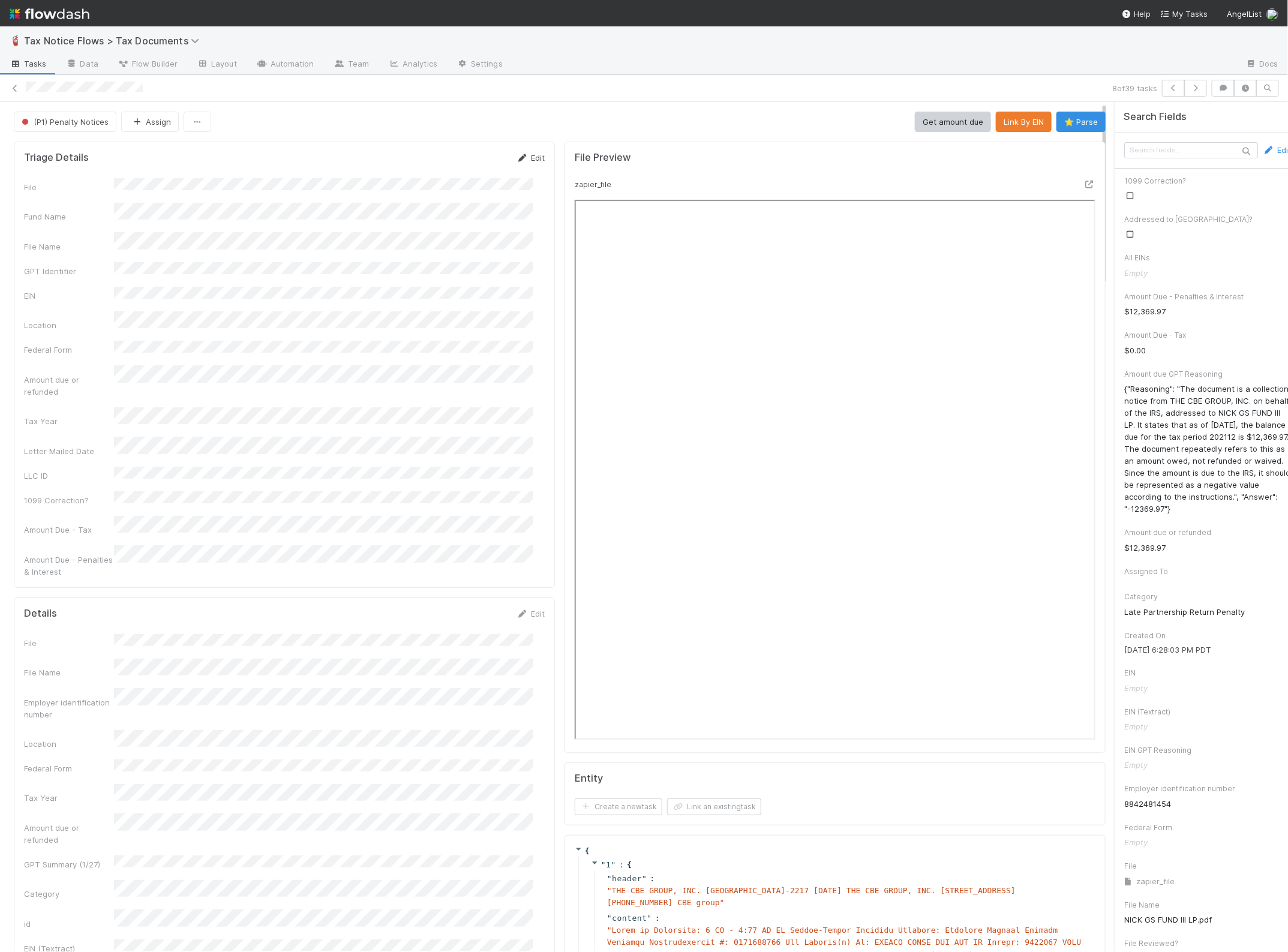
click at [518, 156] on link "Edit" at bounding box center [531, 158] width 28 height 9
click at [464, 157] on button "Save" at bounding box center [481, 162] width 34 height 20
click at [996, 123] on button "Link By EIN" at bounding box center [1023, 122] width 56 height 20
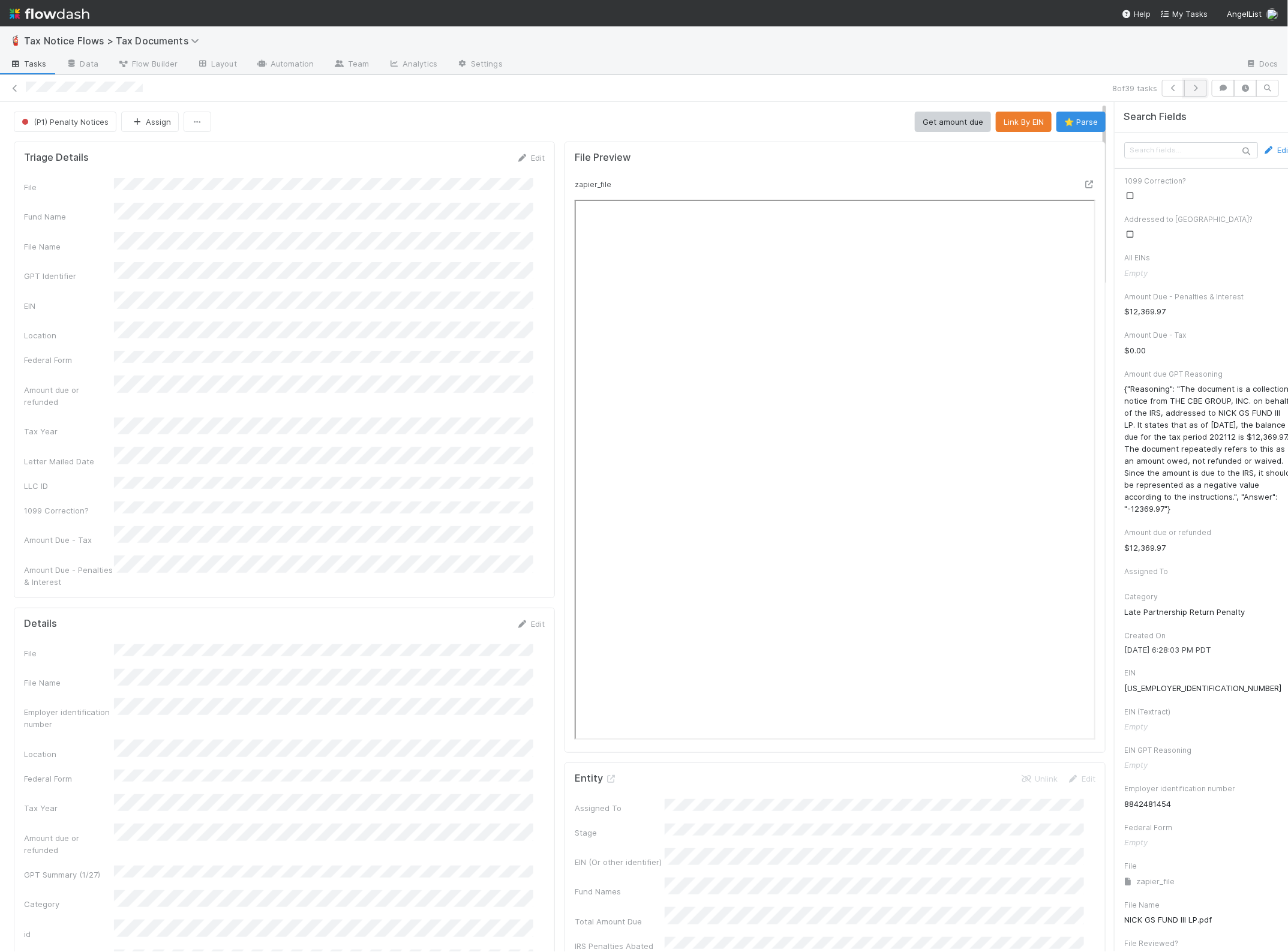
click at [1190, 91] on icon "button" at bounding box center [1196, 88] width 12 height 7
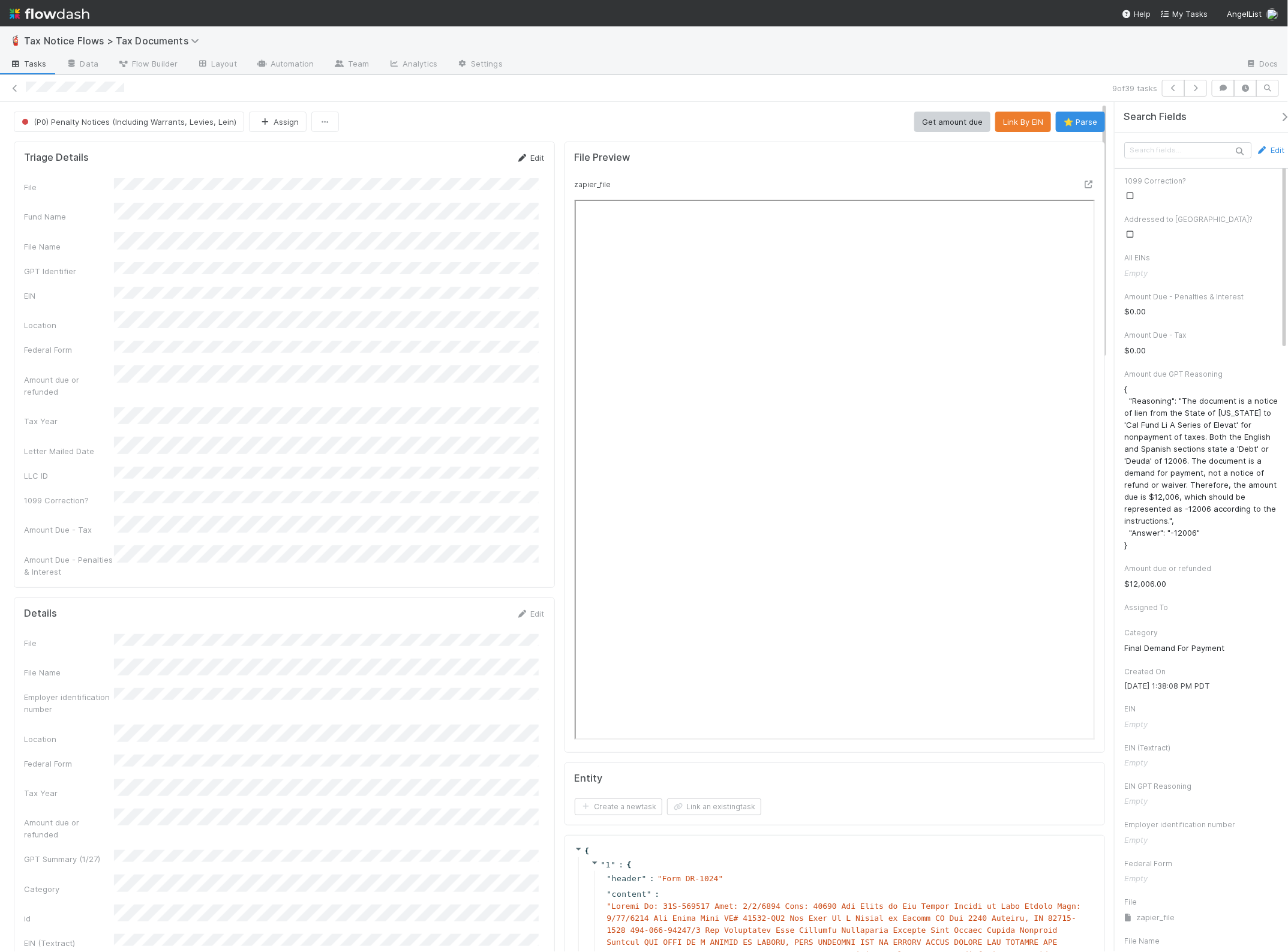
click at [518, 158] on icon at bounding box center [523, 157] width 12 height 7
click at [474, 159] on button "Save" at bounding box center [481, 162] width 34 height 20
click at [1015, 117] on button "Link By EIN" at bounding box center [1023, 122] width 56 height 20
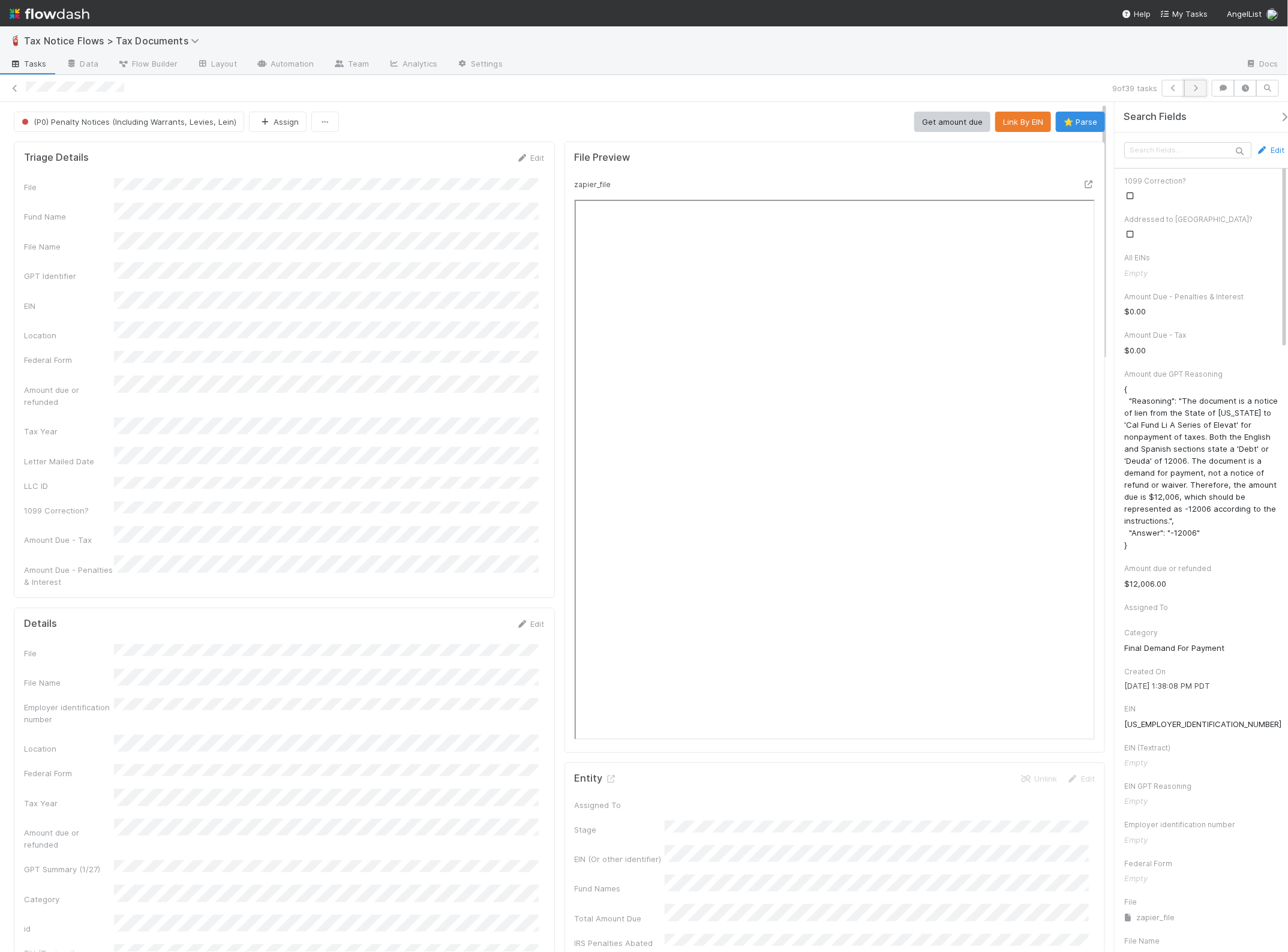
click at [1198, 87] on icon "button" at bounding box center [1196, 88] width 12 height 7
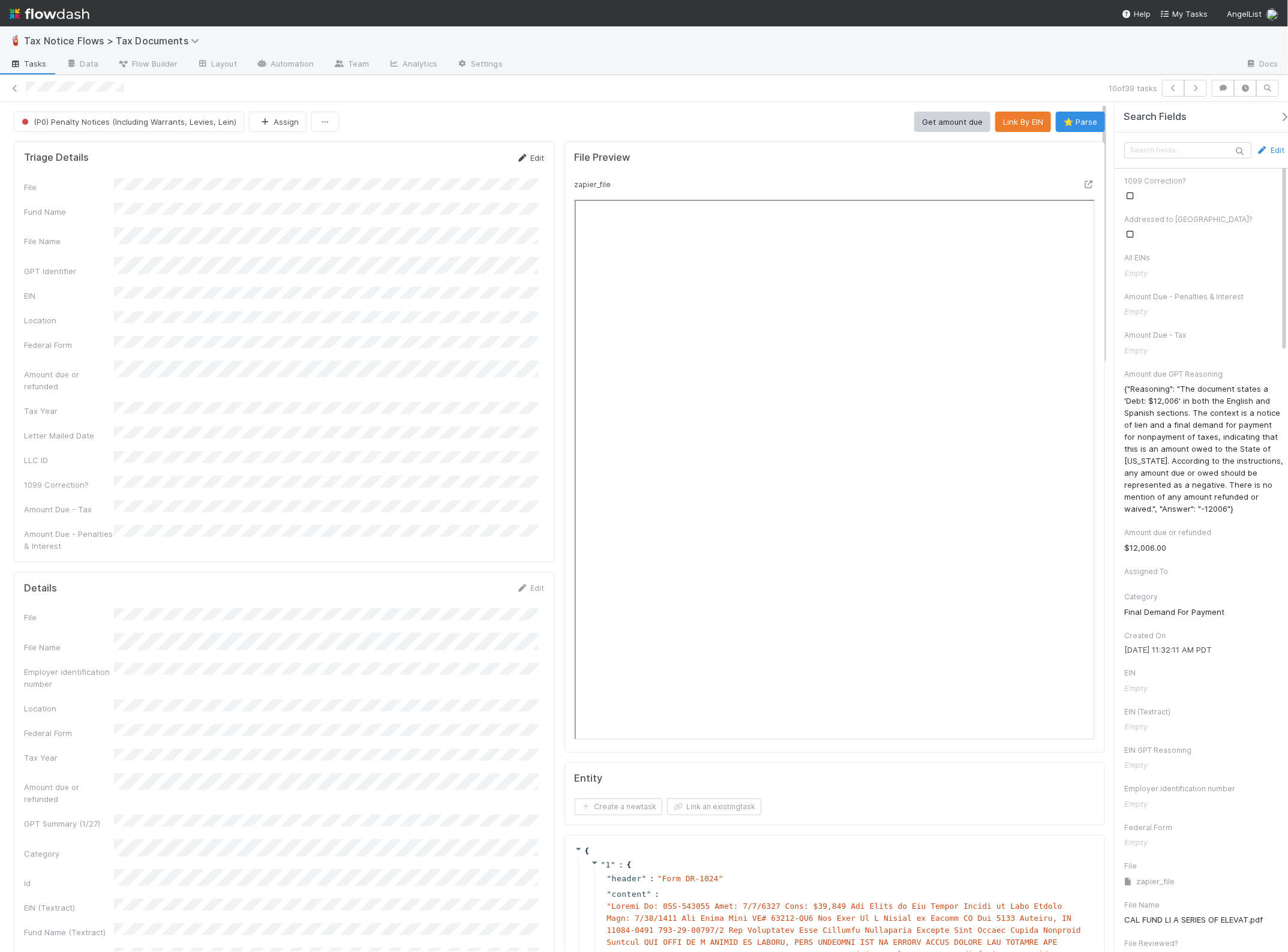
click at [527, 159] on link "Edit" at bounding box center [531, 158] width 28 height 9
click at [38, 289] on div "GPT Identifier" at bounding box center [284, 297] width 521 height 23
click at [469, 159] on button "Save" at bounding box center [481, 162] width 34 height 20
click at [1014, 124] on button "Link By EIN" at bounding box center [1023, 122] width 56 height 20
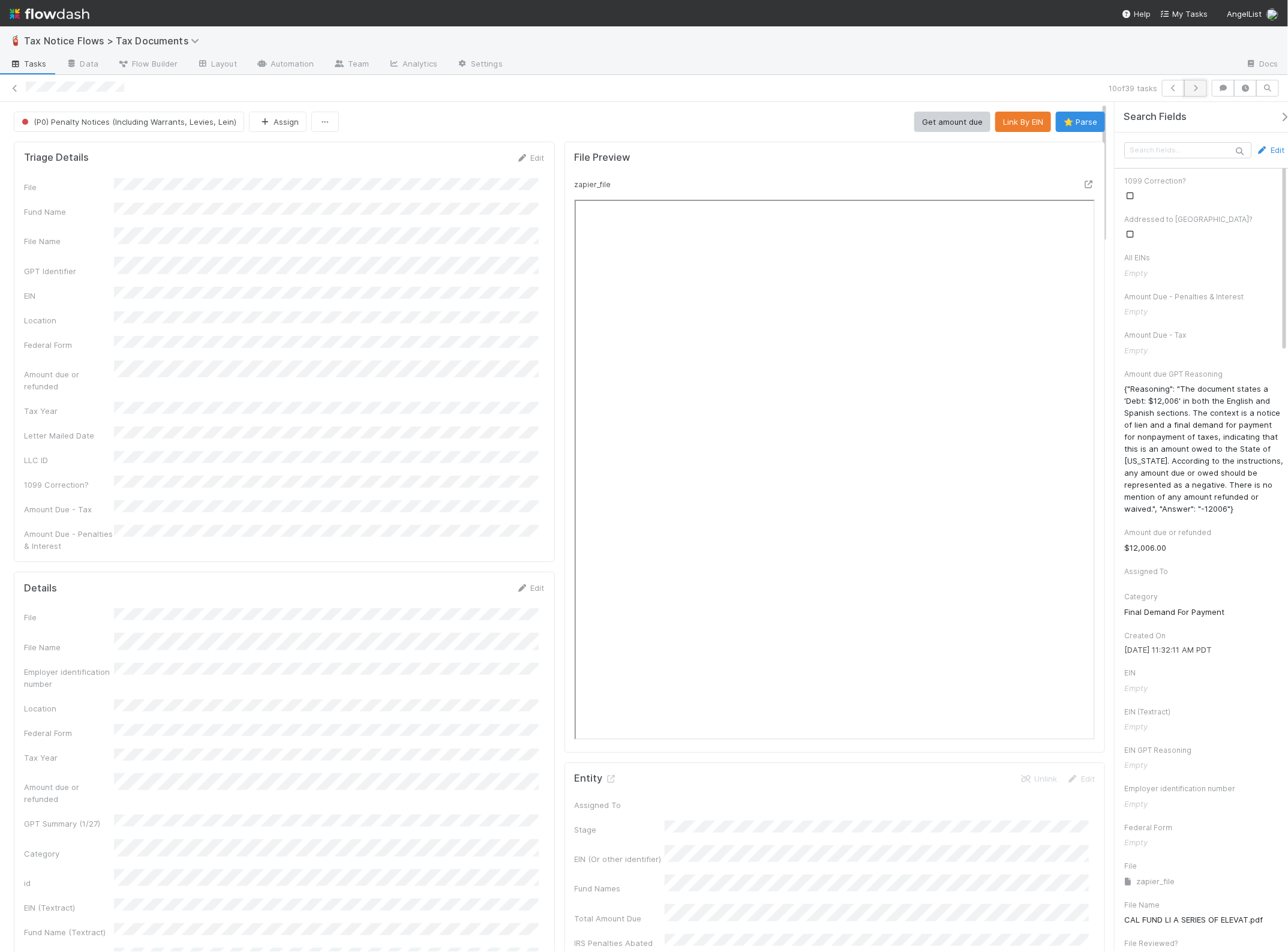
click at [1200, 87] on icon "button" at bounding box center [1196, 88] width 12 height 7
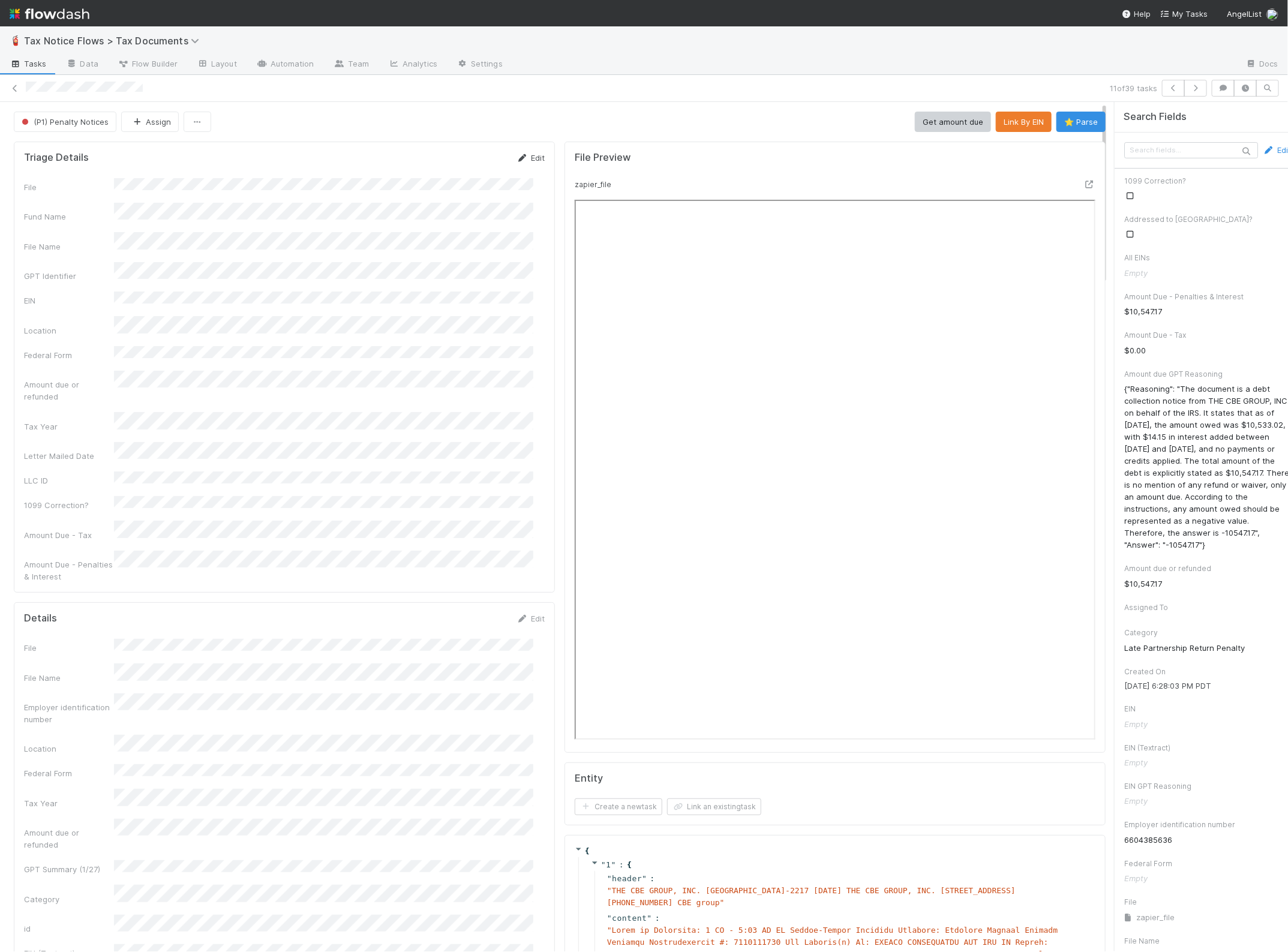
click at [518, 157] on link "Edit" at bounding box center [531, 158] width 28 height 9
click at [66, 288] on div "GPT Identifier" at bounding box center [284, 297] width 521 height 23
click at [469, 162] on button "Save" at bounding box center [481, 162] width 34 height 20
click at [996, 121] on button "Link By EIN" at bounding box center [1023, 122] width 56 height 20
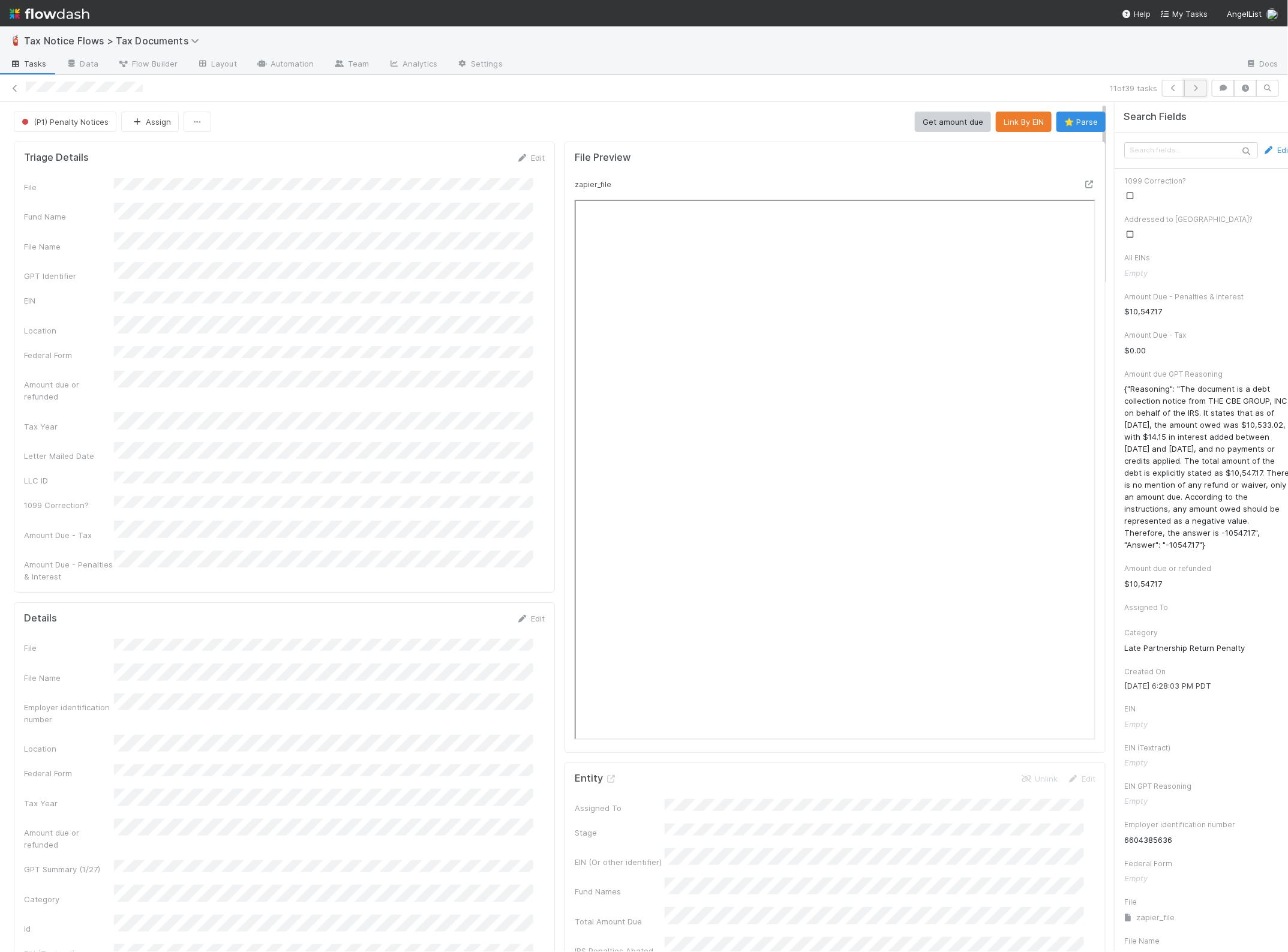
click at [1190, 87] on icon "button" at bounding box center [1196, 88] width 12 height 7
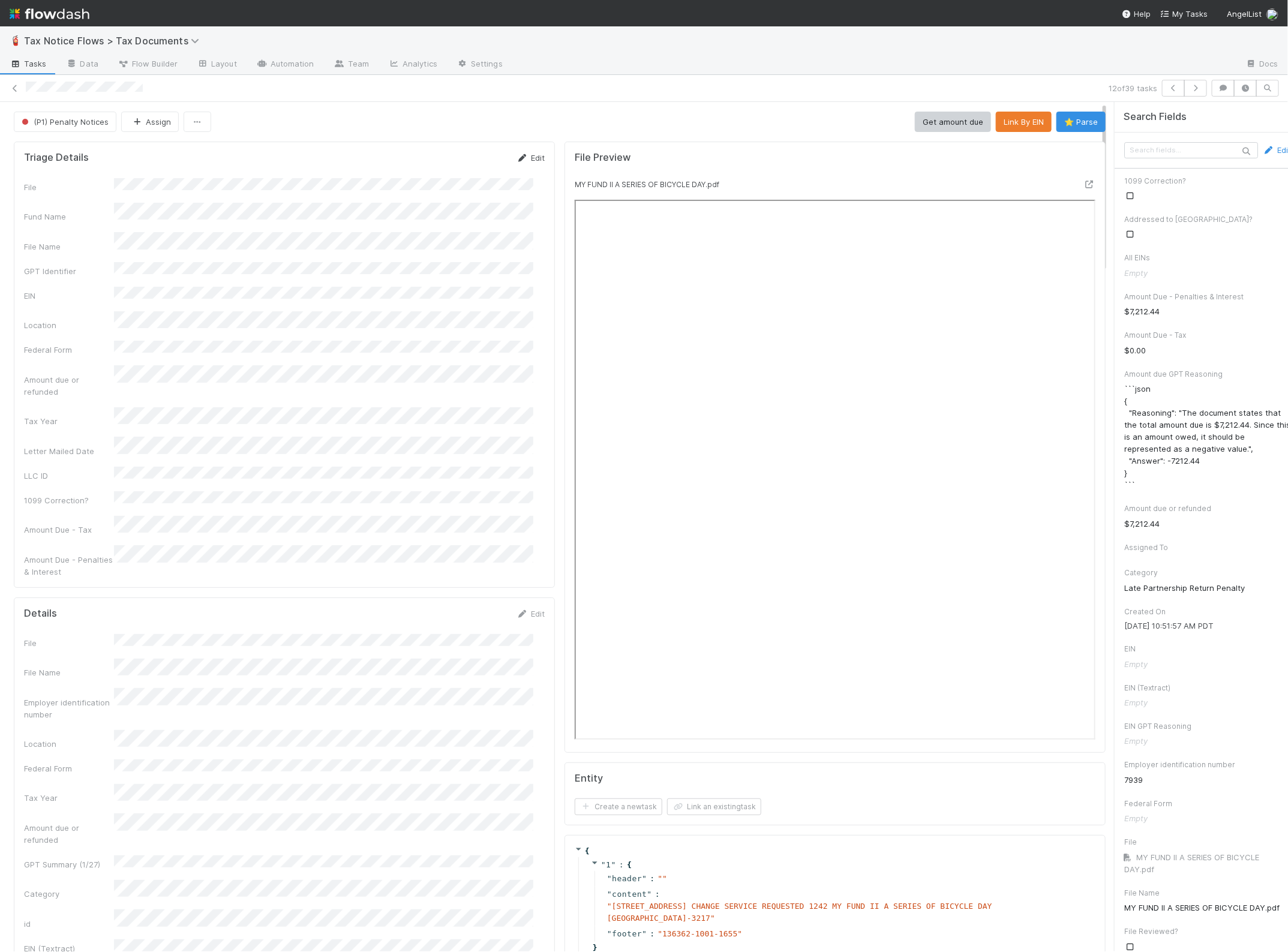
click at [517, 159] on icon at bounding box center [523, 157] width 12 height 7
click at [471, 163] on button "Save" at bounding box center [481, 162] width 34 height 20
click at [1009, 117] on button "Link By EIN" at bounding box center [1023, 122] width 56 height 20
click at [1190, 91] on icon "button" at bounding box center [1196, 88] width 12 height 7
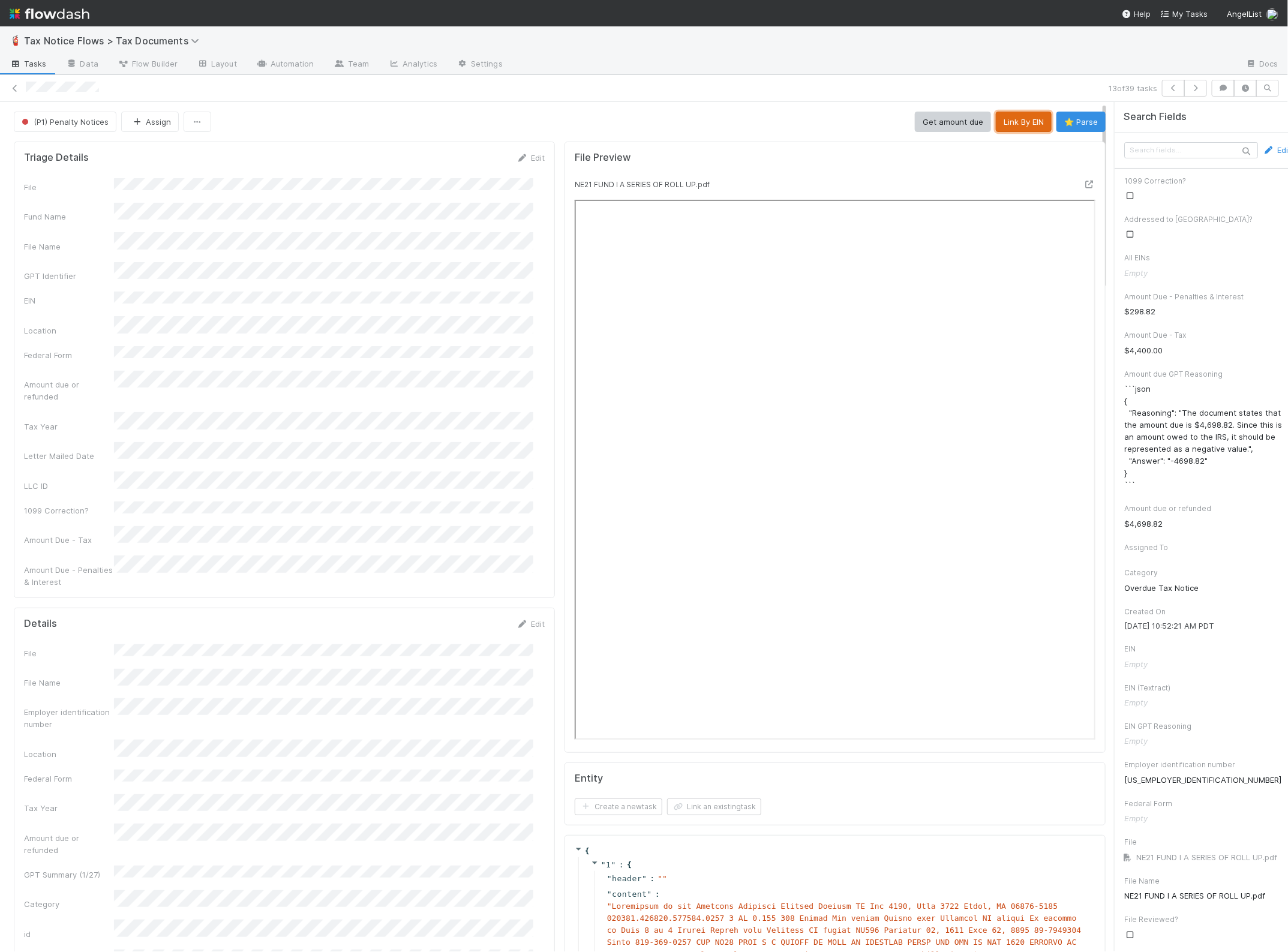
click at [996, 120] on button "Link By EIN" at bounding box center [1023, 122] width 56 height 20
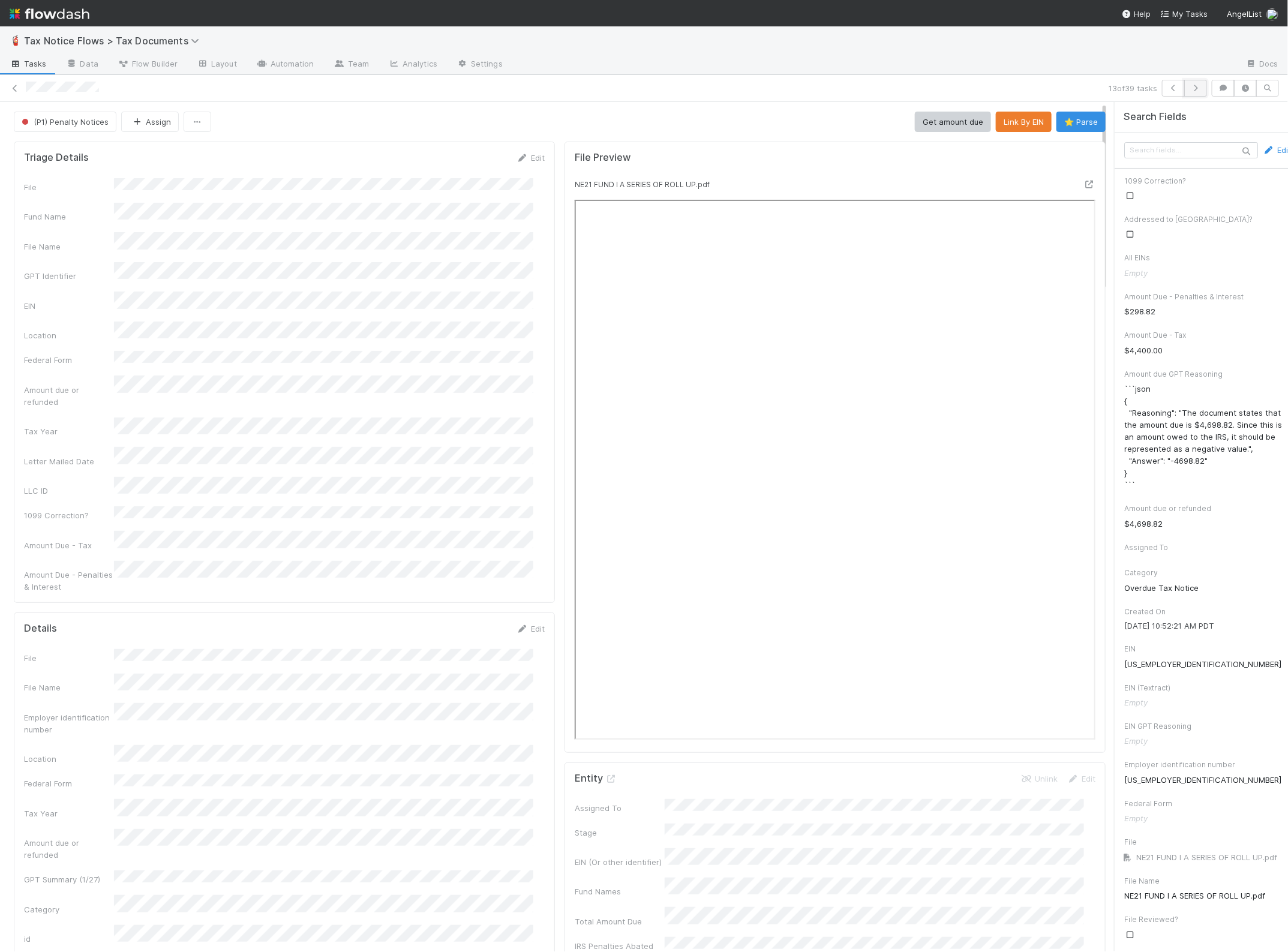
click at [1190, 90] on icon "button" at bounding box center [1196, 88] width 12 height 7
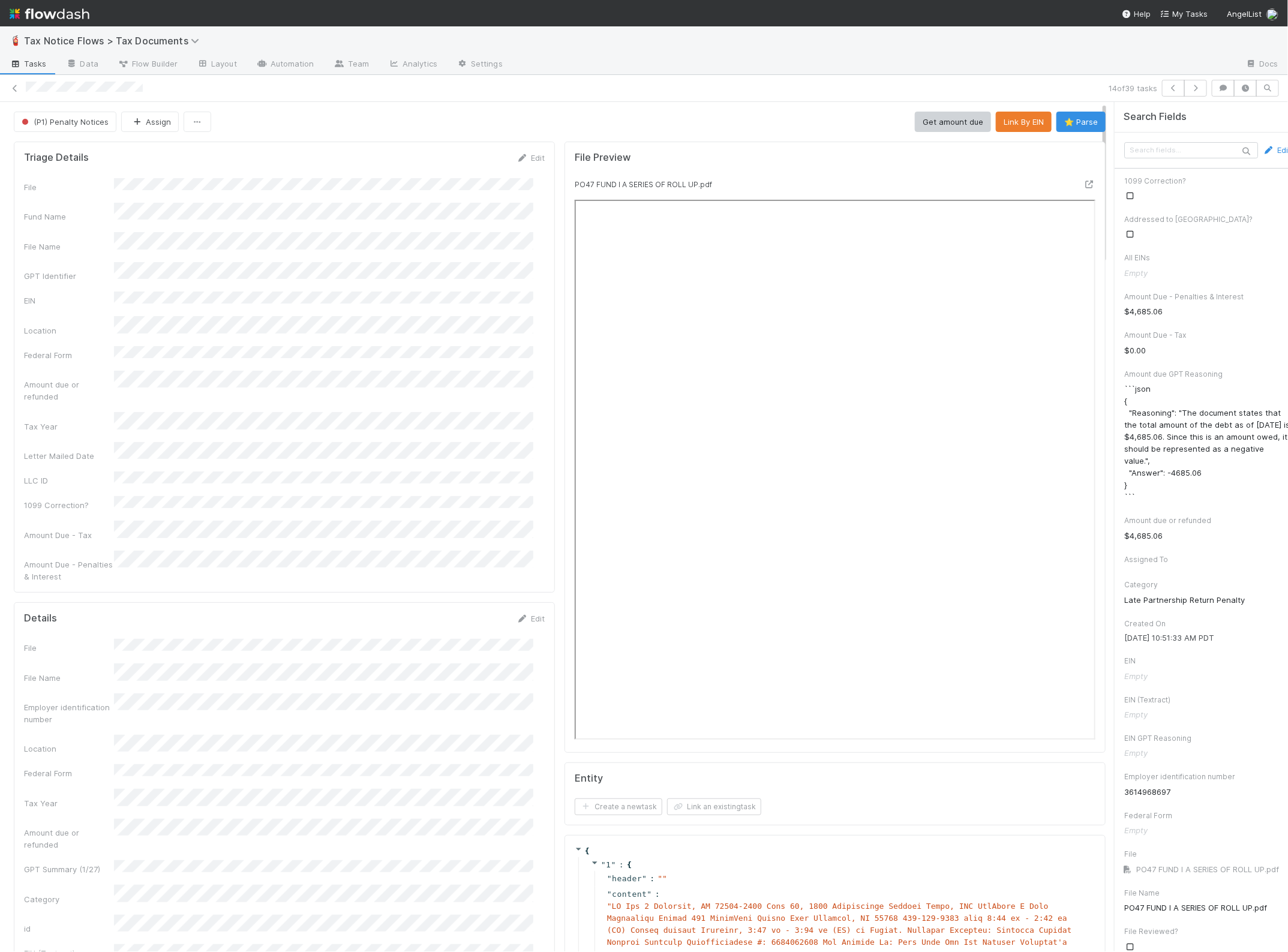
drag, startPoint x: 516, startPoint y: 157, endPoint x: 477, endPoint y: 184, distance: 47.4
click at [517, 157] on icon at bounding box center [523, 157] width 12 height 7
click at [90, 292] on div "GPT Identifier" at bounding box center [284, 297] width 521 height 23
click at [464, 162] on button "Save" at bounding box center [481, 162] width 34 height 20
click at [996, 117] on button "Link By EIN" at bounding box center [1023, 122] width 56 height 20
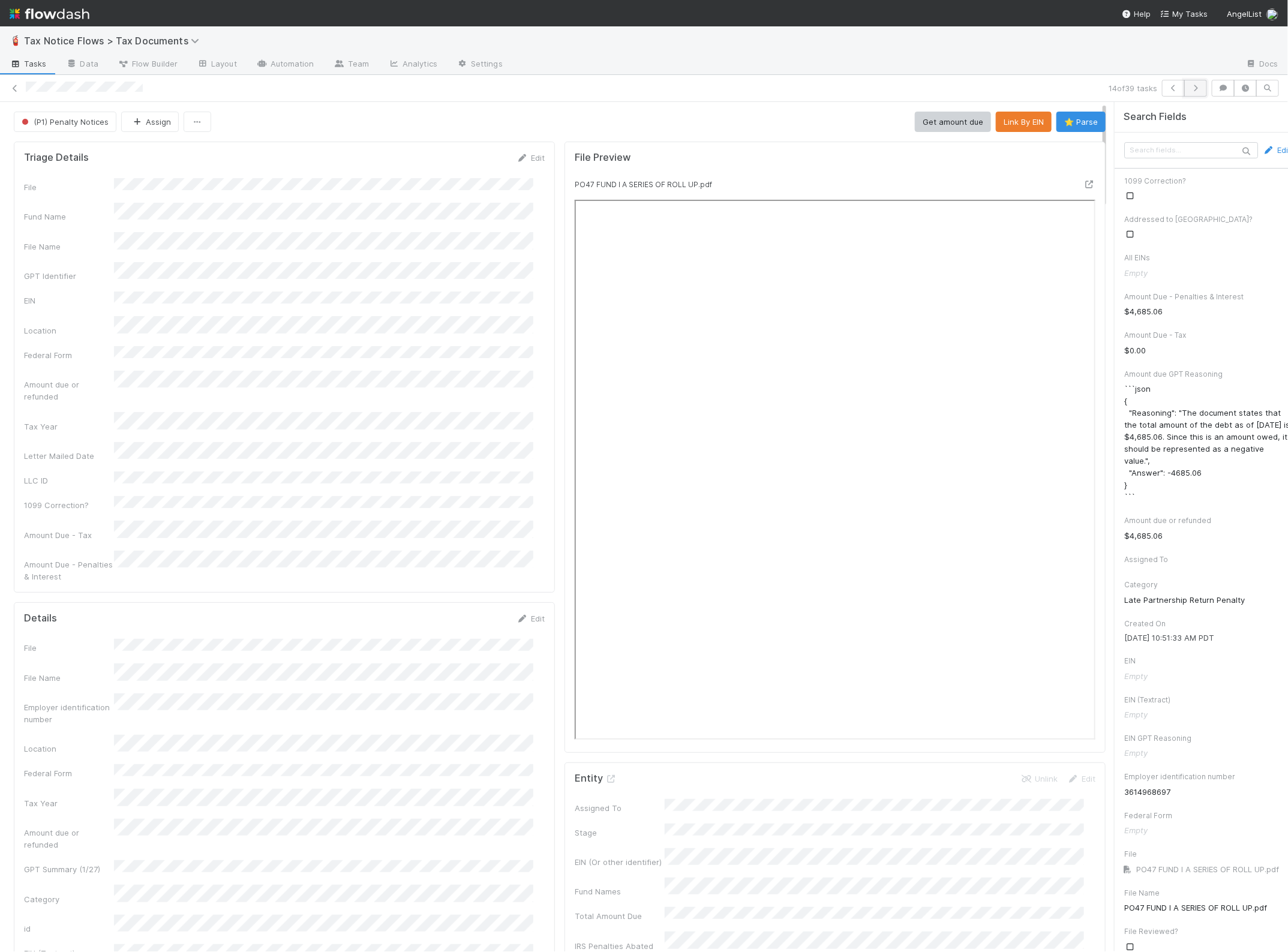
click at [1190, 87] on icon "button" at bounding box center [1196, 88] width 12 height 7
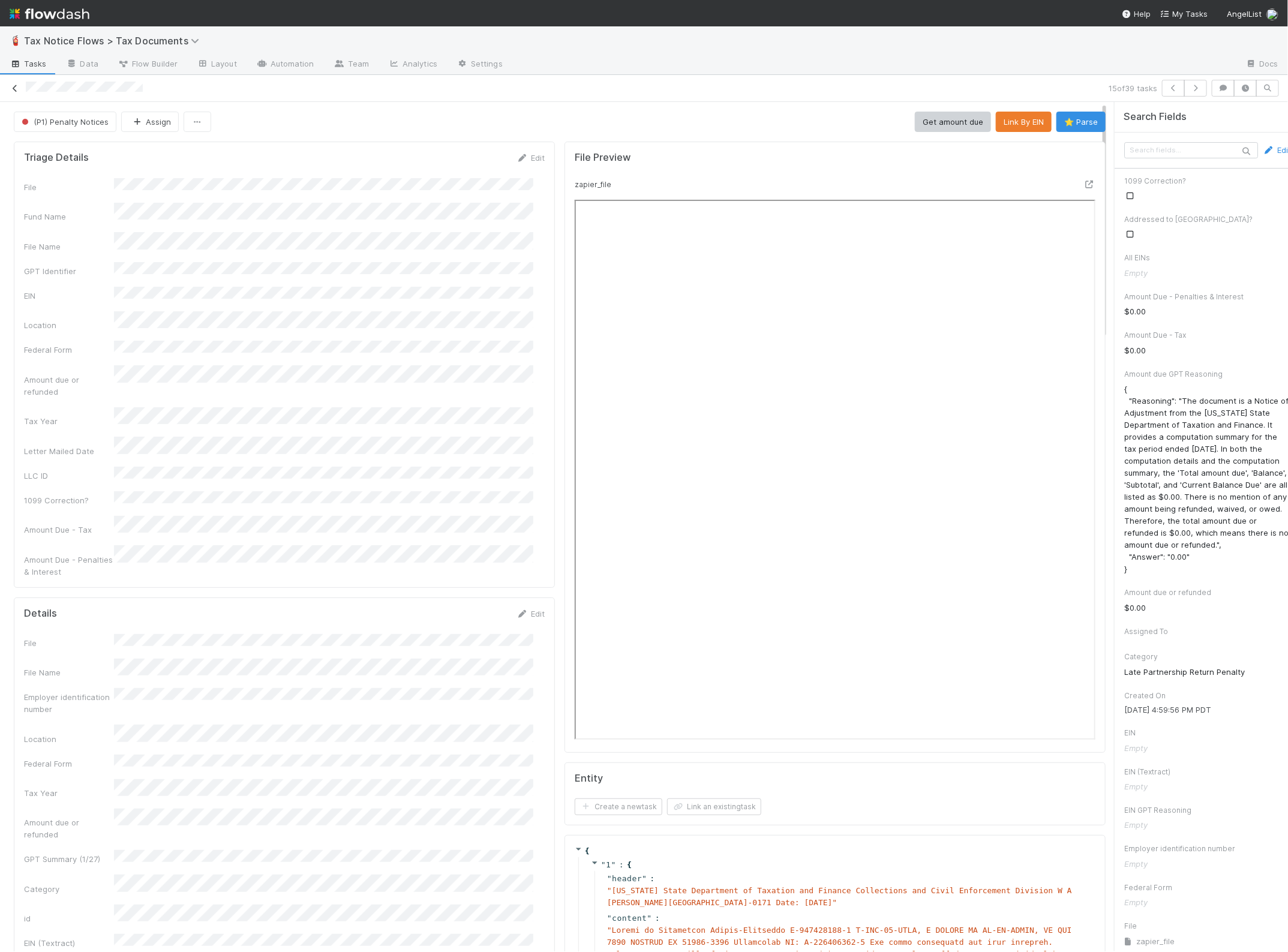
click at [16, 85] on icon at bounding box center [15, 88] width 12 height 7
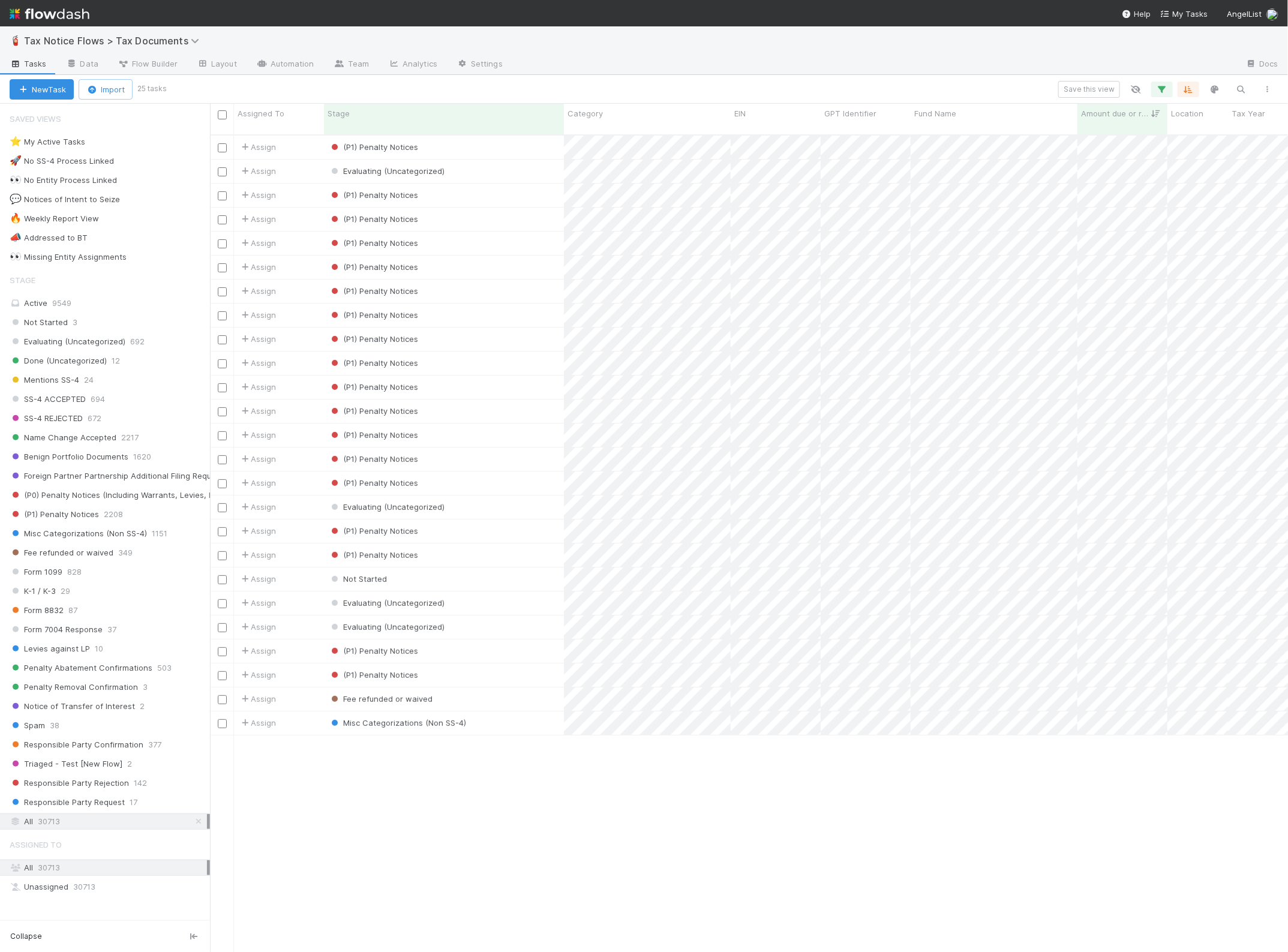
scroll to position [816, 1067]
click at [1161, 87] on icon "button" at bounding box center [1163, 90] width 12 height 11
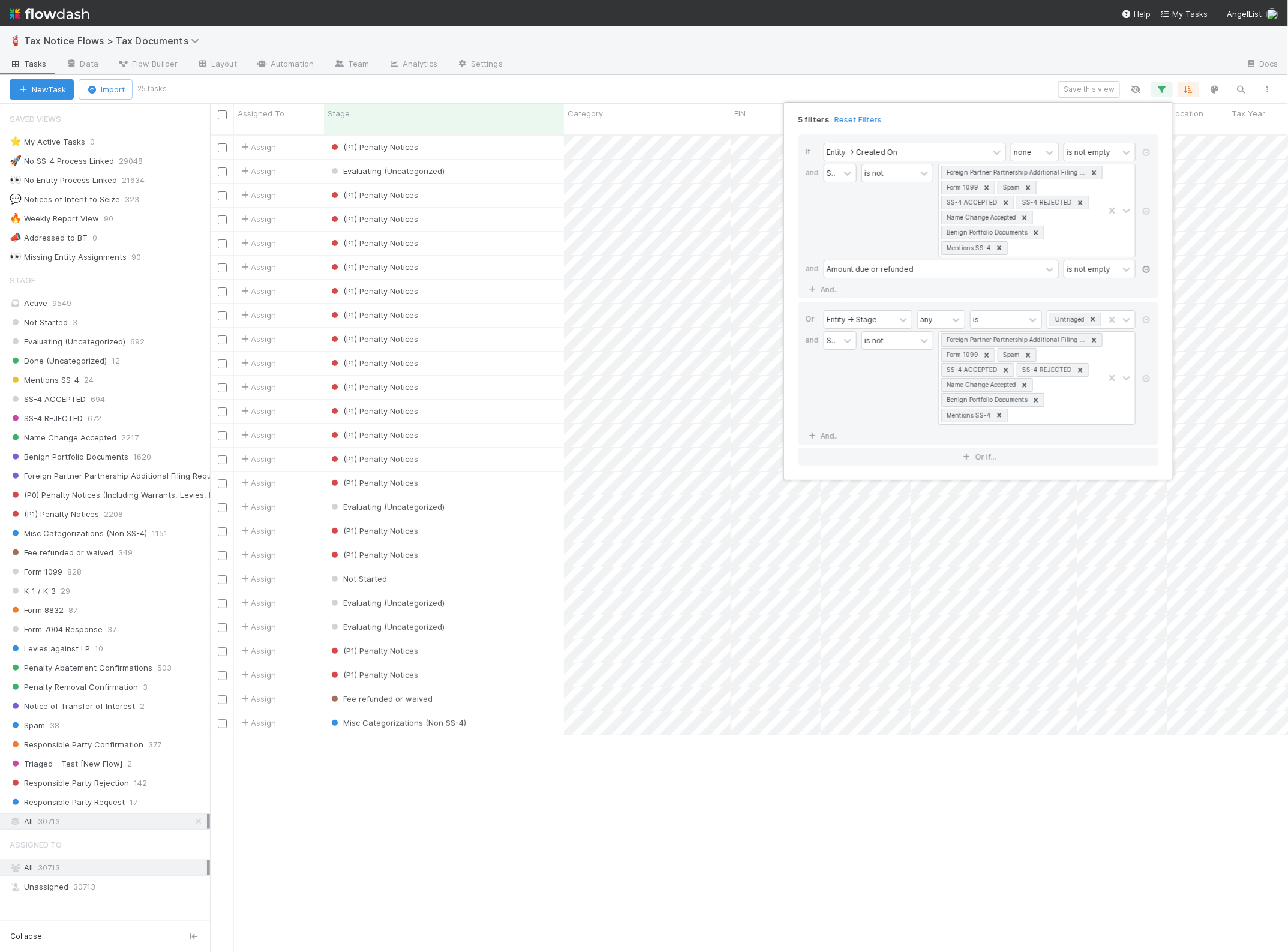
click at [1147, 271] on icon at bounding box center [1147, 269] width 12 height 7
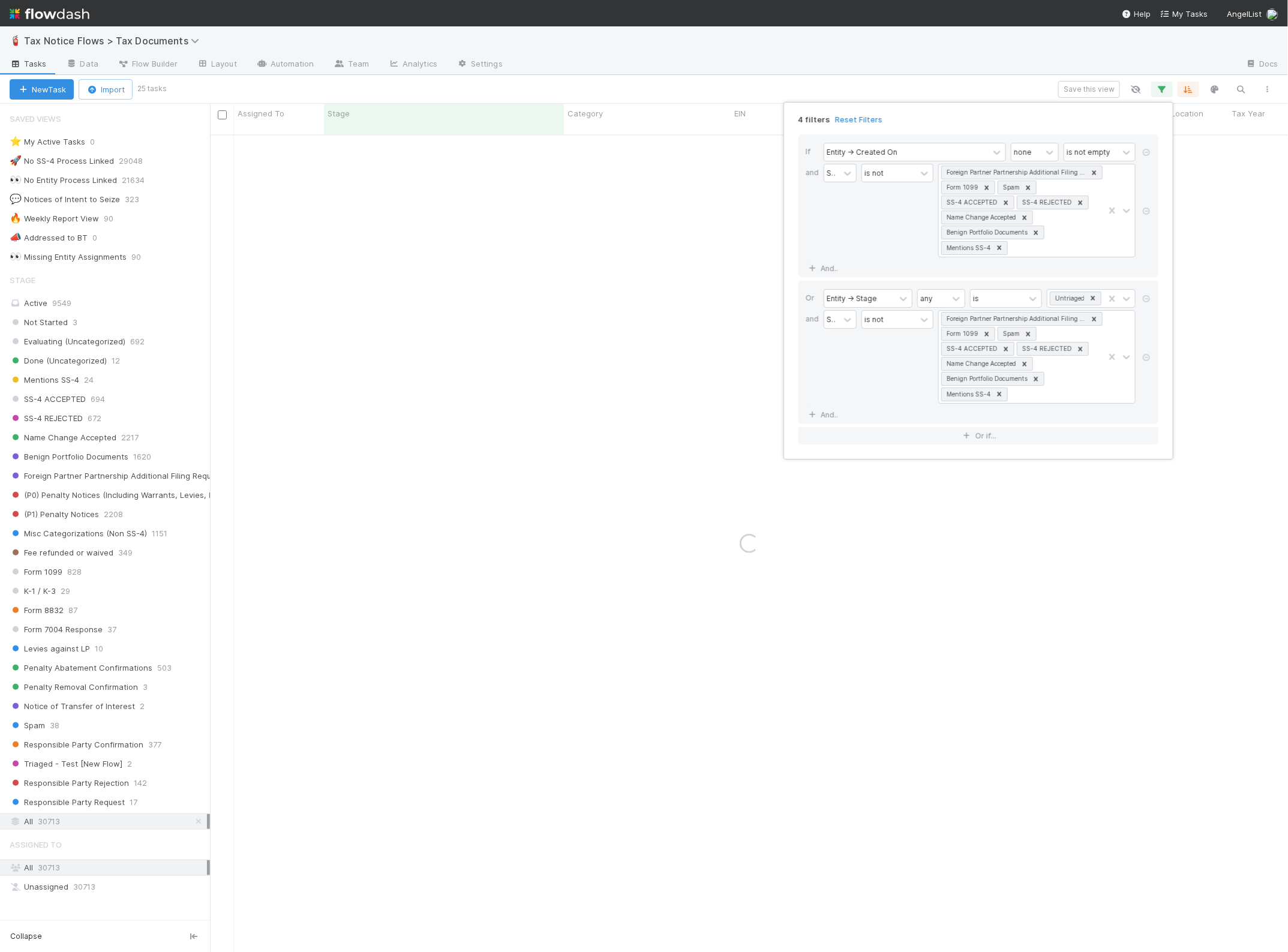
click at [992, 81] on div "4 filters Reset Filters If Entity -> Created On none is not empty and Stage is …" at bounding box center [644, 476] width 1288 height 952
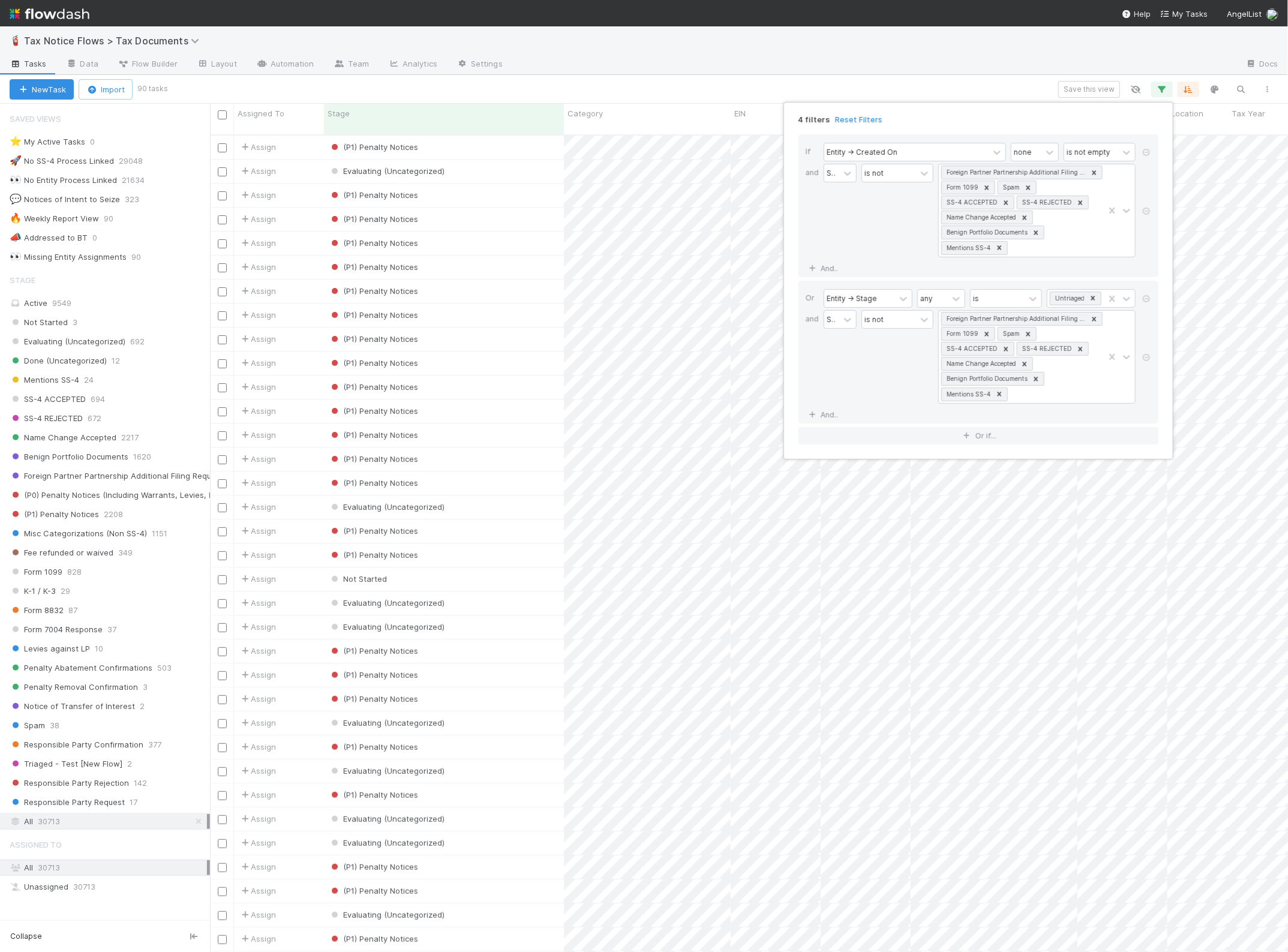
click at [891, 84] on div "4 filters Reset Filters If Entity -> Created On none is not empty and Stage is …" at bounding box center [644, 476] width 1288 height 952
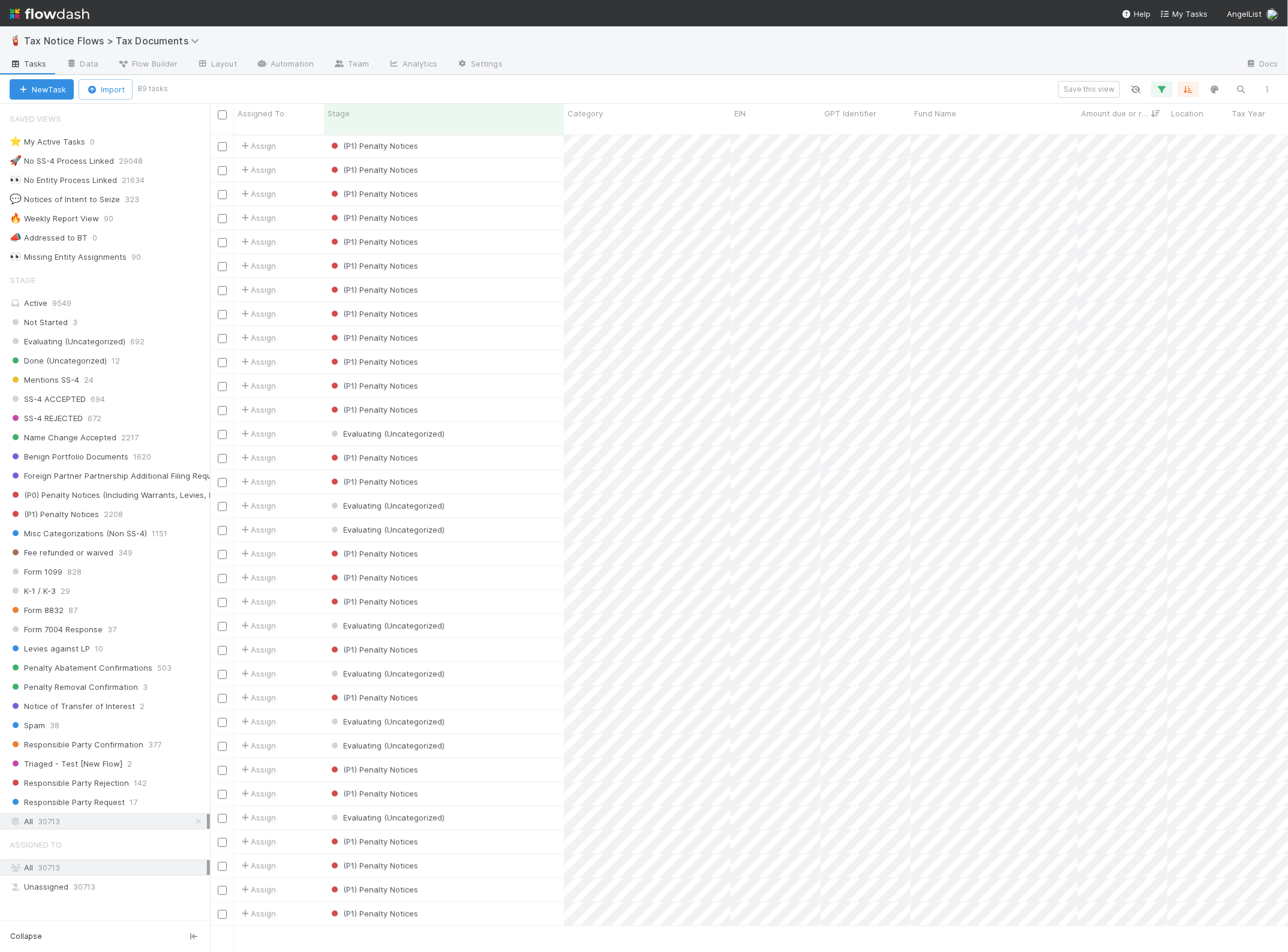
scroll to position [0, 0]
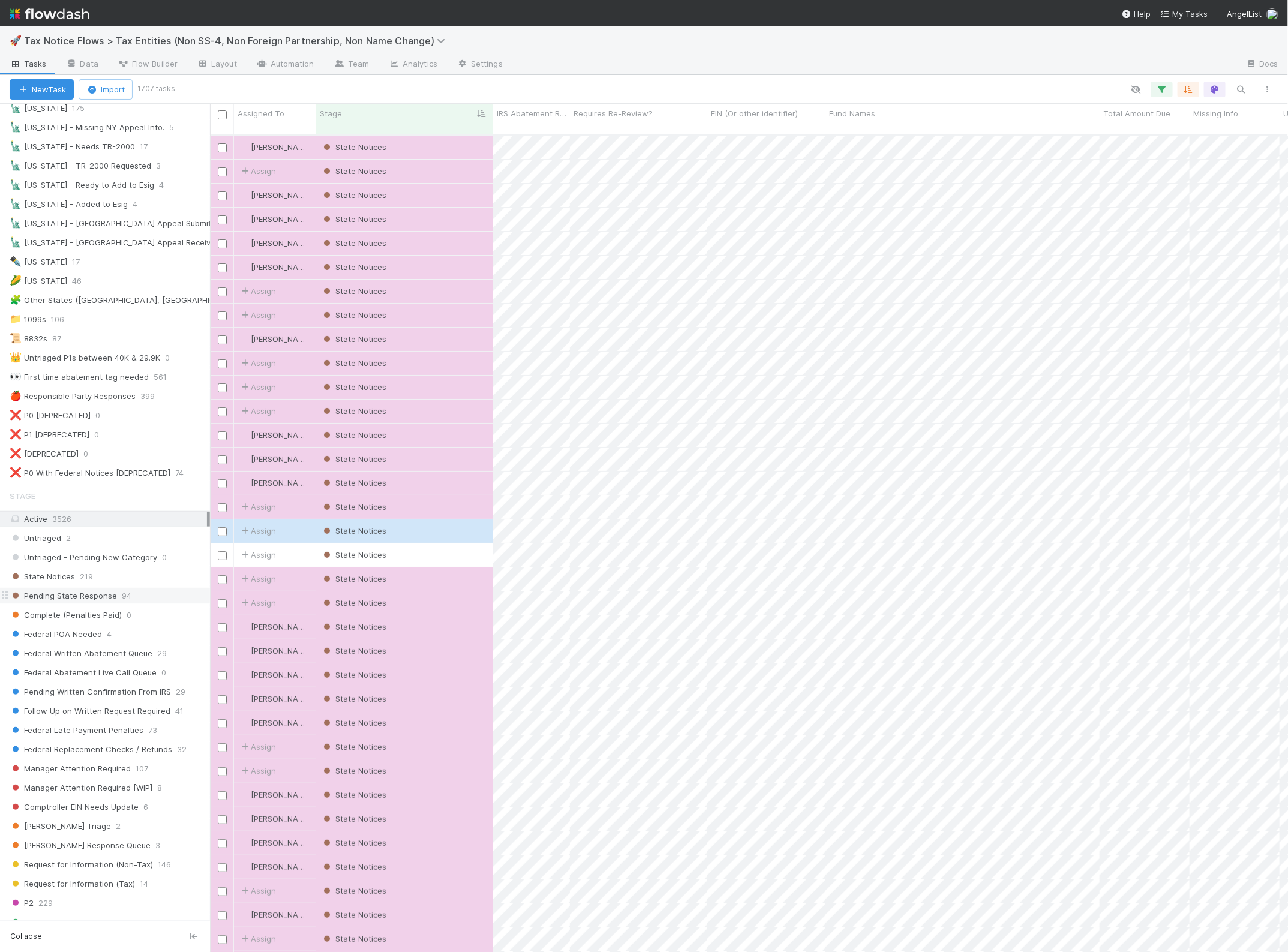
scroll to position [418, 0]
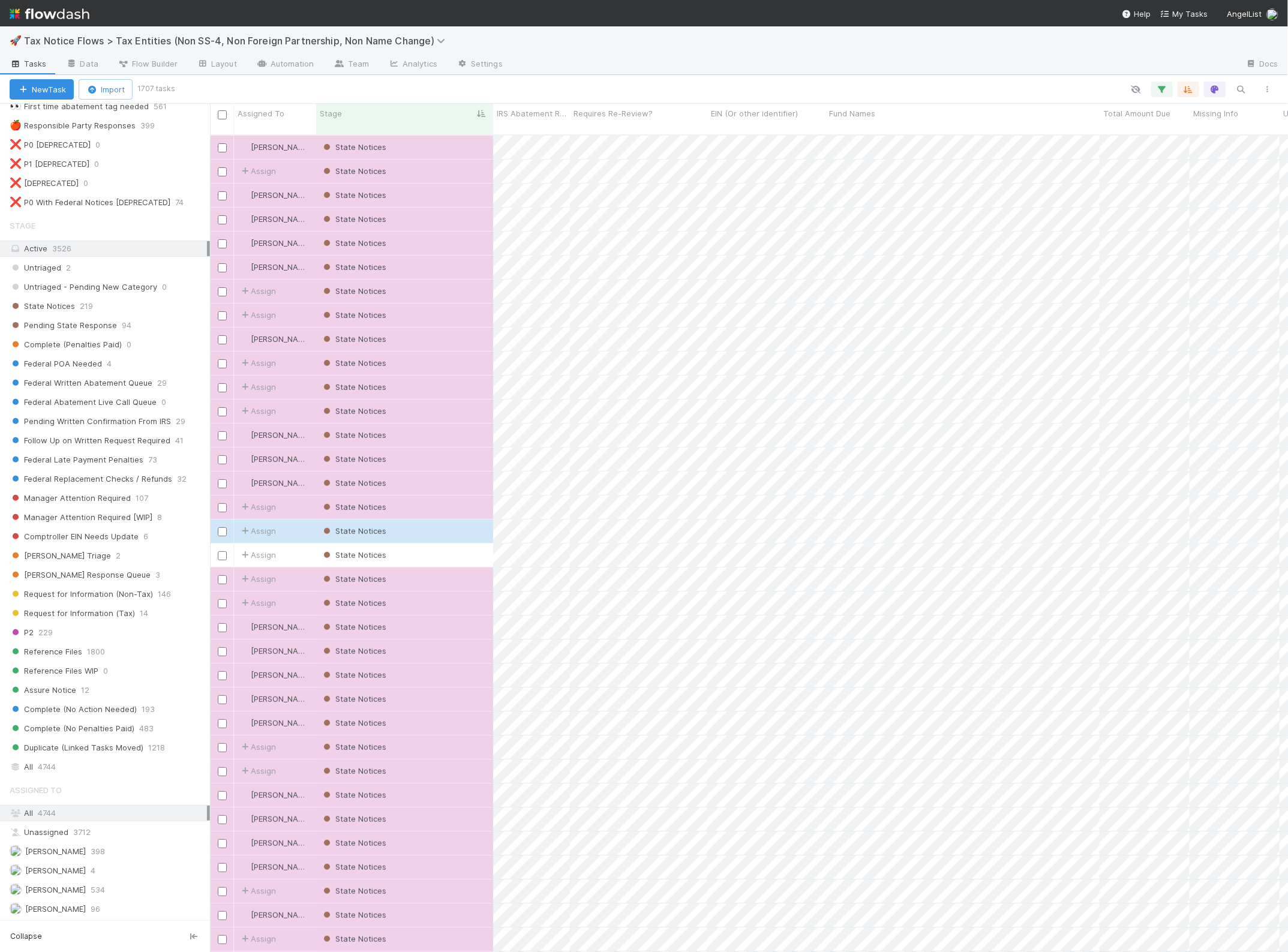
click at [72, 16] on img at bounding box center [50, 14] width 80 height 20
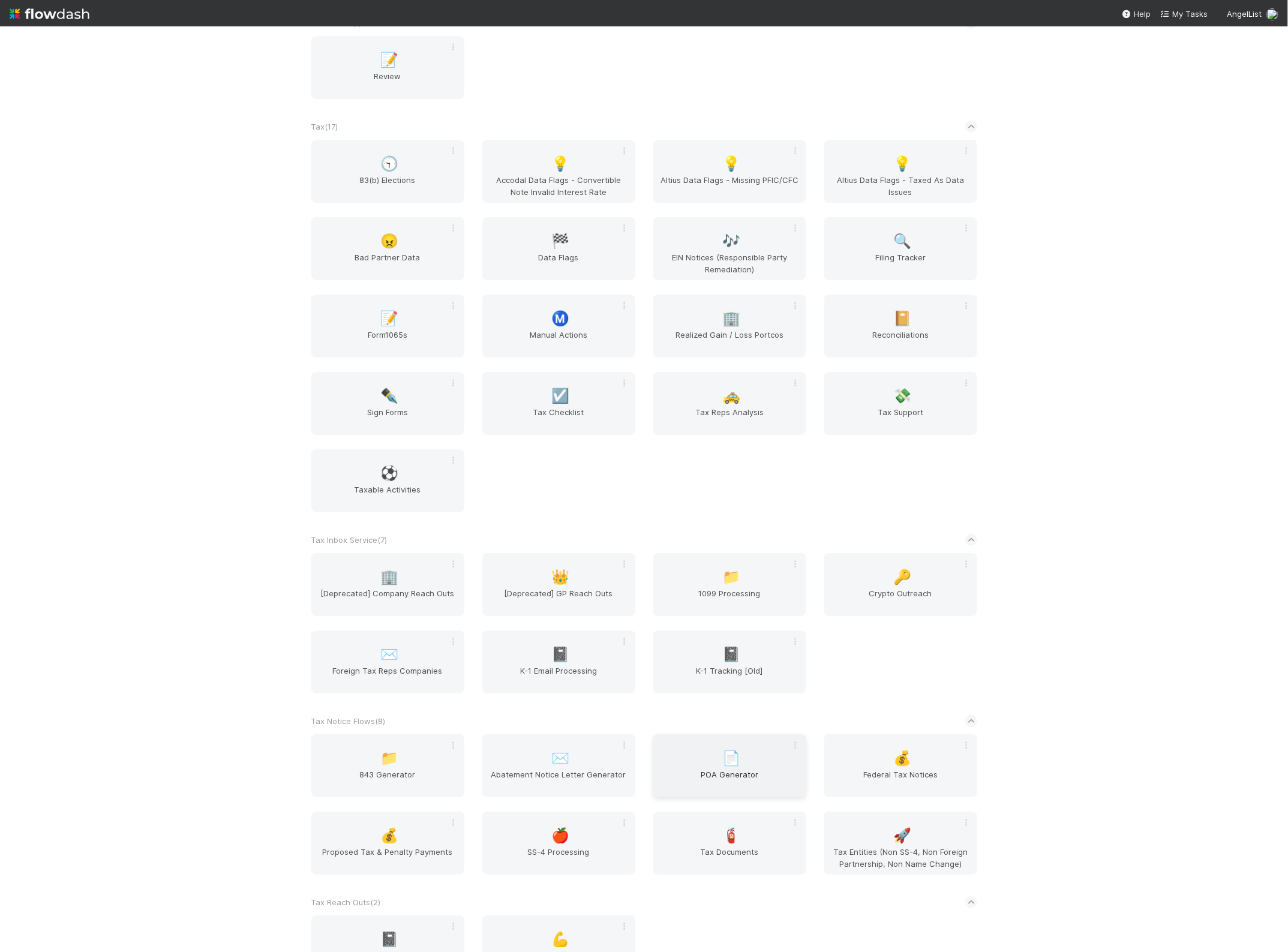
scroll to position [2526, 0]
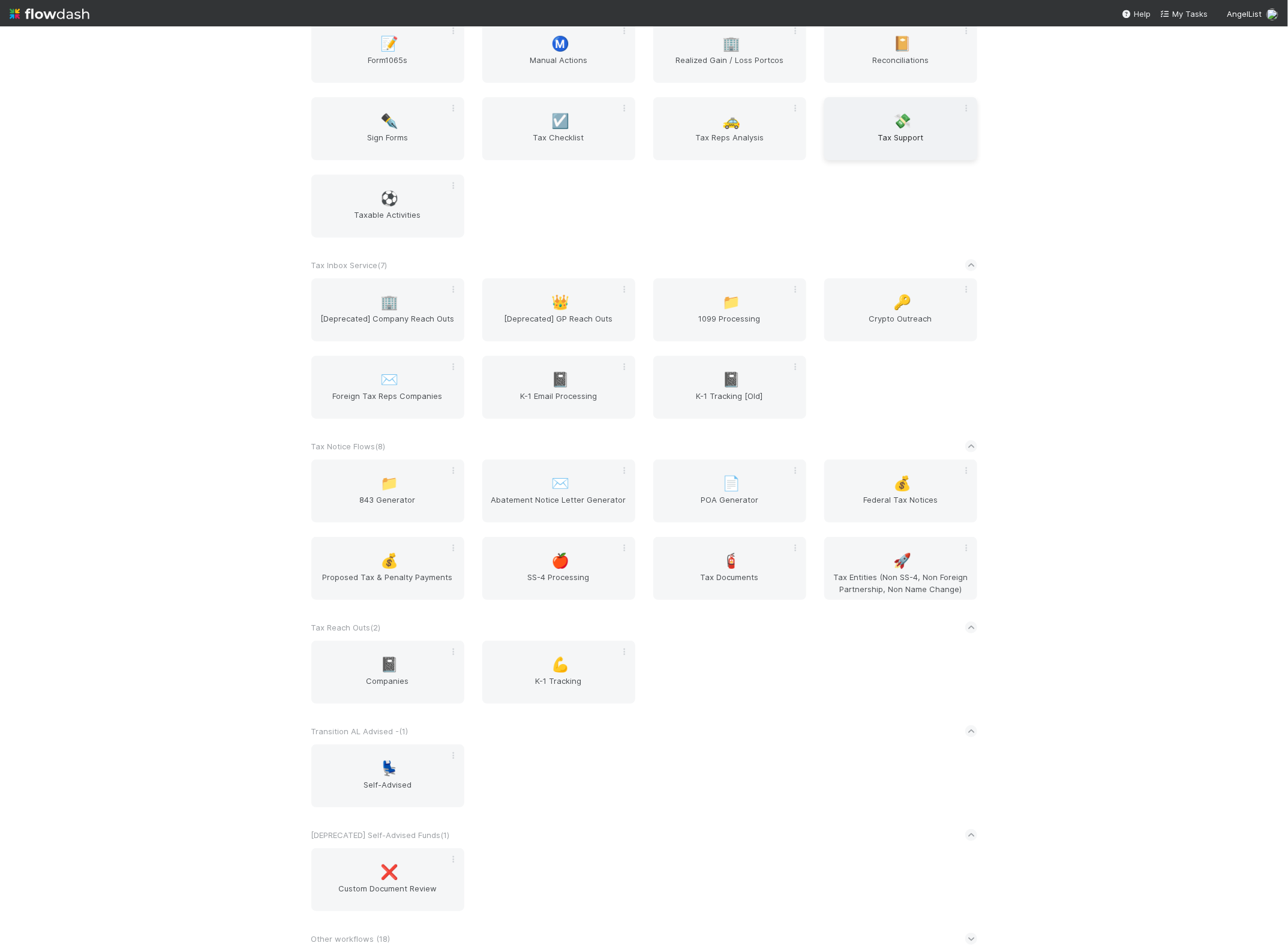
click at [882, 138] on span "Tax Support" at bounding box center [900, 143] width 143 height 24
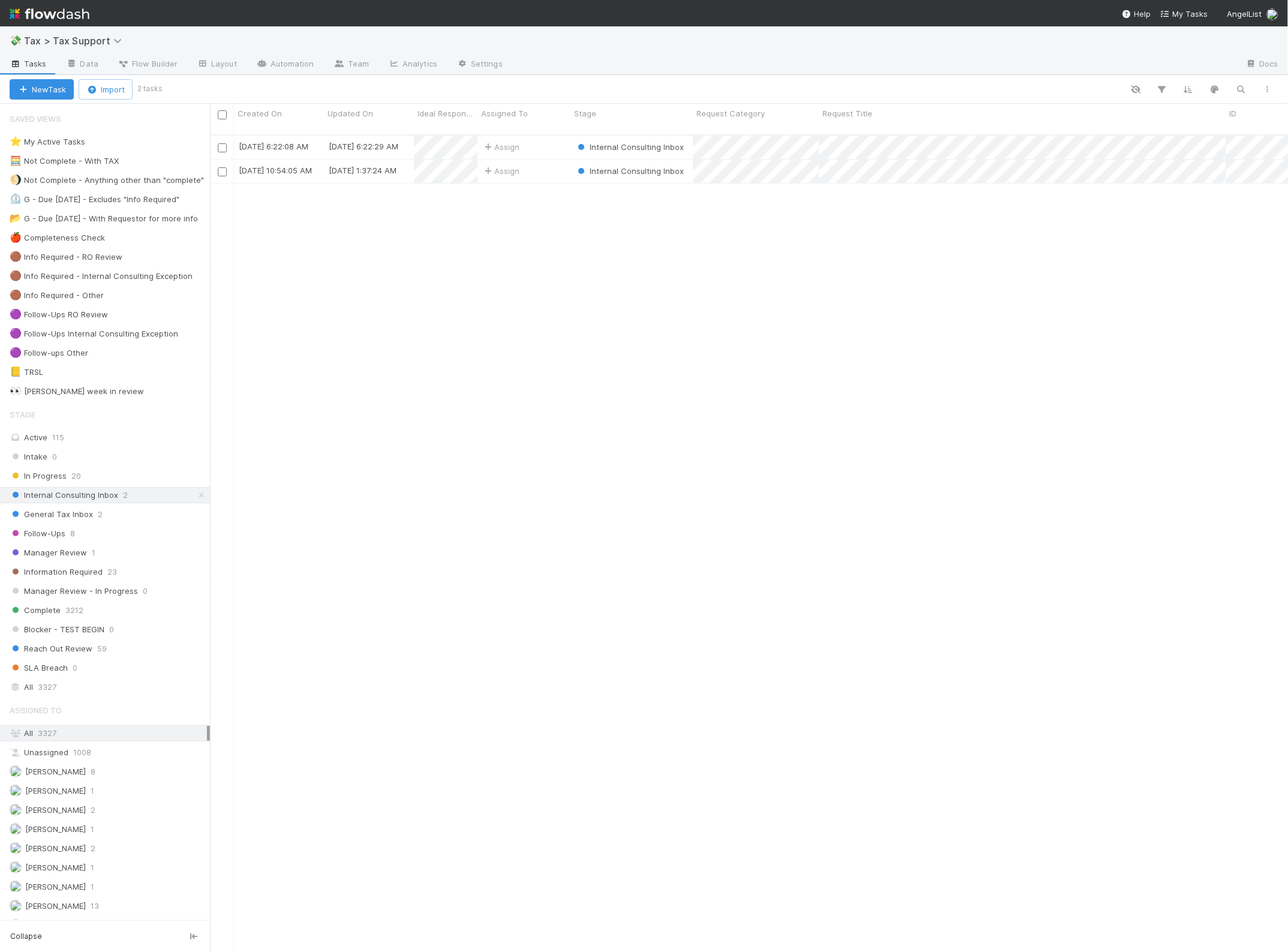
scroll to position [816, 1067]
click at [92, 397] on div "👀 Matza's week in review" at bounding box center [77, 391] width 134 height 15
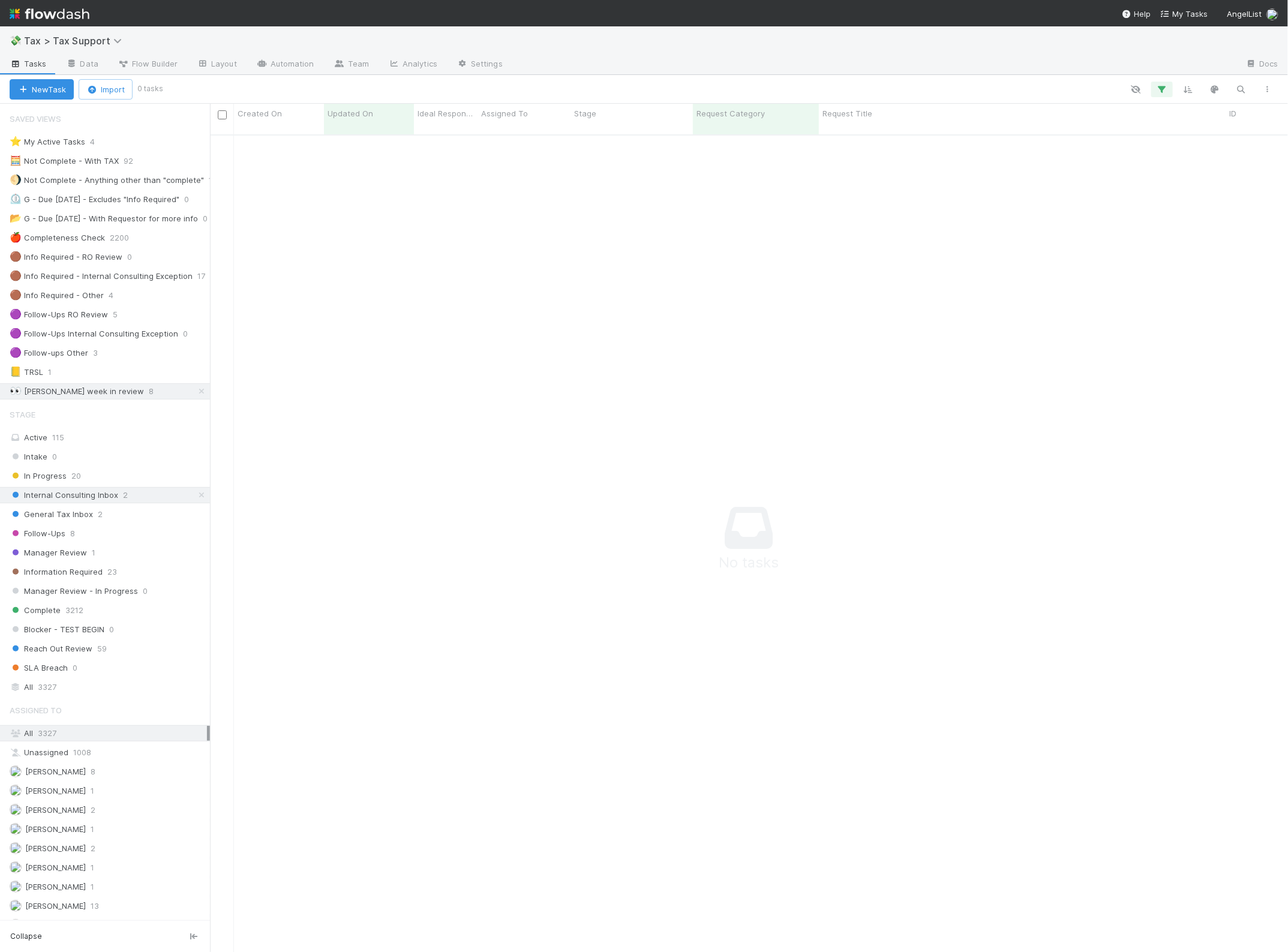
scroll to position [804, 1056]
click at [50, 694] on span "3327" at bounding box center [47, 687] width 18 height 15
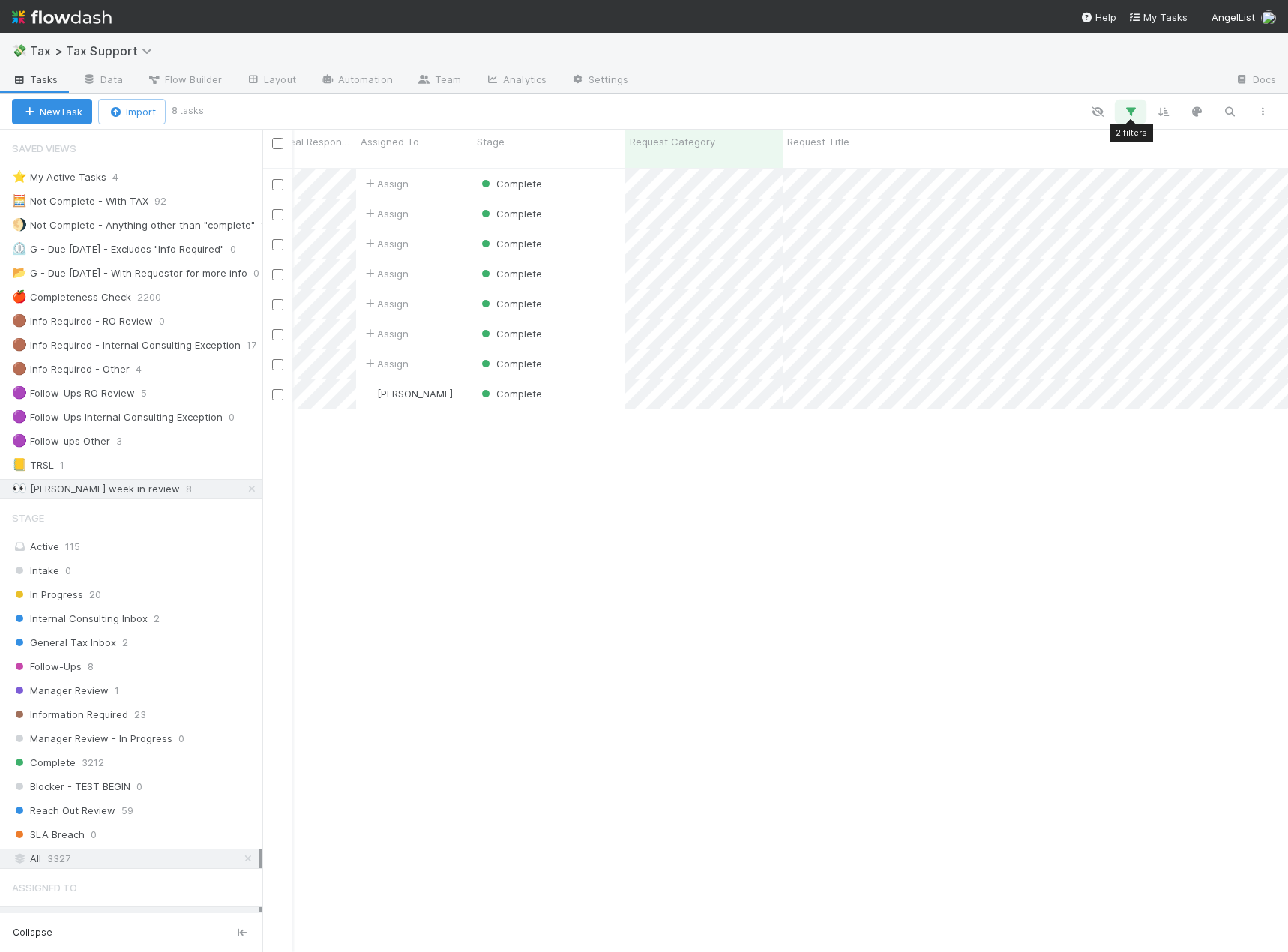
click at [1128, 108] on icon "button" at bounding box center [1130, 112] width 15 height 14
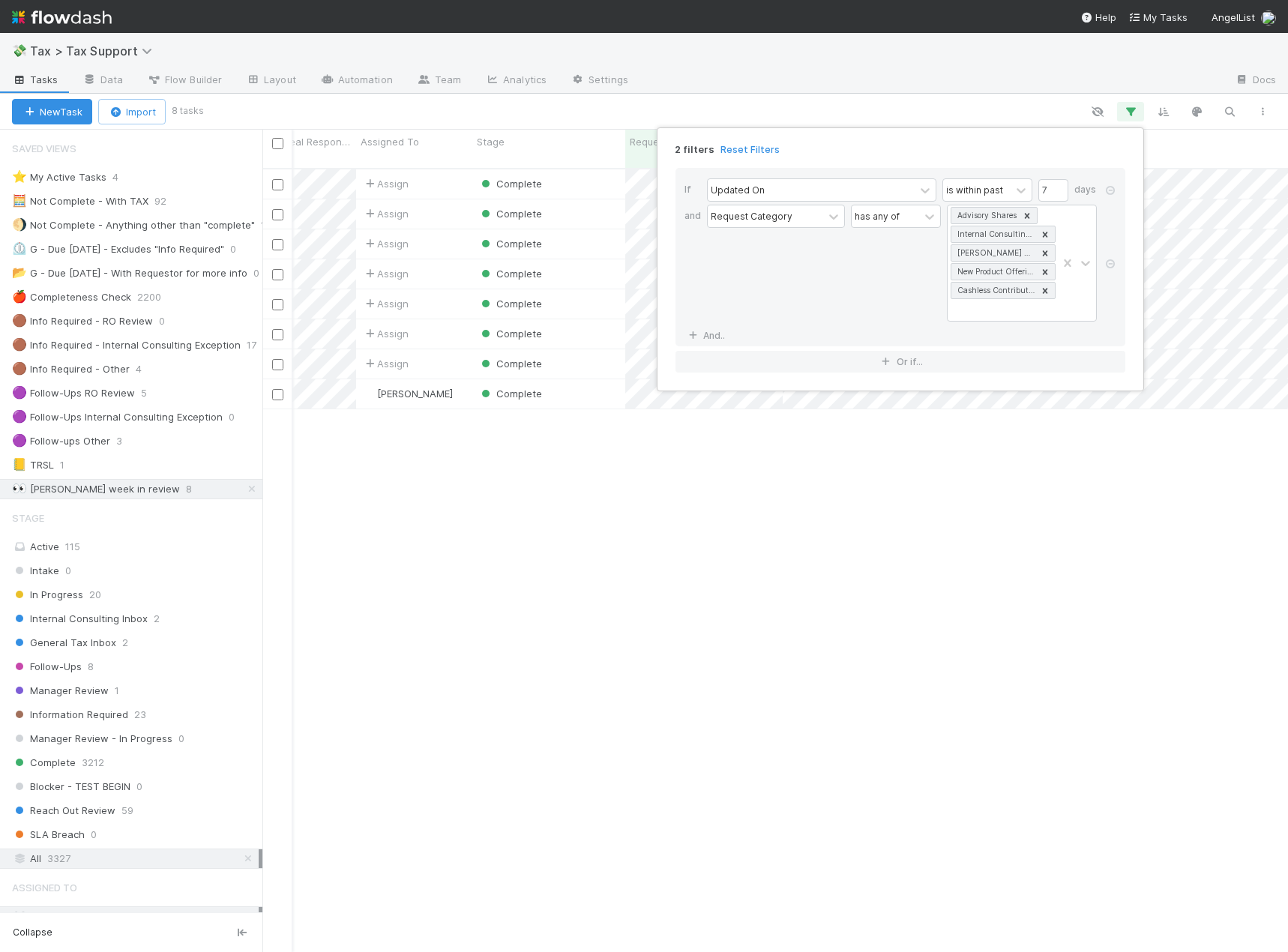
click at [802, 494] on div "2 filters Reset Filters If Updated On is within past 7 days and Request Categor…" at bounding box center [644, 476] width 1288 height 952
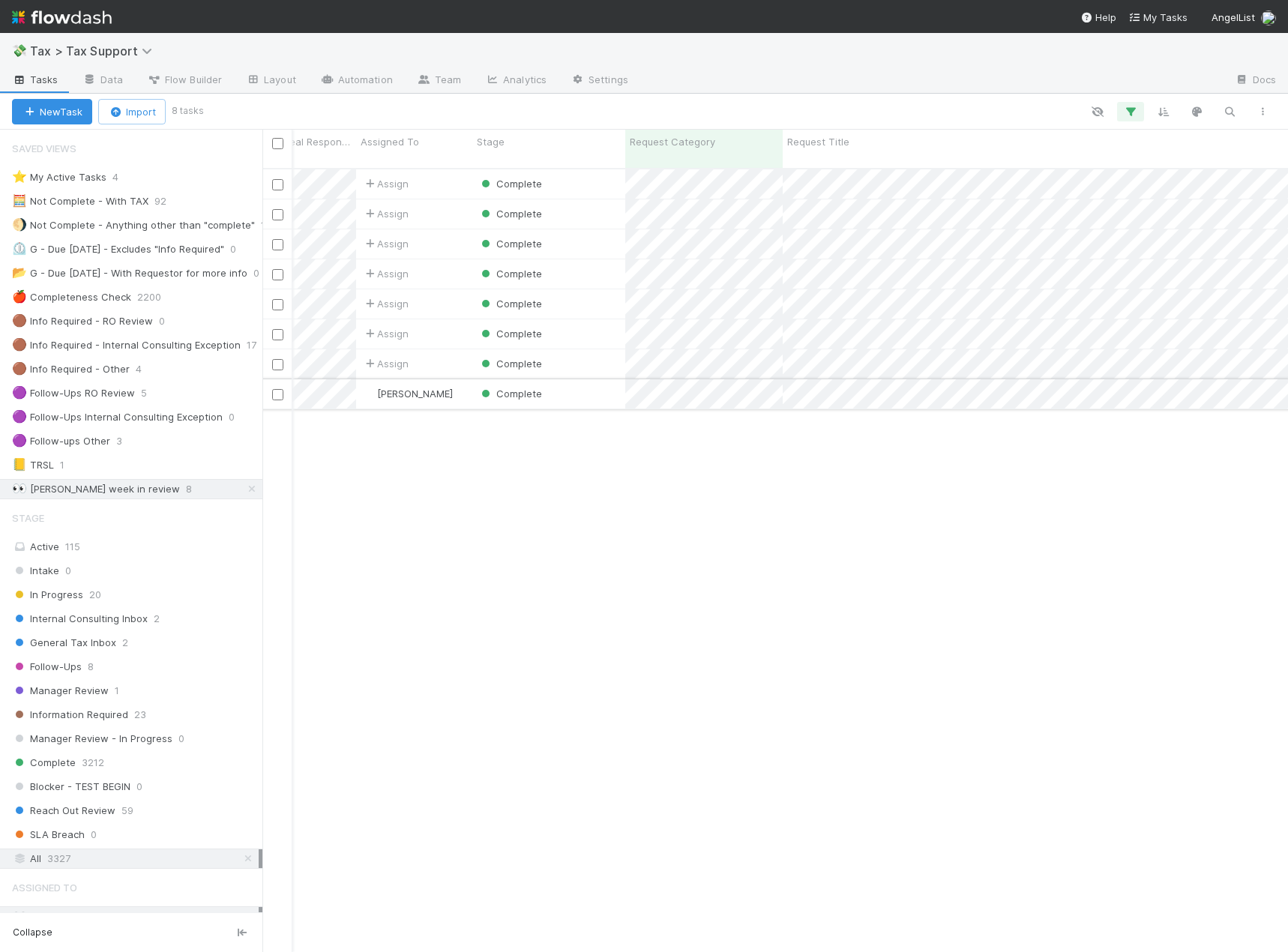
click at [590, 387] on div "Complete" at bounding box center [548, 394] width 153 height 29
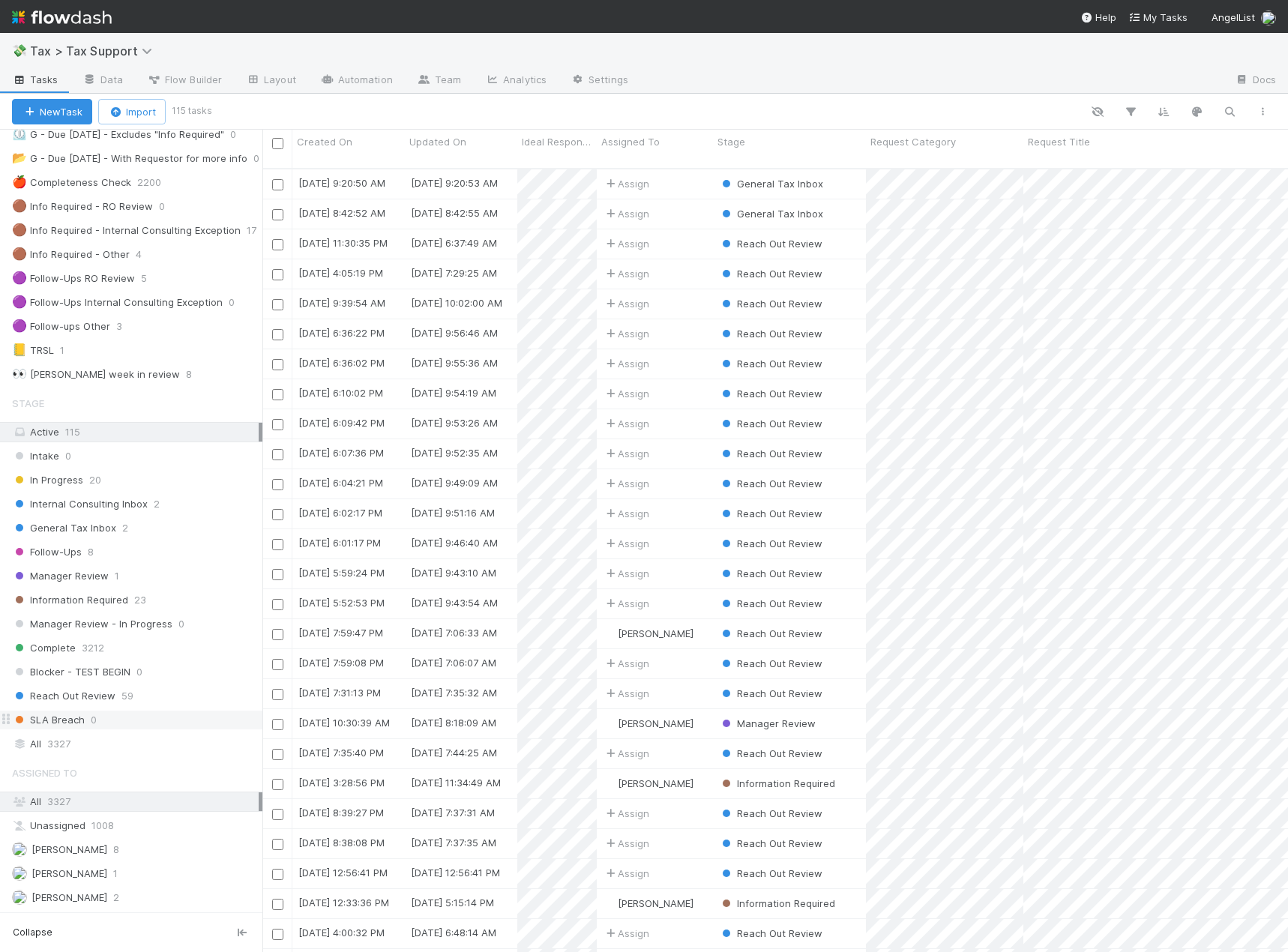
scroll to position [150, 0]
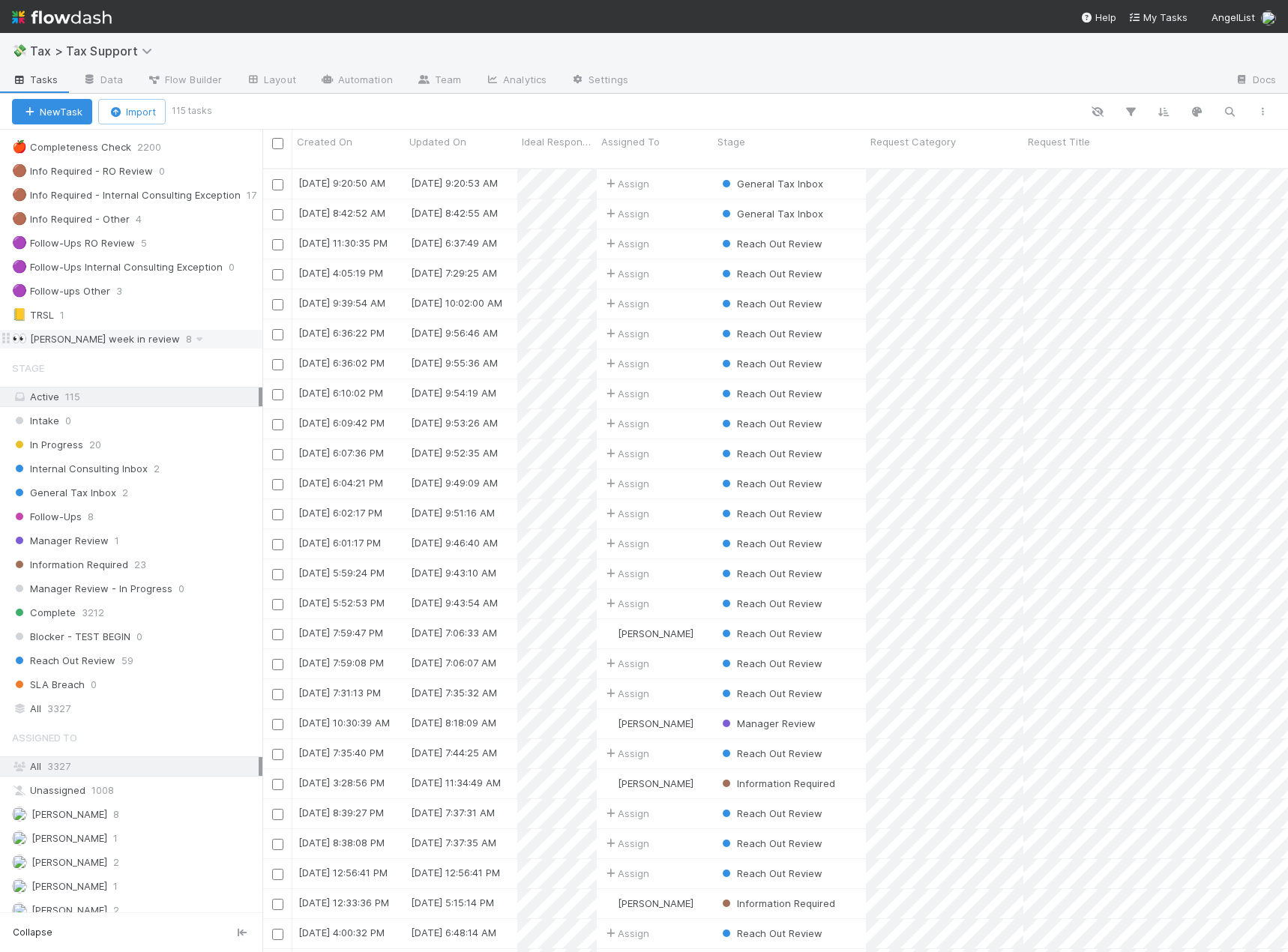
click at [104, 338] on div "👀 [PERSON_NAME] week in review" at bounding box center [96, 339] width 168 height 19
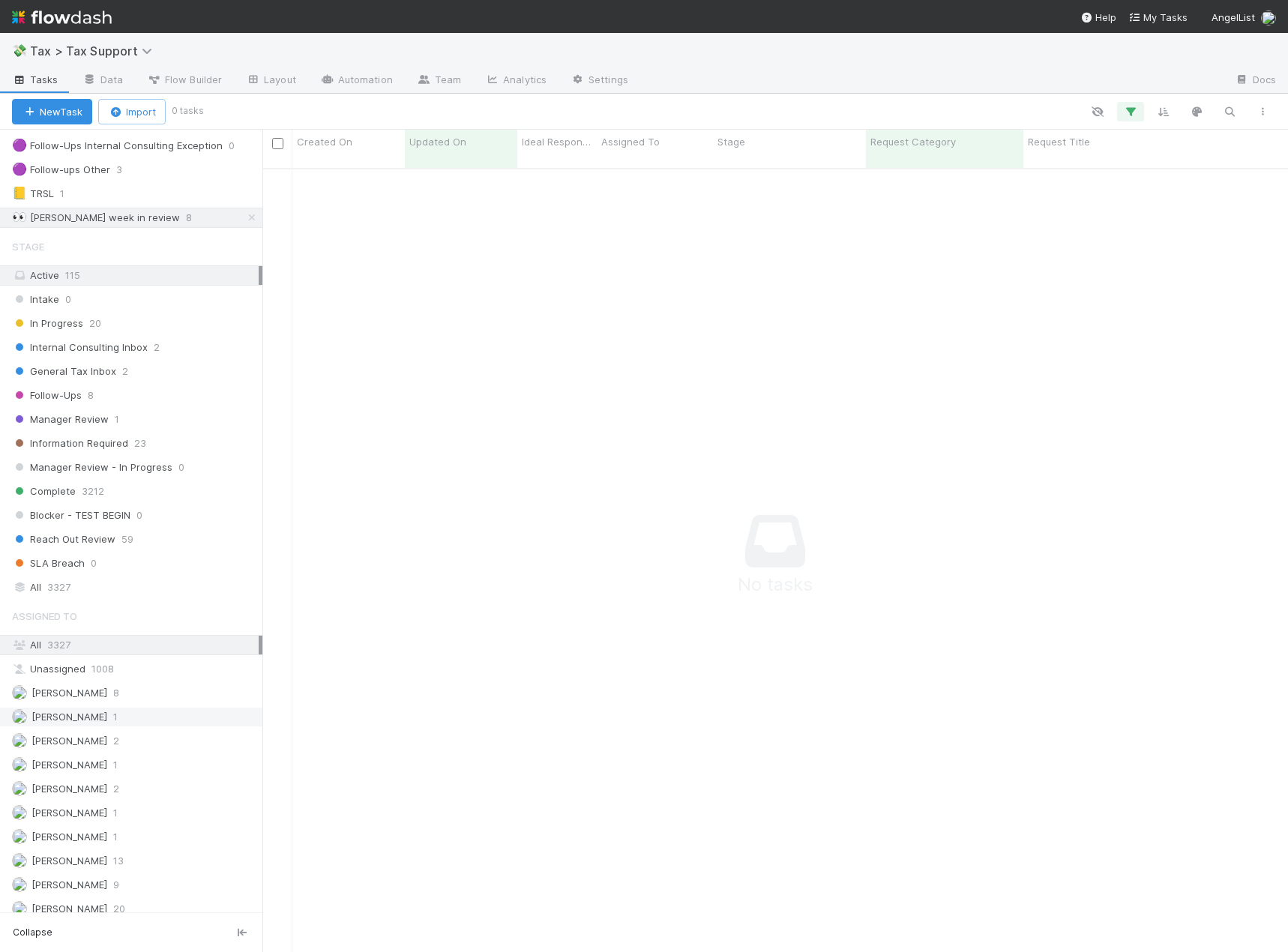
scroll to position [300, 0]
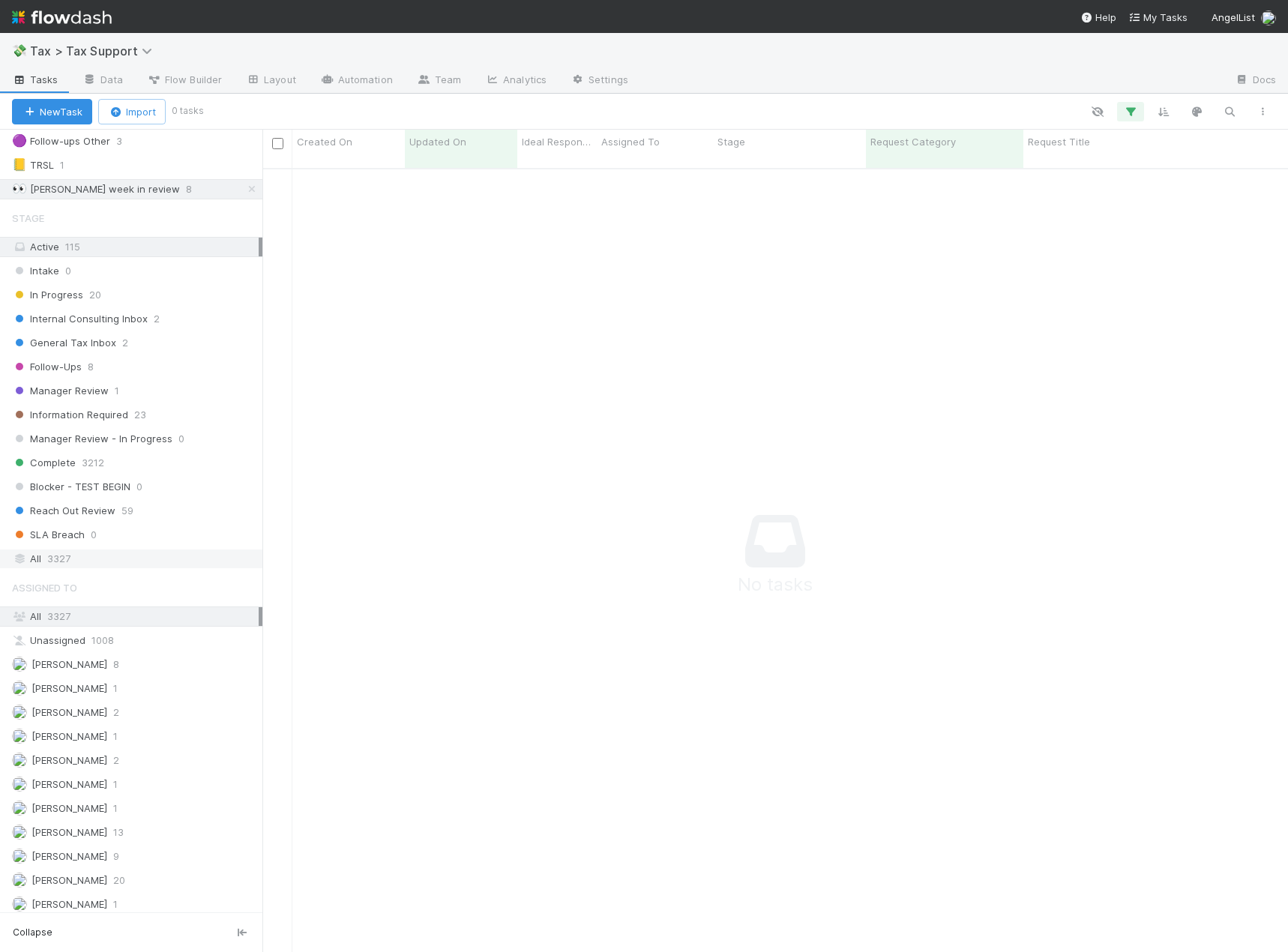
click at [76, 557] on div "All 3327" at bounding box center [135, 559] width 247 height 19
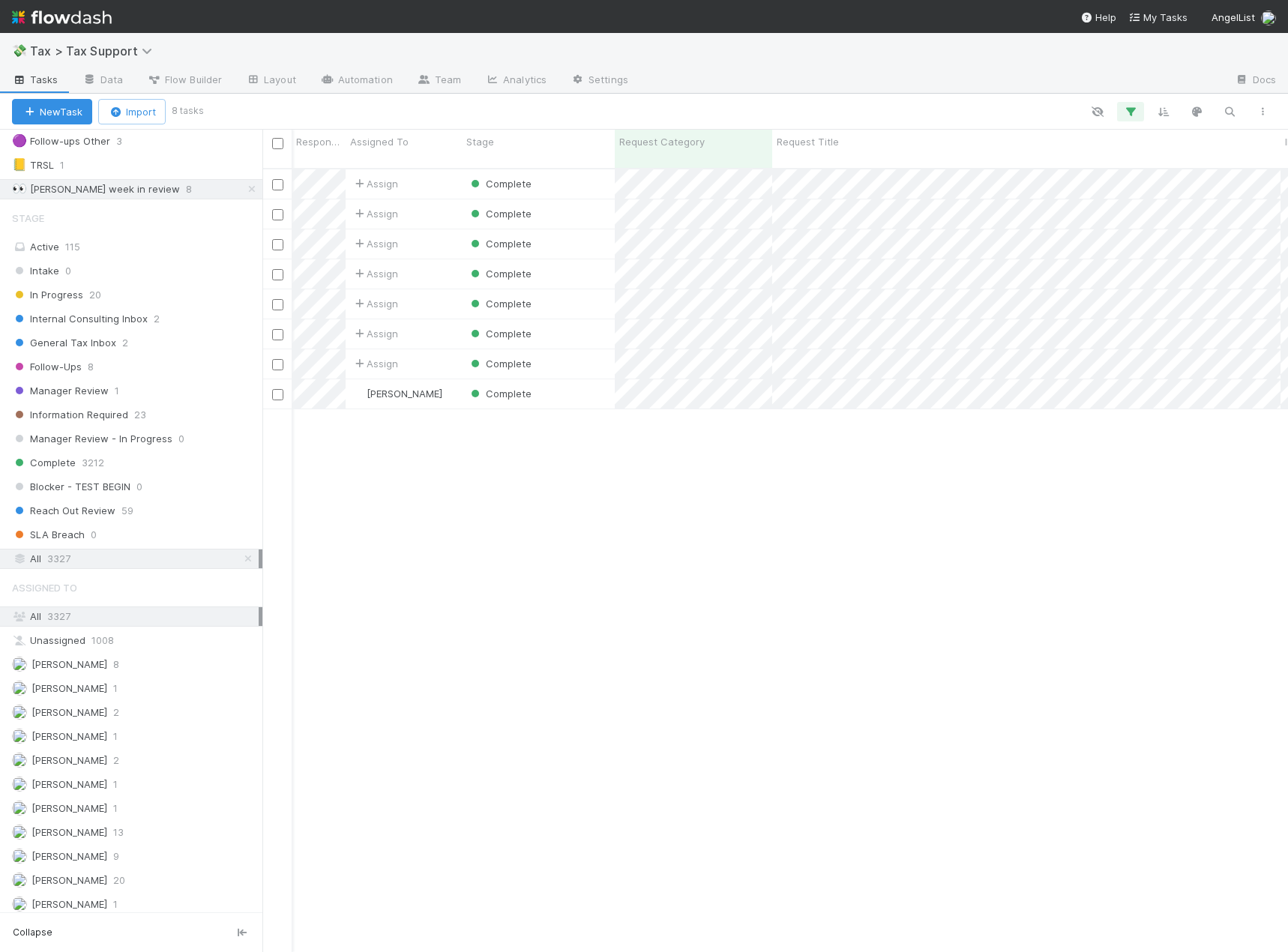
scroll to position [0, 241]
